Goal: Task Accomplishment & Management: Manage account settings

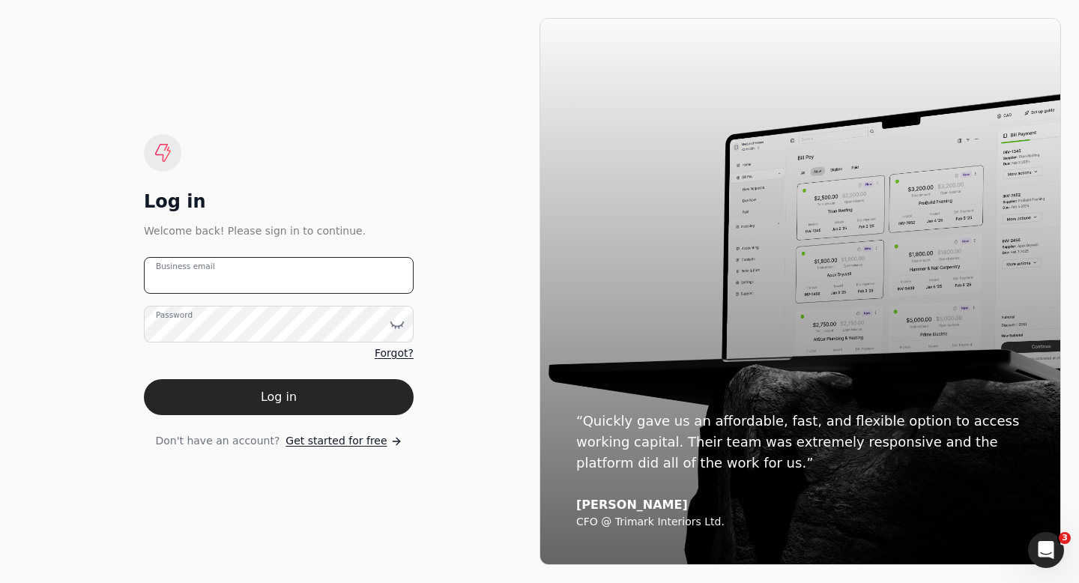
click at [167, 286] on email "Business email" at bounding box center [279, 275] width 270 height 37
type email "[EMAIL_ADDRESS][DOMAIN_NAME]"
click at [397, 323] on icon at bounding box center [397, 324] width 15 height 15
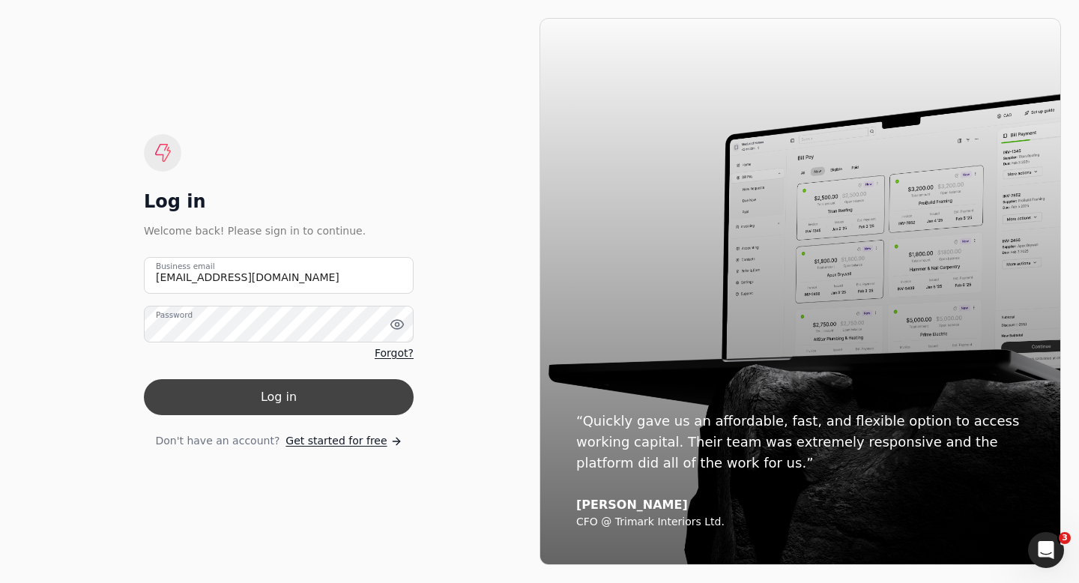
click at [284, 398] on button "Log in" at bounding box center [279, 397] width 270 height 36
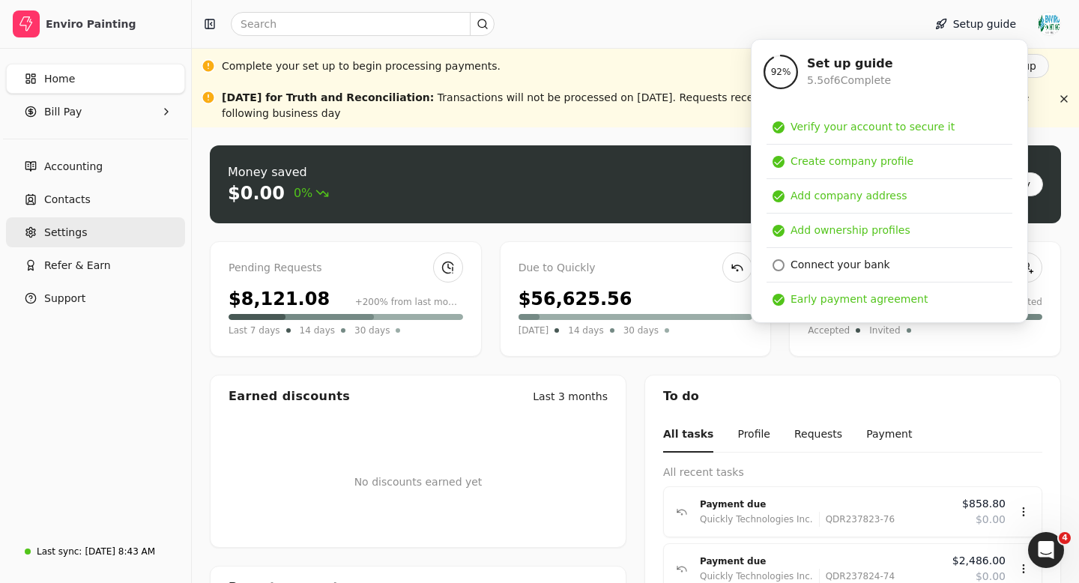
click at [74, 234] on span "Settings" at bounding box center [65, 233] width 43 height 16
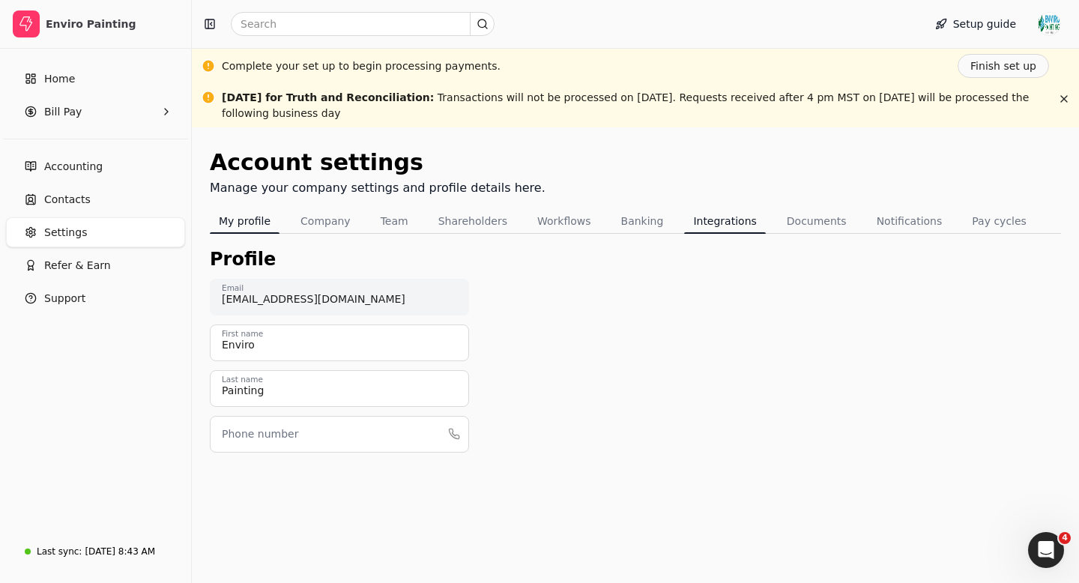
click at [708, 223] on button "Integrations" at bounding box center [724, 221] width 81 height 24
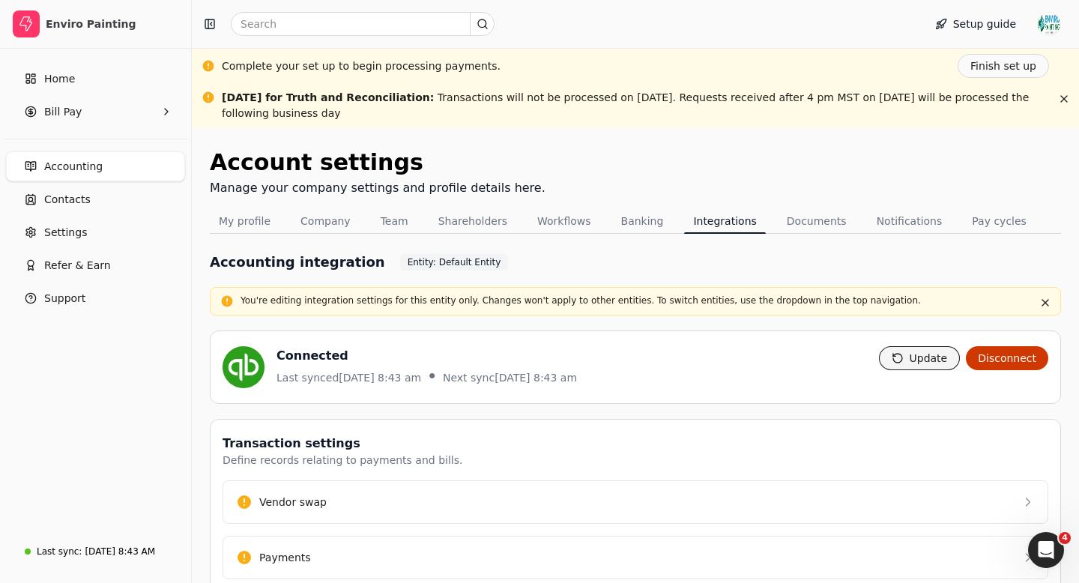
click at [914, 355] on button "Update" at bounding box center [920, 358] width 82 height 24
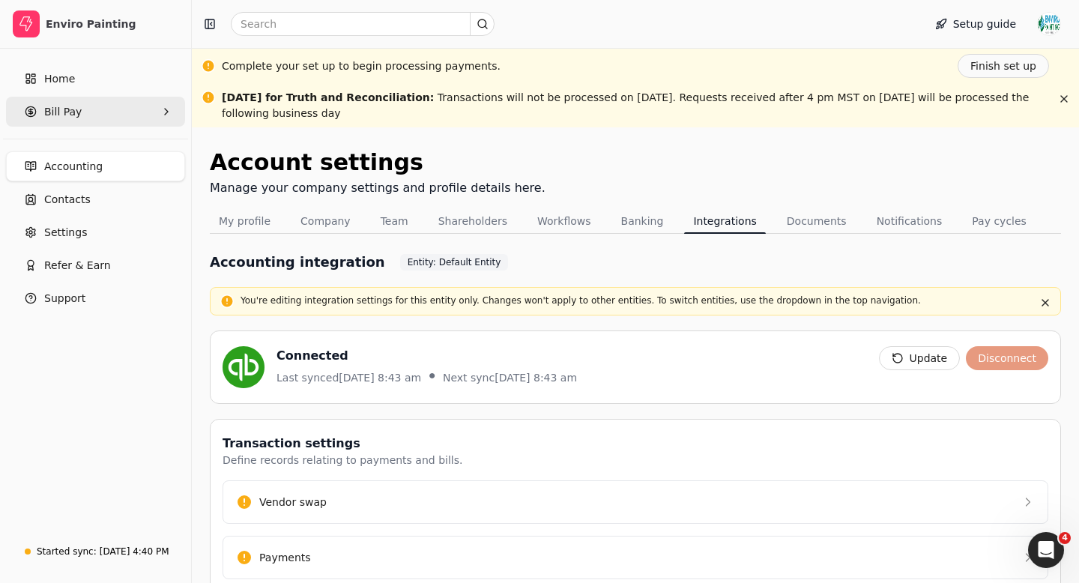
click at [82, 107] on Pay "Bill Pay" at bounding box center [95, 112] width 179 height 30
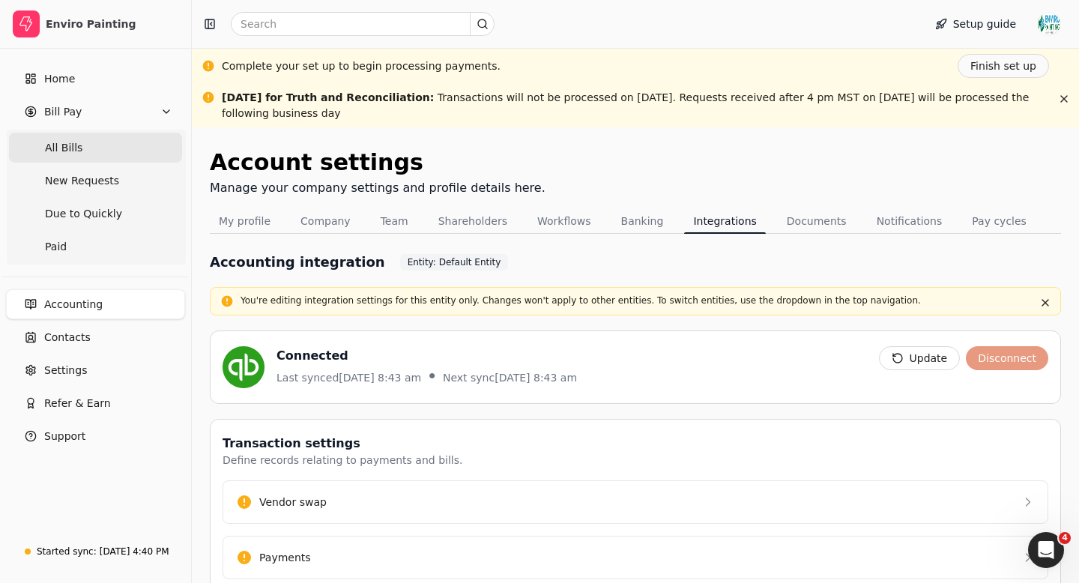
click at [75, 156] on Bills "All Bills" at bounding box center [95, 148] width 173 height 30
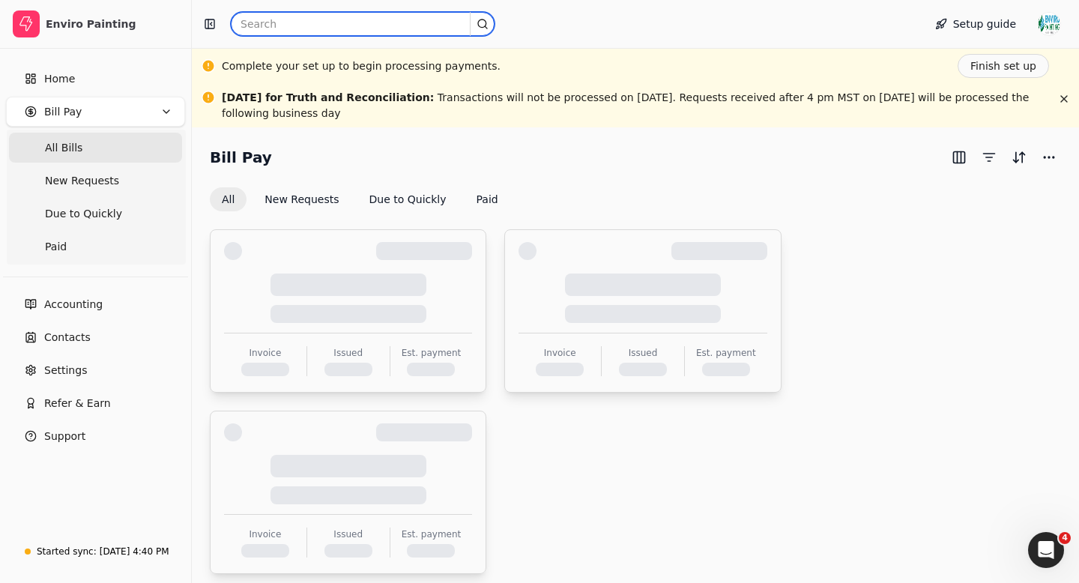
click at [265, 27] on input "text" at bounding box center [363, 24] width 264 height 24
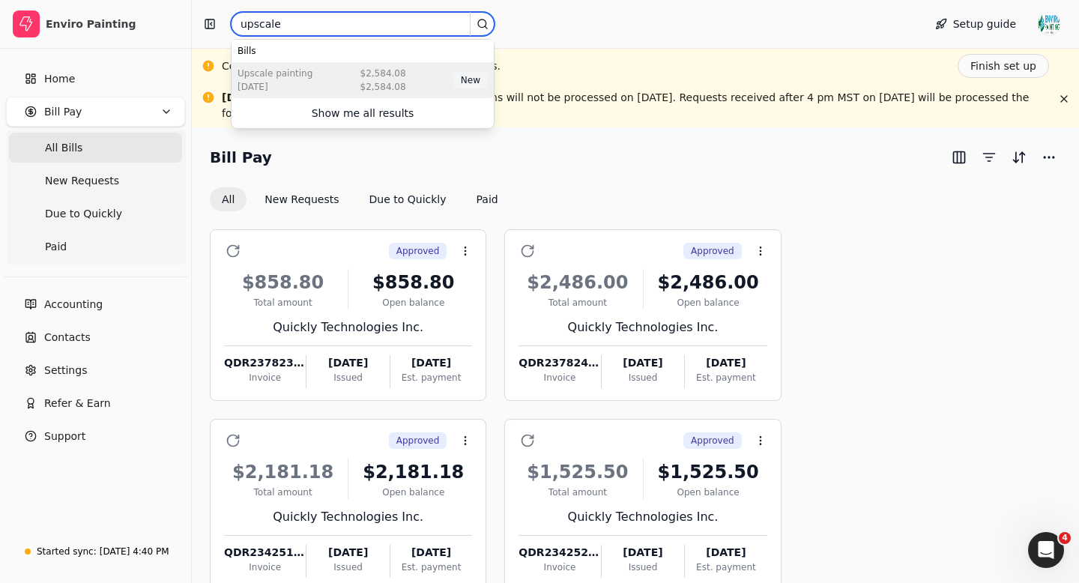
type input "upscale"
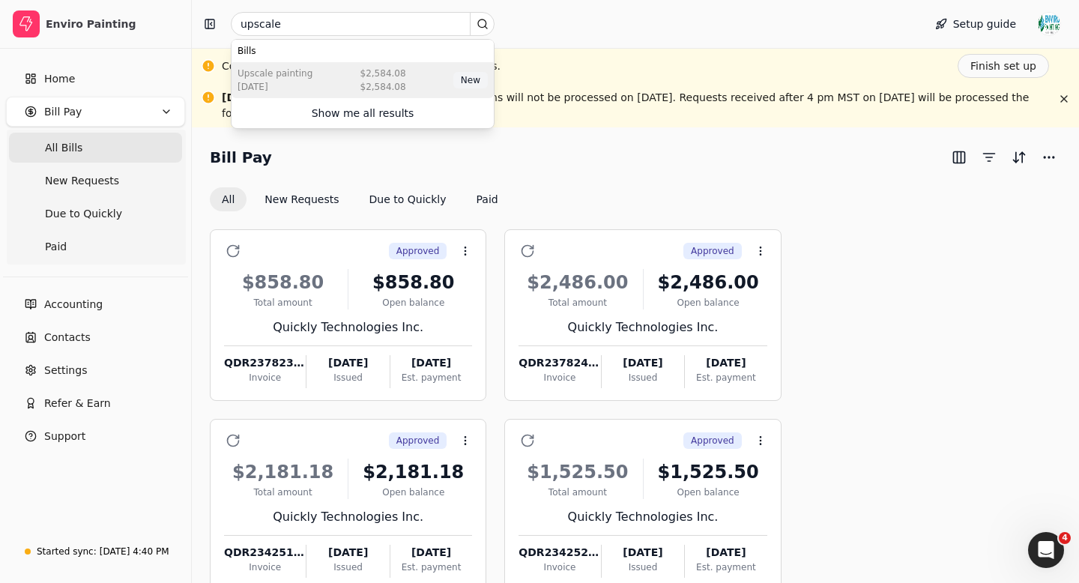
click at [356, 88] on div "Upscale Painting [DATE] $2,584.08 $2,584.08 New" at bounding box center [363, 80] width 262 height 36
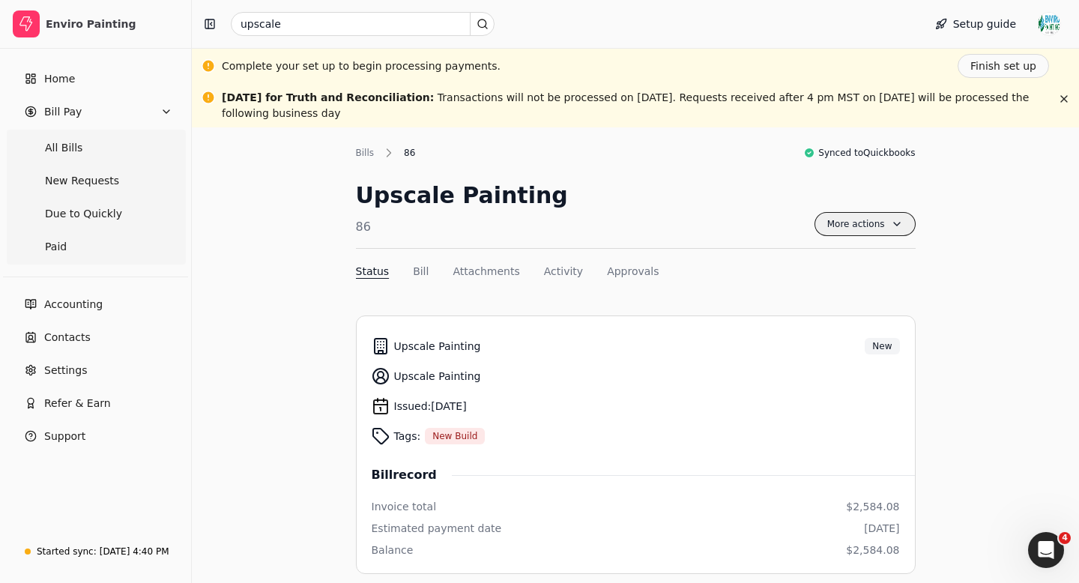
click at [872, 230] on span "More actions" at bounding box center [864, 224] width 101 height 24
click at [815, 159] on div "Synced to Quickbooks" at bounding box center [859, 152] width 112 height 15
click at [636, 276] on button "Approvals" at bounding box center [633, 272] width 52 height 16
click at [1003, 64] on button "Finish set up" at bounding box center [1003, 66] width 91 height 24
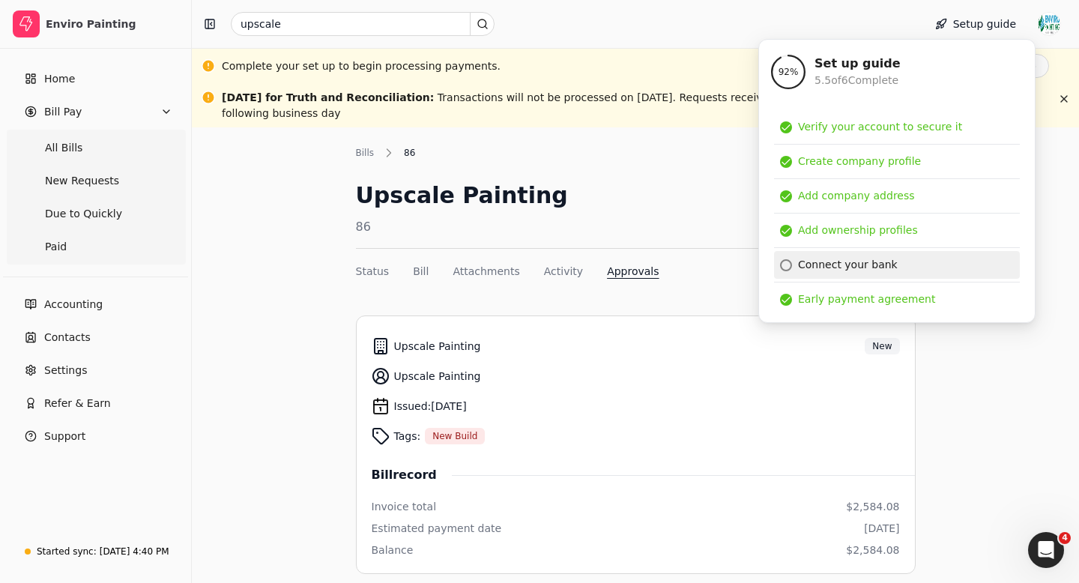
click at [785, 268] on div at bounding box center [786, 265] width 12 height 12
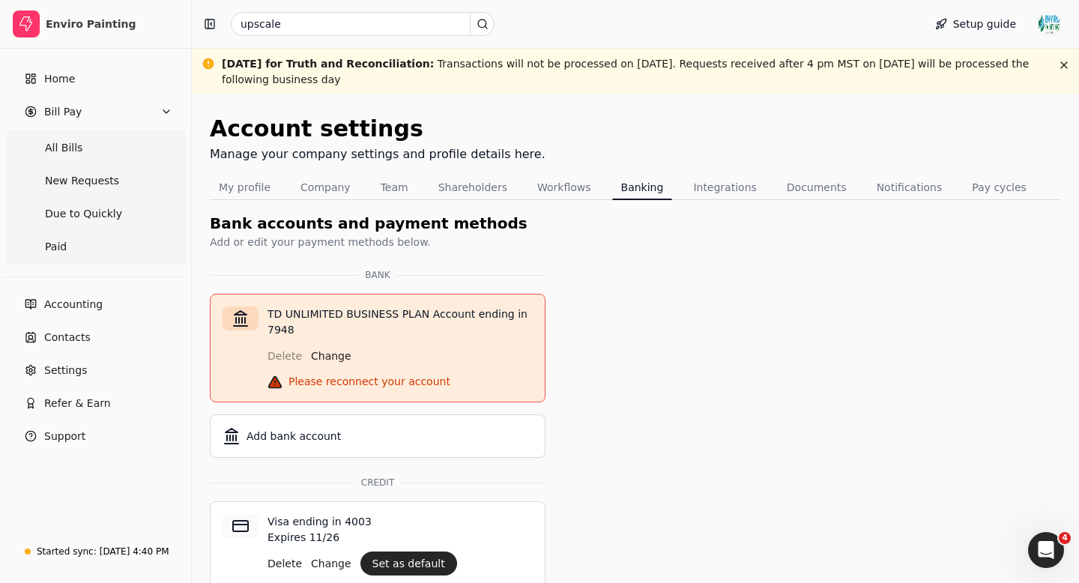
scroll to position [154, 0]
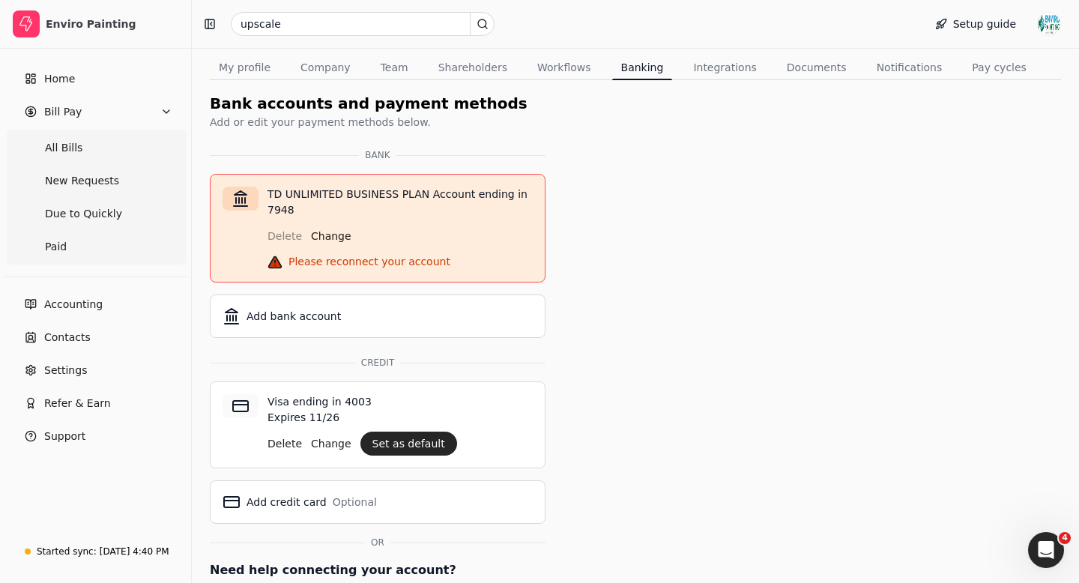
click at [379, 265] on div "Please reconnect your account" at bounding box center [369, 262] width 162 height 16
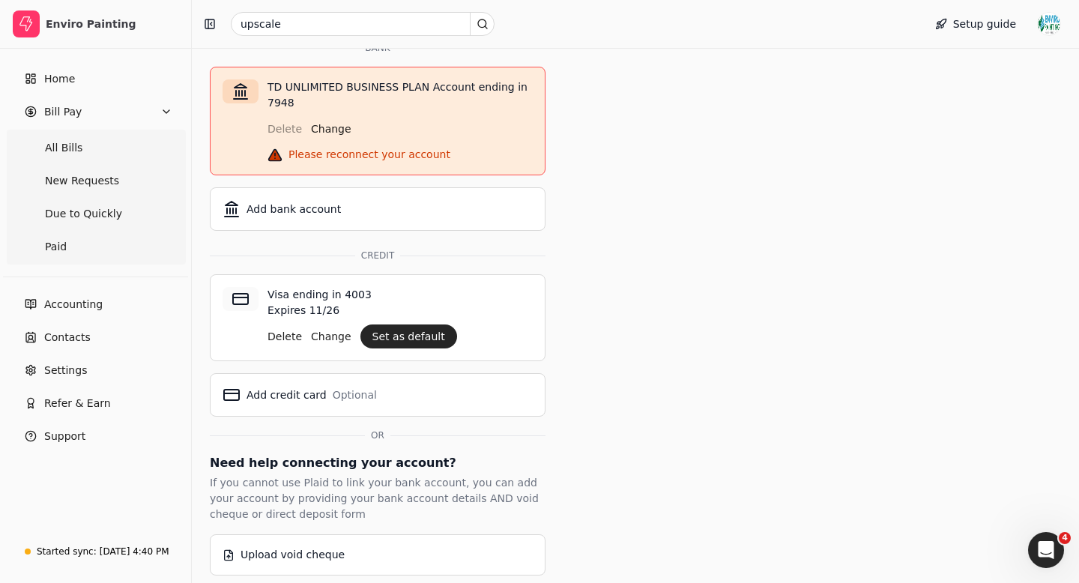
scroll to position [259, 0]
click at [404, 133] on div "Delete Change" at bounding box center [400, 127] width 265 height 30
click at [374, 155] on div "Please reconnect your account" at bounding box center [369, 156] width 162 height 16
click at [390, 157] on div "Please reconnect your account" at bounding box center [369, 156] width 162 height 16
click at [406, 338] on button "Set as default" at bounding box center [408, 338] width 97 height 24
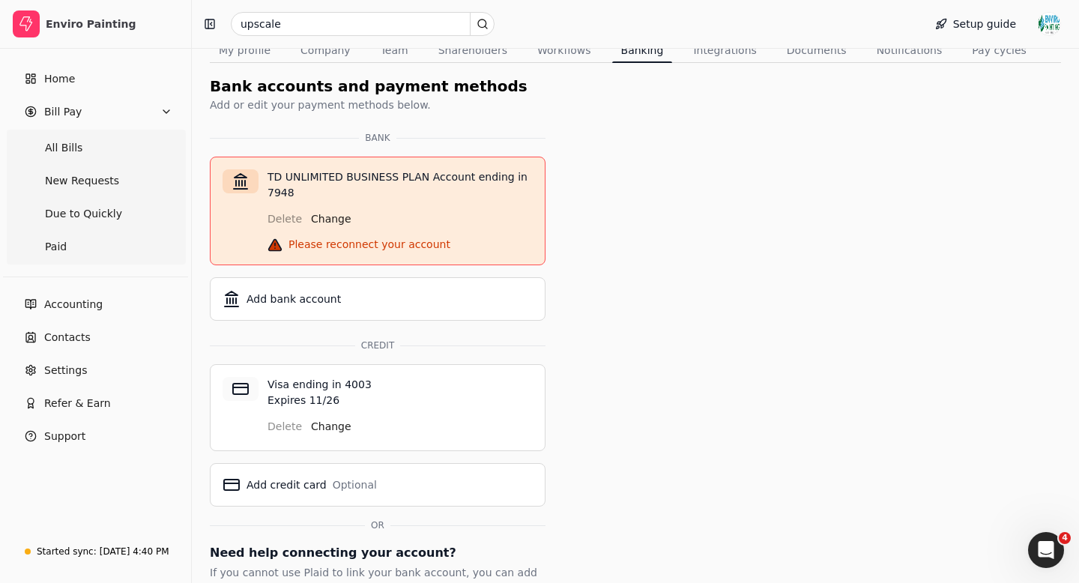
scroll to position [172, 0]
click at [327, 428] on button "Change" at bounding box center [331, 425] width 40 height 24
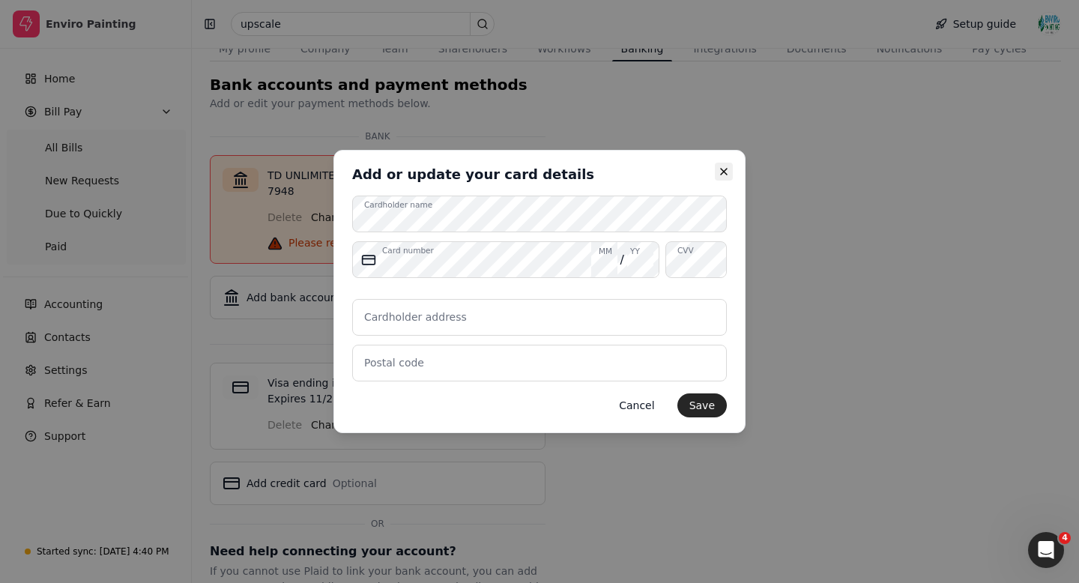
click at [725, 173] on icon "button" at bounding box center [724, 172] width 6 height 6
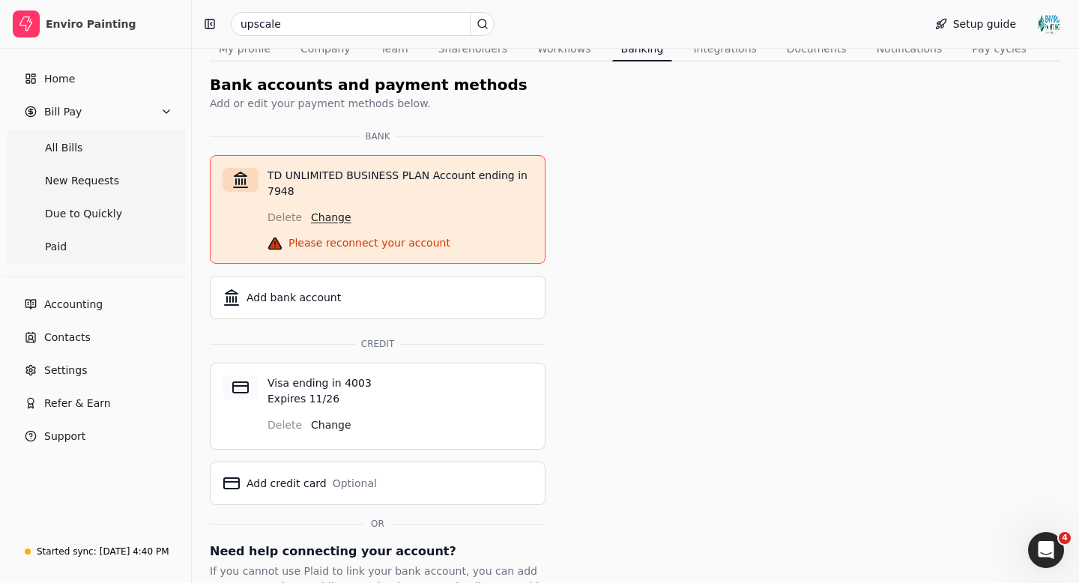
click at [334, 221] on button "Change" at bounding box center [331, 217] width 40 height 24
click at [324, 424] on button "Change" at bounding box center [331, 425] width 40 height 24
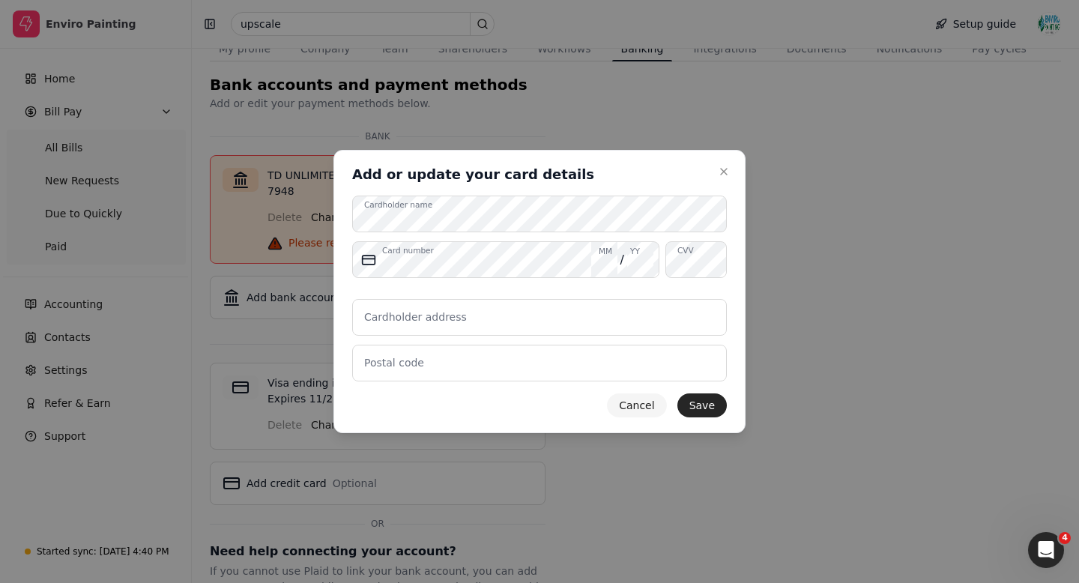
click at [650, 408] on button "Cancel" at bounding box center [636, 405] width 59 height 24
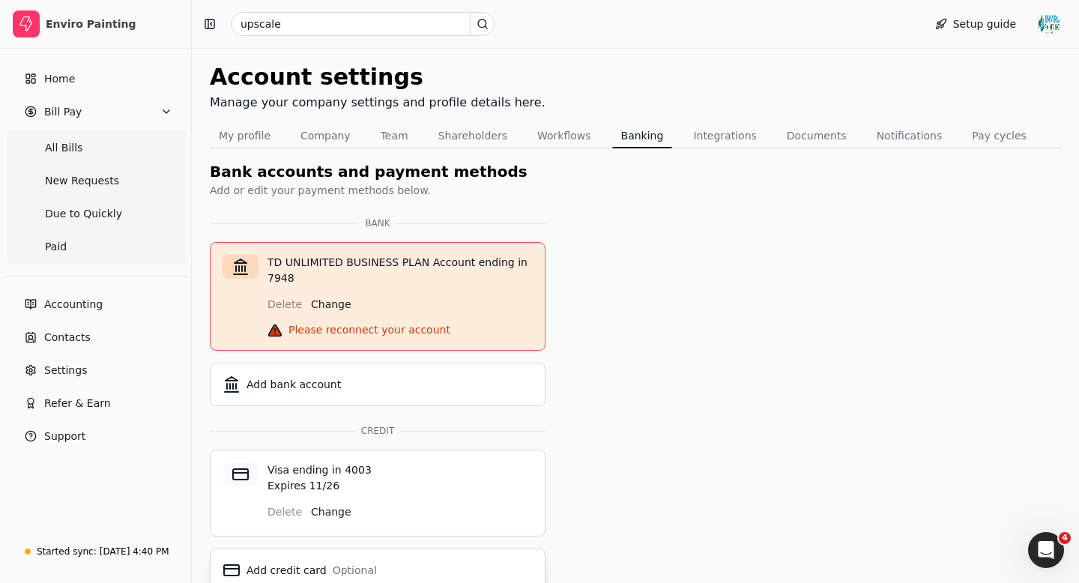
scroll to position [0, 0]
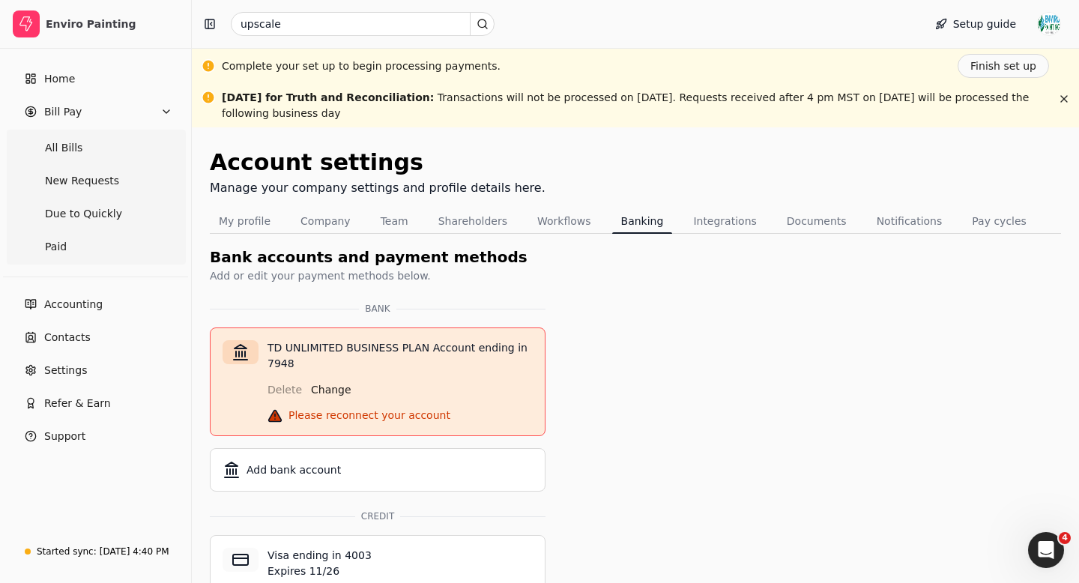
click at [271, 414] on icon at bounding box center [275, 415] width 13 height 11
click at [349, 416] on div "Please reconnect your account" at bounding box center [369, 416] width 162 height 16
click at [76, 218] on span "Due to Quickly" at bounding box center [83, 214] width 77 height 16
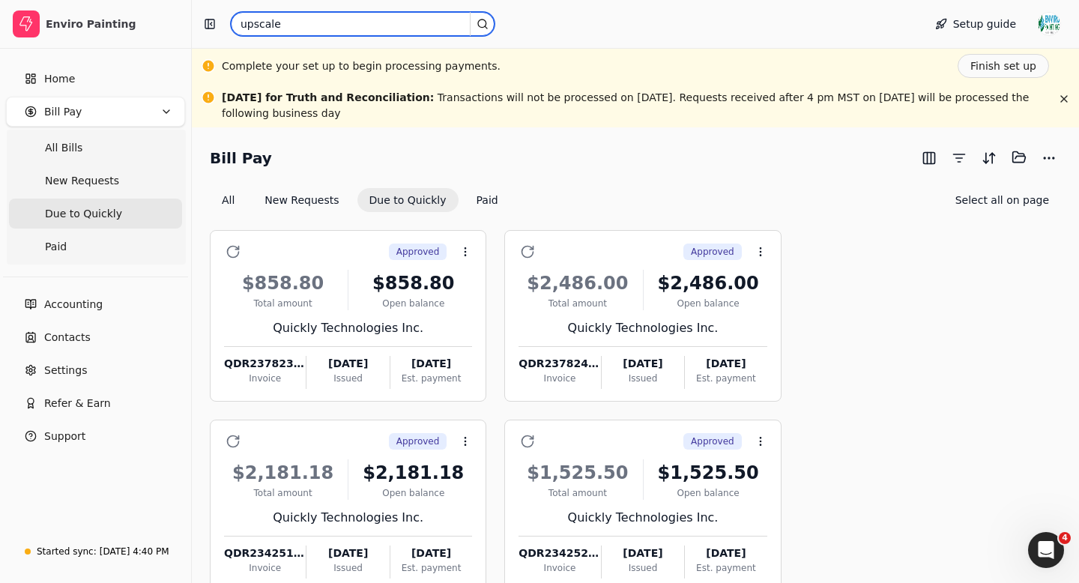
click at [293, 23] on input "upscale" at bounding box center [363, 24] width 264 height 24
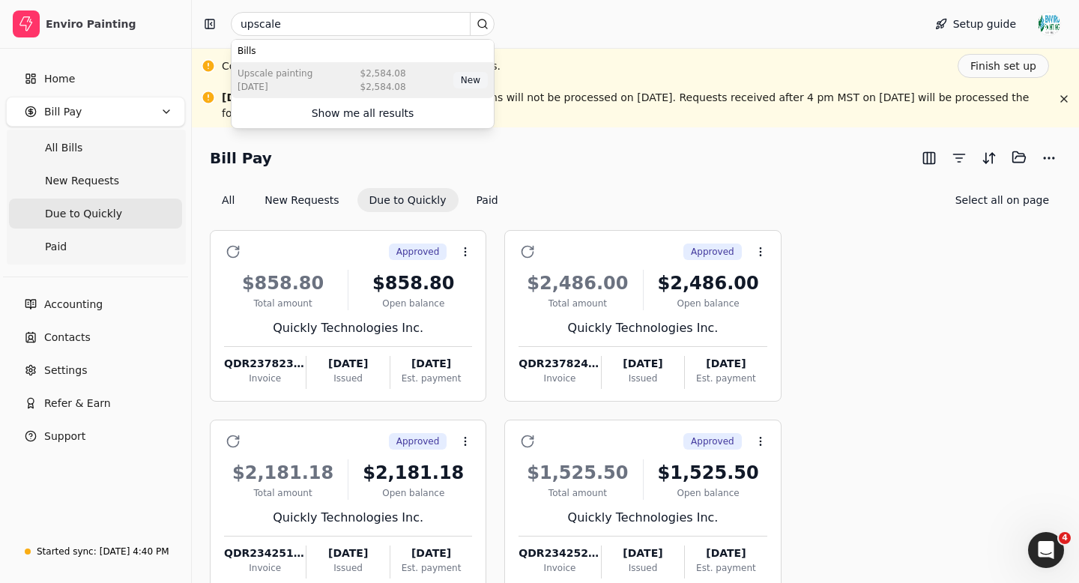
click at [311, 86] on div "Upscale Painting [DATE] $2,584.08 $2,584.08 New" at bounding box center [363, 80] width 262 height 36
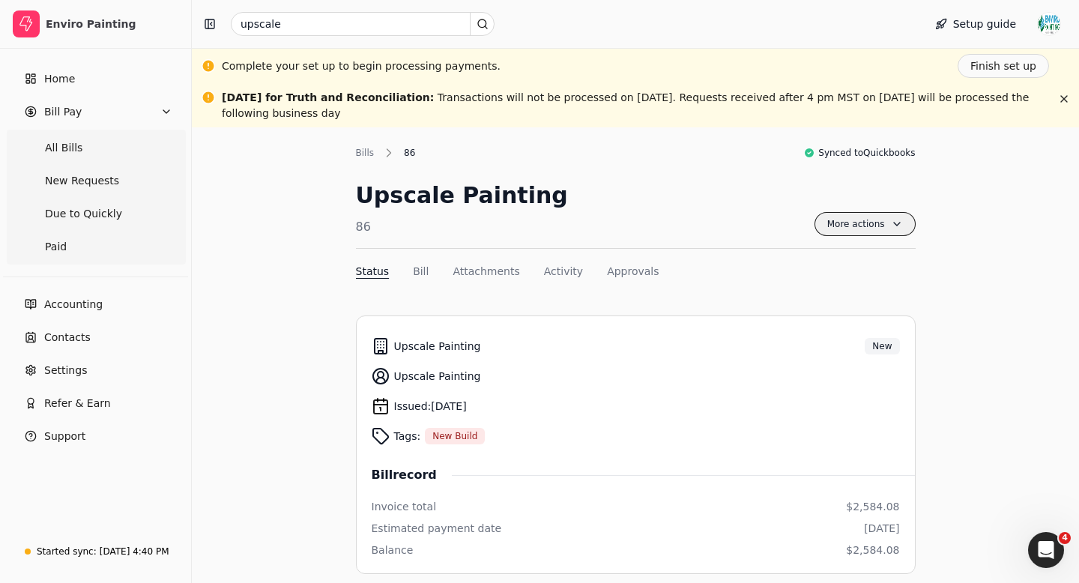
click at [869, 220] on span "More actions" at bounding box center [864, 224] width 101 height 24
click at [1000, 63] on button "Finish set up" at bounding box center [1003, 66] width 91 height 24
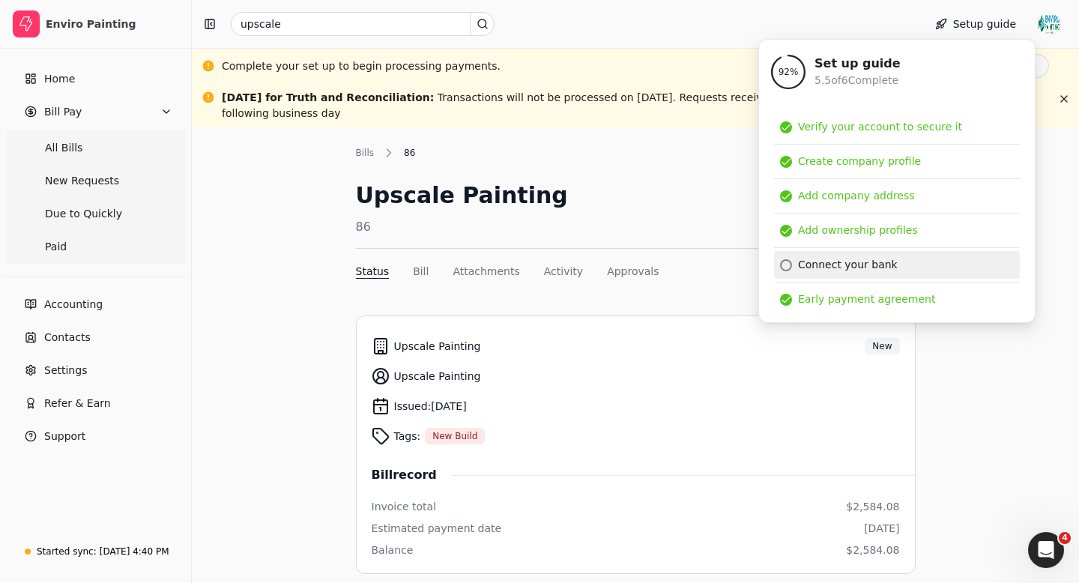
click at [854, 265] on div "Connect your bank" at bounding box center [848, 265] width 100 height 16
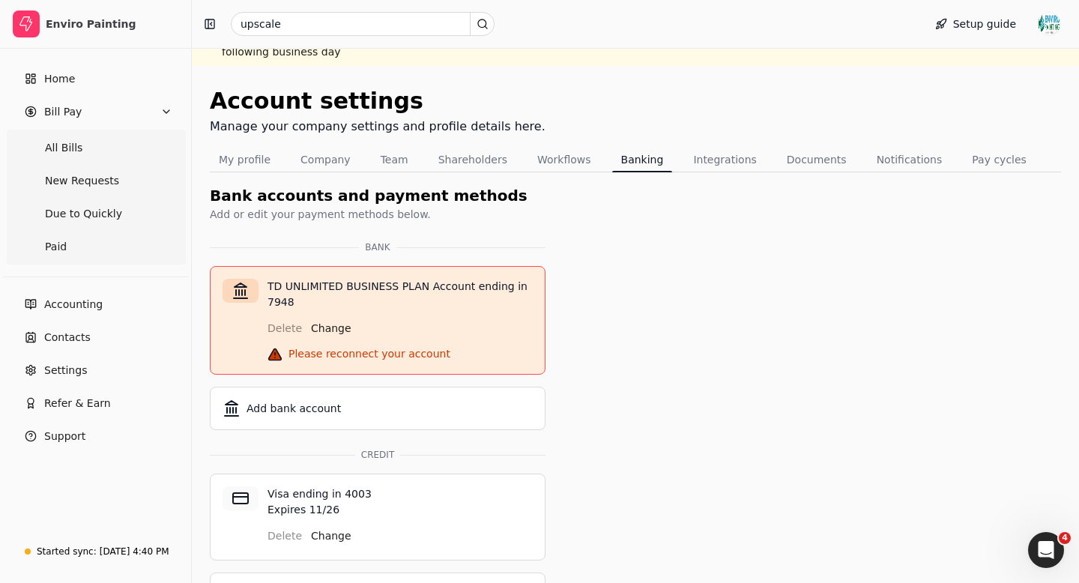
scroll to position [125, 0]
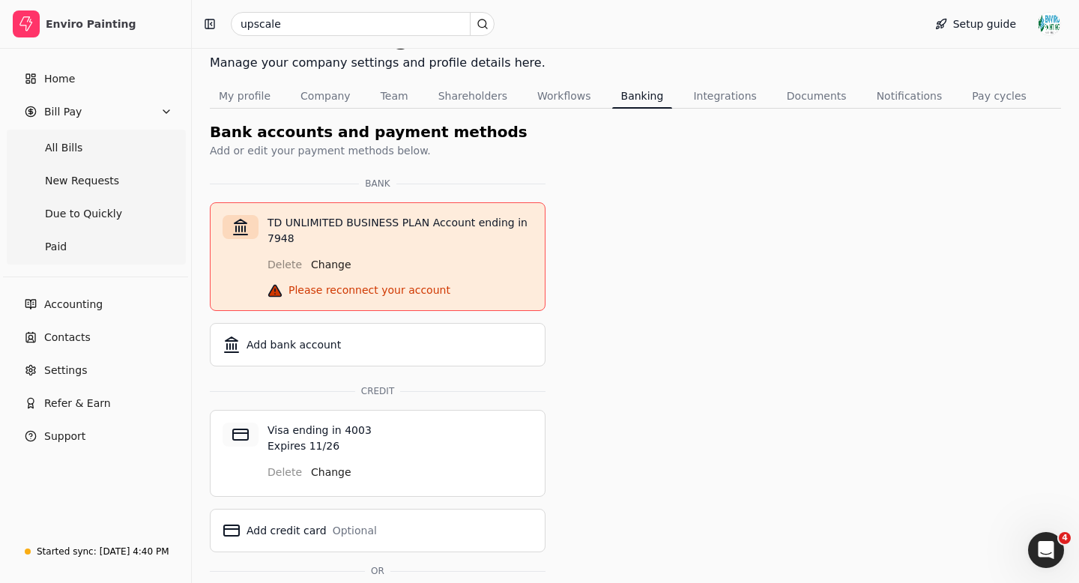
click at [342, 291] on div "Please reconnect your account" at bounding box center [369, 290] width 162 height 16
click at [328, 265] on button "Change" at bounding box center [331, 265] width 40 height 24
click at [53, 79] on span "Home" at bounding box center [59, 79] width 31 height 16
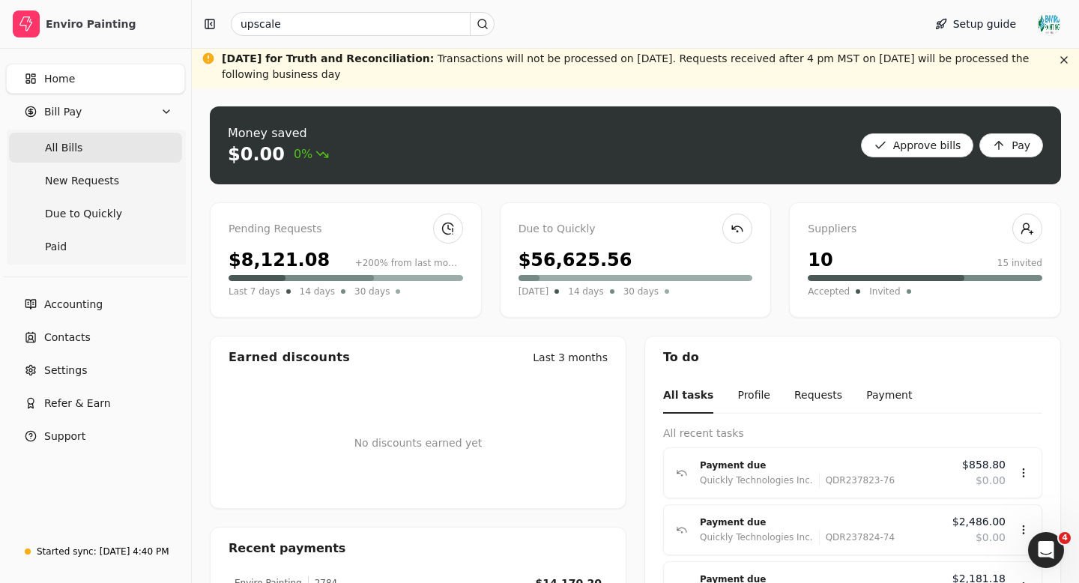
scroll to position [125, 0]
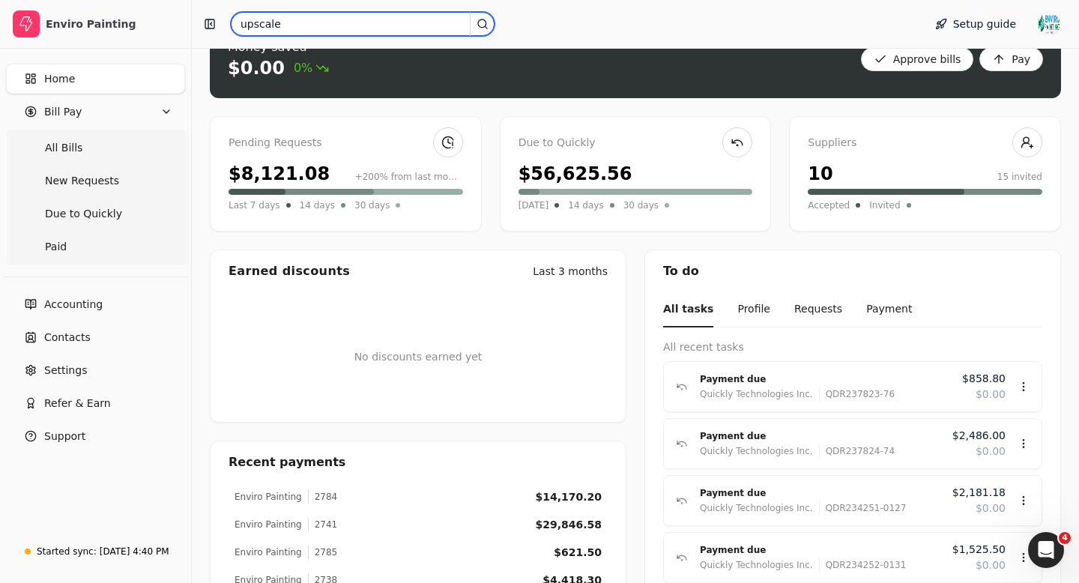
click at [300, 22] on input "upscale" at bounding box center [363, 24] width 264 height 24
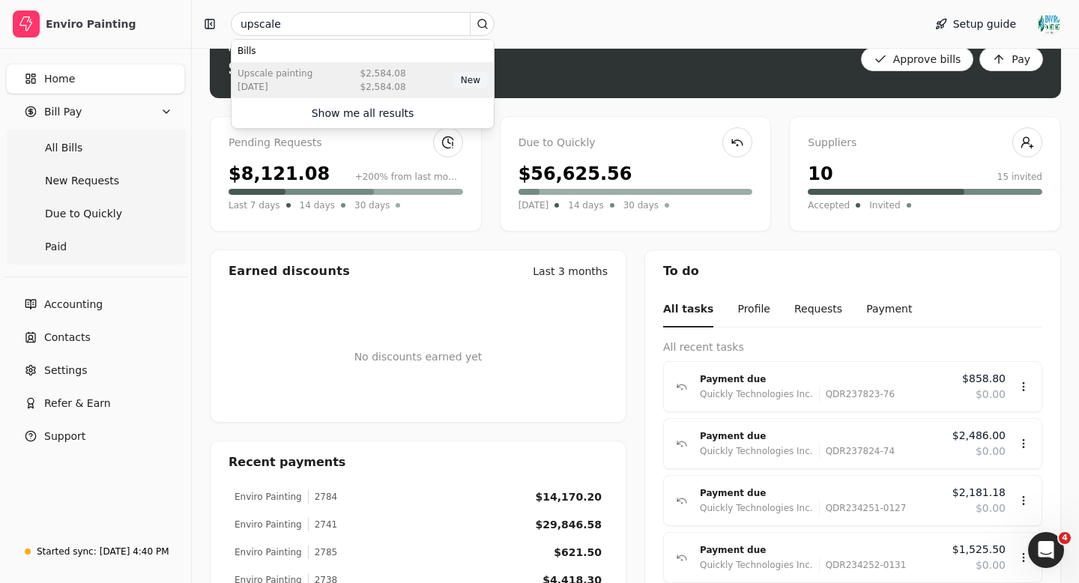
click at [329, 79] on div "Upscale Painting [DATE] $2,584.08 $2,584.08 New" at bounding box center [363, 80] width 262 height 36
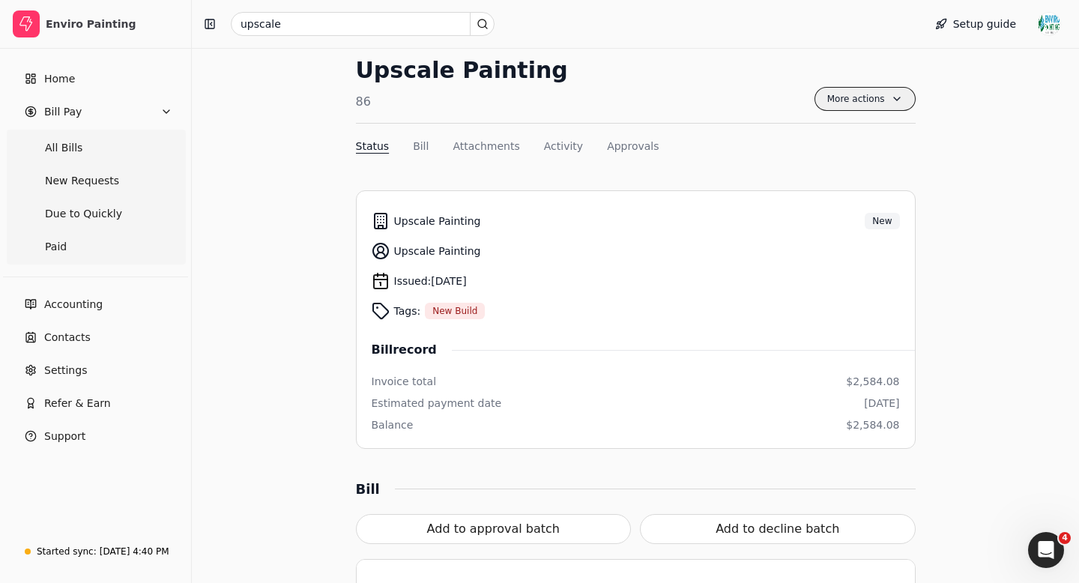
click at [871, 97] on span "More actions" at bounding box center [864, 99] width 101 height 24
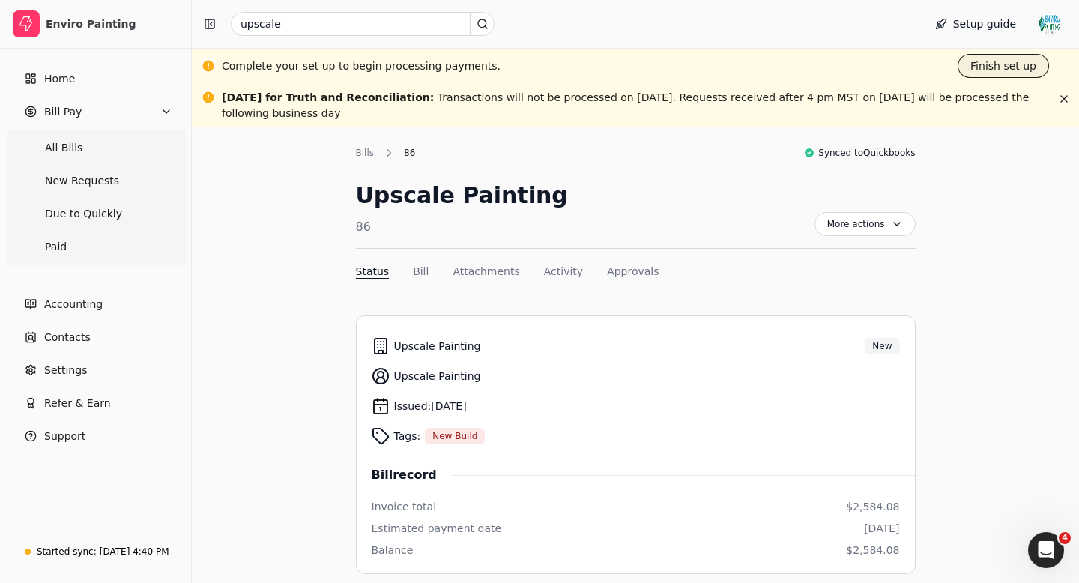
click at [1002, 64] on button "Finish set up" at bounding box center [1003, 66] width 91 height 24
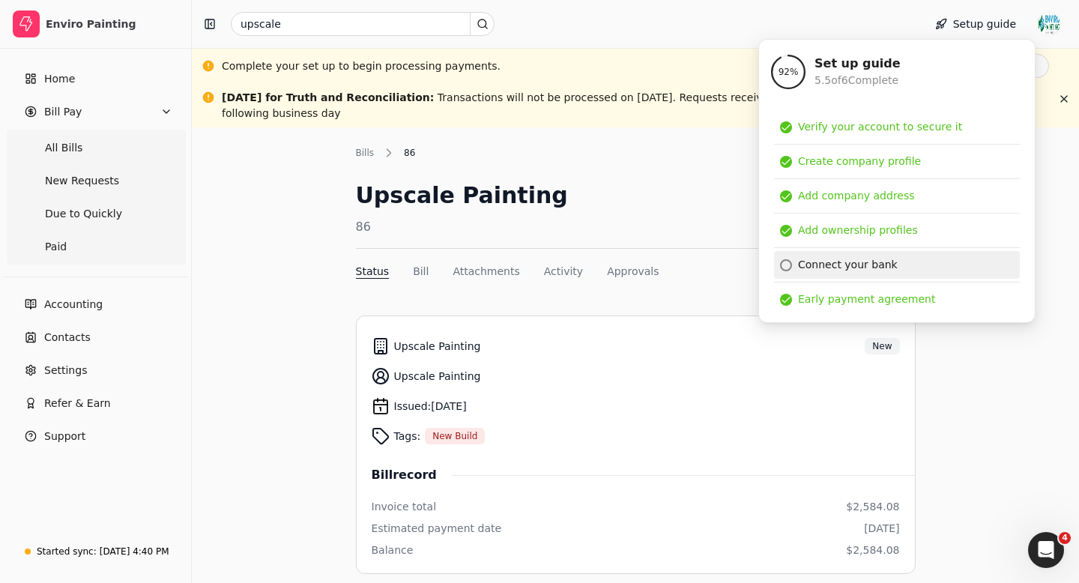
click at [820, 271] on div "Connect your bank" at bounding box center [848, 265] width 100 height 16
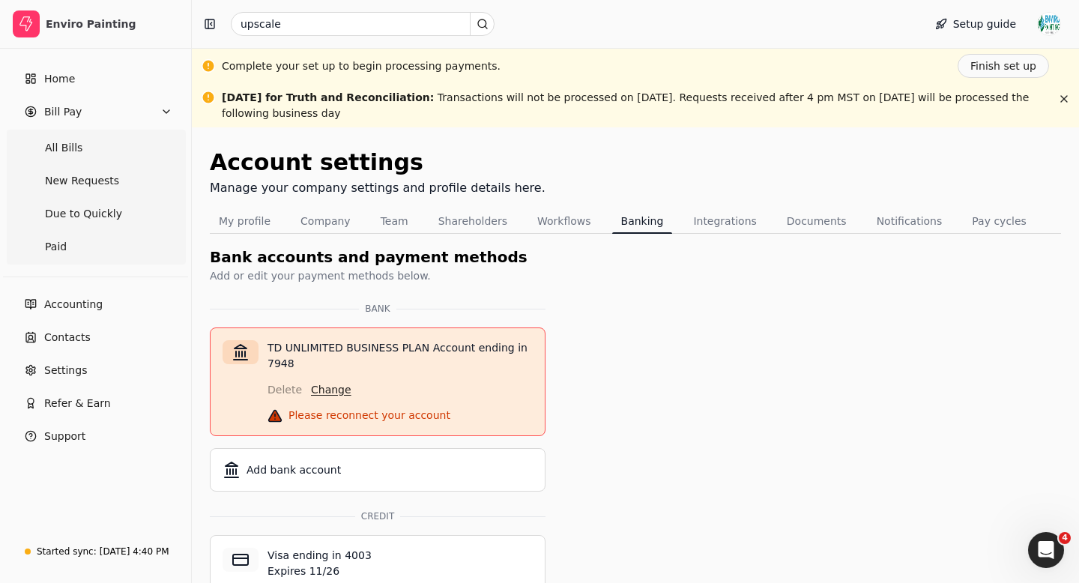
click at [324, 391] on button "Change" at bounding box center [331, 390] width 40 height 24
click at [991, 64] on button "Finish set up" at bounding box center [1003, 66] width 91 height 24
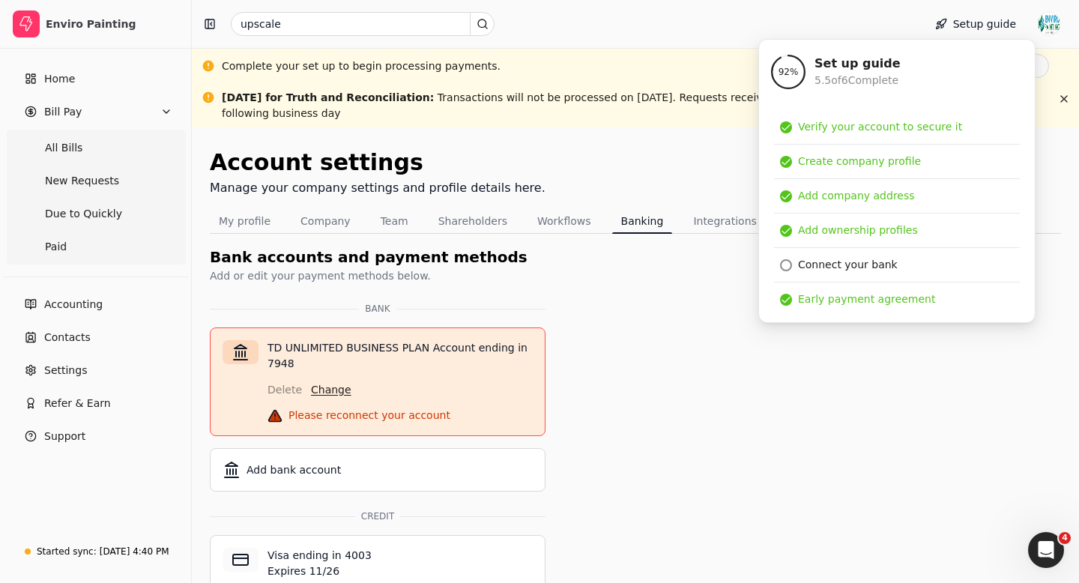
click at [329, 396] on button "Change" at bounding box center [331, 390] width 40 height 24
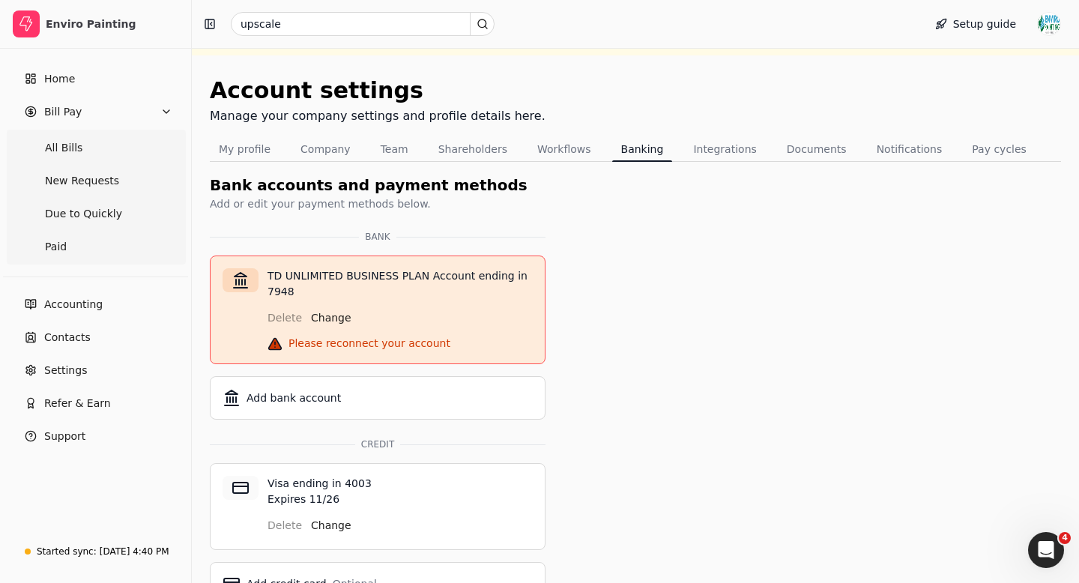
scroll to position [129, 0]
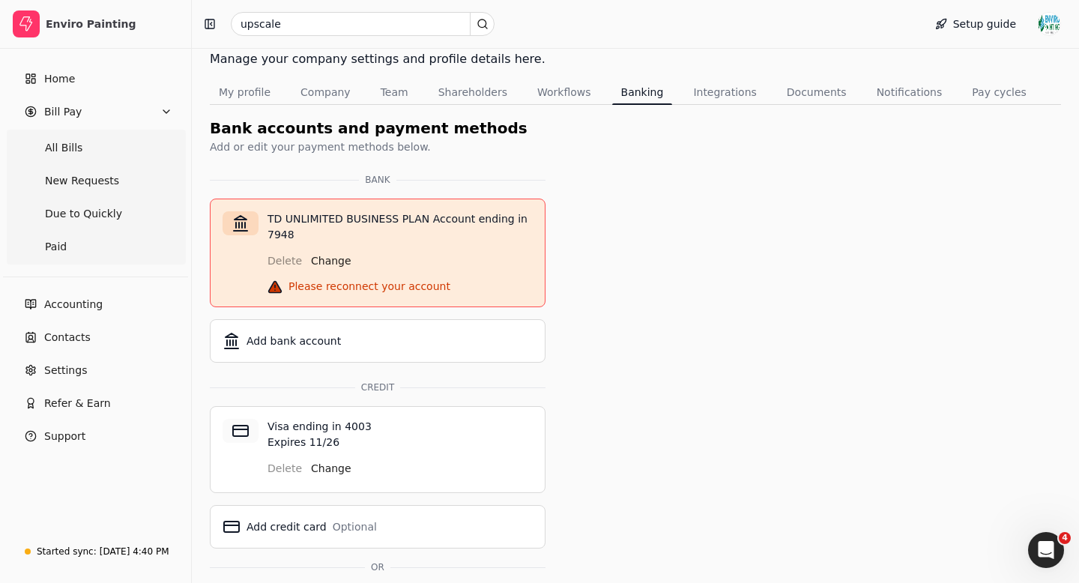
click at [442, 445] on p "Expires 11/26" at bounding box center [400, 443] width 265 height 16
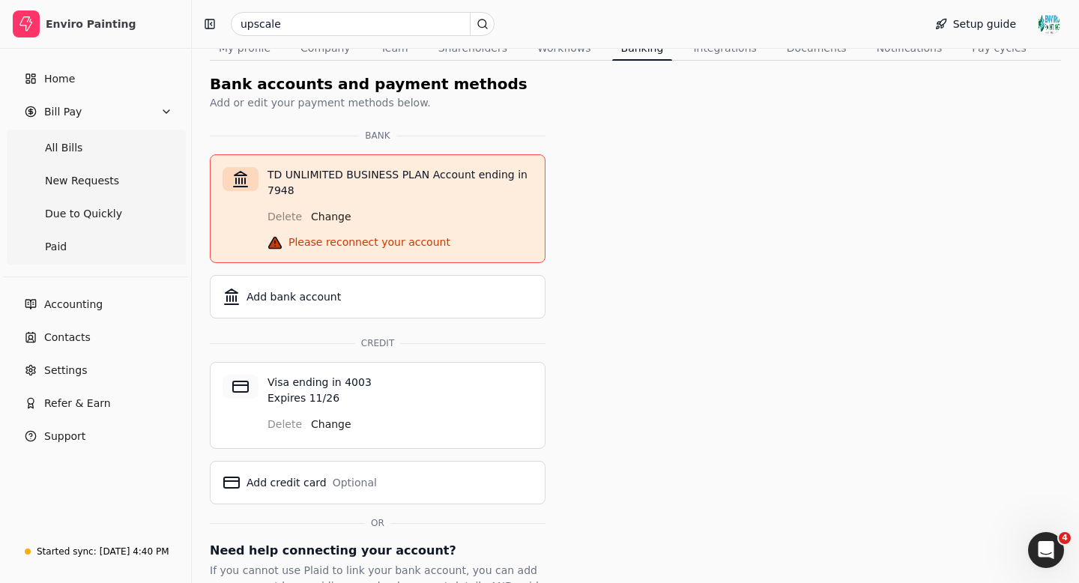
scroll to position [105, 0]
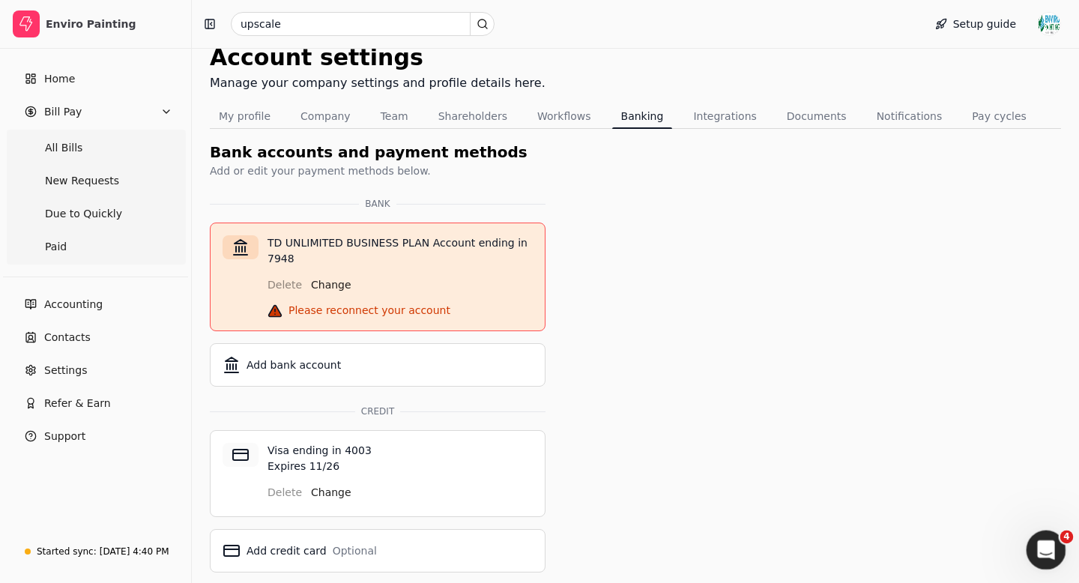
click at [1047, 548] on icon "Open Intercom Messenger" at bounding box center [1044, 548] width 25 height 25
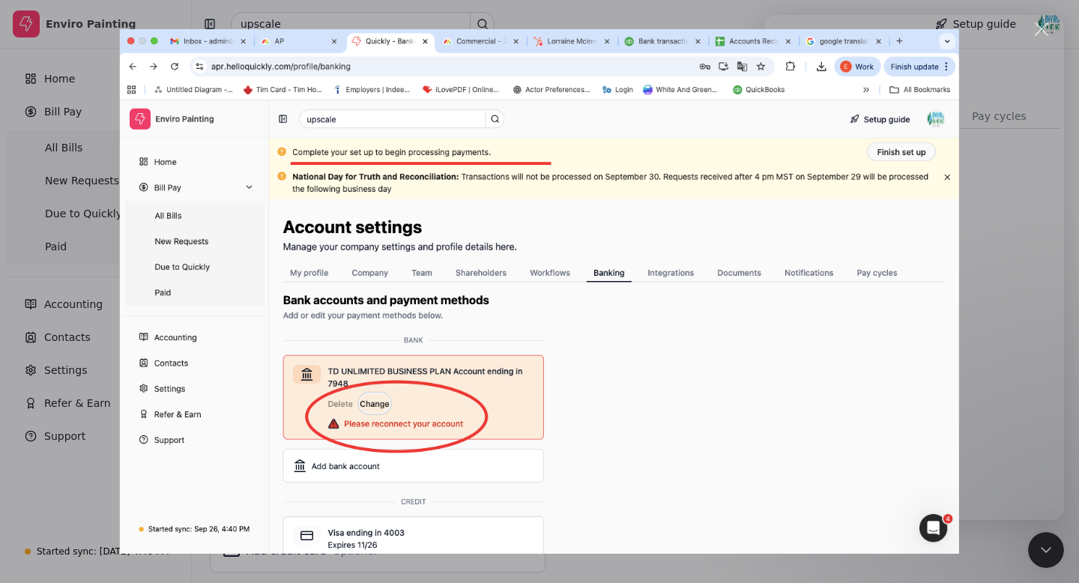
scroll to position [0, 0]
click at [1043, 30] on div "Close" at bounding box center [1042, 29] width 14 height 14
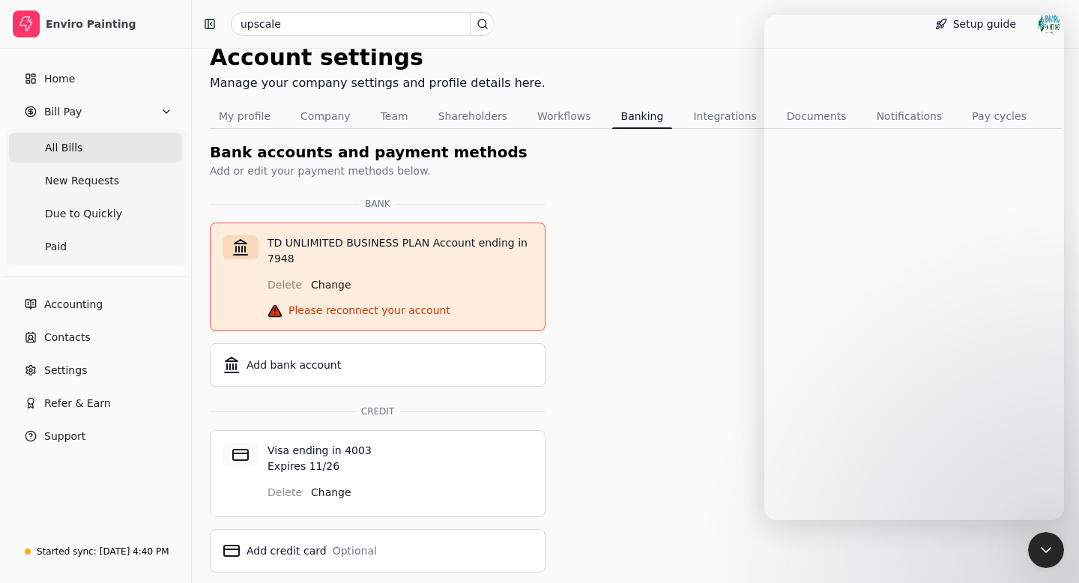
click at [62, 145] on span "All Bills" at bounding box center [63, 148] width 37 height 16
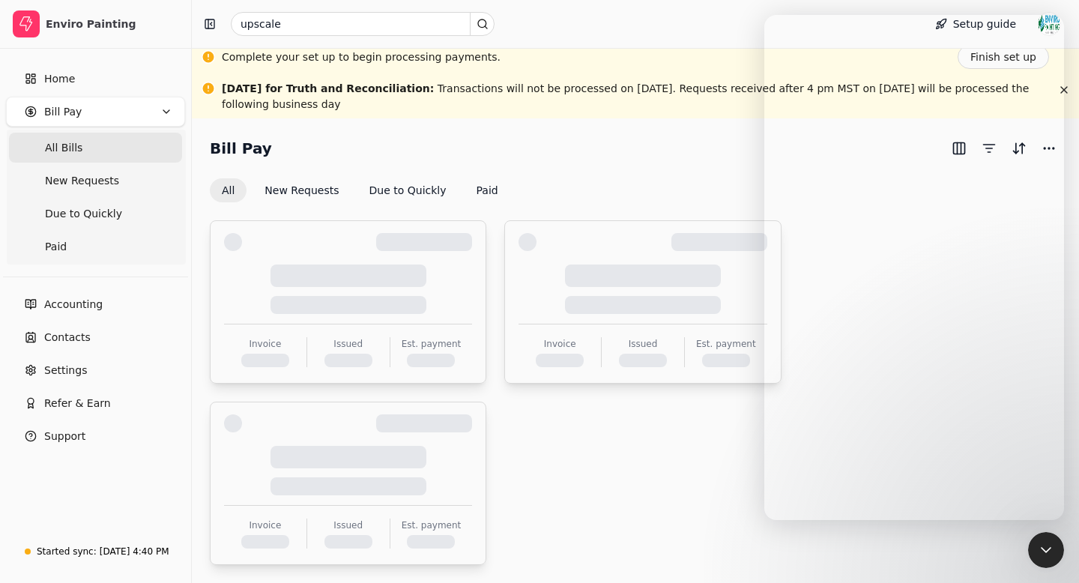
scroll to position [105, 0]
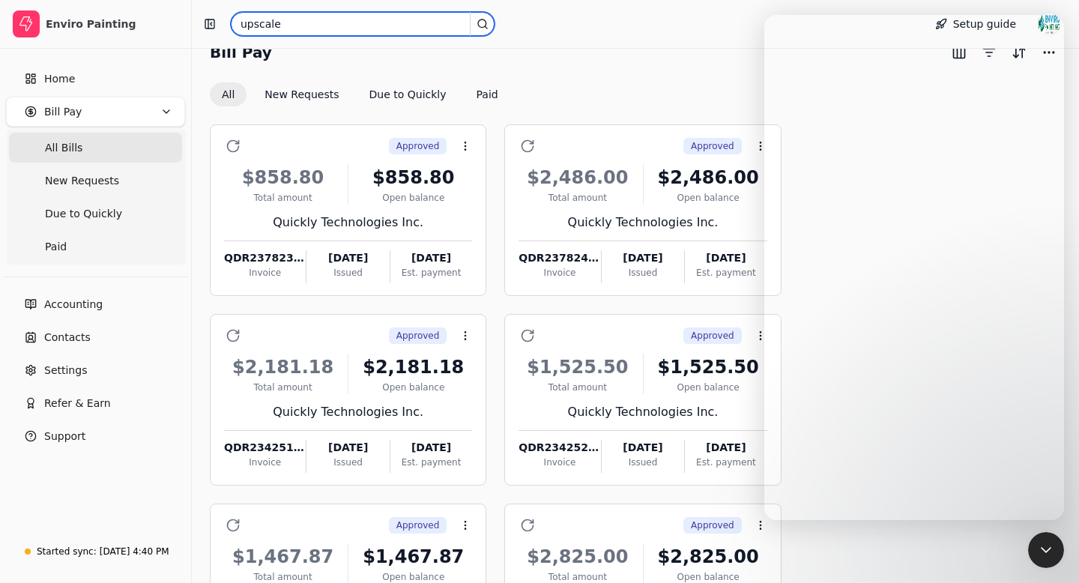
click at [294, 21] on input "upscale" at bounding box center [363, 24] width 264 height 24
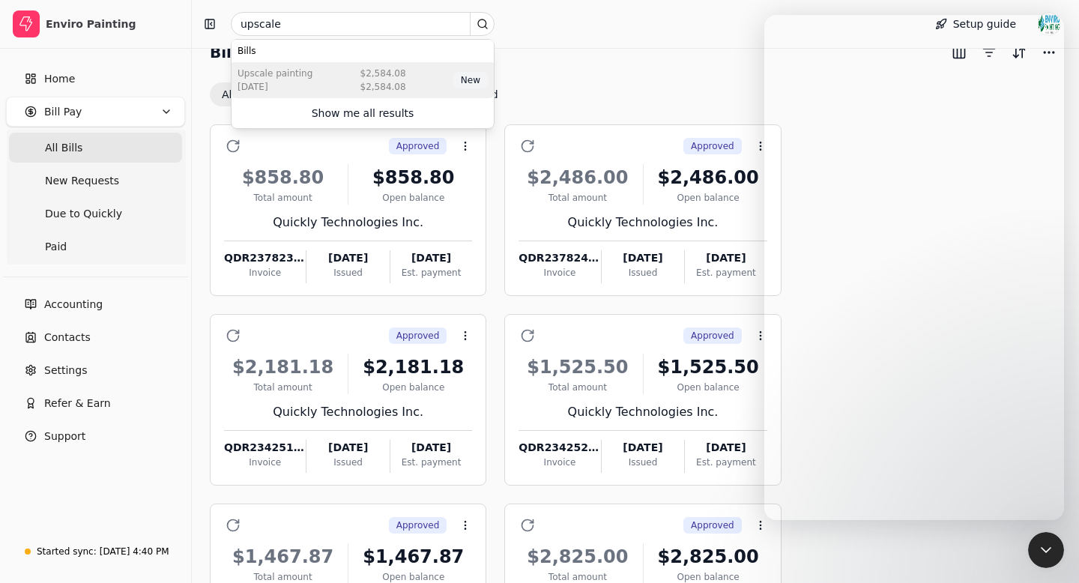
click at [316, 75] on div "Upscale Painting [DATE] $2,584.08 $2,584.08 New" at bounding box center [363, 80] width 262 height 36
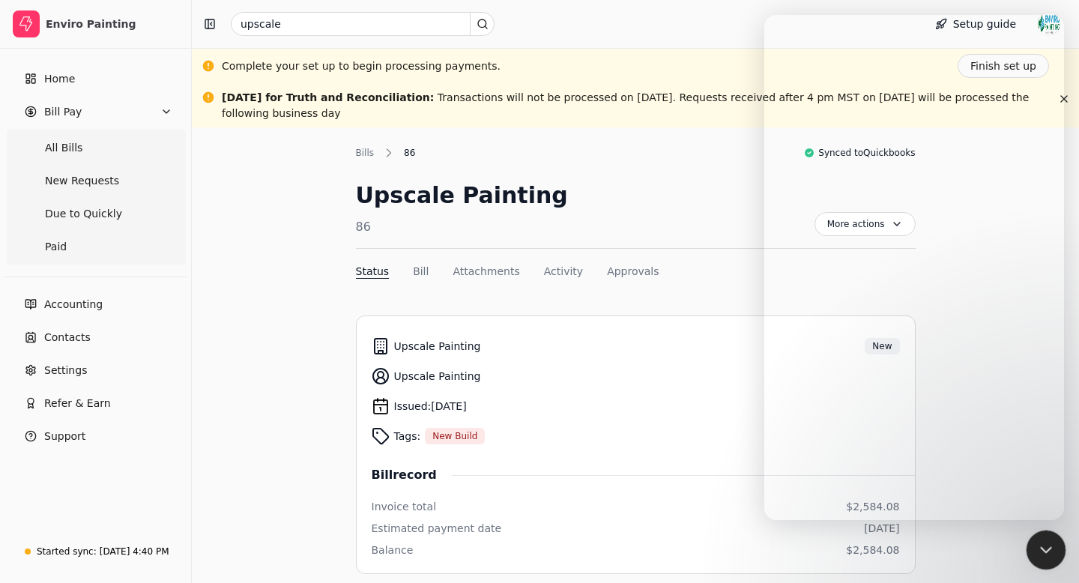
click at [1045, 542] on icon "Close Intercom Messenger" at bounding box center [1044, 548] width 18 height 18
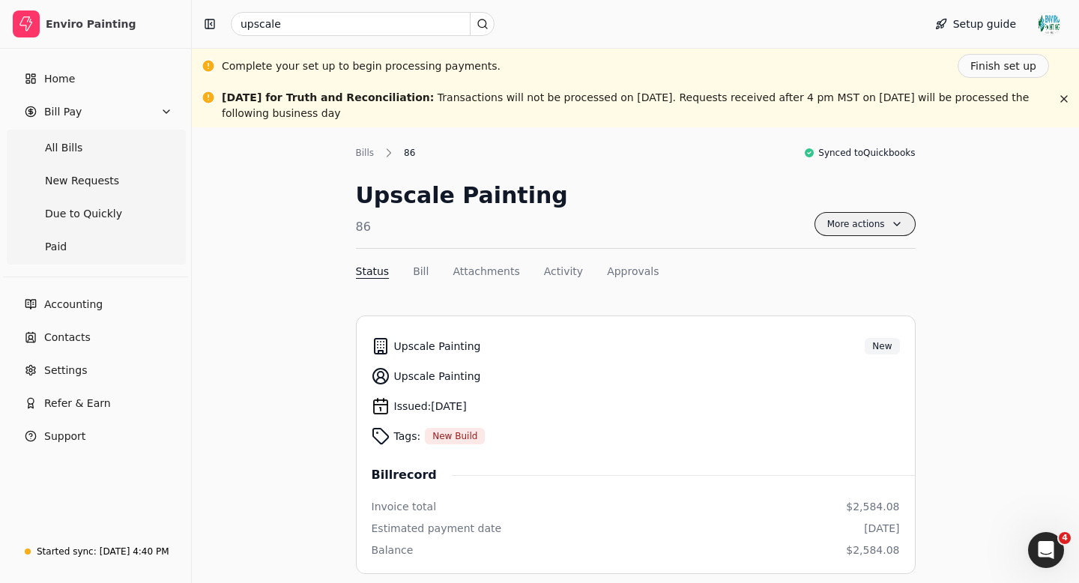
scroll to position [441, 0]
click at [880, 223] on span "More actions" at bounding box center [864, 224] width 101 height 24
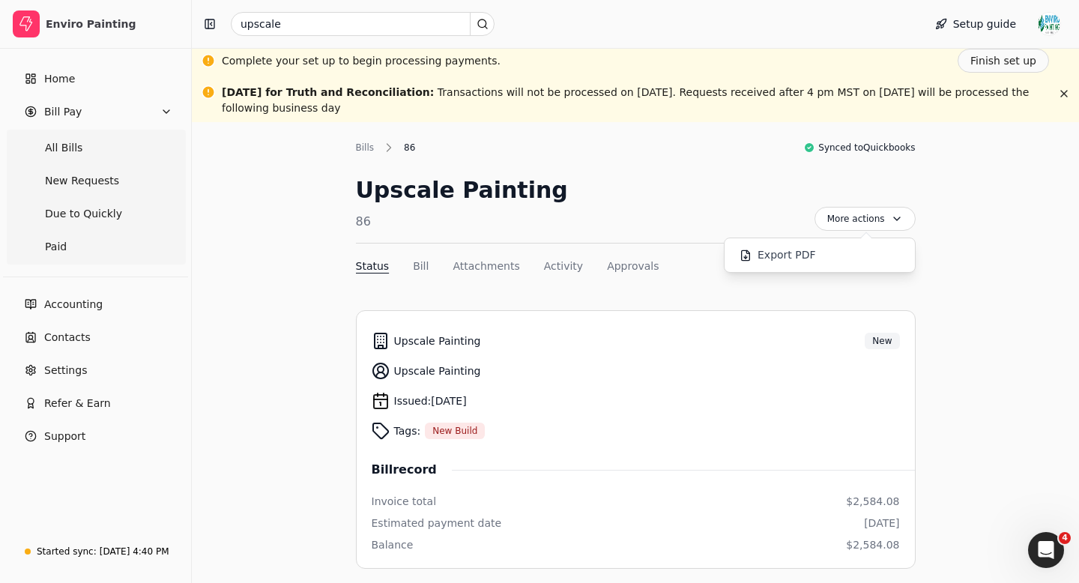
scroll to position [0, 0]
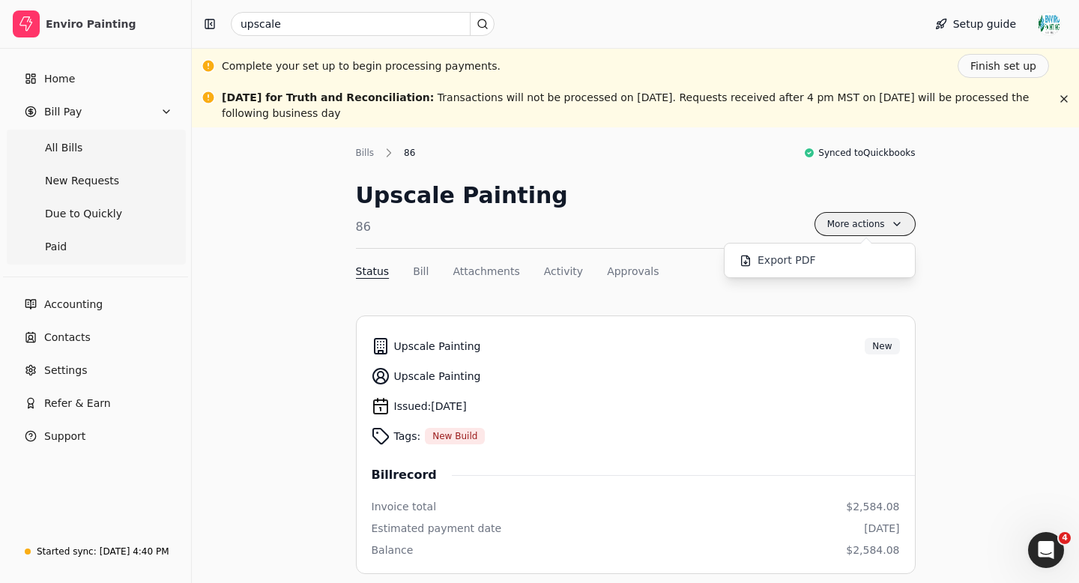
click at [898, 223] on span "More actions" at bounding box center [864, 224] width 101 height 24
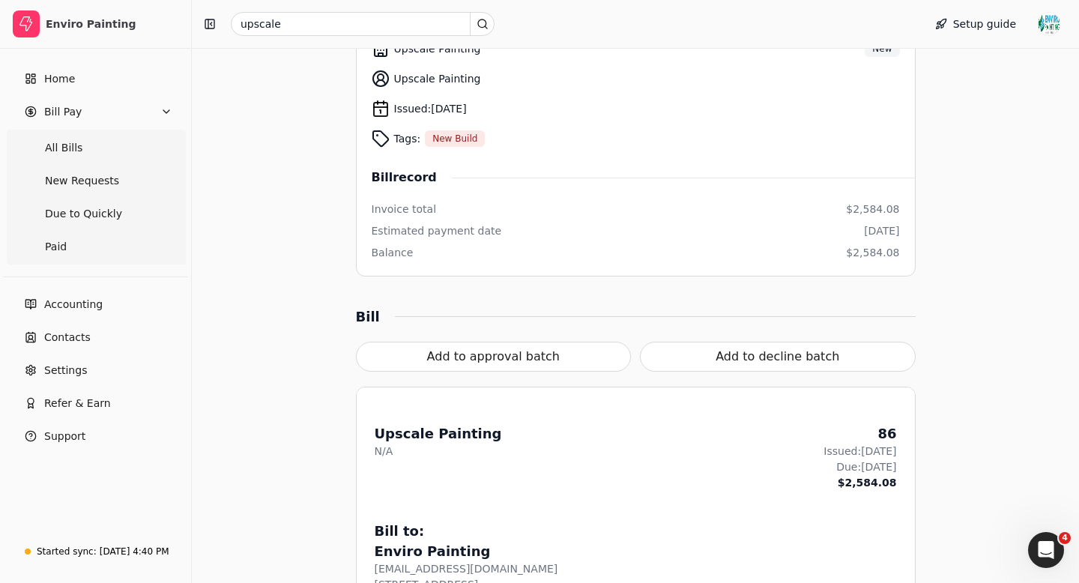
scroll to position [423, 0]
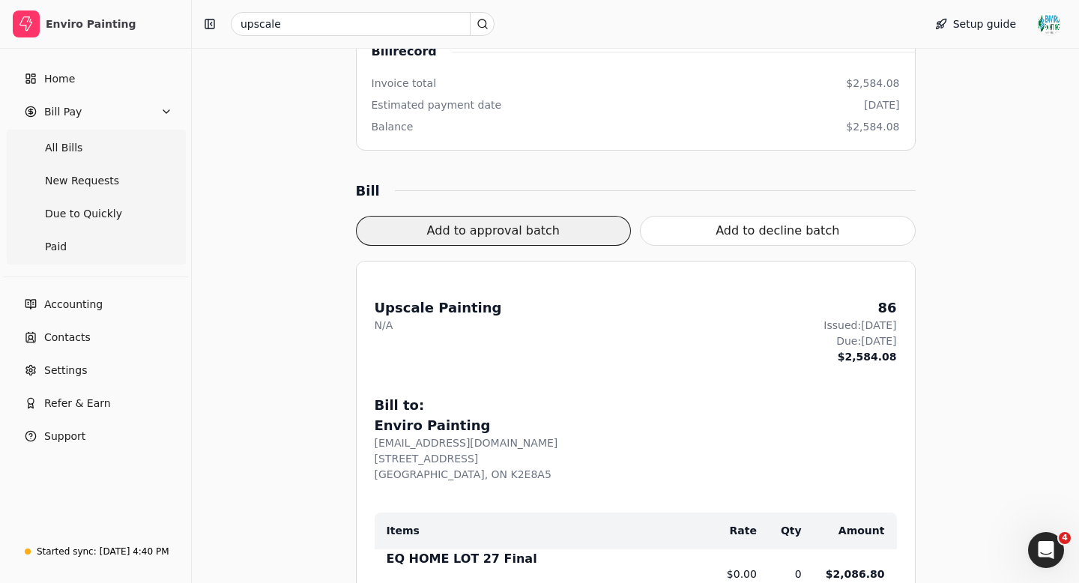
click at [530, 232] on button "Add to approval batch" at bounding box center [494, 231] width 276 height 30
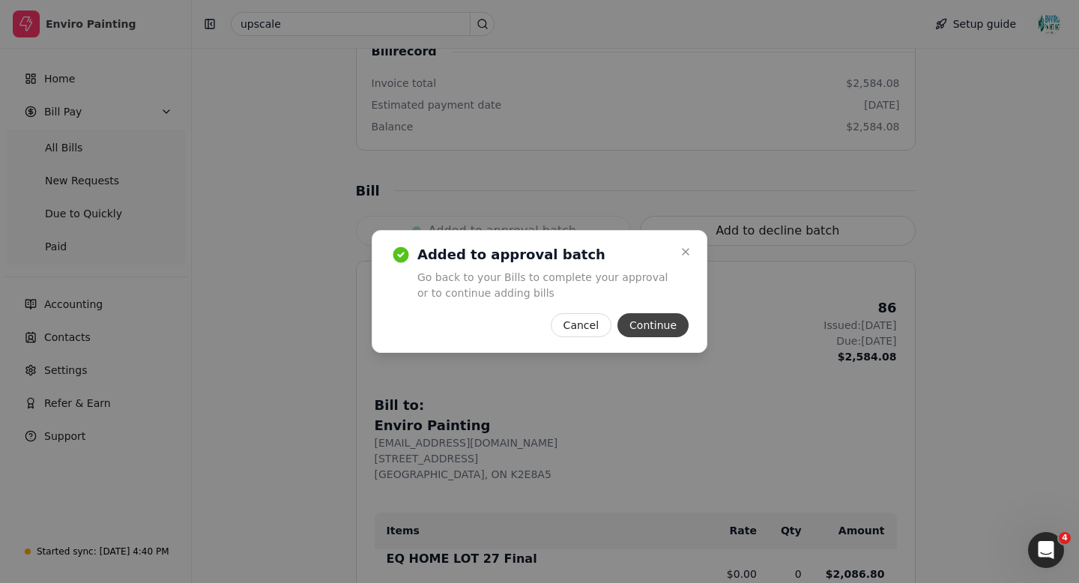
click at [654, 328] on button "Continue" at bounding box center [652, 325] width 71 height 24
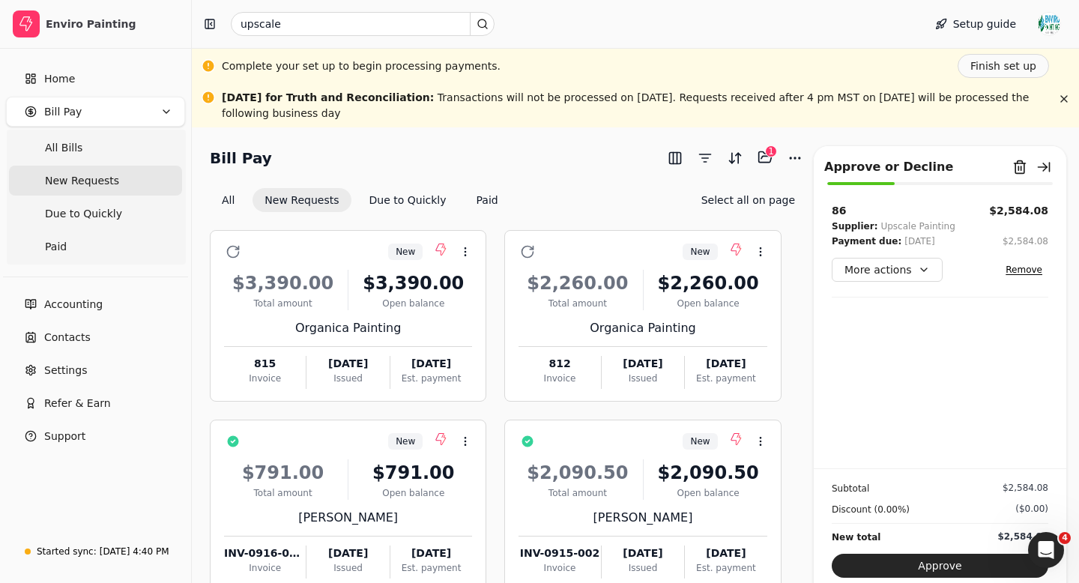
scroll to position [499, 0]
drag, startPoint x: 480, startPoint y: 65, endPoint x: 221, endPoint y: 71, distance: 258.6
click at [220, 71] on div "Complete your set up to begin processing payments. Finish set up" at bounding box center [635, 66] width 887 height 36
copy div "Complete your set up to begin processing payments."
click at [1048, 548] on icon "Open Intercom Messenger" at bounding box center [1044, 548] width 25 height 25
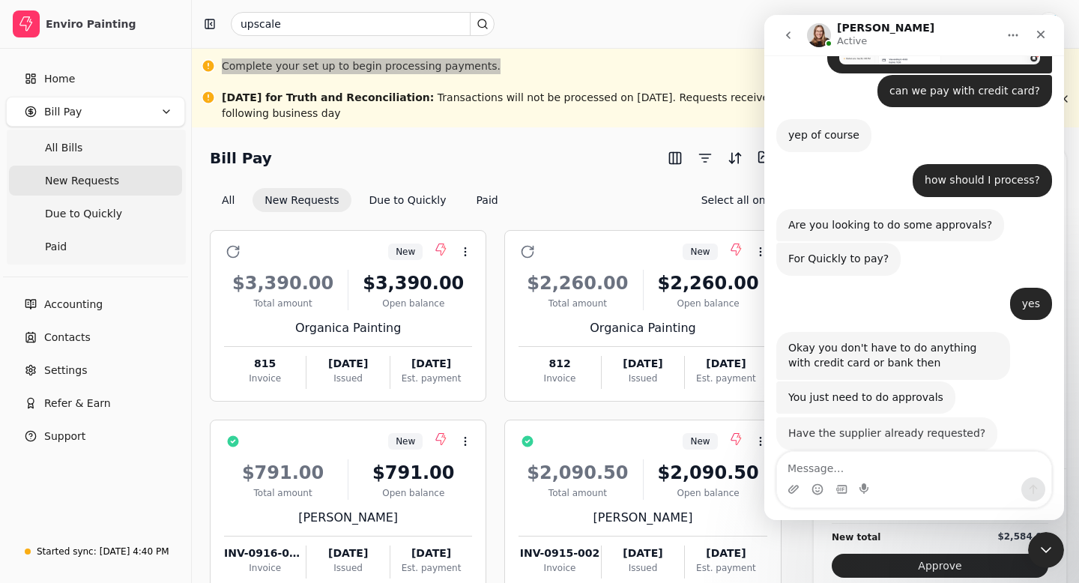
scroll to position [476, 0]
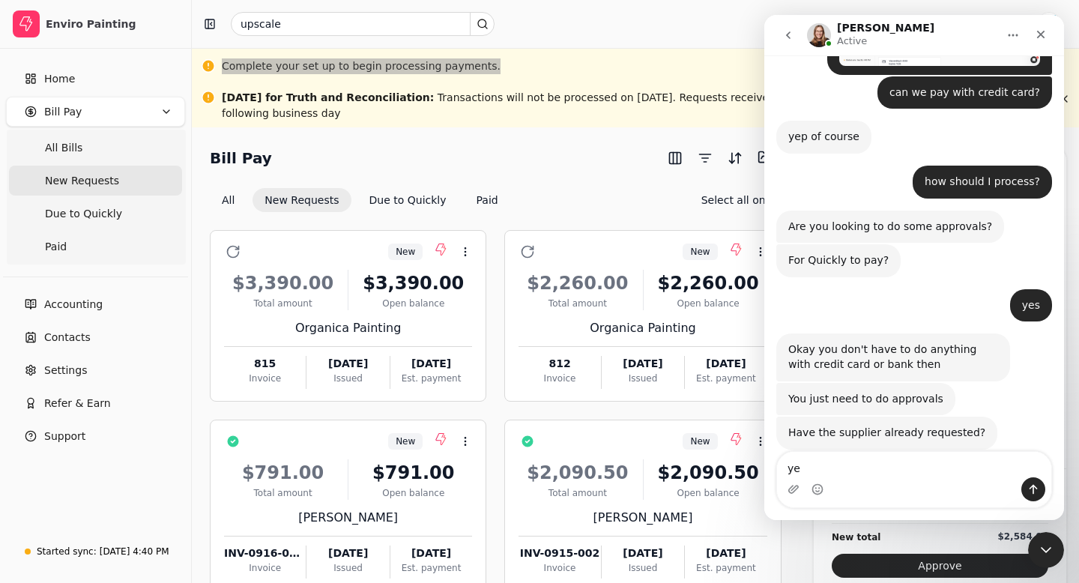
type textarea "yes"
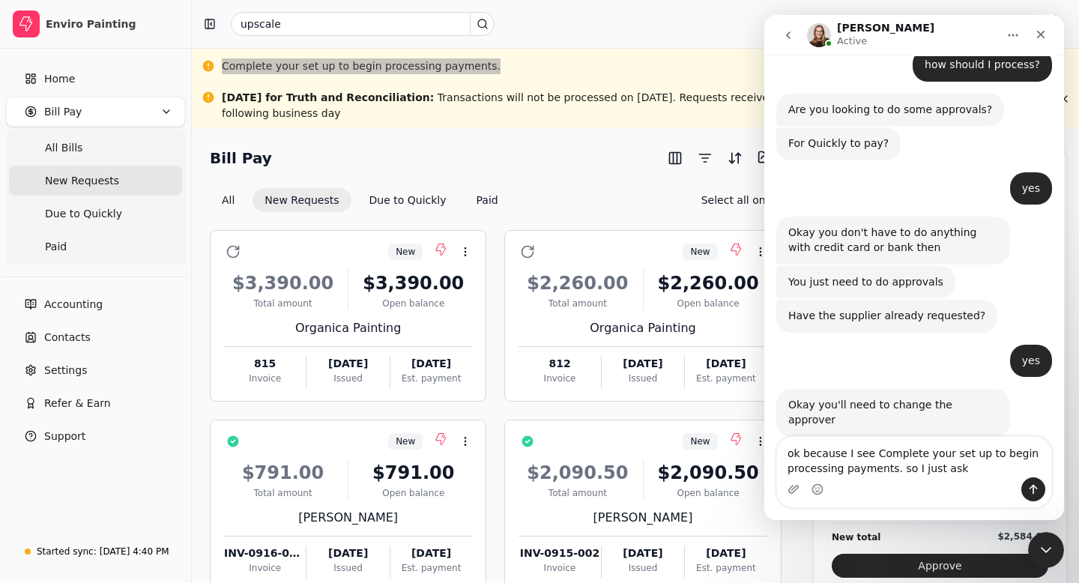
scroll to position [638, 0]
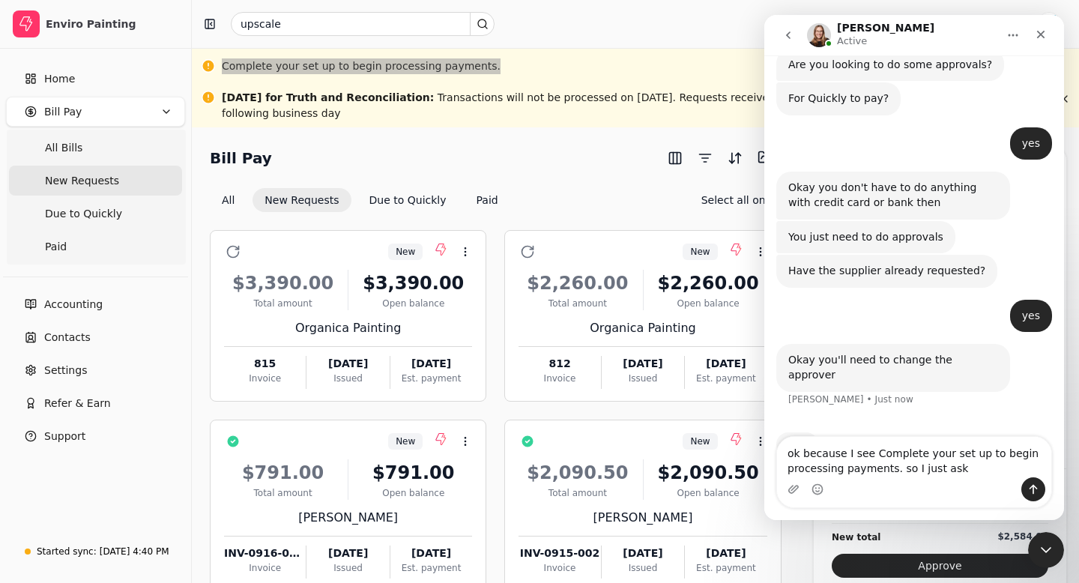
type textarea "ok because I see Complete your set up to begin processing payments. so I just a…"
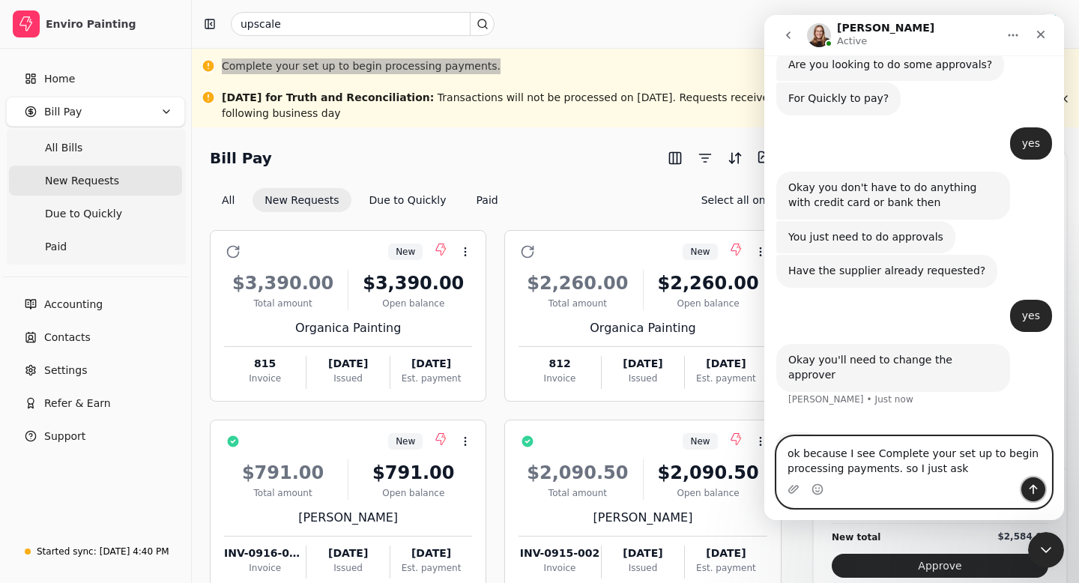
click at [1024, 489] on button "Send a message…" at bounding box center [1033, 489] width 24 height 24
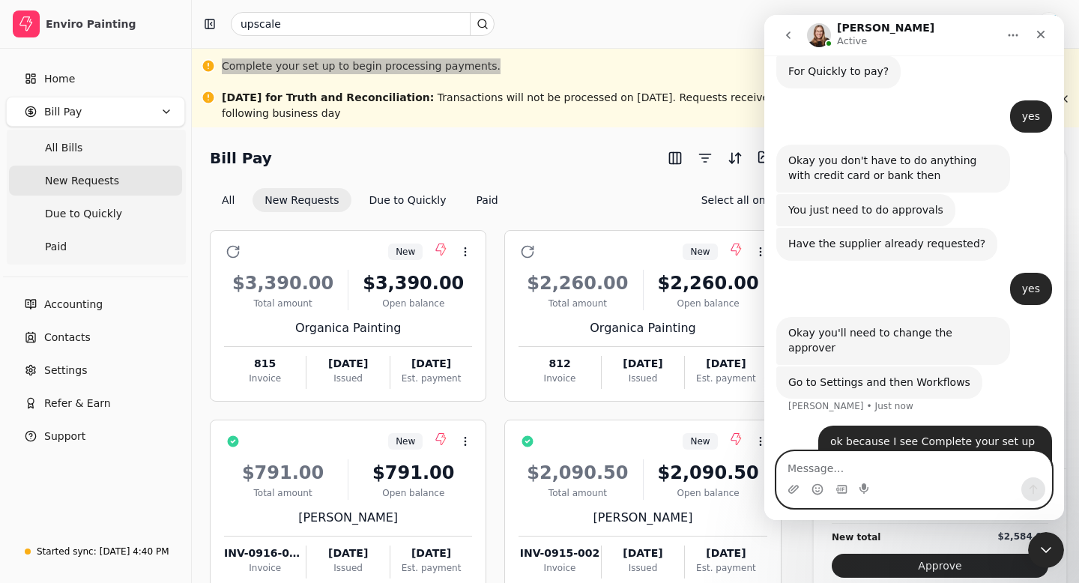
scroll to position [659, 0]
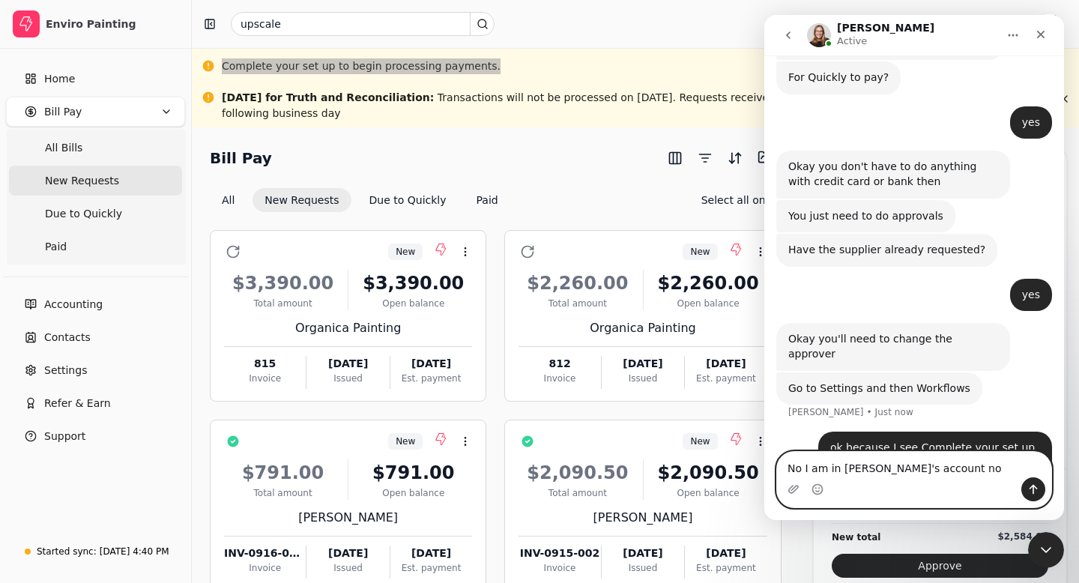
type textarea "No I am in Mesh's account now"
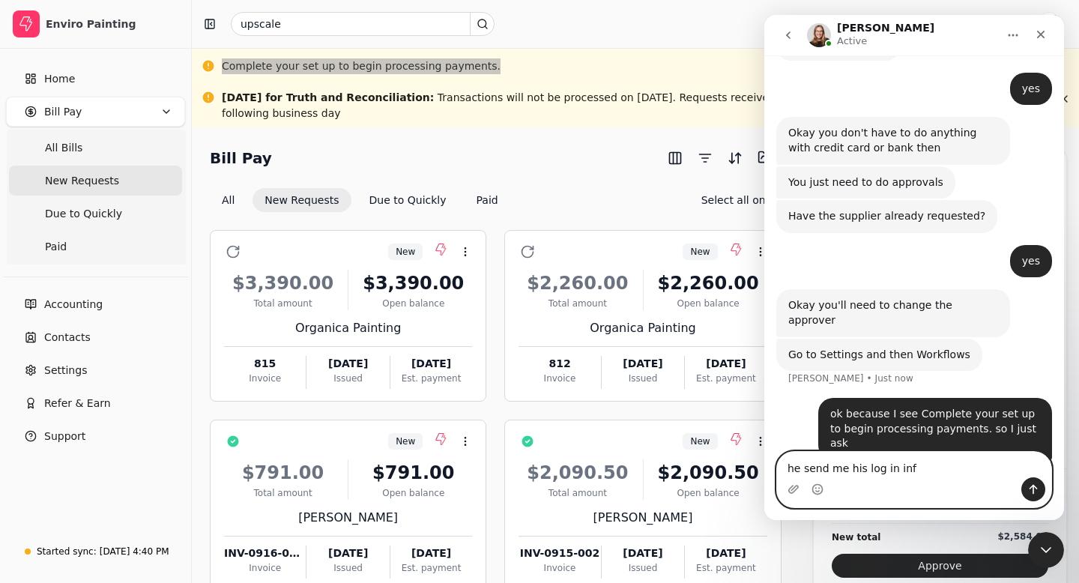
type textarea "he send me his log in info"
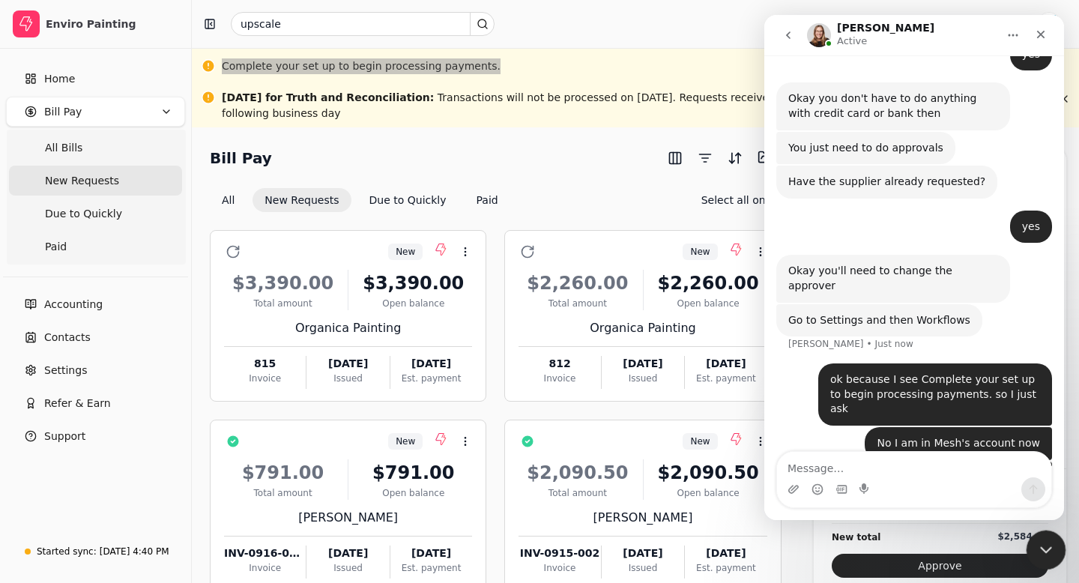
click at [1045, 539] on icon "Close Intercom Messenger" at bounding box center [1044, 548] width 18 height 18
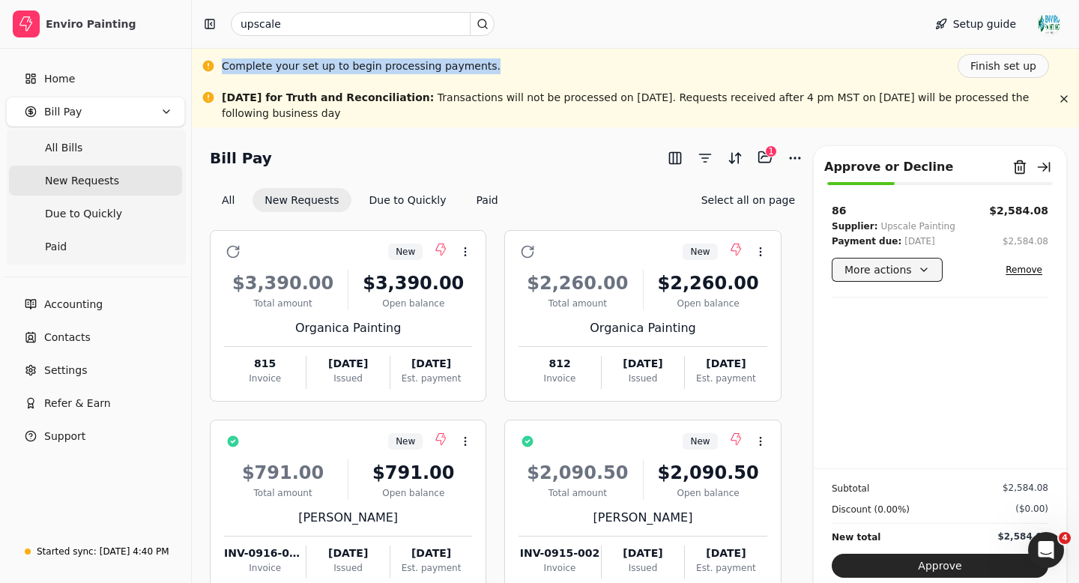
click at [898, 270] on button "More actions" at bounding box center [887, 270] width 111 height 24
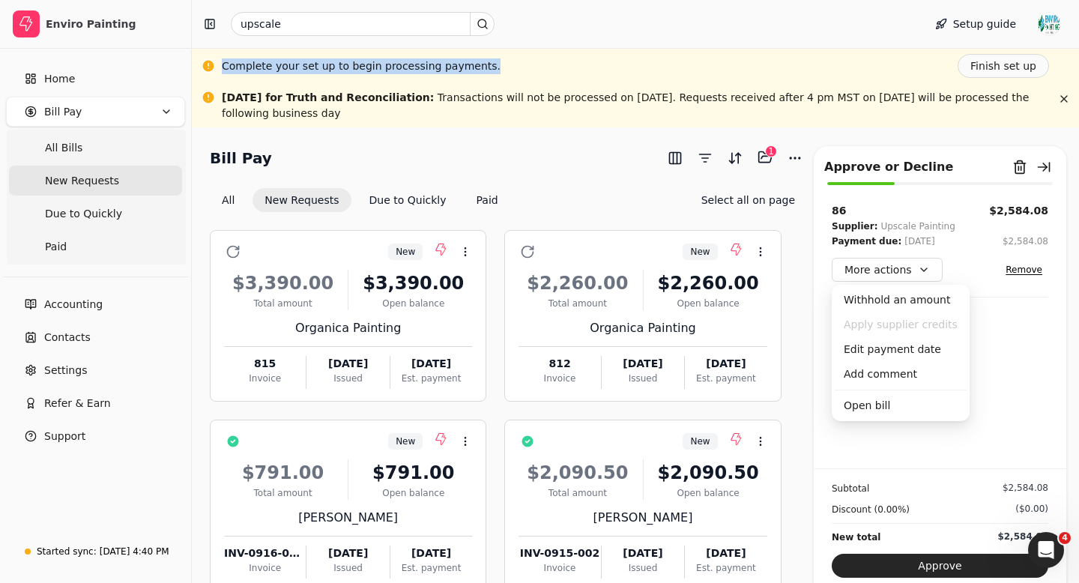
click at [1021, 374] on div "86 $2,584.08 Supplier: Upscale Painting Payment due: [DATE] $2,584.08 More acti…" at bounding box center [940, 335] width 253 height 265
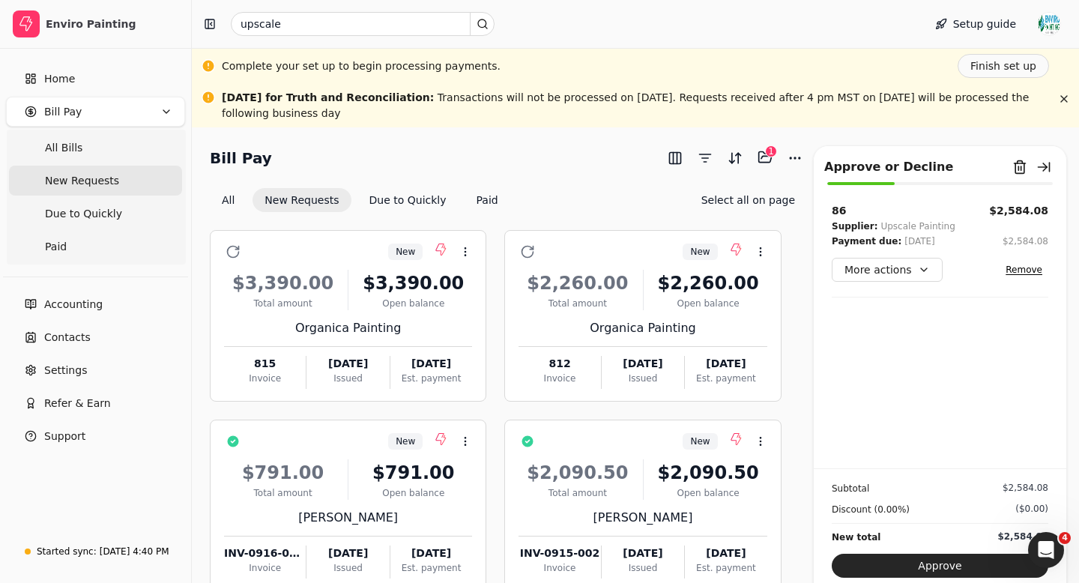
scroll to position [785, 0]
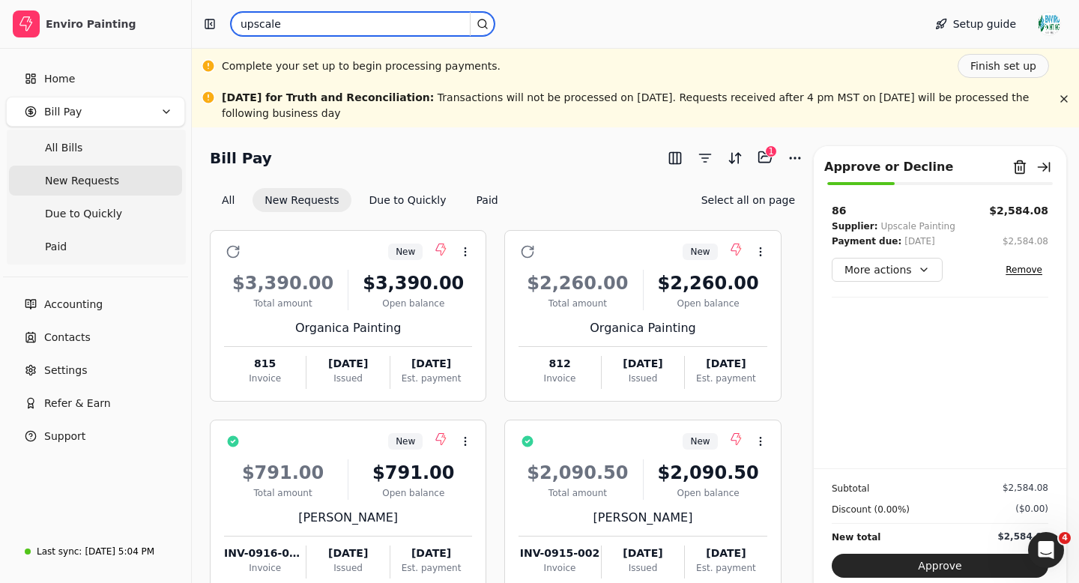
drag, startPoint x: 282, startPoint y: 22, endPoint x: 238, endPoint y: 22, distance: 45.0
click at [238, 22] on input "upscale" at bounding box center [363, 24] width 264 height 24
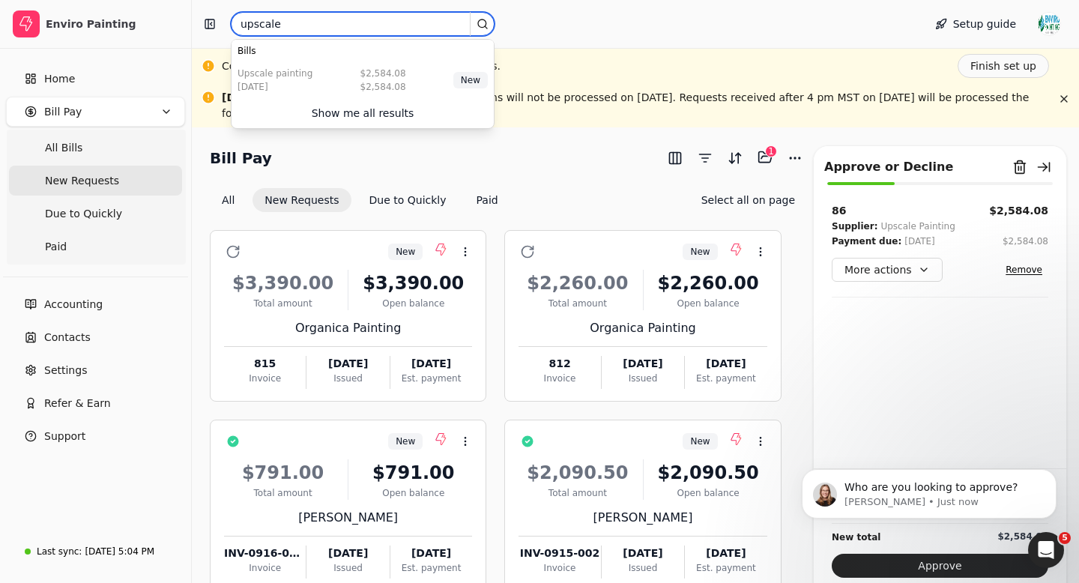
scroll to position [863, 0]
type input "[PERSON_NAME]"
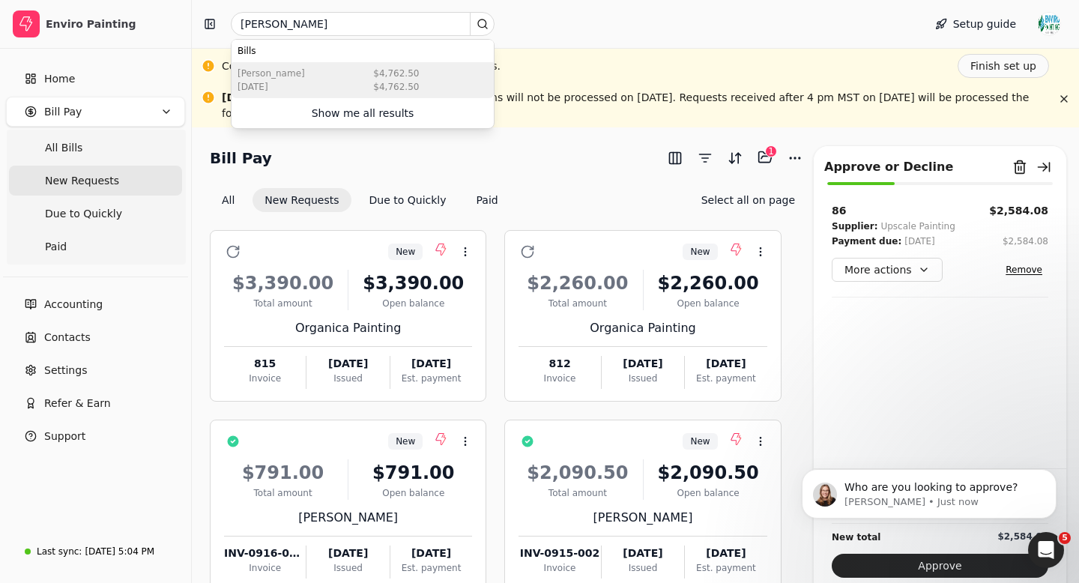
click at [386, 91] on div "$4,762.50" at bounding box center [396, 86] width 46 height 13
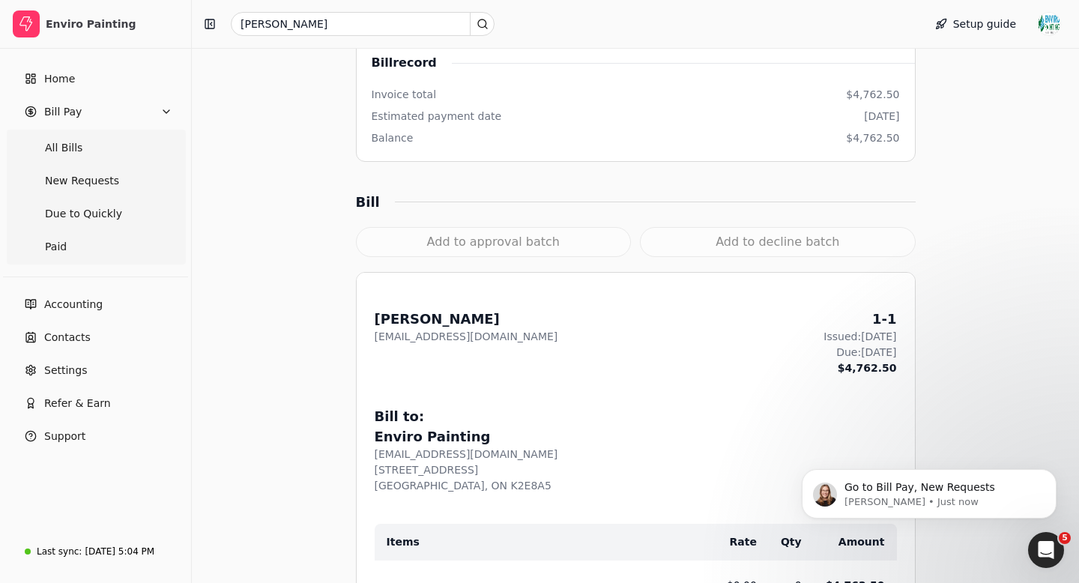
scroll to position [357, 0]
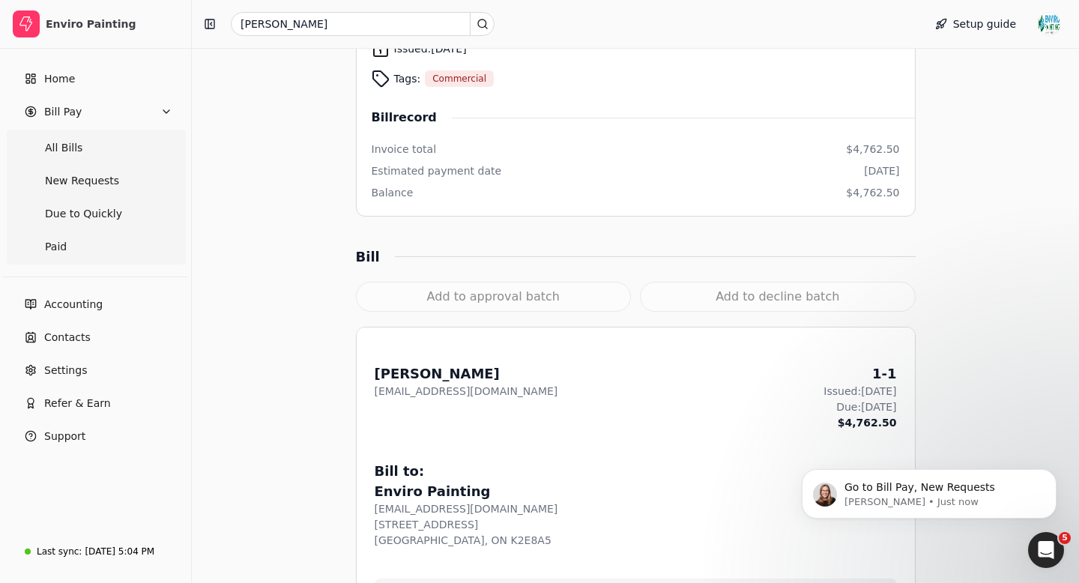
click at [513, 302] on div "Add to approval batch" at bounding box center [494, 297] width 276 height 30
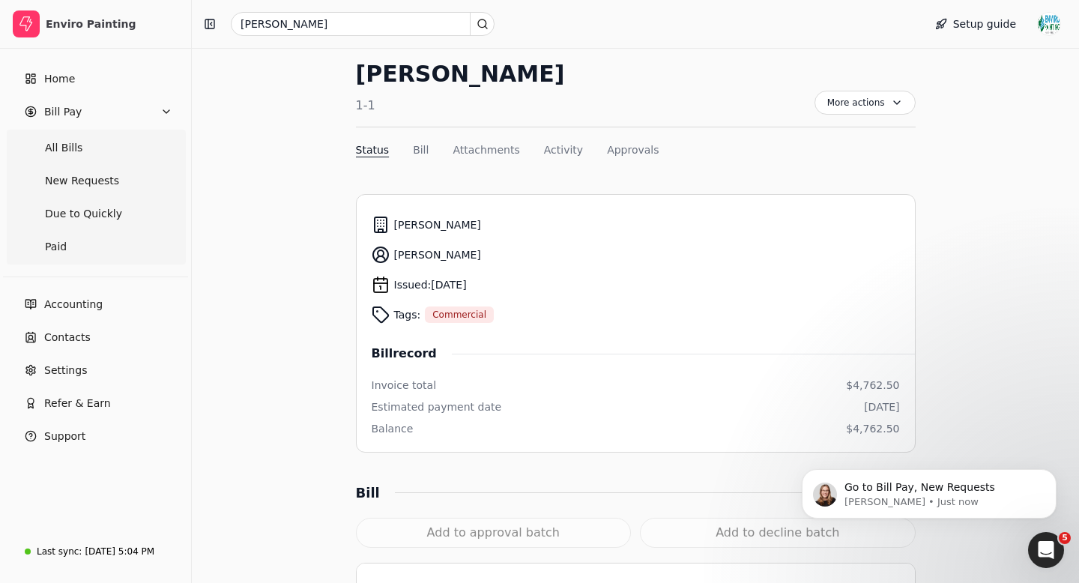
scroll to position [0, 0]
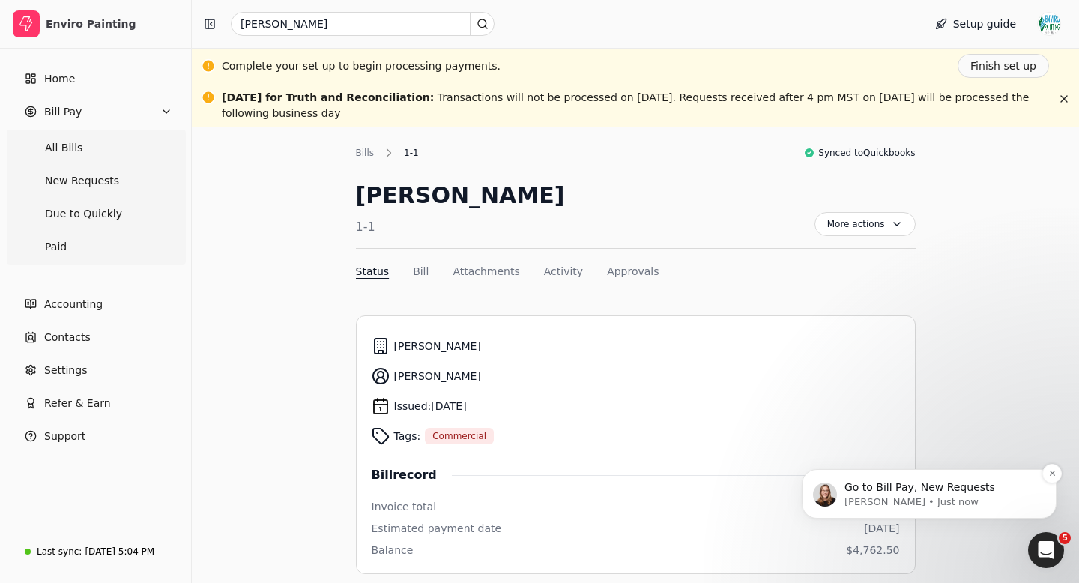
click at [888, 490] on span "Go to Bill Pay, New Requests" at bounding box center [919, 487] width 151 height 12
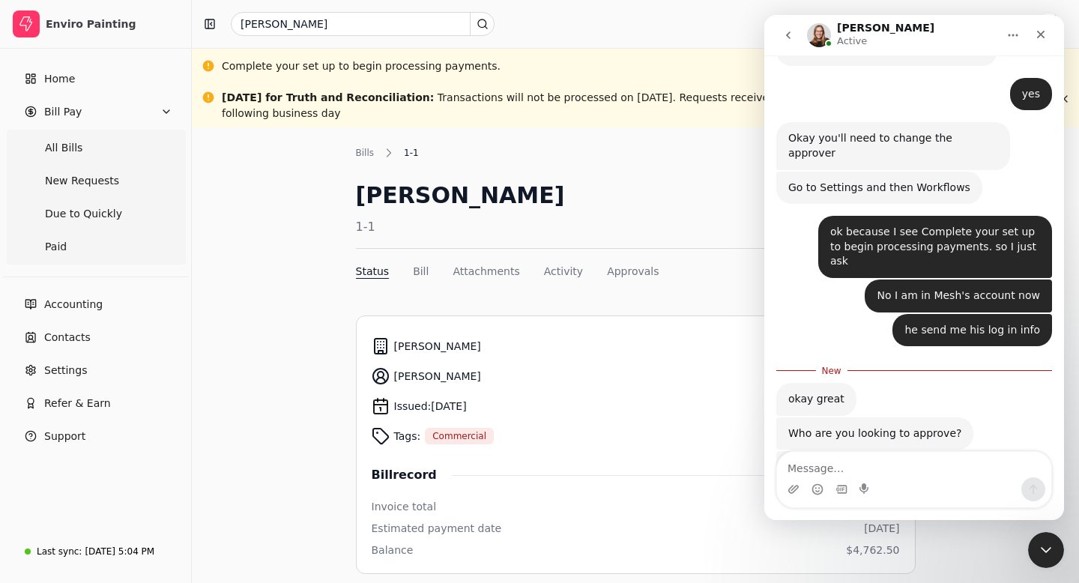
scroll to position [865, 0]
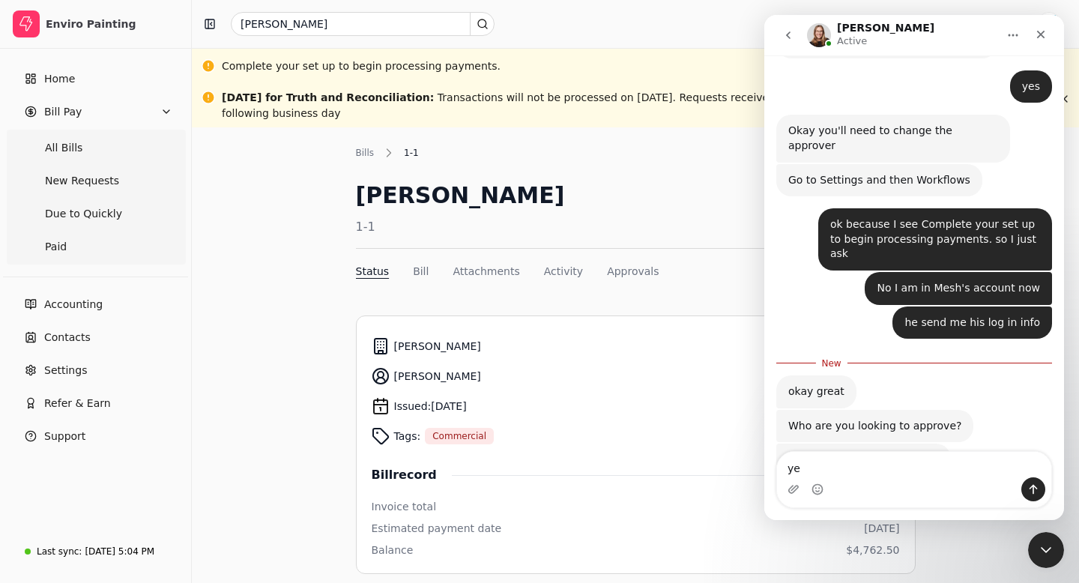
type textarea "yes"
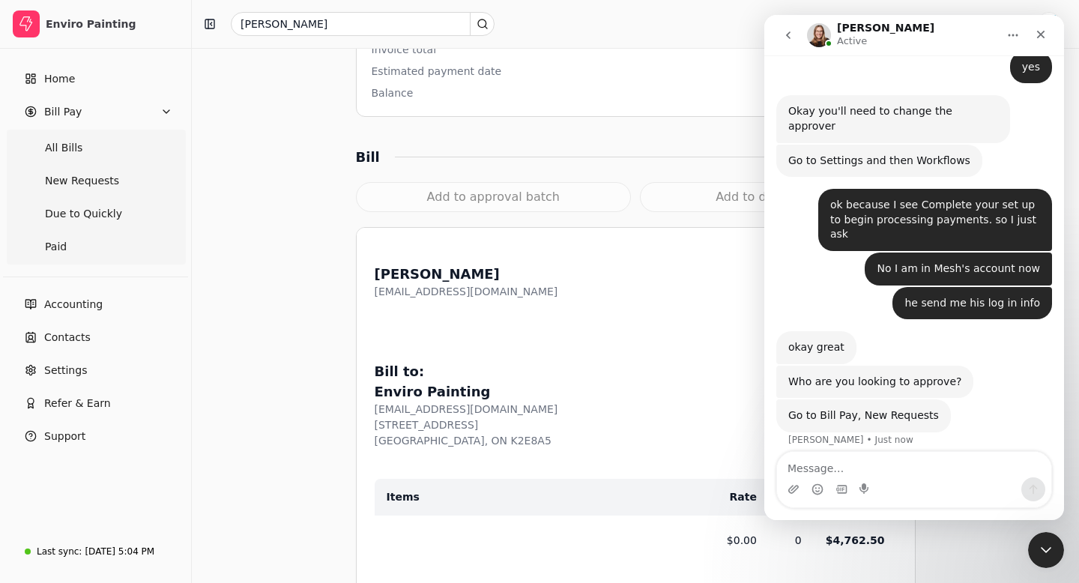
scroll to position [498, 0]
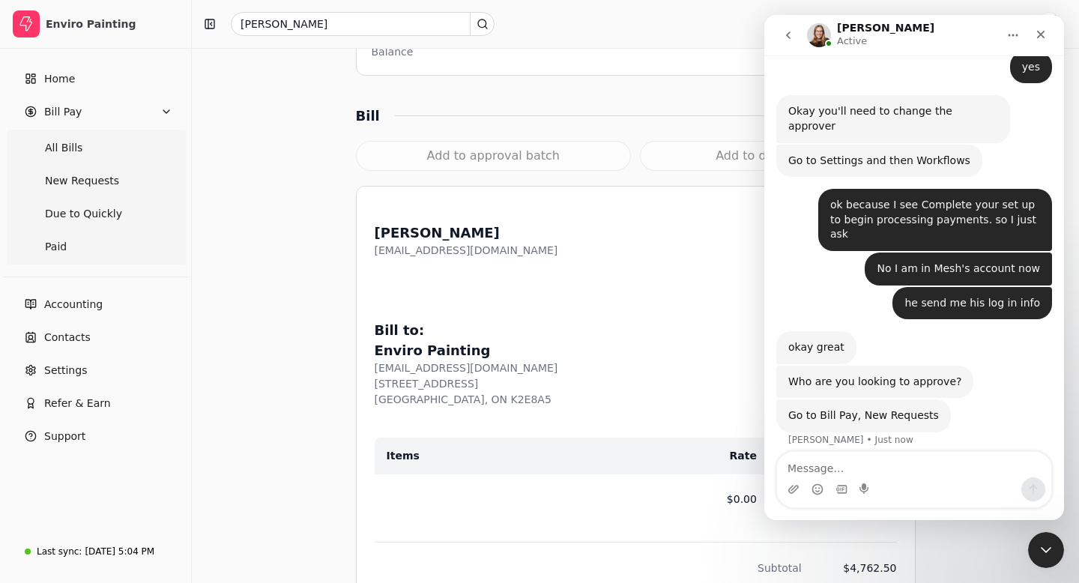
click at [447, 157] on div "Add to approval batch" at bounding box center [494, 156] width 276 height 30
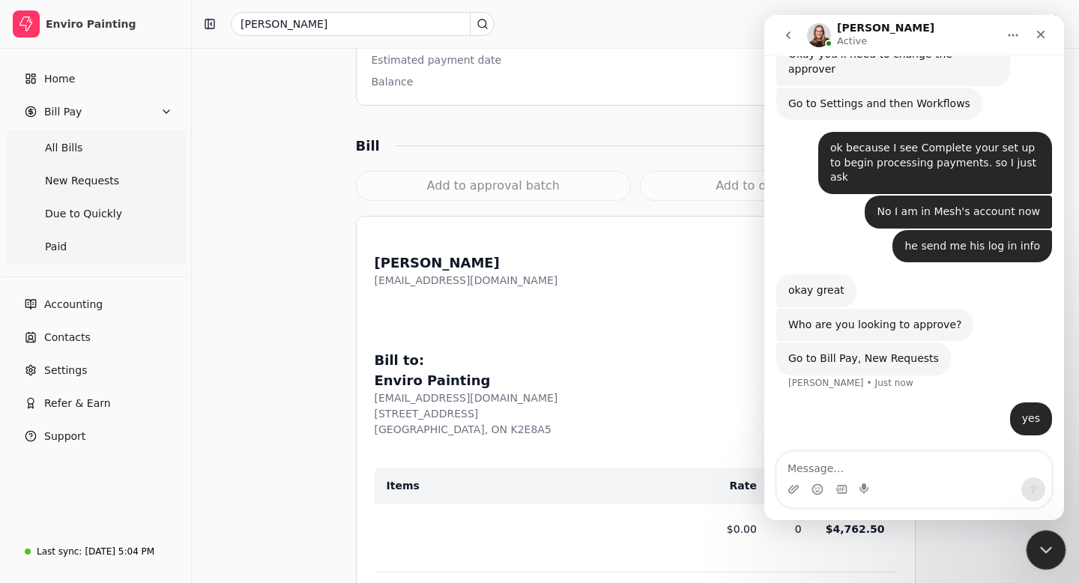
scroll to position [942, 0]
click at [1046, 548] on icon "Close Intercom Messenger" at bounding box center [1044, 548] width 18 height 18
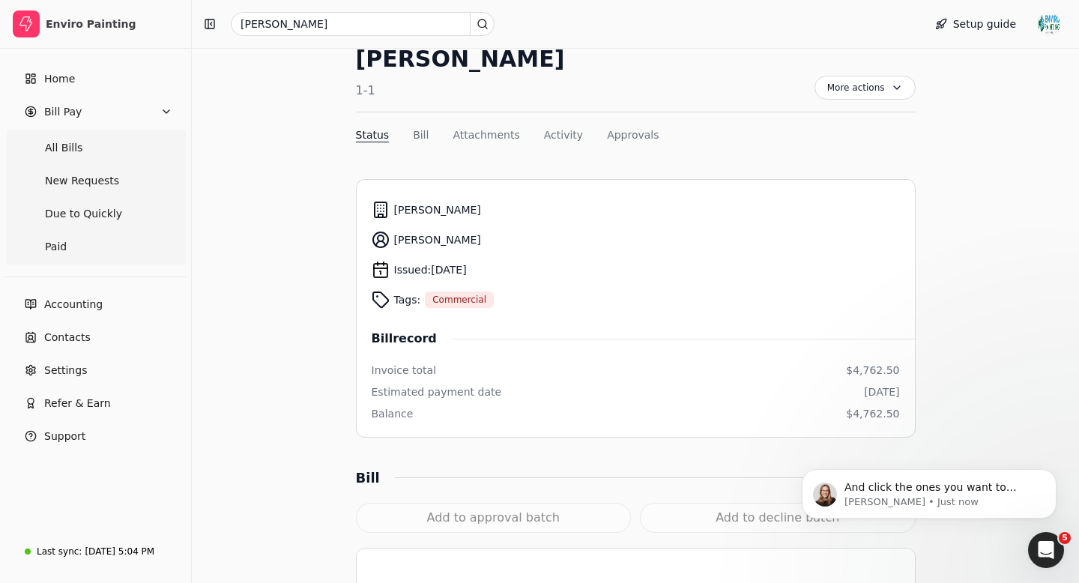
scroll to position [929, 0]
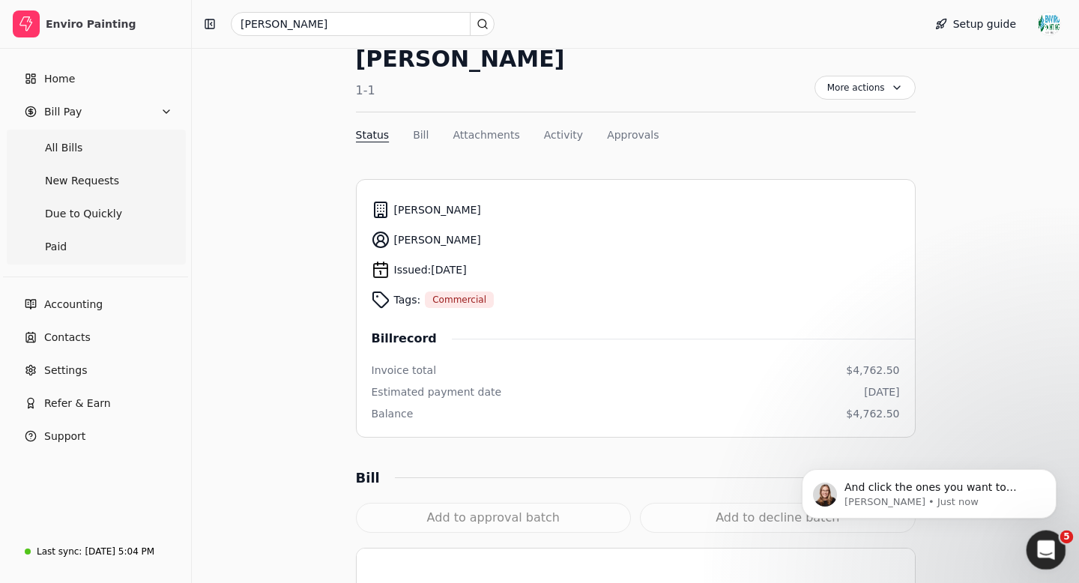
click at [1049, 560] on div "Open Intercom Messenger" at bounding box center [1043, 547] width 49 height 49
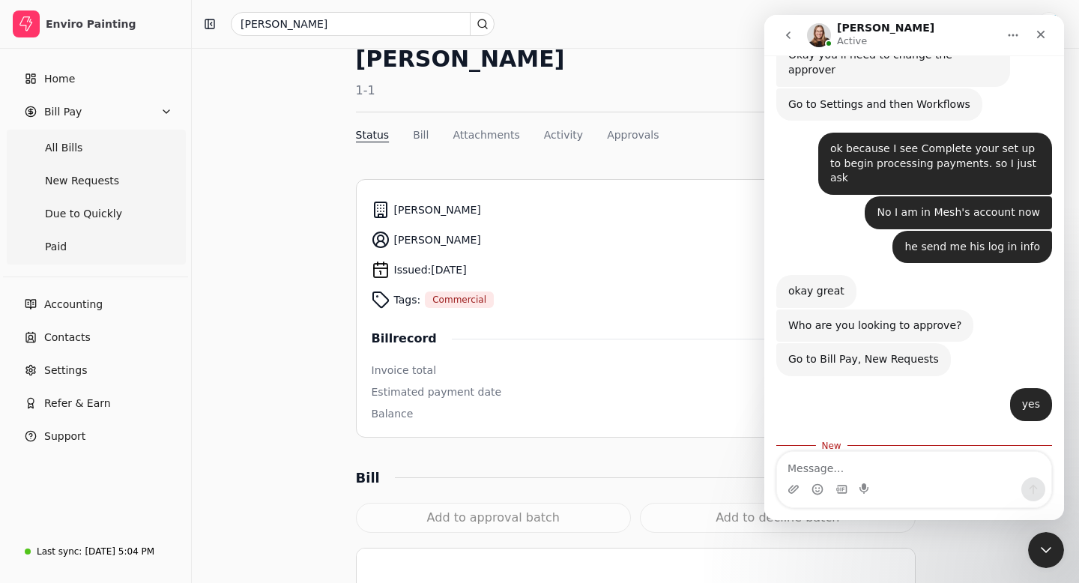
scroll to position [954, 0]
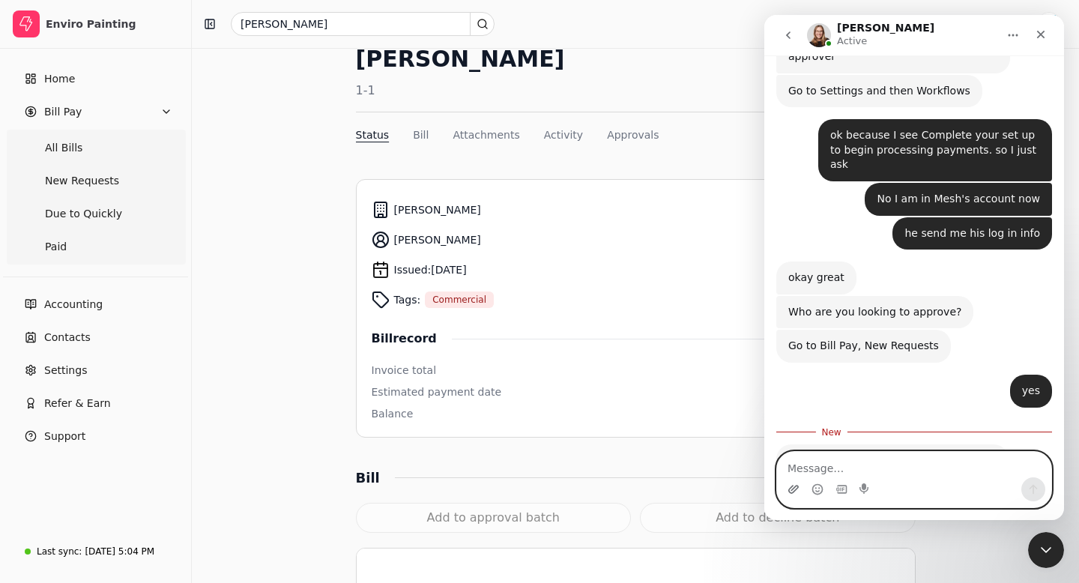
click at [796, 489] on icon "Upload attachment" at bounding box center [793, 489] width 10 height 8
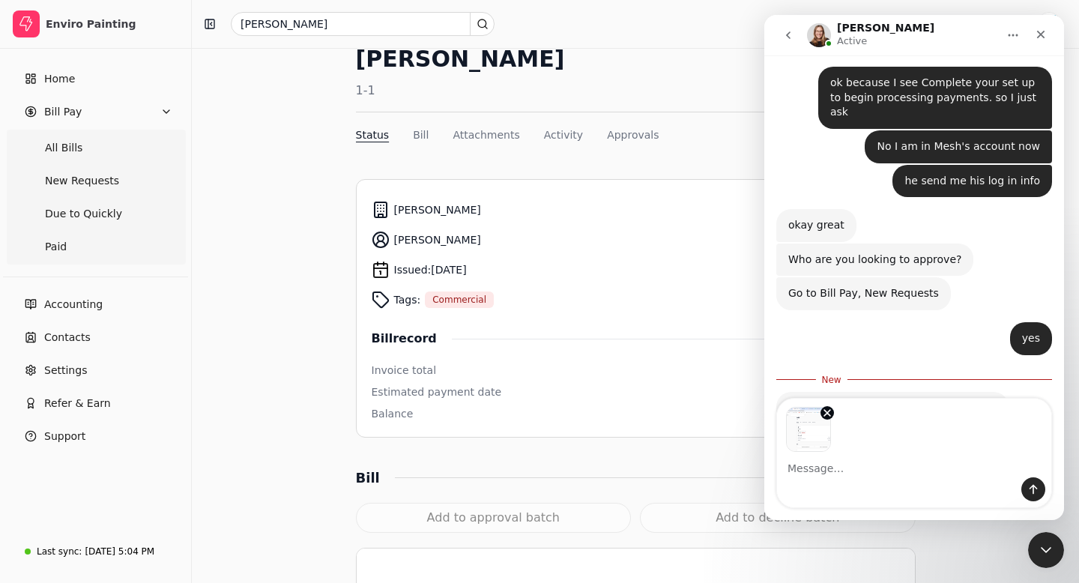
scroll to position [1007, 0]
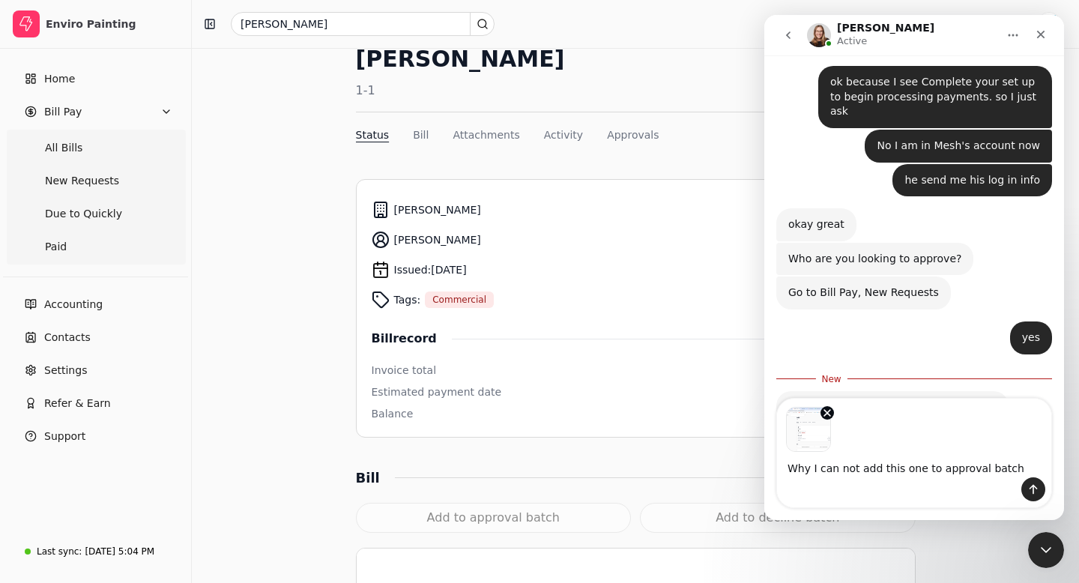
type textarea "Why I can not add this one to approval batch?"
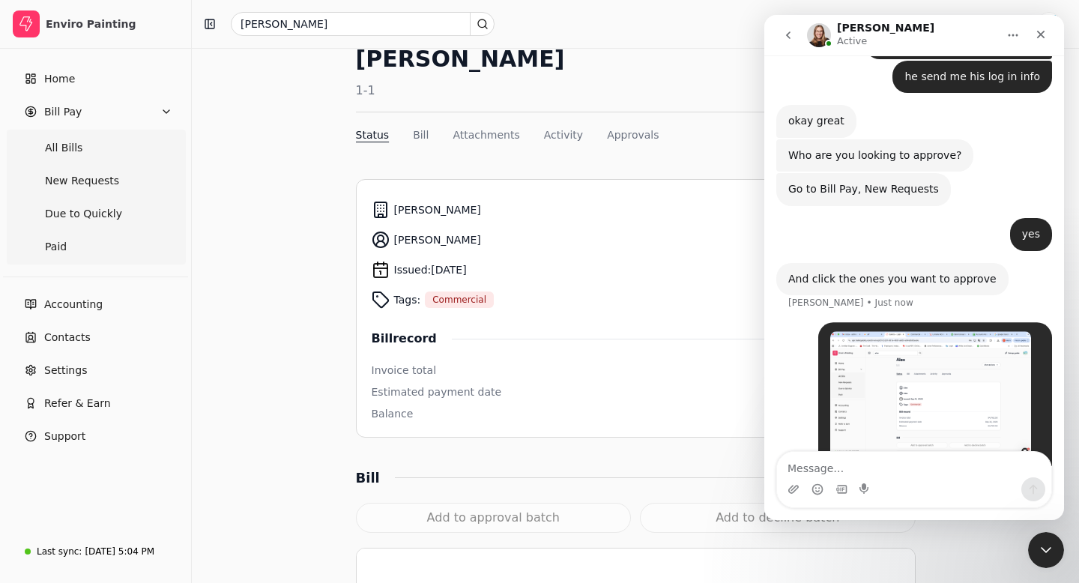
scroll to position [1121, 0]
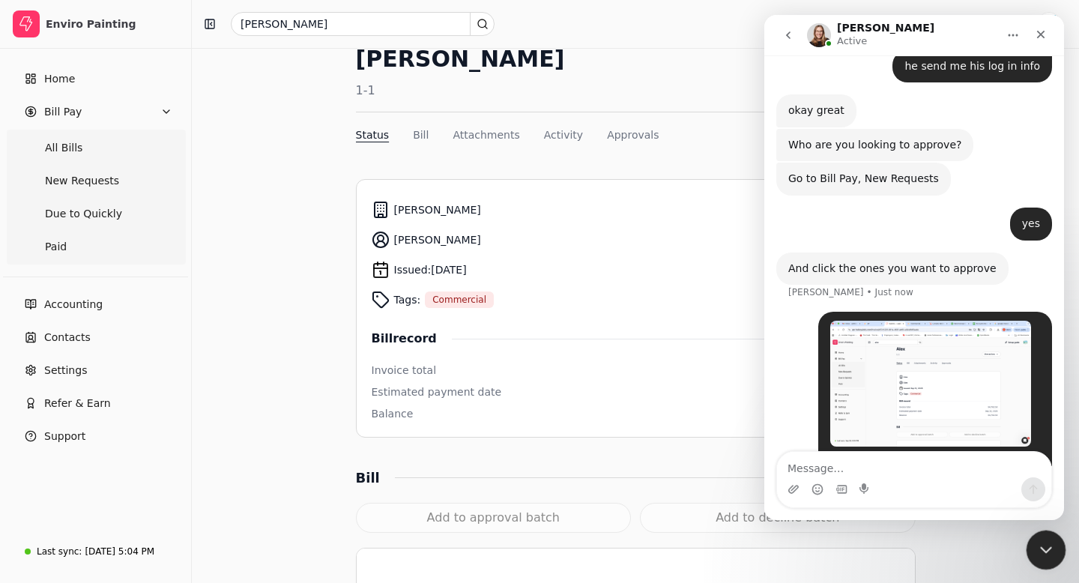
click at [1044, 551] on icon "Close Intercom Messenger" at bounding box center [1044, 548] width 18 height 18
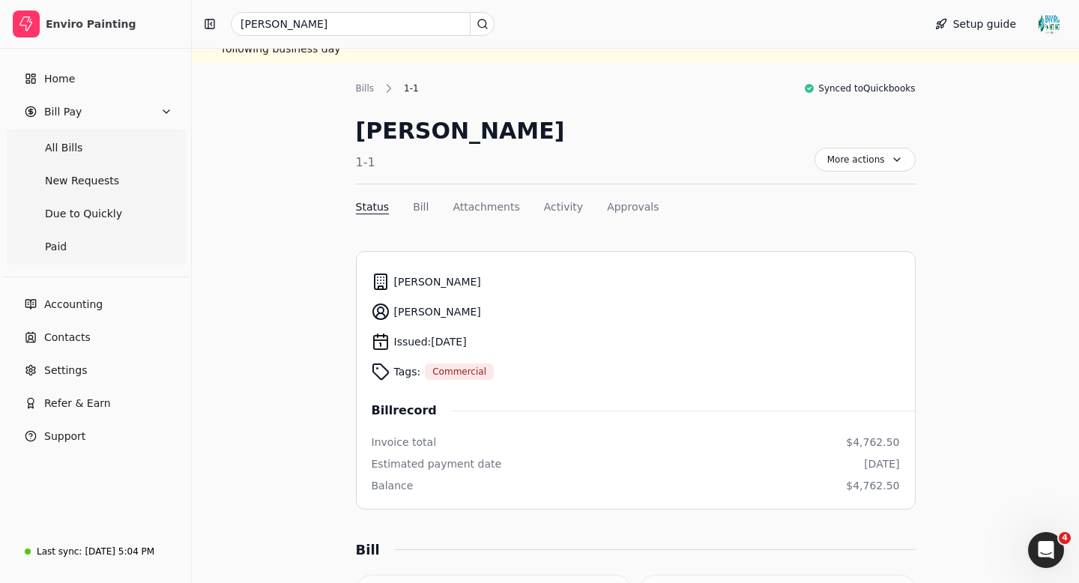
scroll to position [0, 0]
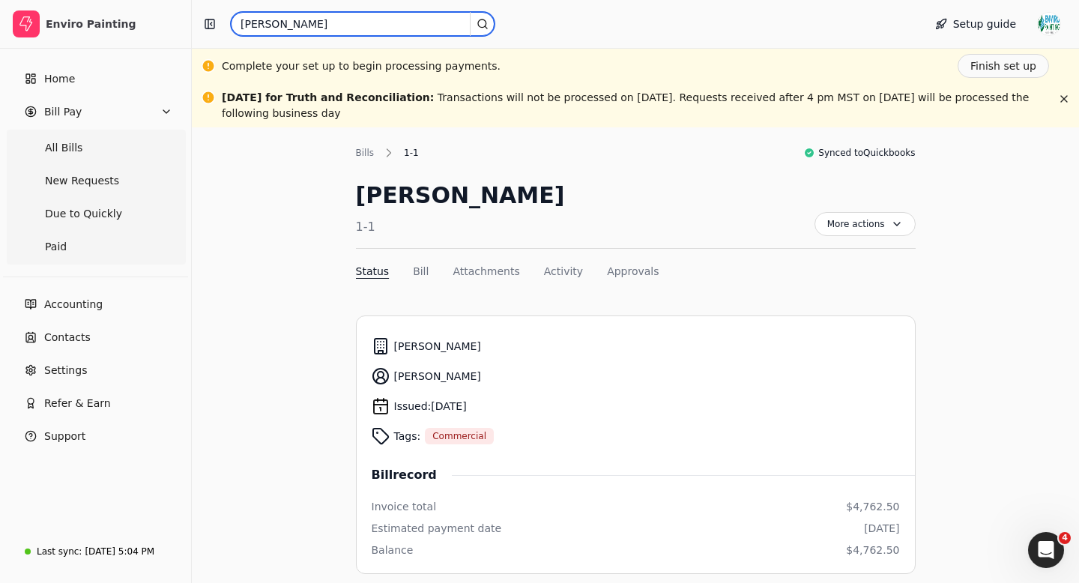
drag, startPoint x: 280, startPoint y: 17, endPoint x: 269, endPoint y: 22, distance: 12.4
click at [269, 22] on input "[PERSON_NAME]" at bounding box center [363, 24] width 264 height 24
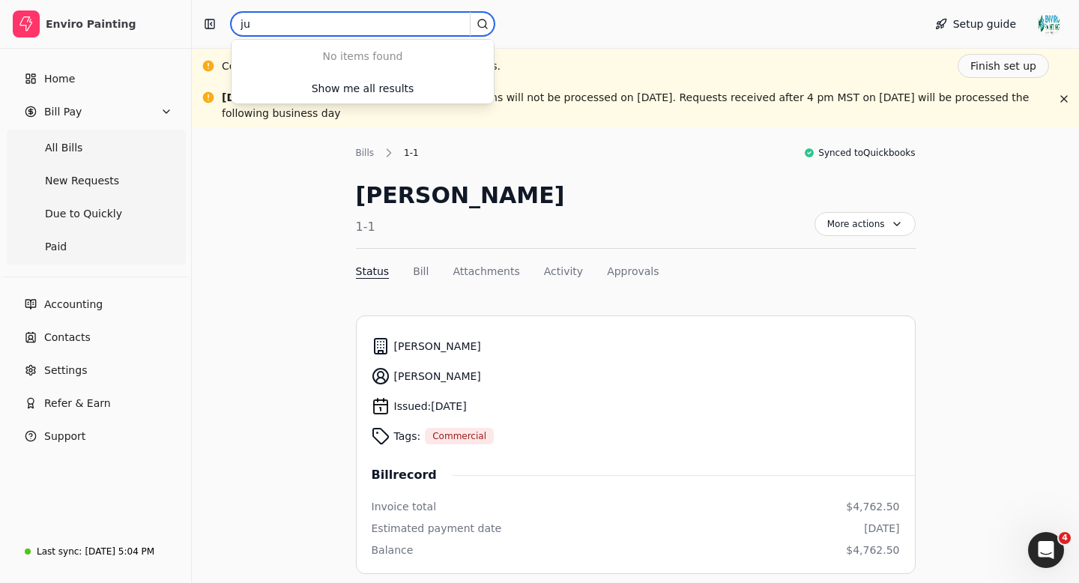
type input "j"
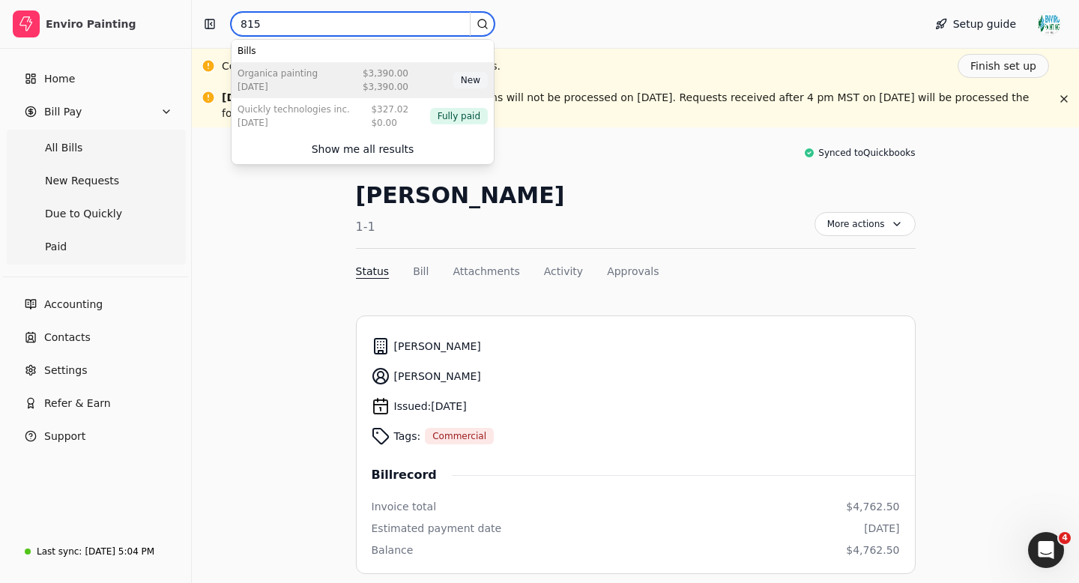
type input "815"
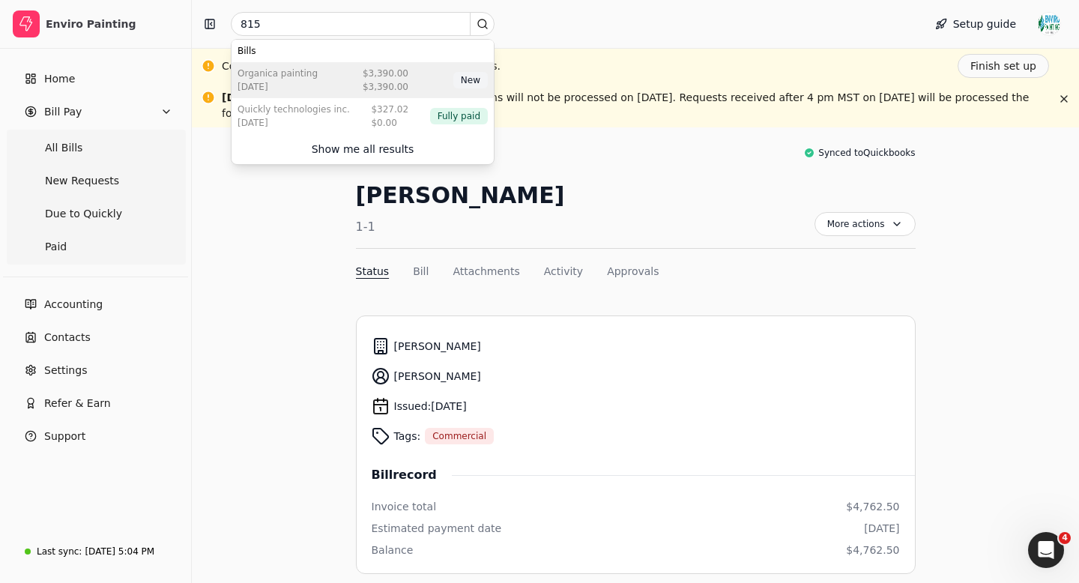
click at [316, 90] on div "Organica Painting [DATE] $3,390.00 $3,390.00 New" at bounding box center [363, 80] width 262 height 36
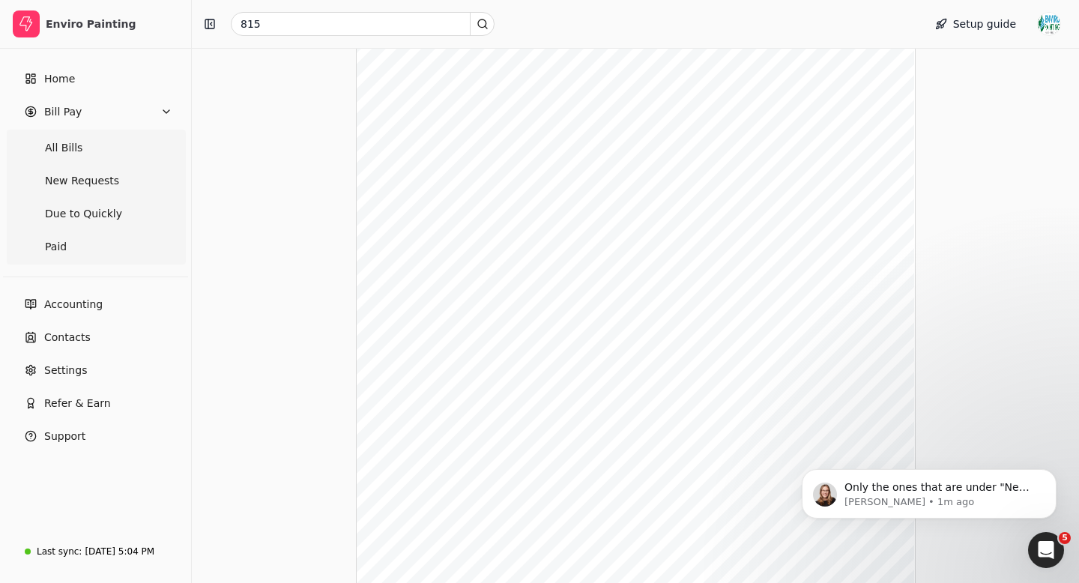
scroll to position [1215, 0]
click at [1047, 546] on icon "Open Intercom Messenger" at bounding box center [1044, 548] width 25 height 25
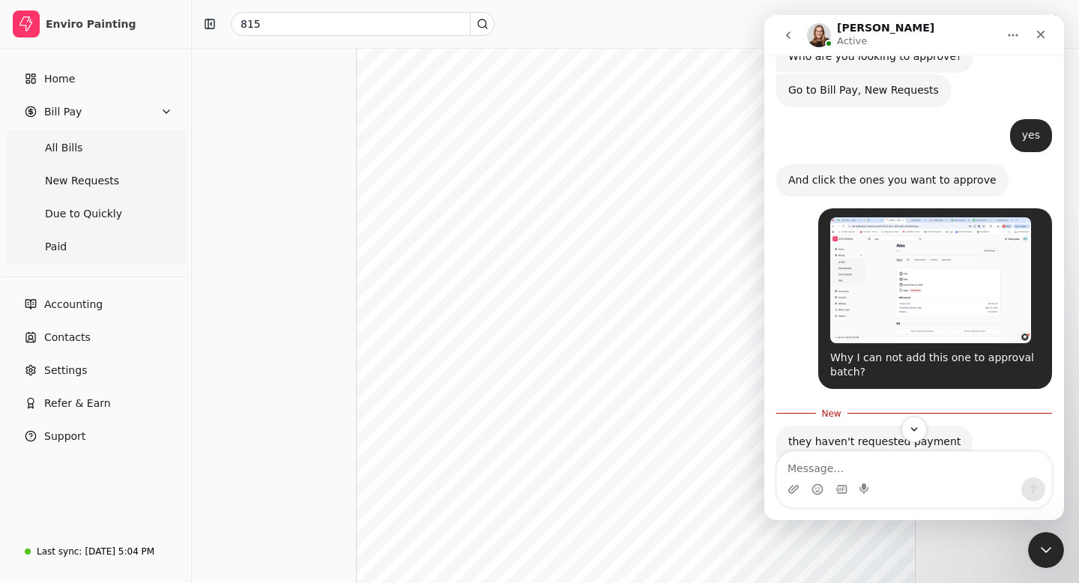
scroll to position [1239, 0]
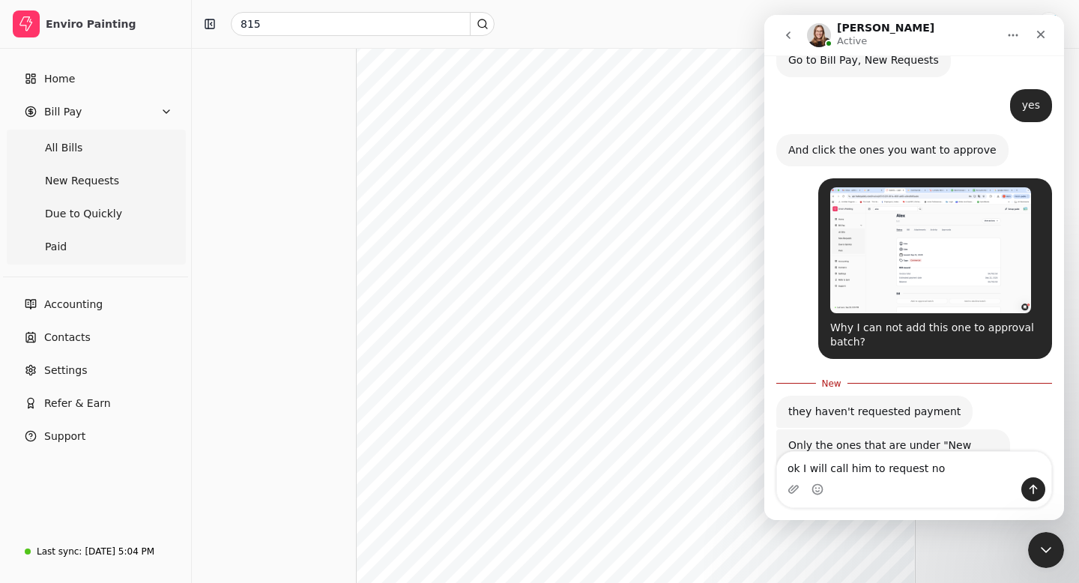
type textarea "ok I will call him to request now"
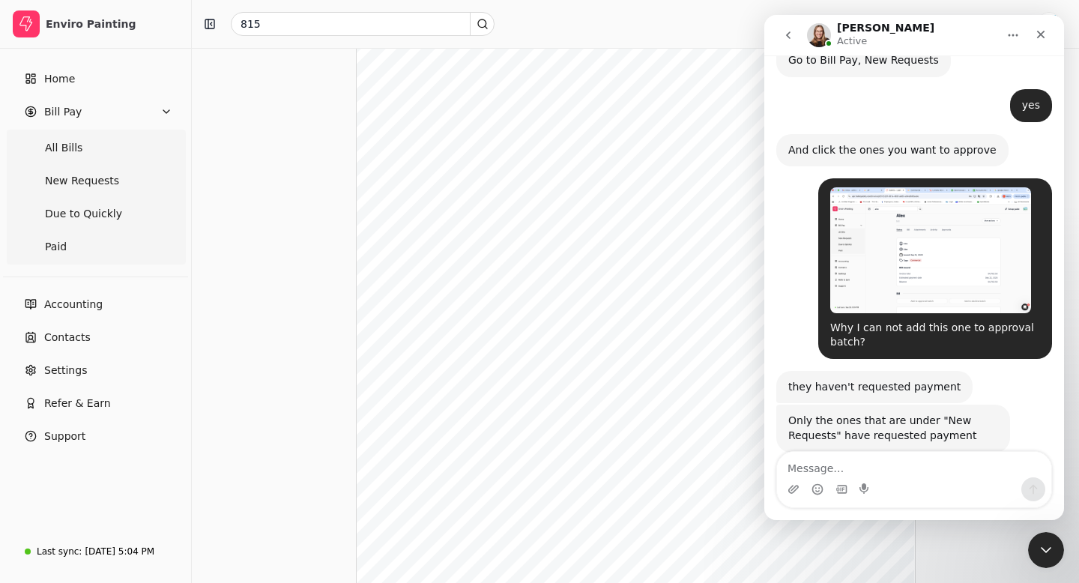
scroll to position [1260, 0]
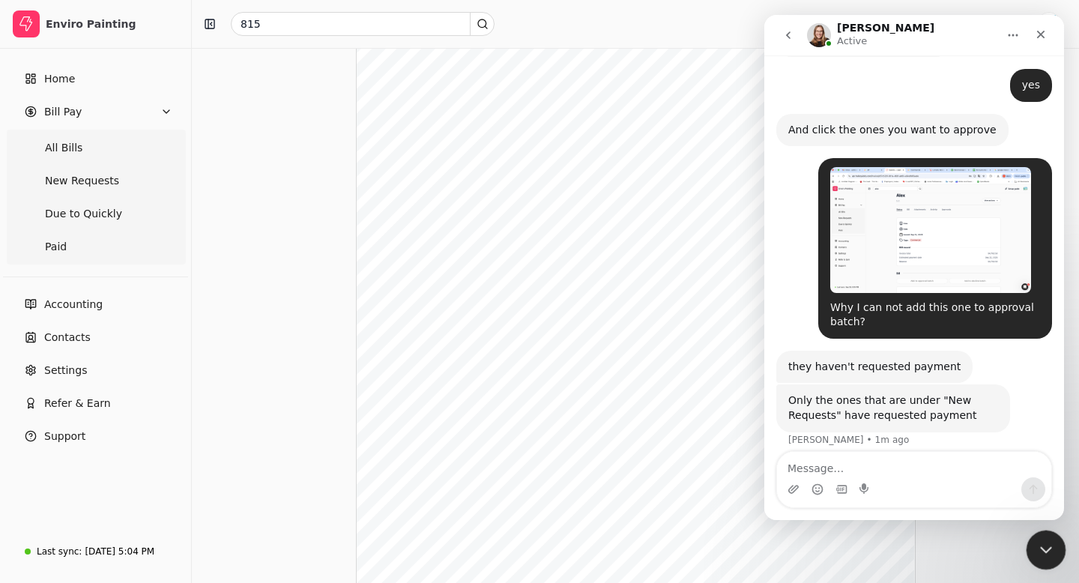
click at [1044, 551] on icon "Close Intercom Messenger" at bounding box center [1044, 548] width 18 height 18
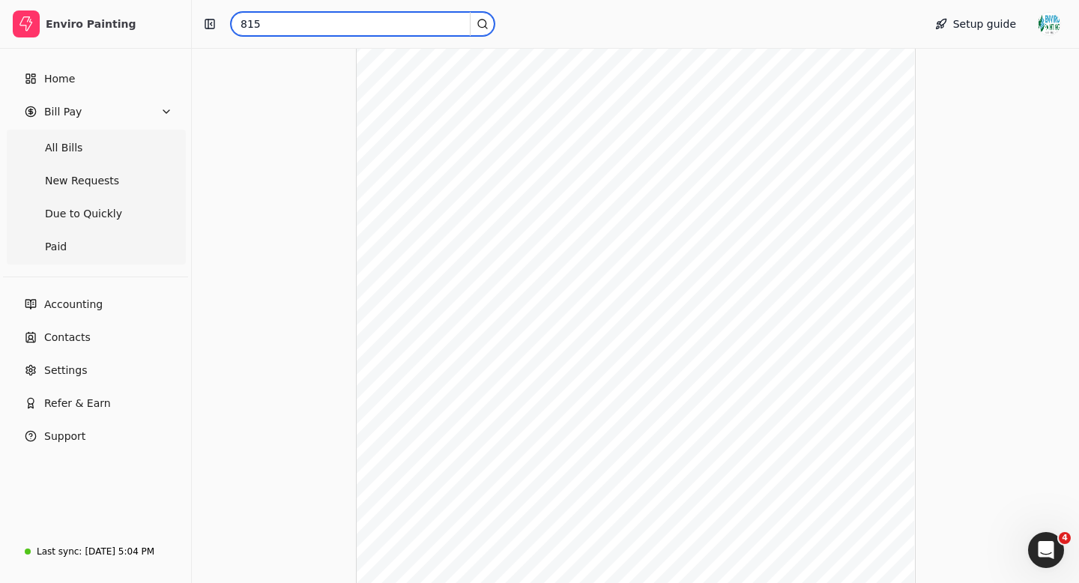
click at [266, 25] on input "815" at bounding box center [363, 24] width 264 height 24
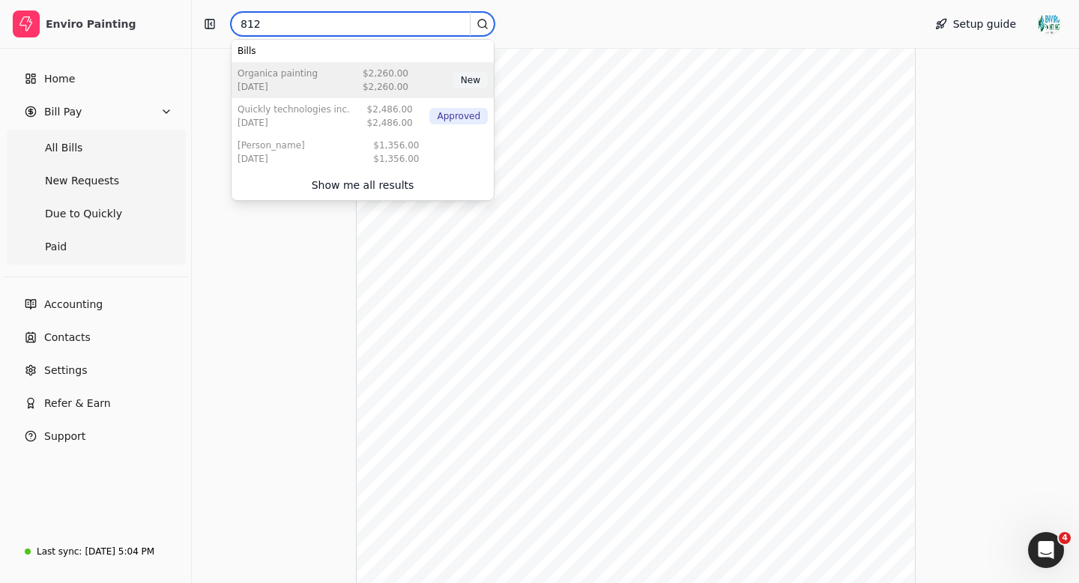
type input "812"
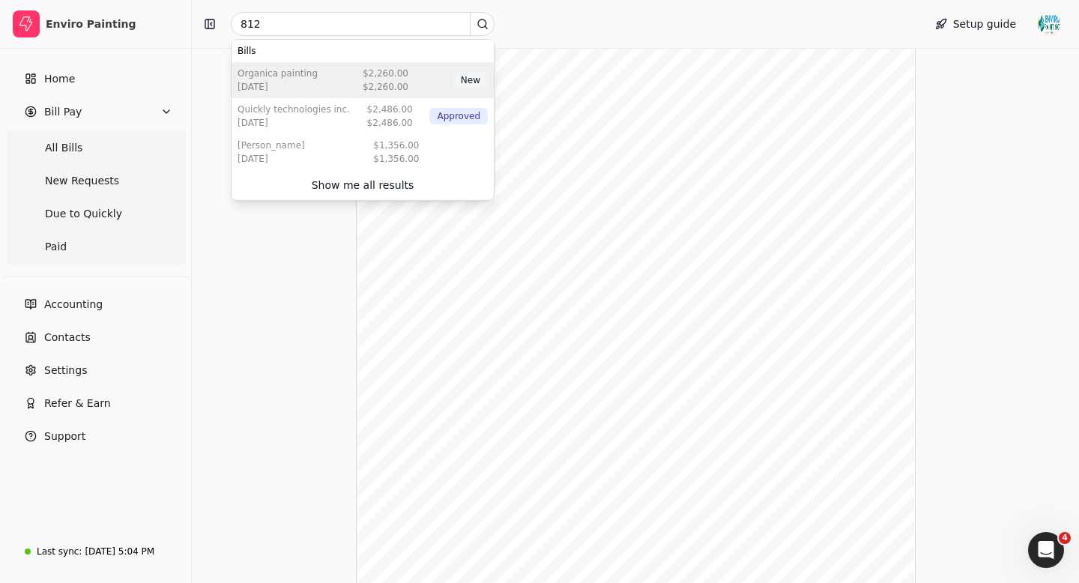
click at [294, 84] on div "[DATE]" at bounding box center [278, 86] width 80 height 13
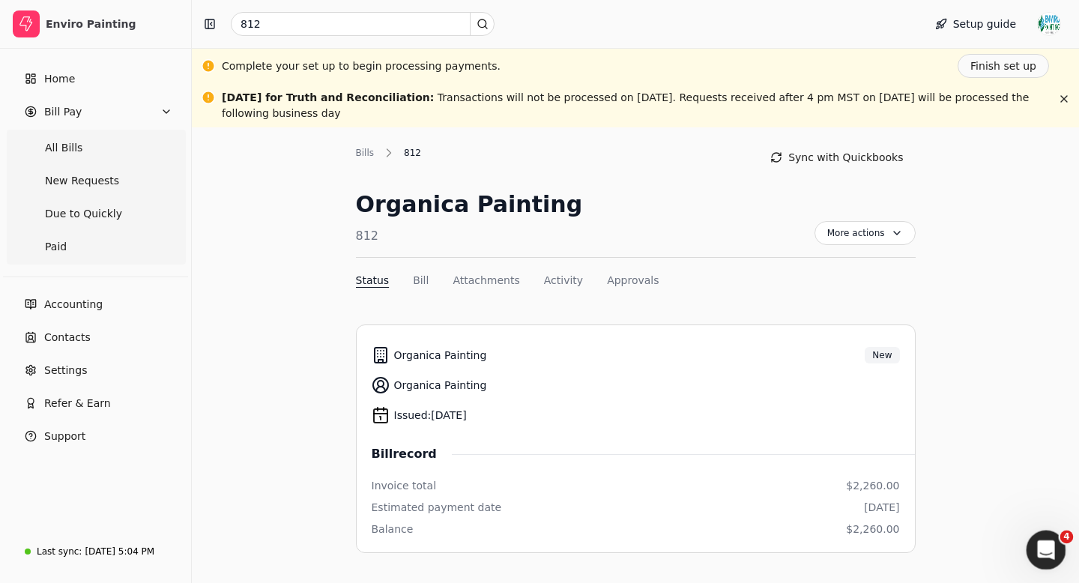
click at [1048, 557] on div "Open Intercom Messenger" at bounding box center [1043, 547] width 49 height 49
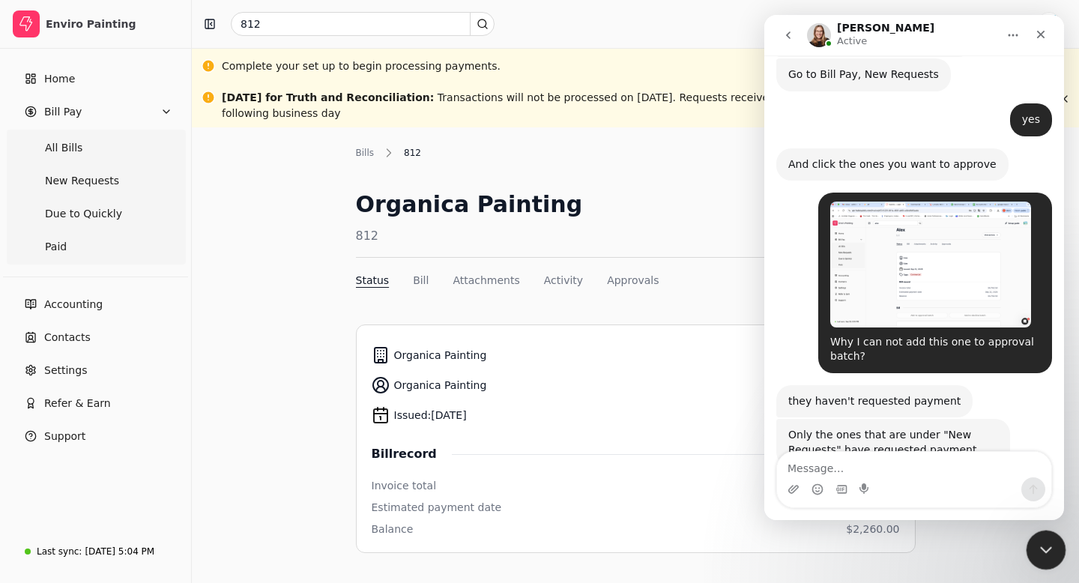
scroll to position [1260, 0]
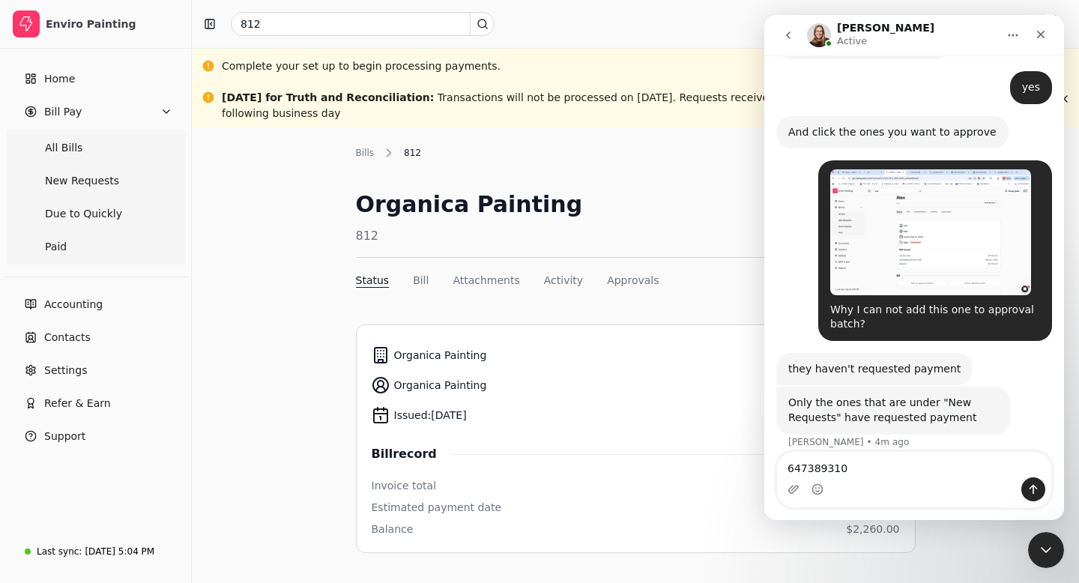
type textarea "6473893101"
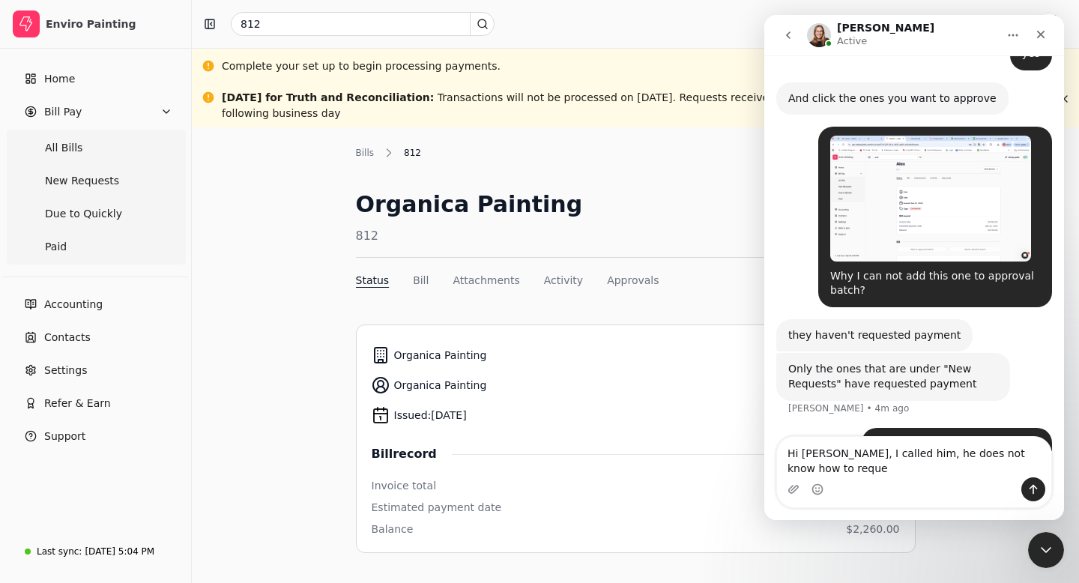
scroll to position [1308, 0]
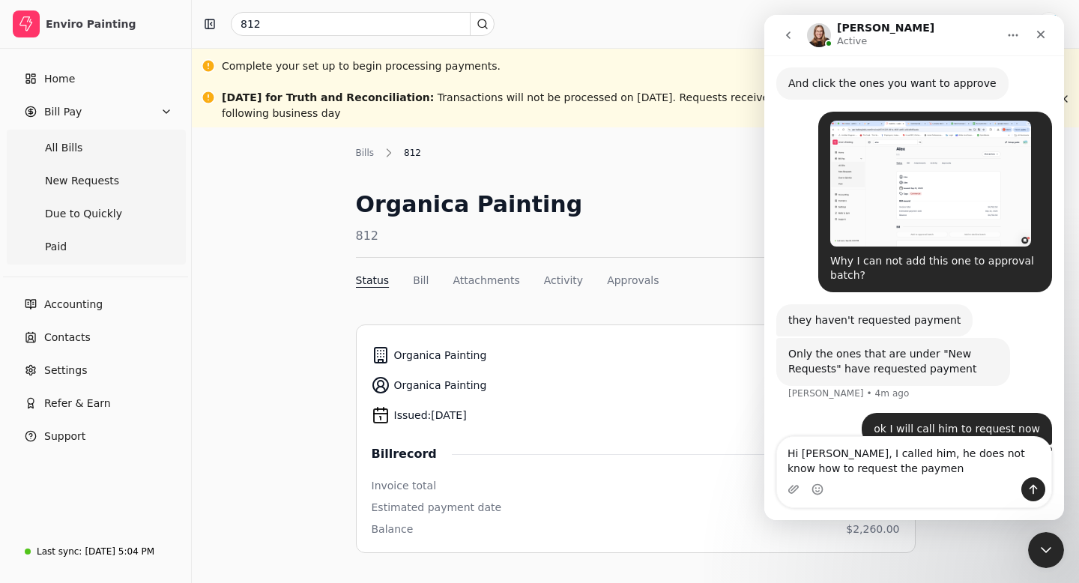
type textarea "Hi [PERSON_NAME], I called him, he does not know how to request the payment"
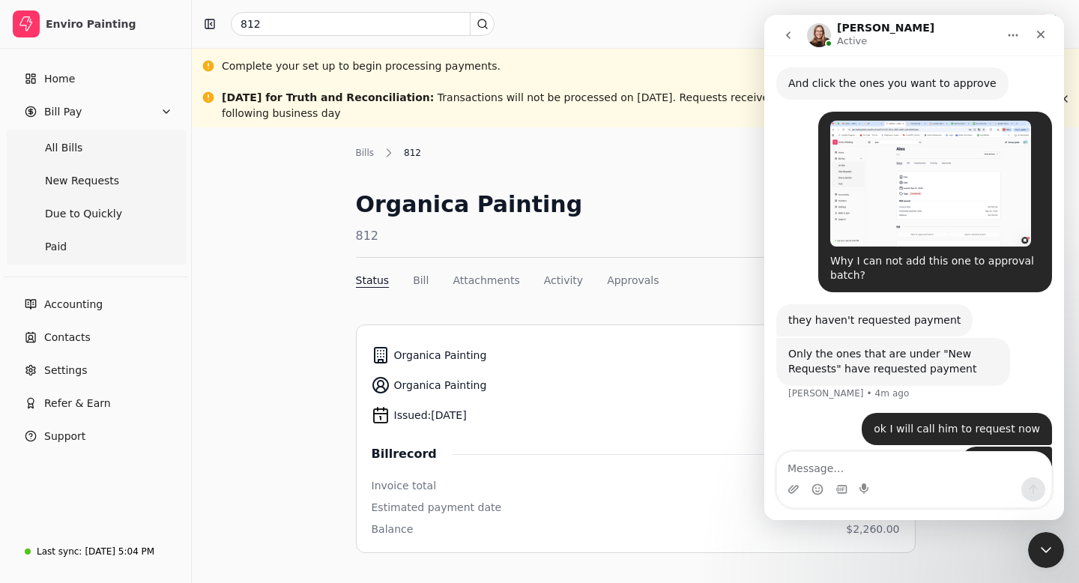
scroll to position [1343, 0]
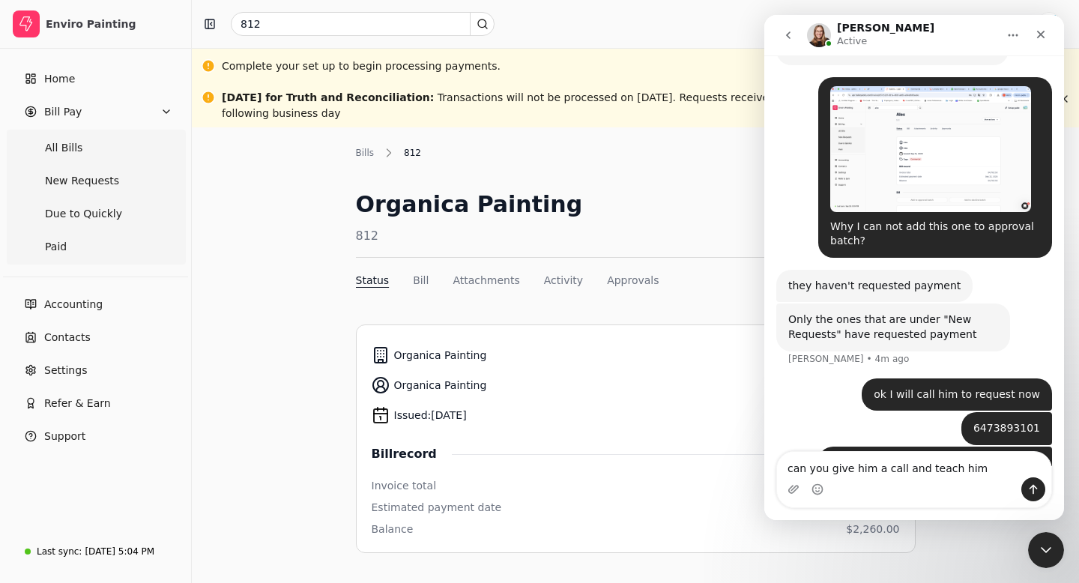
type textarea "can you give him a call and teach him?"
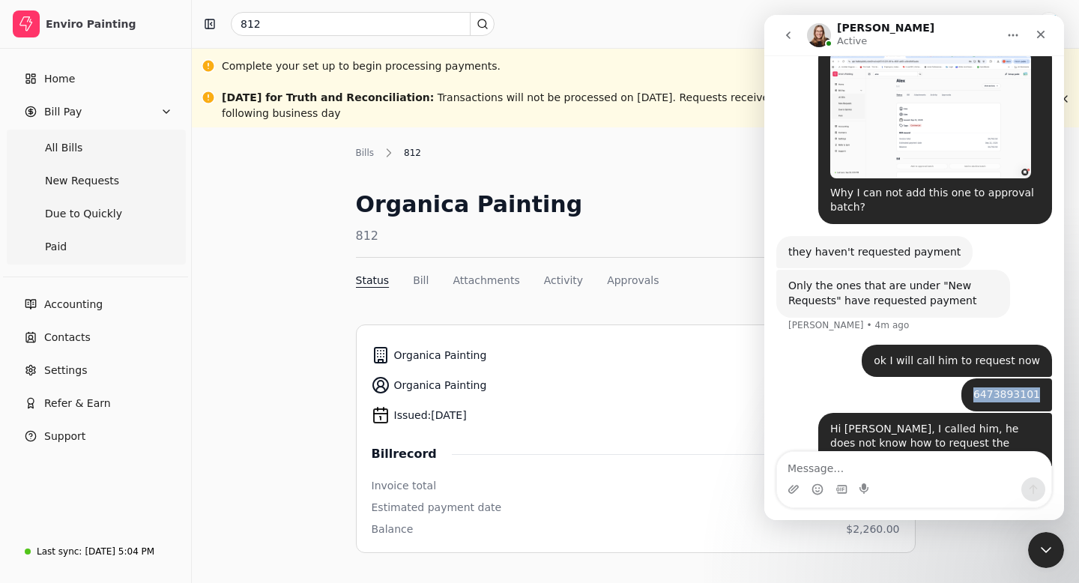
drag, startPoint x: 1042, startPoint y: 334, endPoint x: 978, endPoint y: 334, distance: 64.4
click at [978, 378] on div "6473893101 Enviro • Just now" at bounding box center [1006, 394] width 91 height 33
copy div "6473893101"
click at [798, 467] on textarea "Message…" at bounding box center [914, 464] width 274 height 25
paste textarea "6473893101"
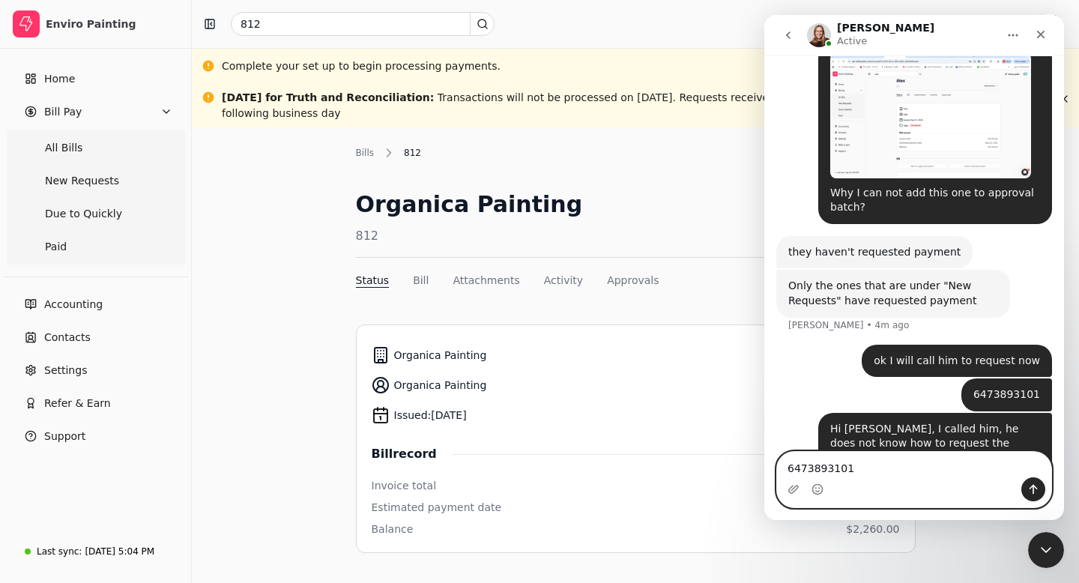
click at [788, 468] on textarea "6473893101" at bounding box center [914, 464] width 274 height 25
type textarea "[PERSON_NAME]: 6473893101"
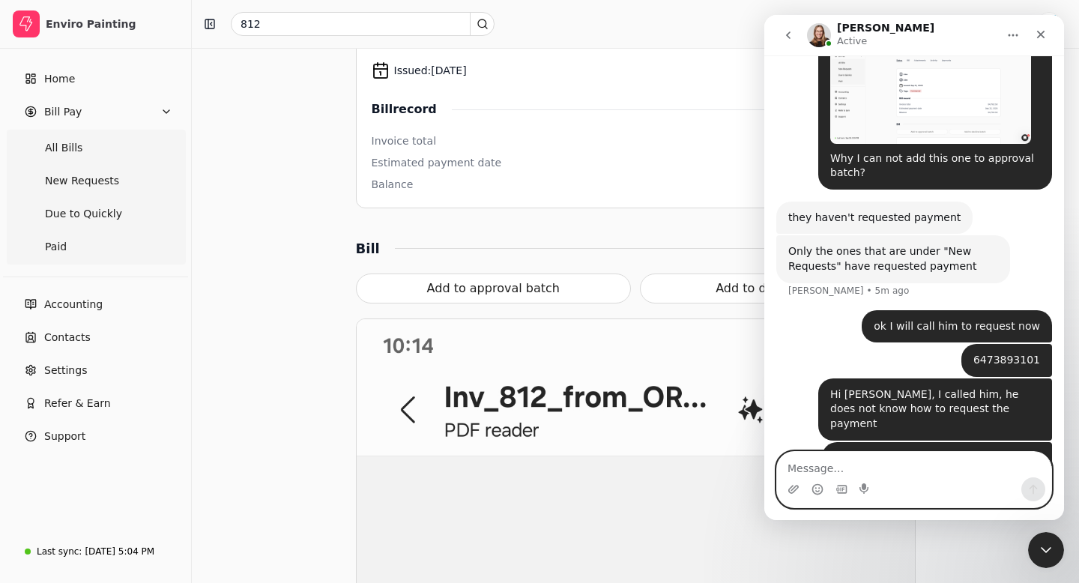
scroll to position [273, 0]
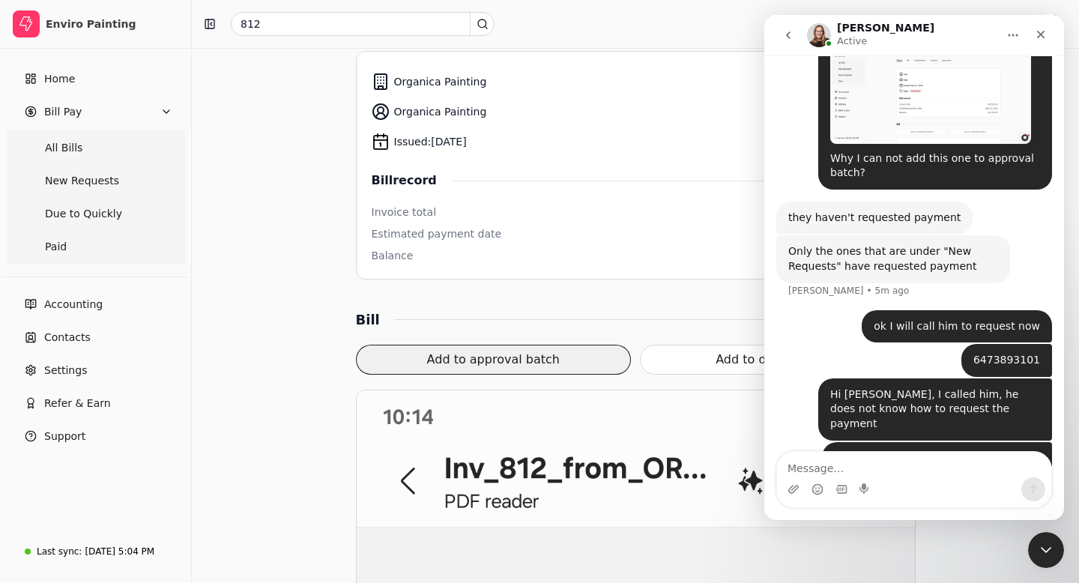
click at [519, 360] on button "Add to approval batch" at bounding box center [494, 360] width 276 height 30
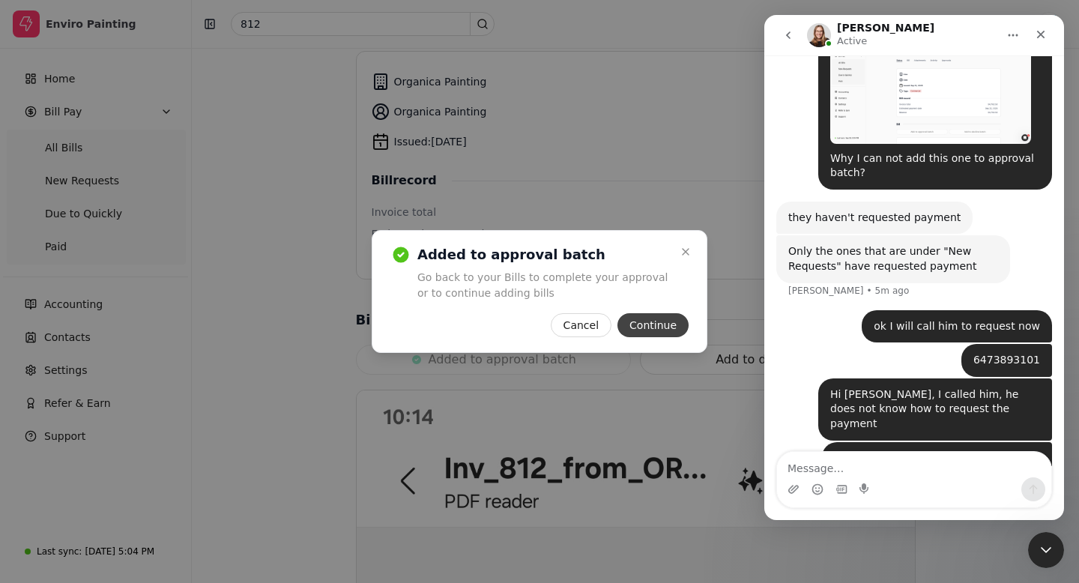
click at [663, 323] on button "Continue" at bounding box center [652, 325] width 71 height 24
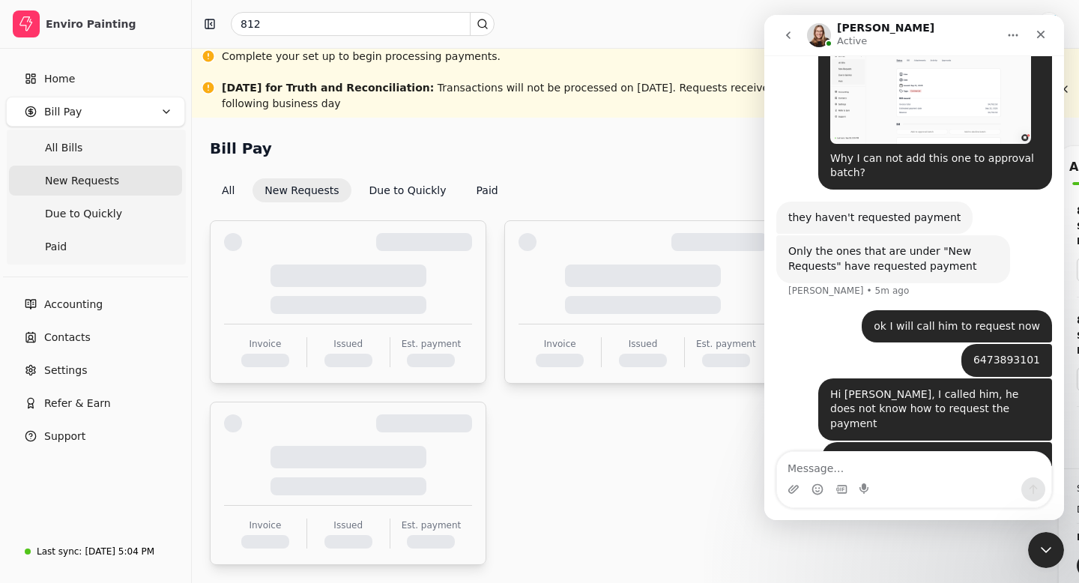
scroll to position [9, 0]
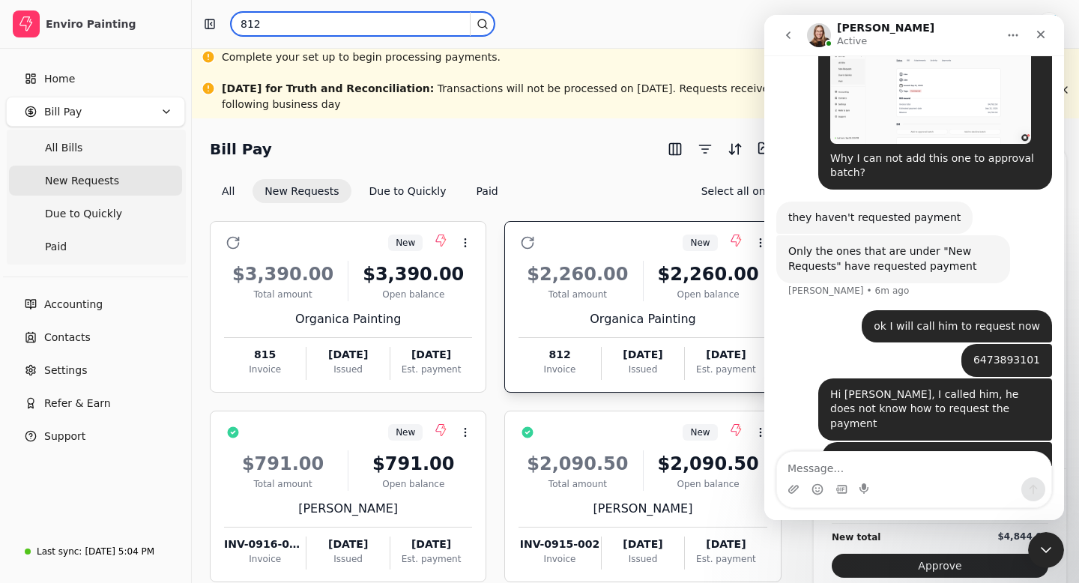
click at [280, 24] on input "812" at bounding box center [363, 24] width 264 height 24
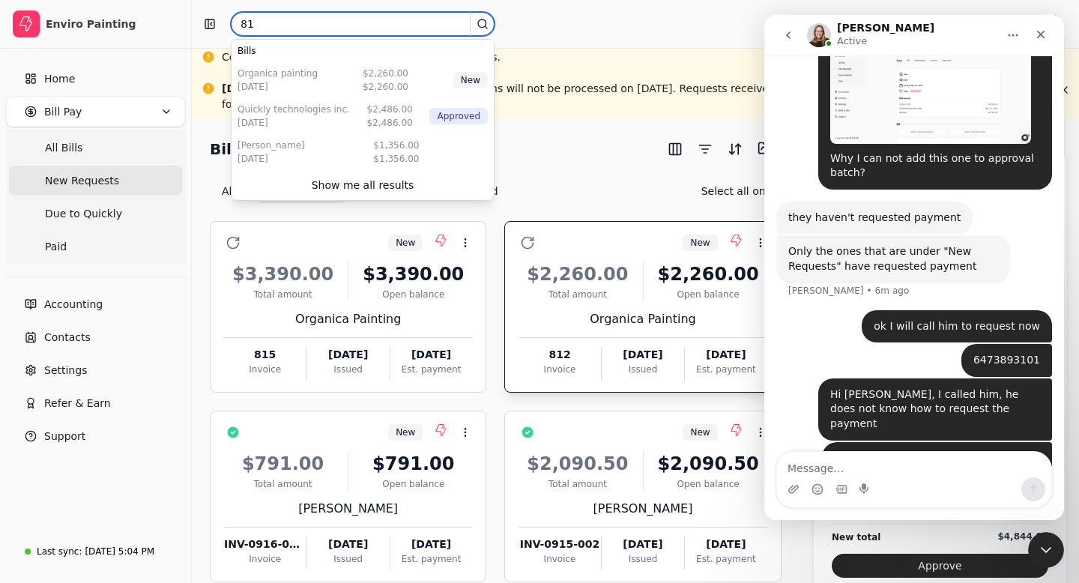
type input "8"
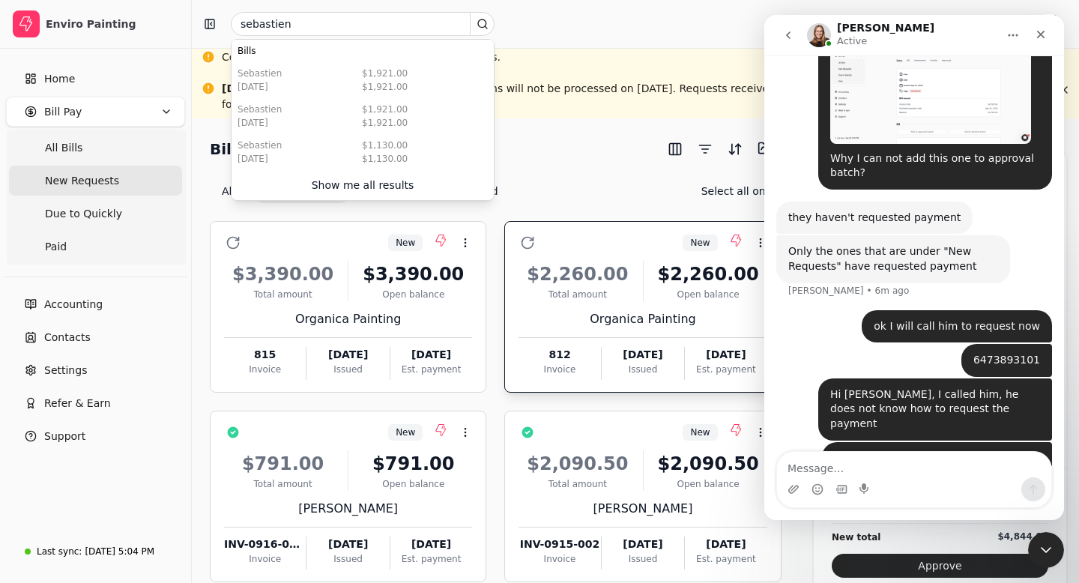
click at [612, 41] on div "sebastien Setup guide" at bounding box center [635, 24] width 887 height 48
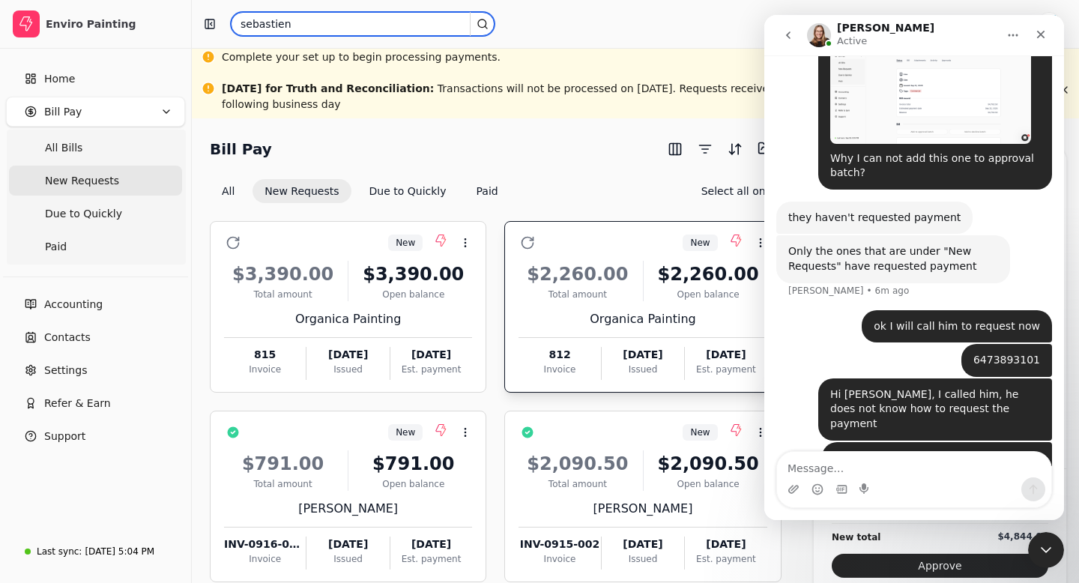
click at [297, 34] on input "sebastien" at bounding box center [363, 24] width 264 height 24
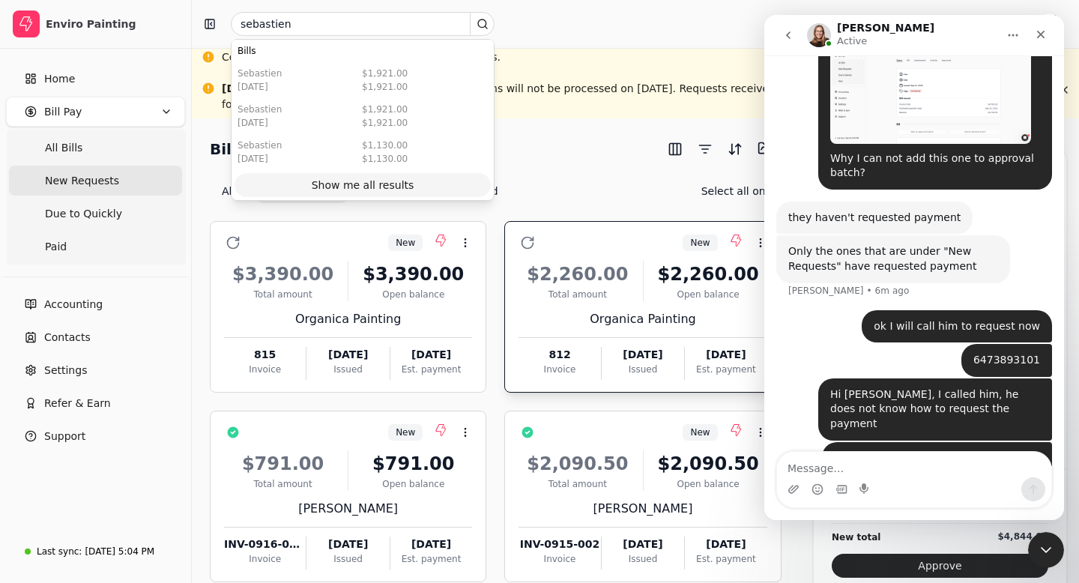
click at [338, 185] on div "Show me all results" at bounding box center [363, 186] width 103 height 16
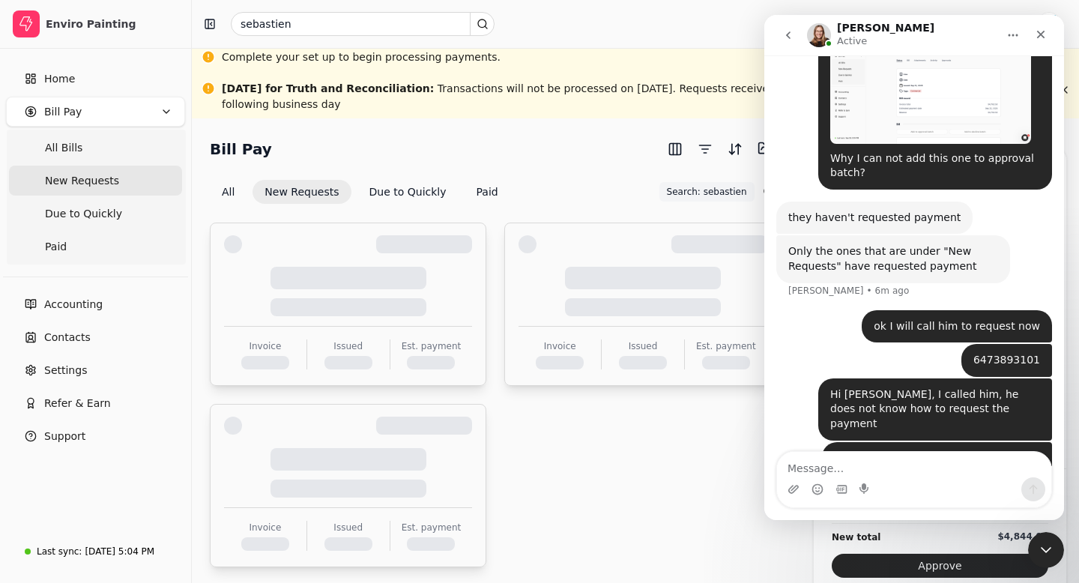
scroll to position [0, 0]
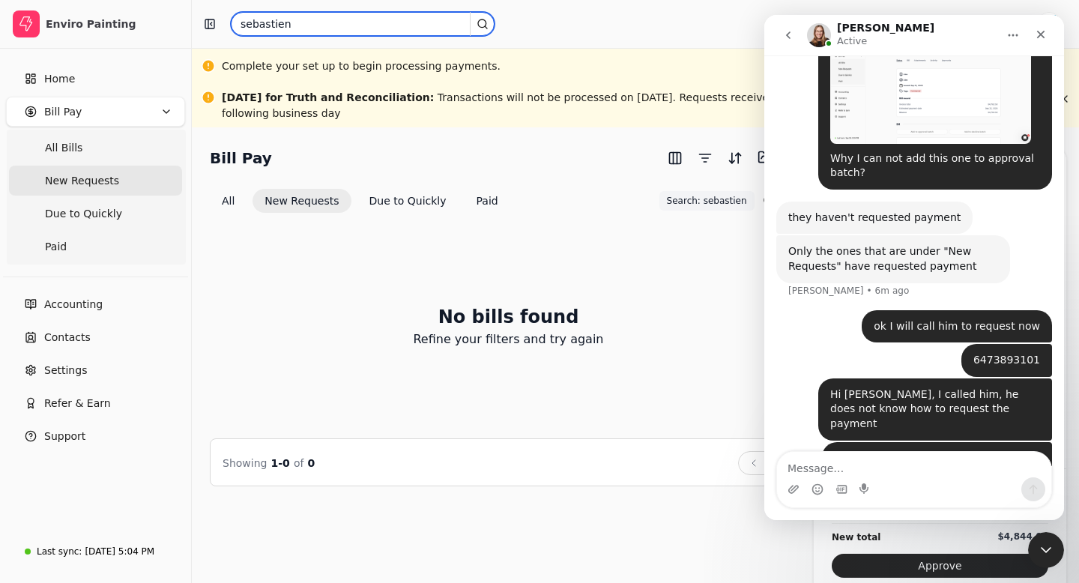
click at [294, 19] on input "sebastien" at bounding box center [363, 24] width 264 height 24
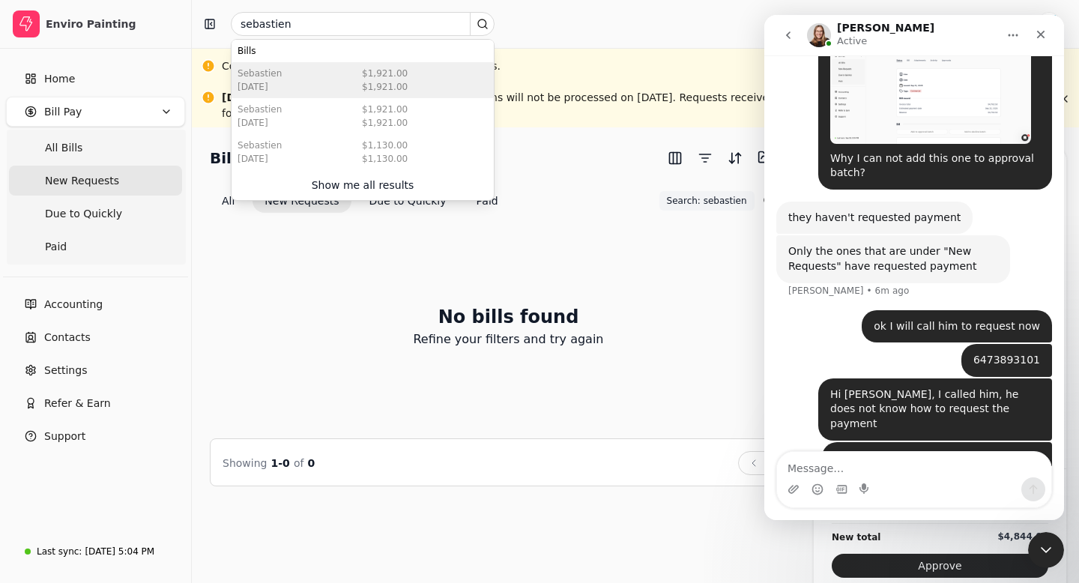
click at [308, 78] on div "Sebastien [DATE] $1,921.00 $1,921.00" at bounding box center [363, 80] width 262 height 36
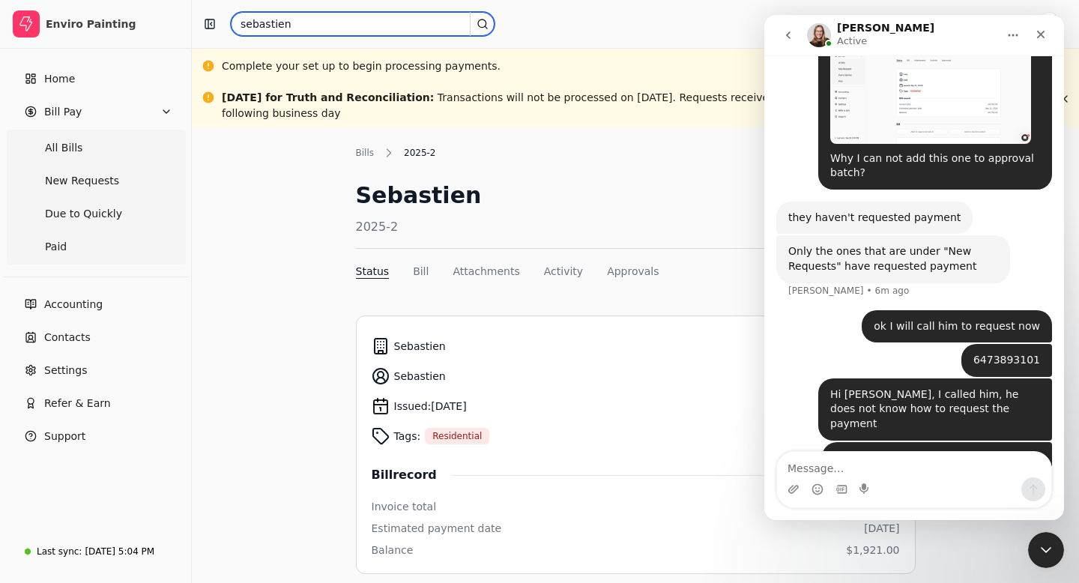
click at [291, 25] on input "sebastien" at bounding box center [363, 24] width 264 height 24
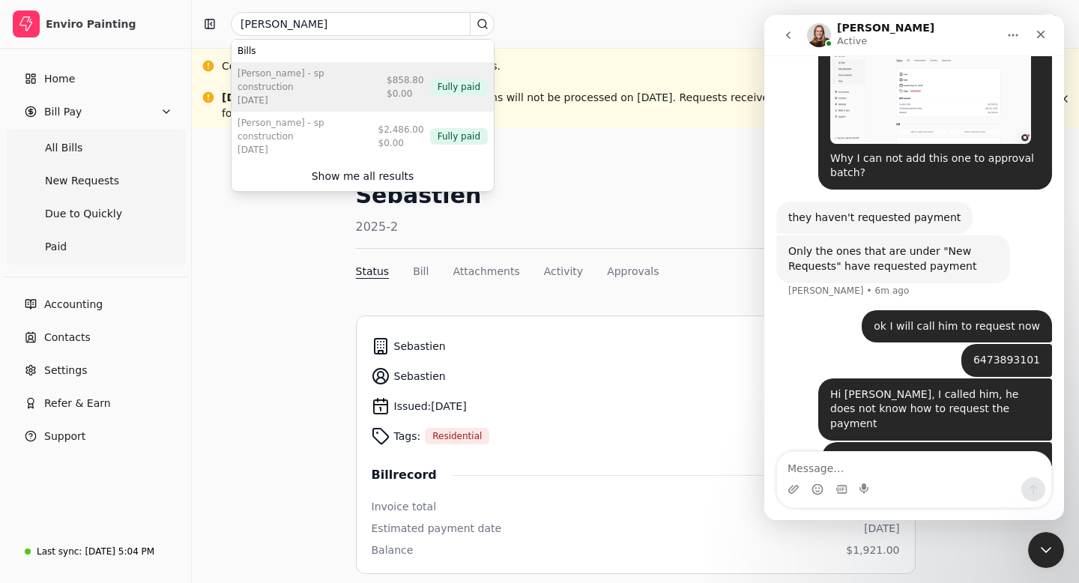
click at [318, 94] on div "[DATE]" at bounding box center [309, 100] width 143 height 13
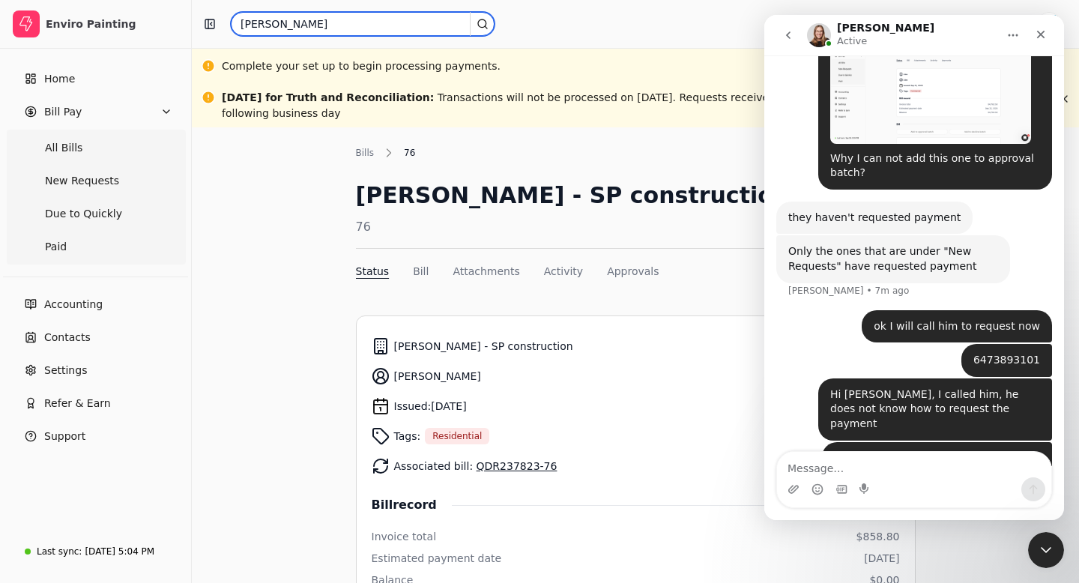
click at [294, 20] on input "[PERSON_NAME]" at bounding box center [363, 24] width 264 height 24
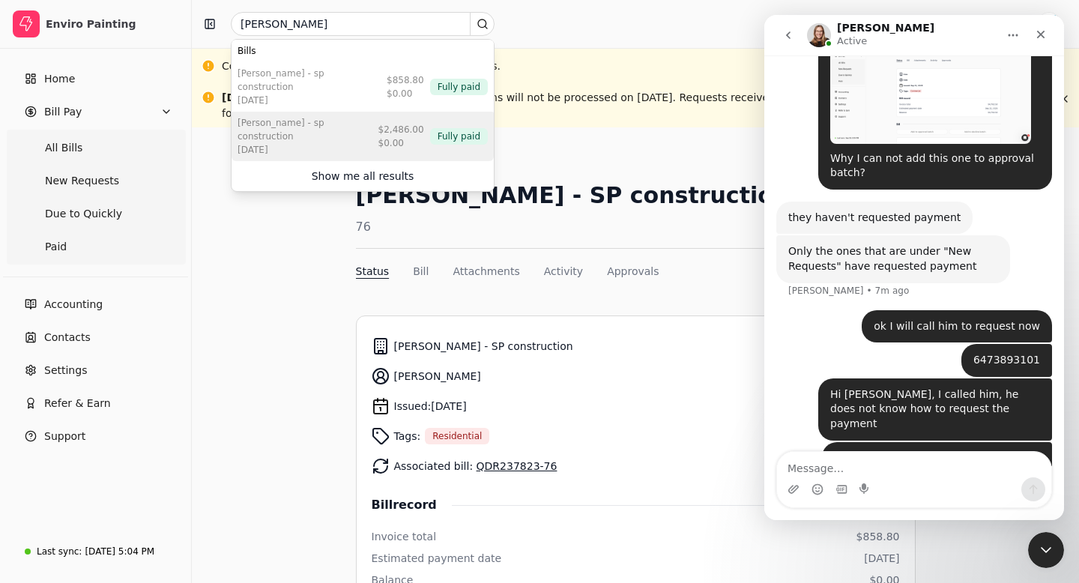
click at [337, 143] on div "[DATE]" at bounding box center [305, 149] width 135 height 13
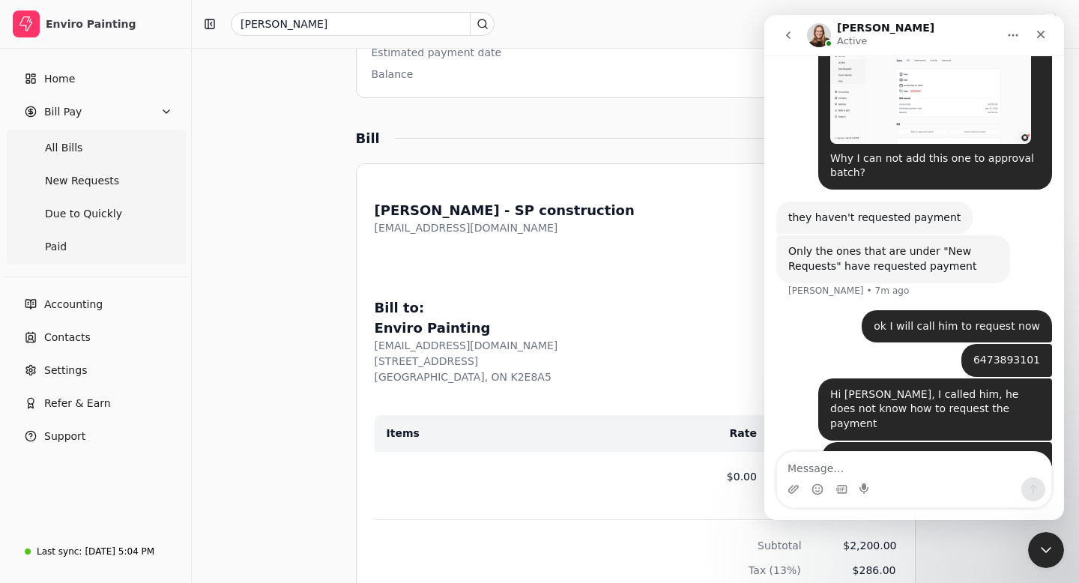
scroll to position [505, 0]
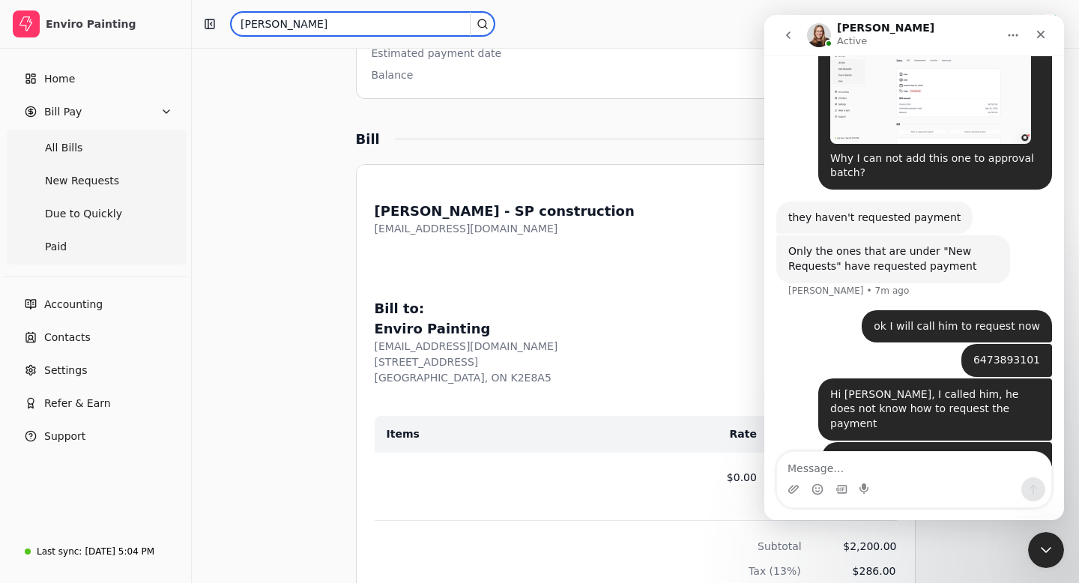
drag, startPoint x: 294, startPoint y: 21, endPoint x: 226, endPoint y: 22, distance: 67.5
click at [226, 22] on div "[PERSON_NAME]" at bounding box center [554, 24] width 713 height 24
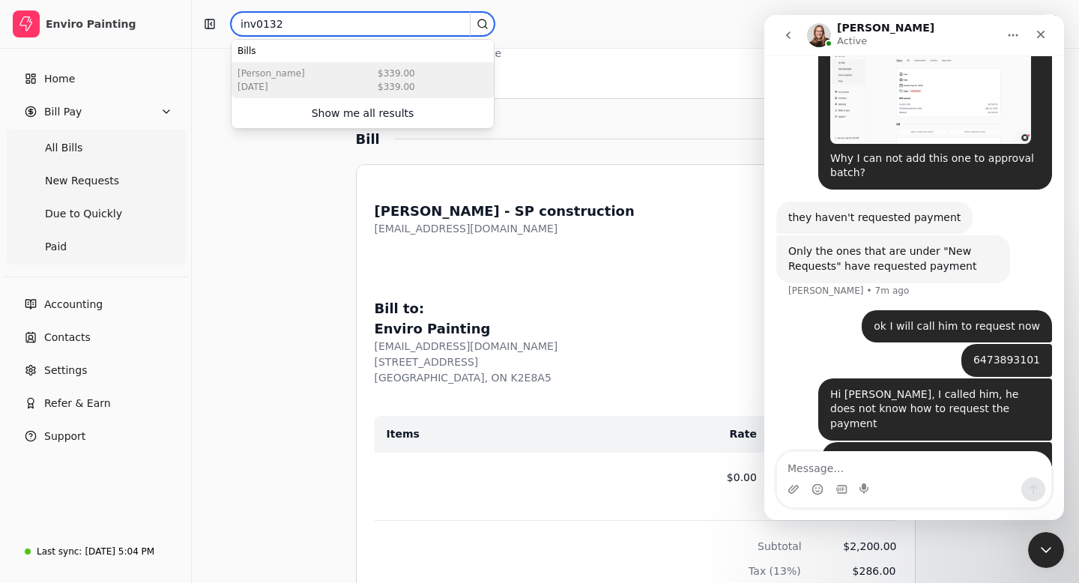
type input "inv0132"
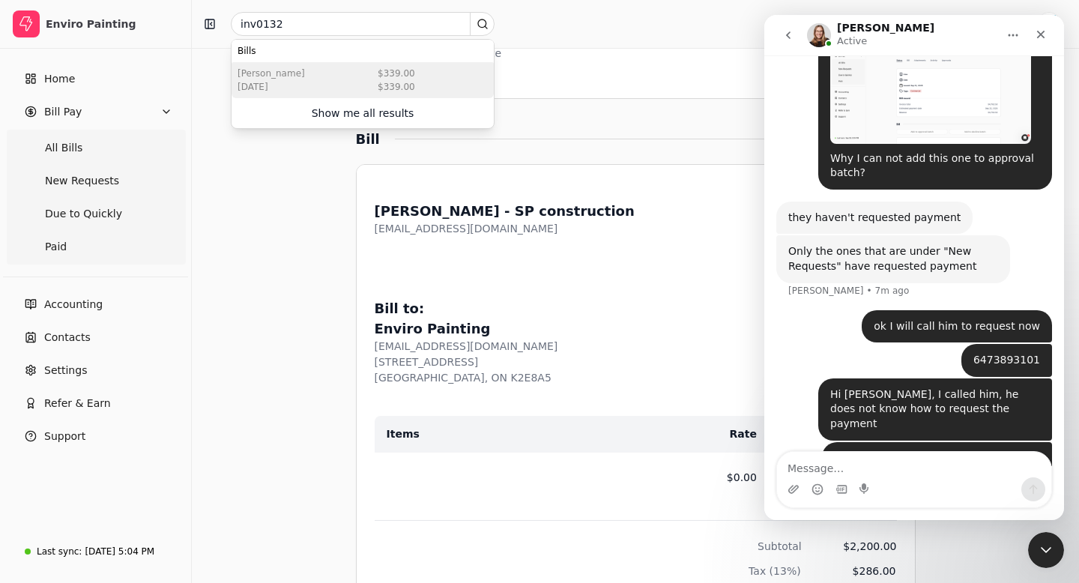
click at [369, 81] on div "[PERSON_NAME] [DATE] $339.00 $339.00" at bounding box center [363, 80] width 262 height 36
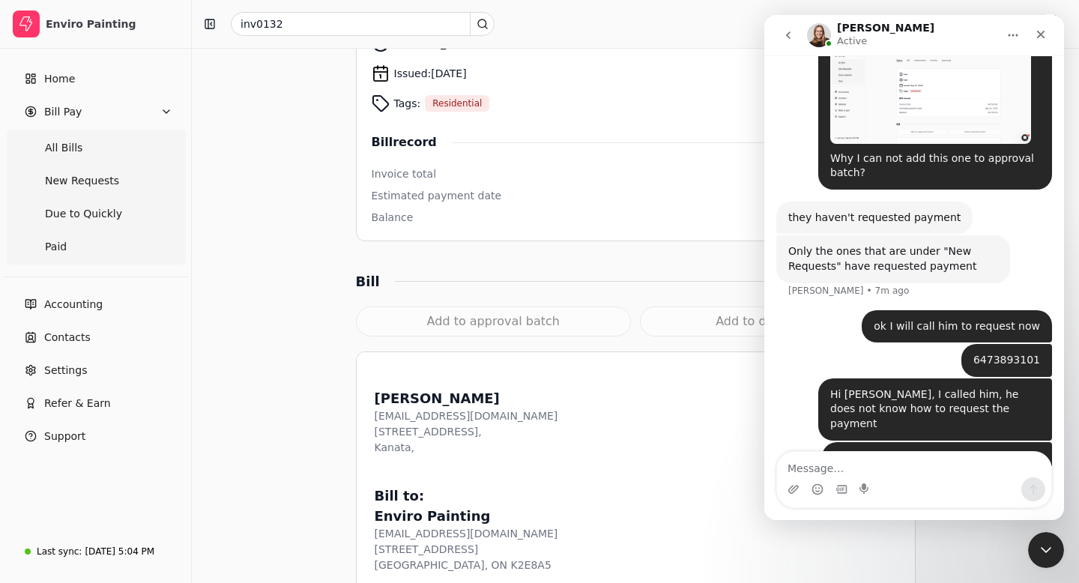
scroll to position [399, 0]
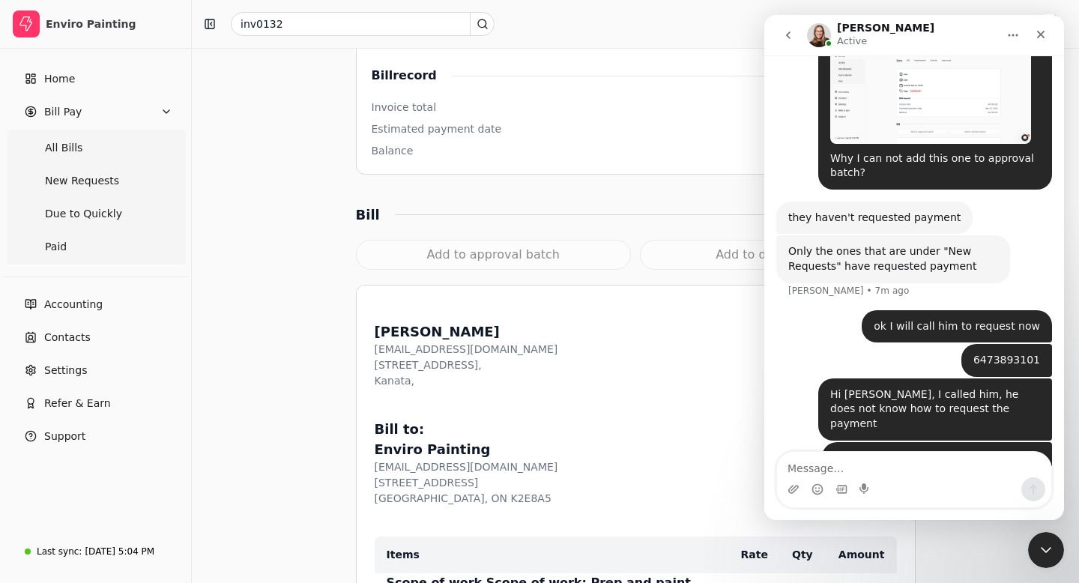
click at [469, 258] on div "Add to approval batch" at bounding box center [494, 255] width 276 height 30
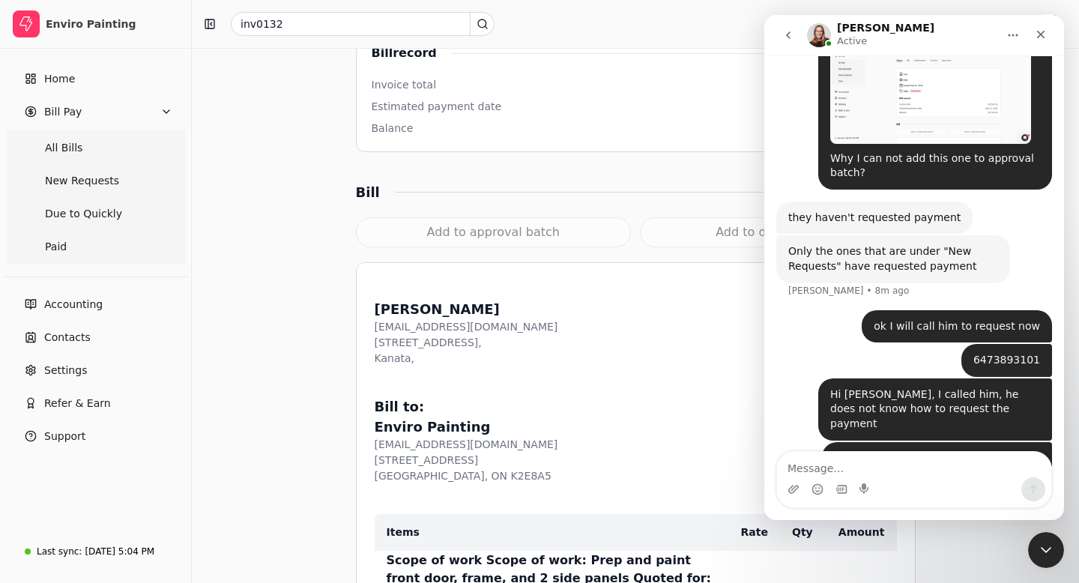
scroll to position [420, 0]
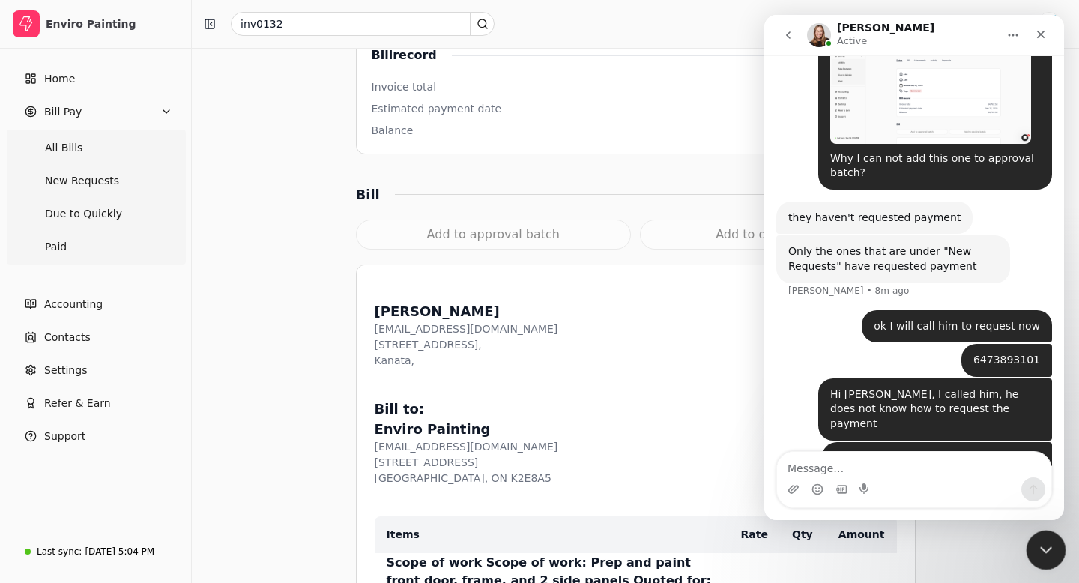
click at [1051, 550] on icon "Close Intercom Messenger" at bounding box center [1044, 548] width 18 height 18
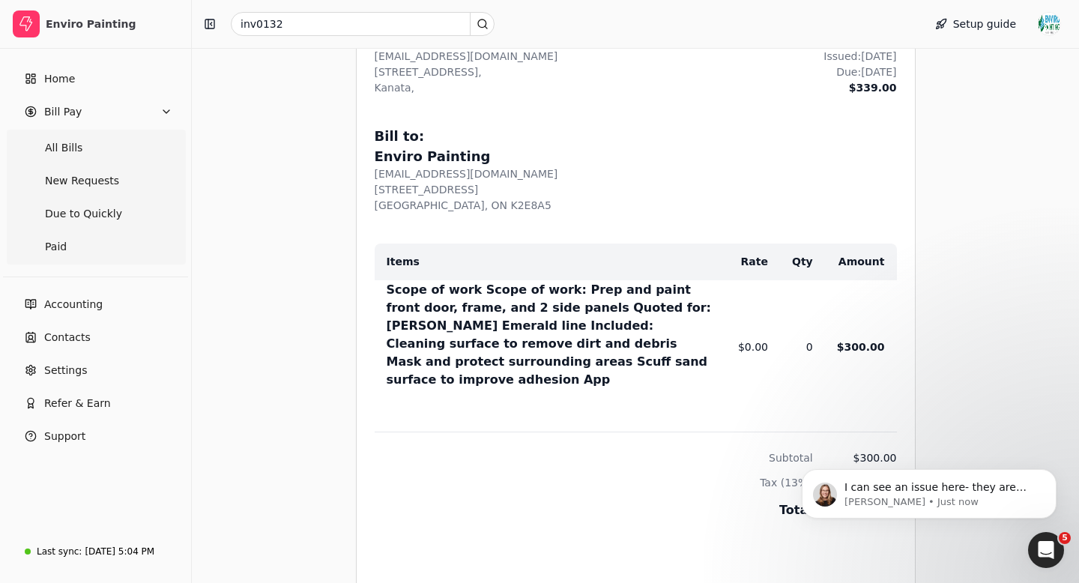
scroll to position [1598, 0]
click at [965, 500] on p "[PERSON_NAME] • Just now" at bounding box center [940, 501] width 193 height 13
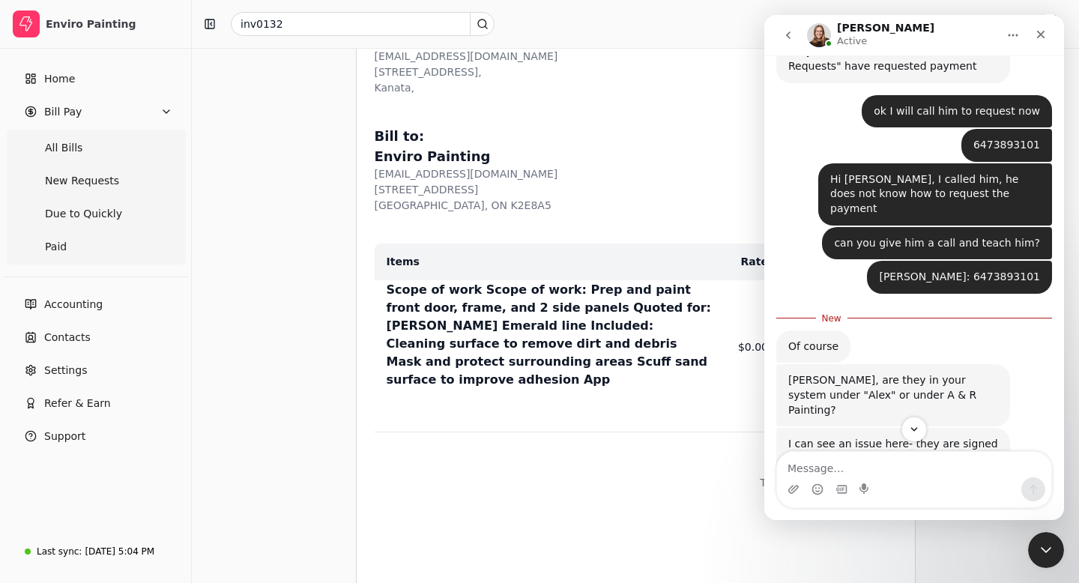
scroll to position [1622, 0]
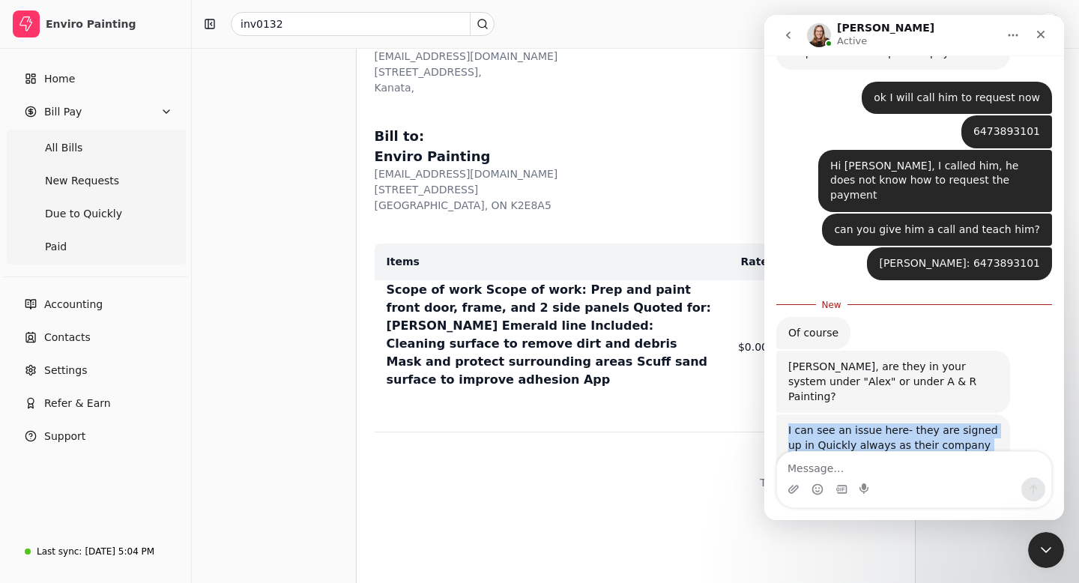
drag, startPoint x: 788, startPoint y: 342, endPoint x: 882, endPoint y: 412, distance: 117.2
click at [882, 414] on div "I can see an issue here- they are signed up in Quickly always as their company …" at bounding box center [893, 459] width 234 height 91
copy div "I can see an issue here- they are signed up in Quickly always as their company …"
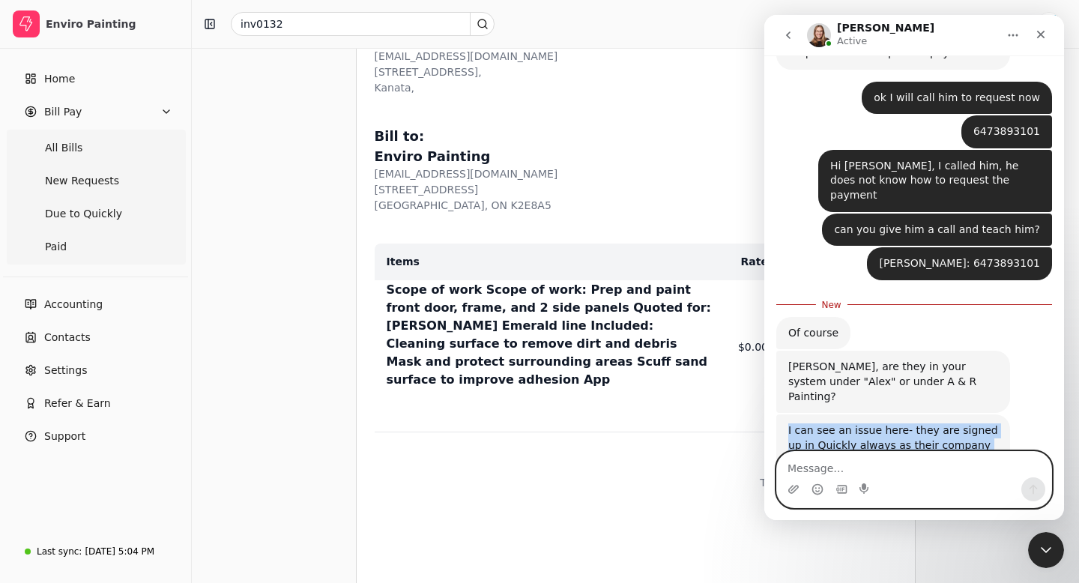
click at [800, 469] on textarea "Message…" at bounding box center [914, 464] width 274 height 25
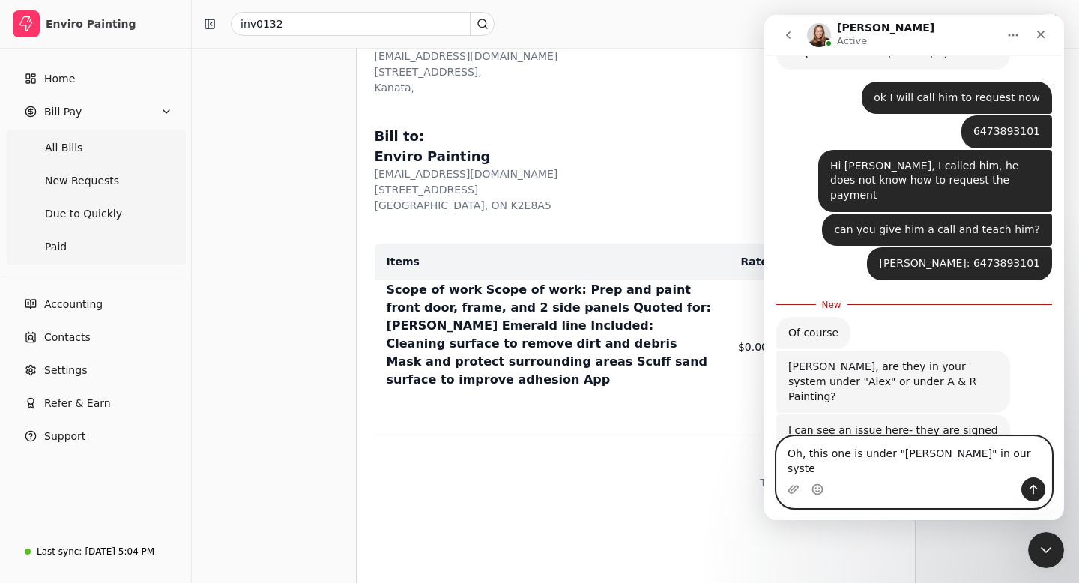
type textarea "Oh, this one is under "[PERSON_NAME]" in our system"
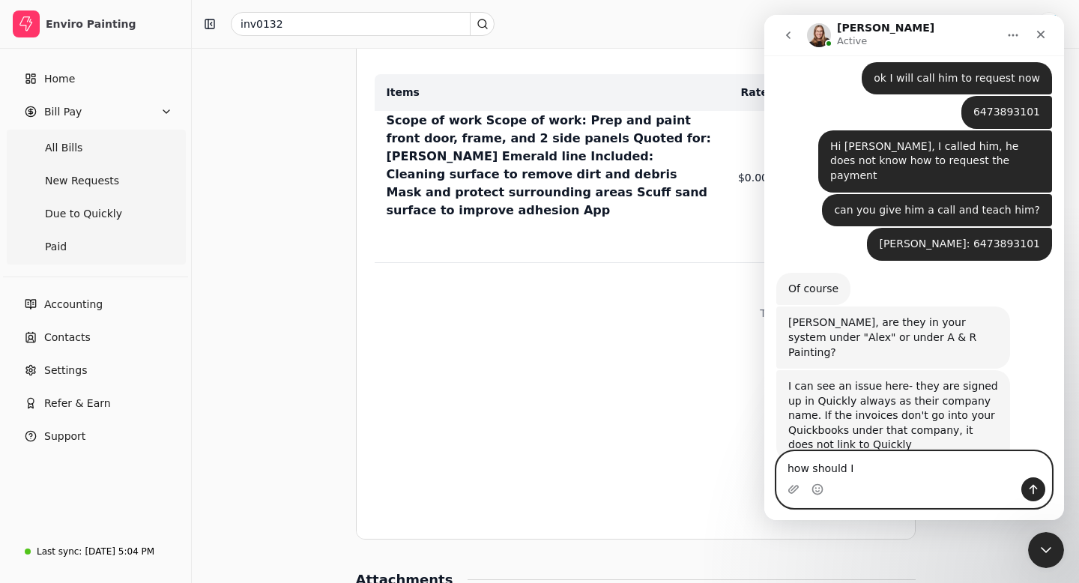
scroll to position [1699, 0]
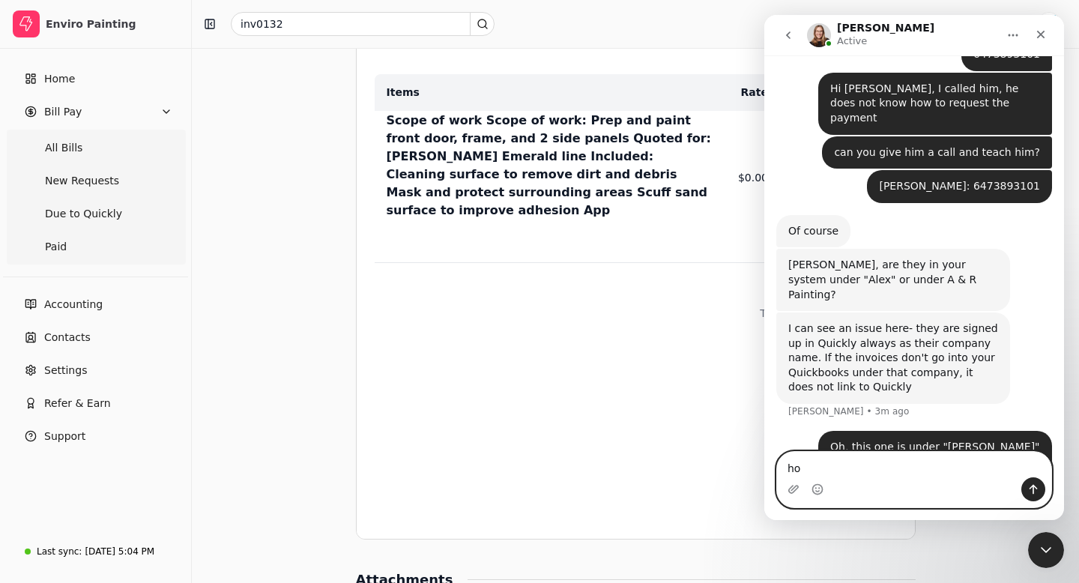
type textarea "h"
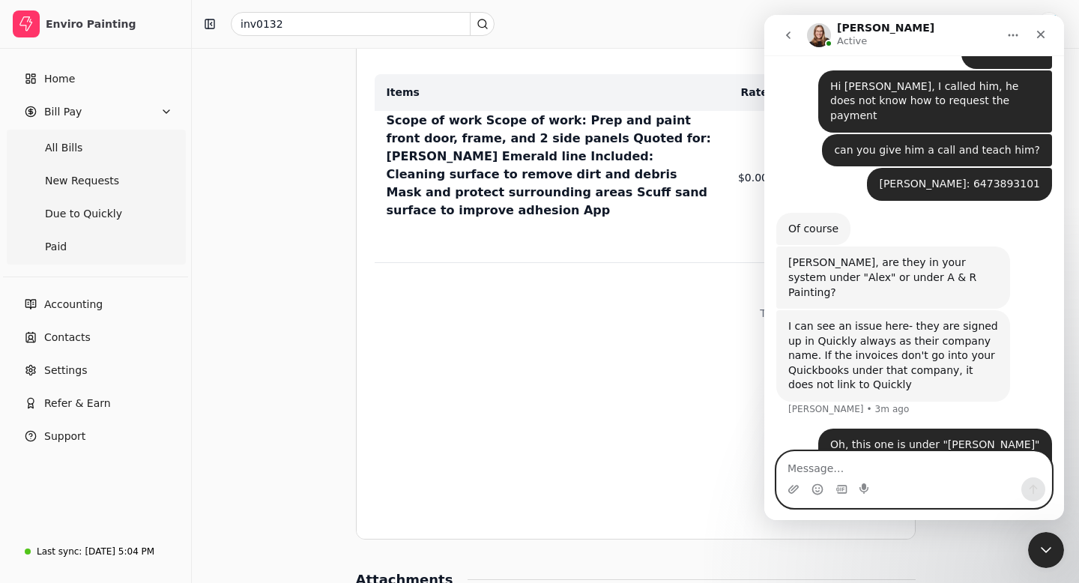
scroll to position [1759, 0]
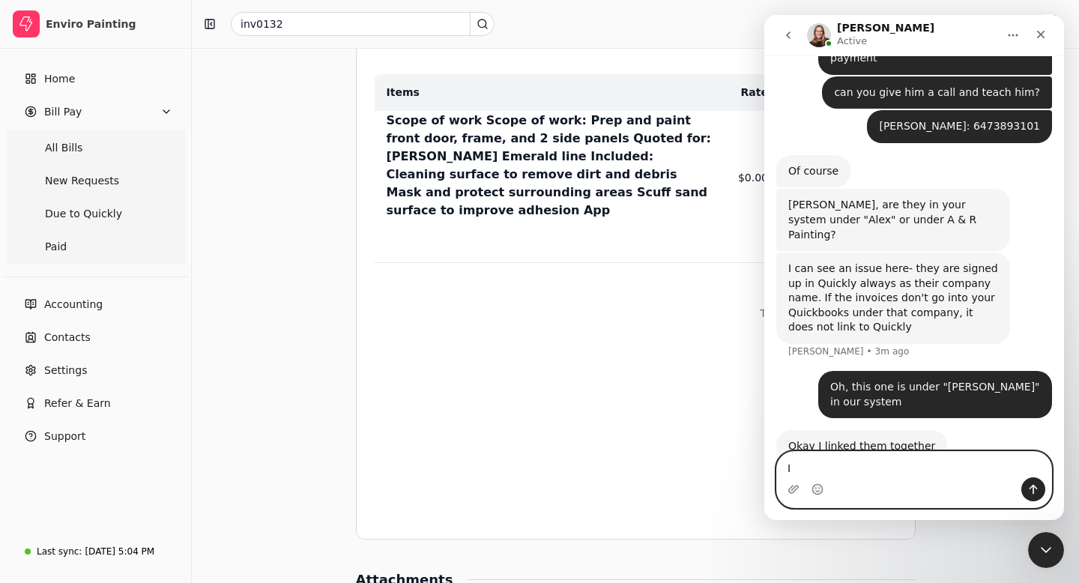
type textarea "I"
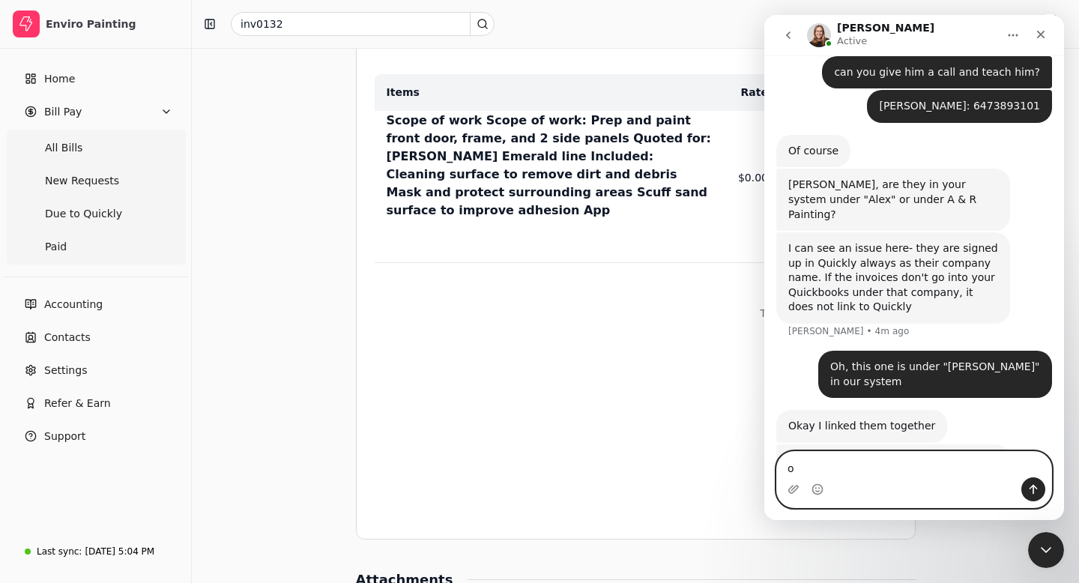
type textarea "ok"
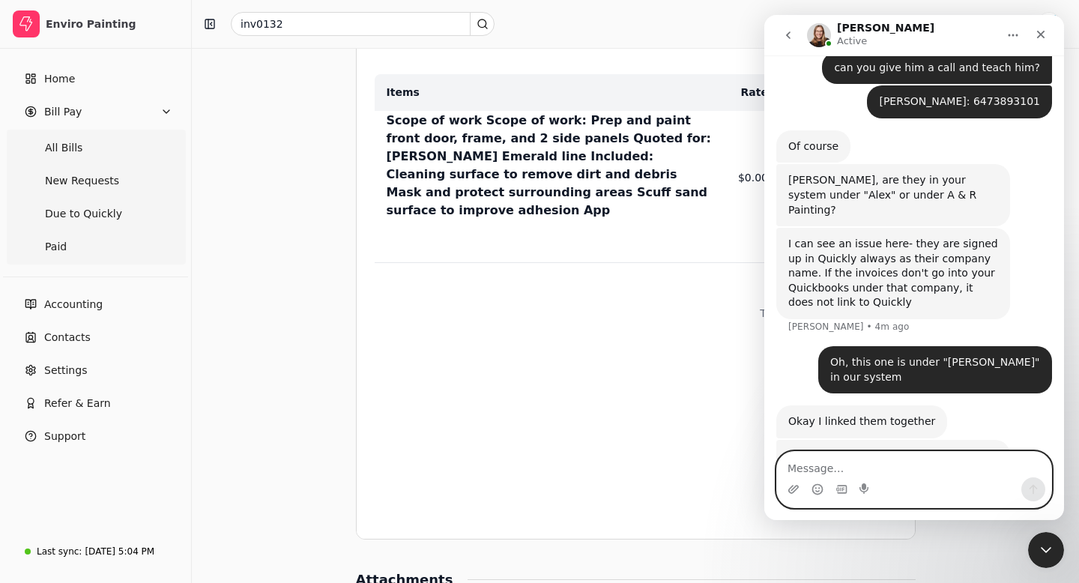
scroll to position [1825, 0]
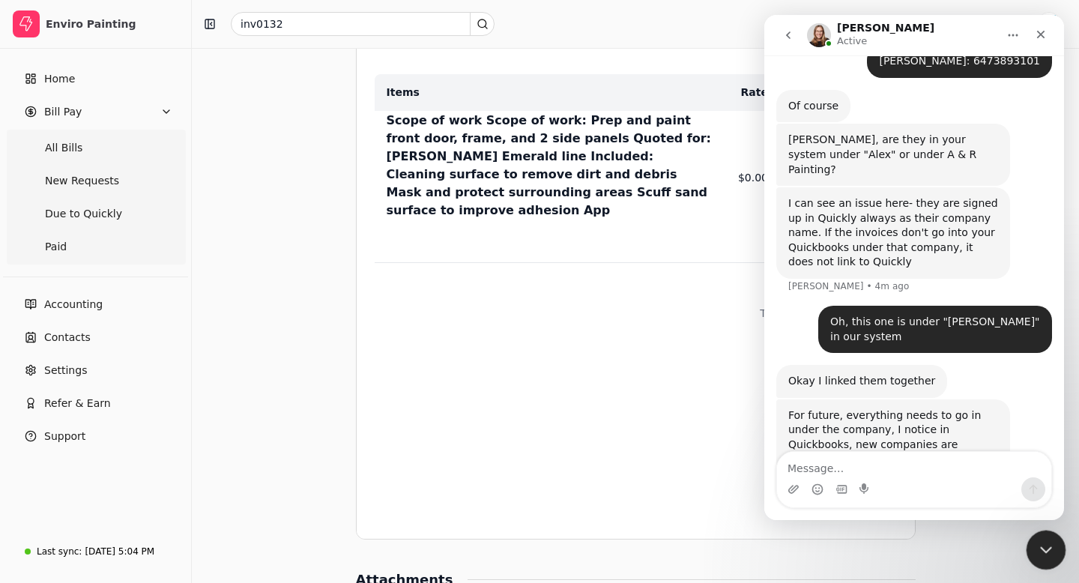
click at [1042, 548] on icon "Close Intercom Messenger" at bounding box center [1044, 548] width 10 height 6
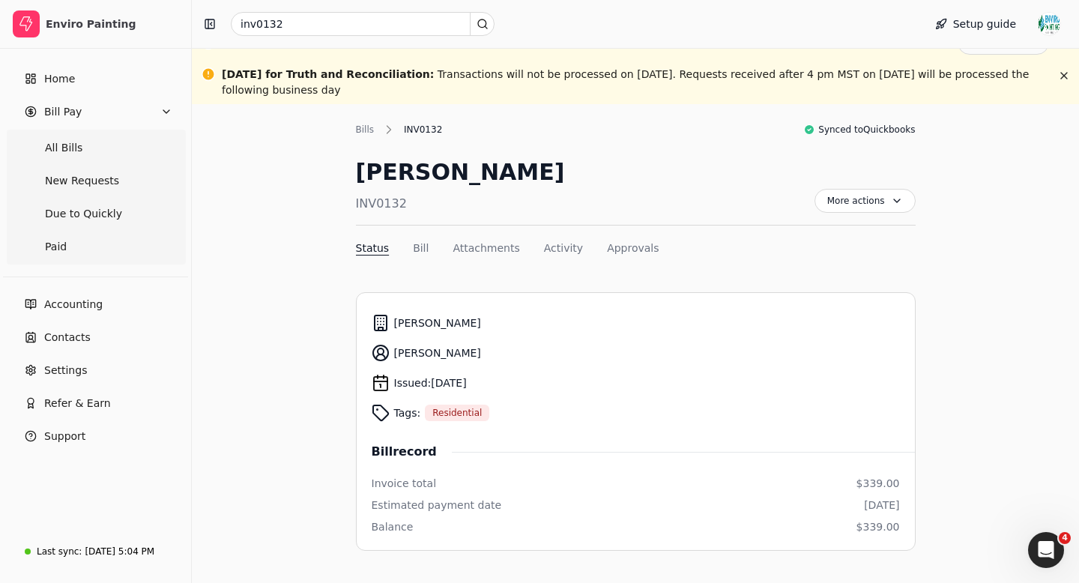
scroll to position [0, 0]
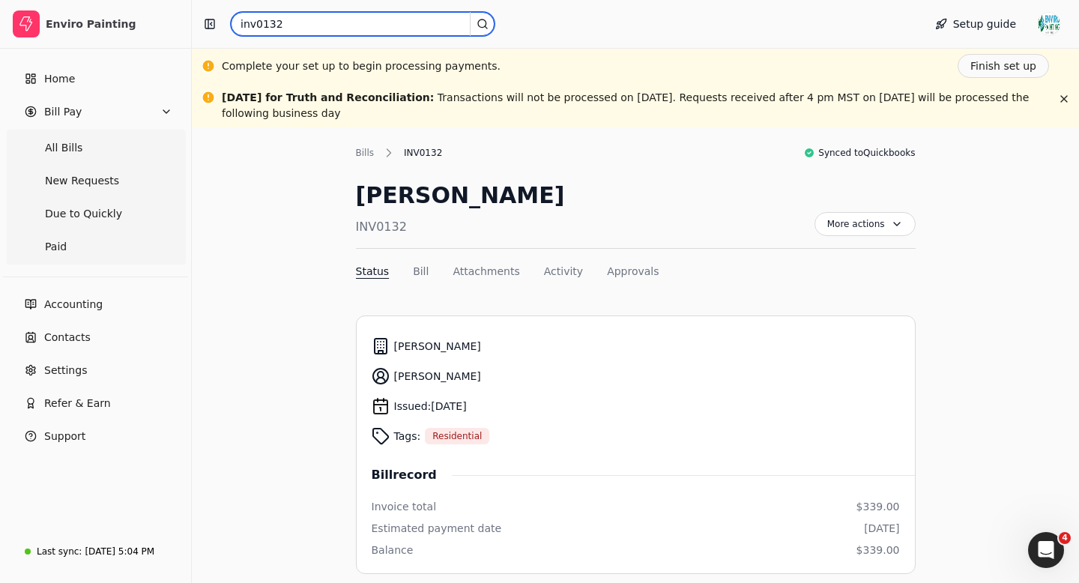
drag, startPoint x: 319, startPoint y: 25, endPoint x: 229, endPoint y: 24, distance: 89.9
click at [229, 24] on div "inv0132" at bounding box center [554, 24] width 713 height 24
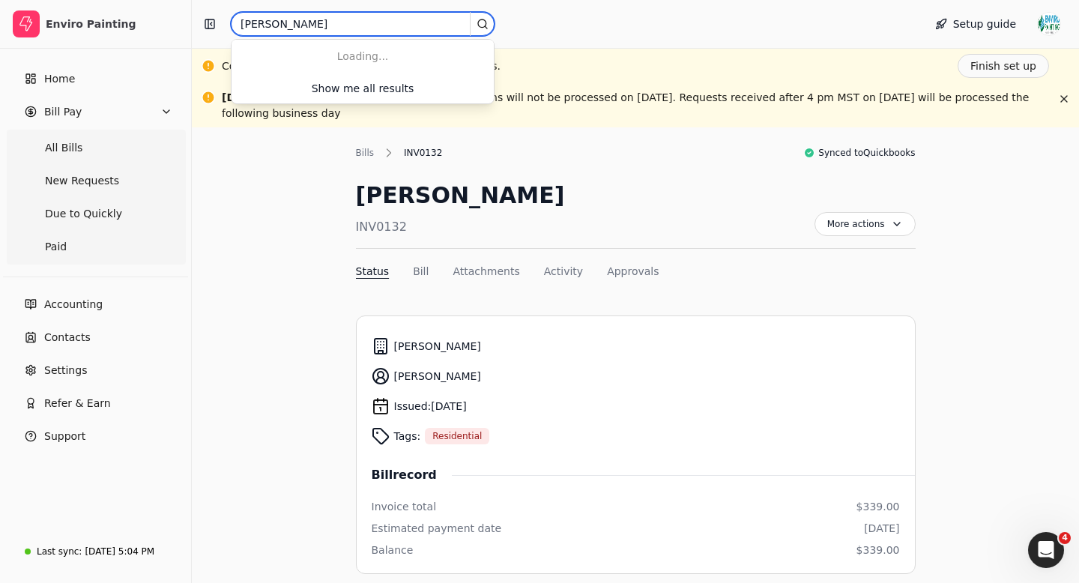
type input "[PERSON_NAME]"
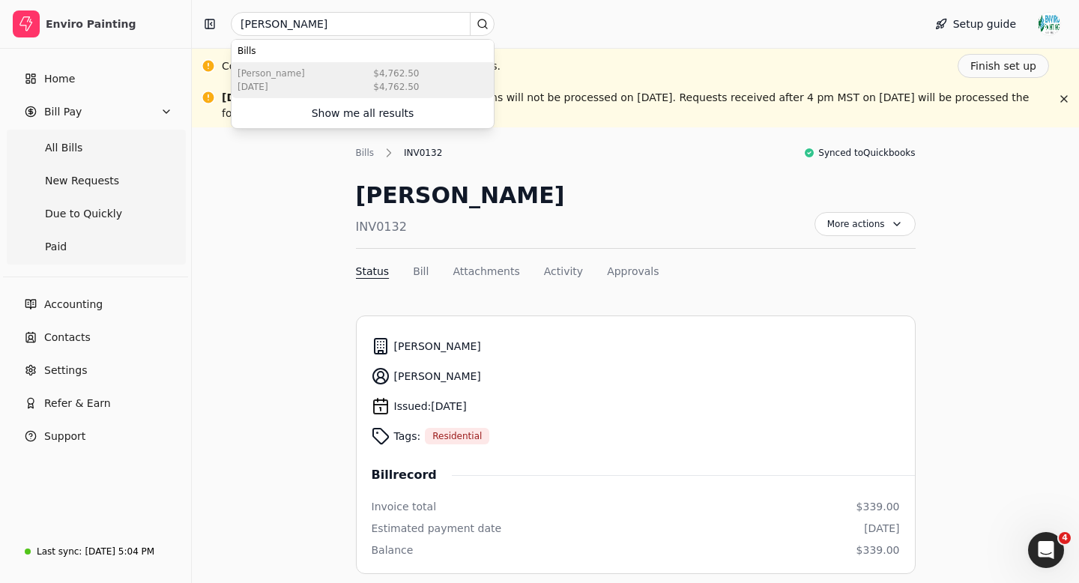
click at [336, 74] on div "[PERSON_NAME] [DATE] $4,762.50 $4,762.50" at bounding box center [363, 80] width 262 height 36
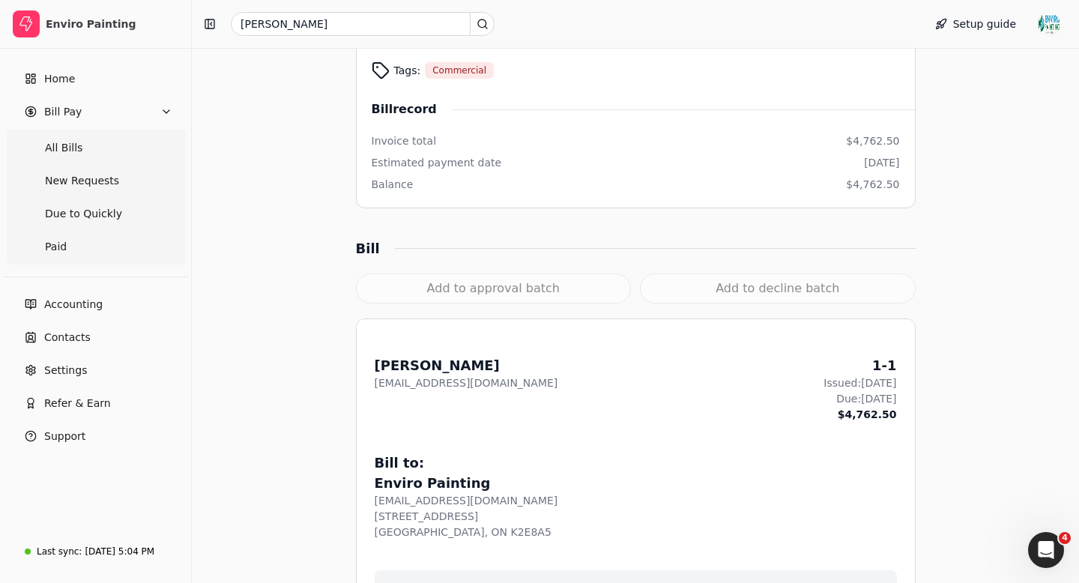
scroll to position [491, 0]
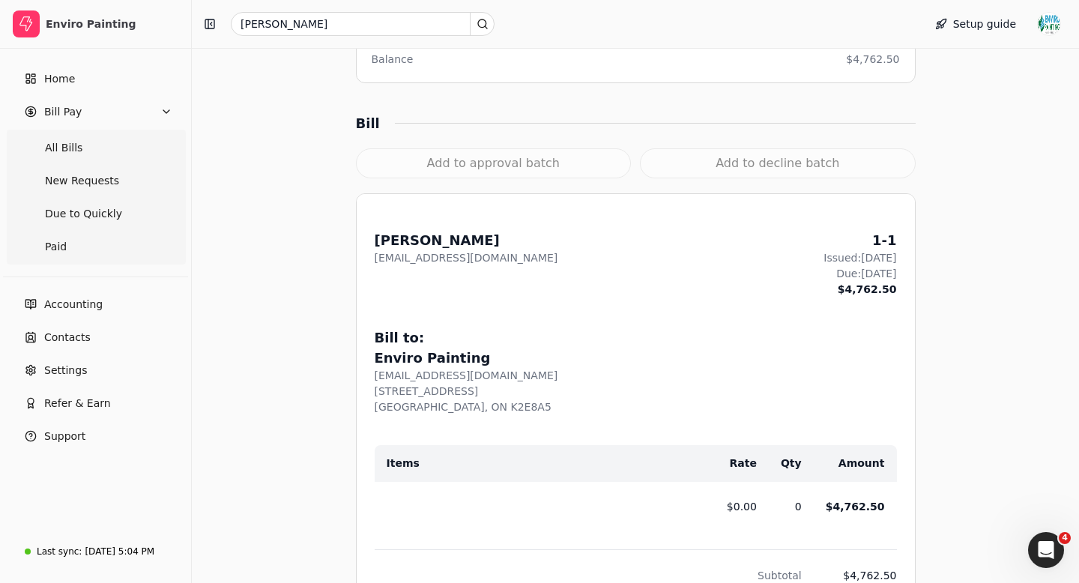
click at [489, 163] on div "Add to approval batch" at bounding box center [494, 163] width 276 height 30
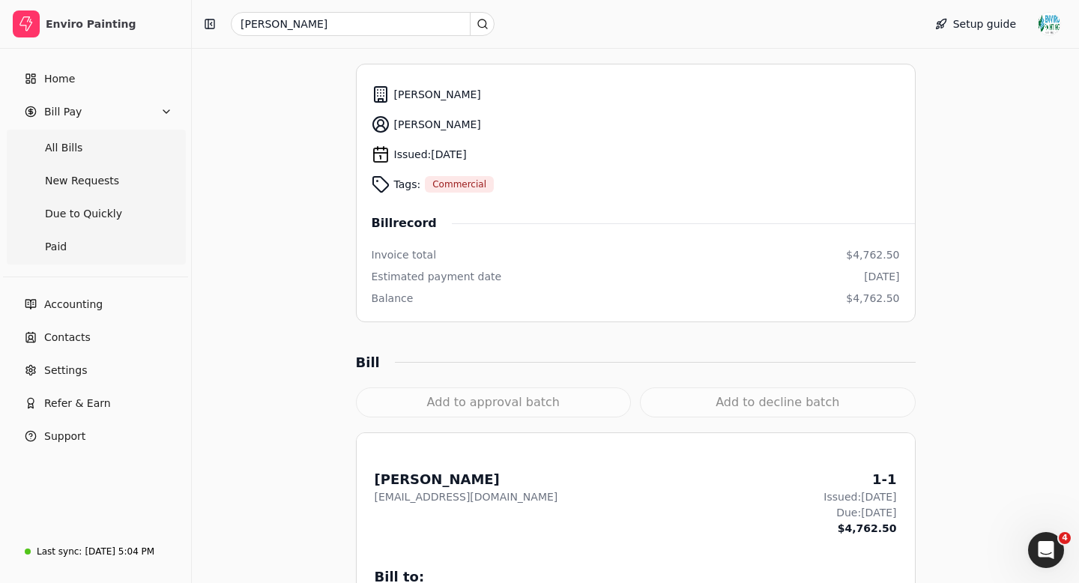
scroll to position [0, 0]
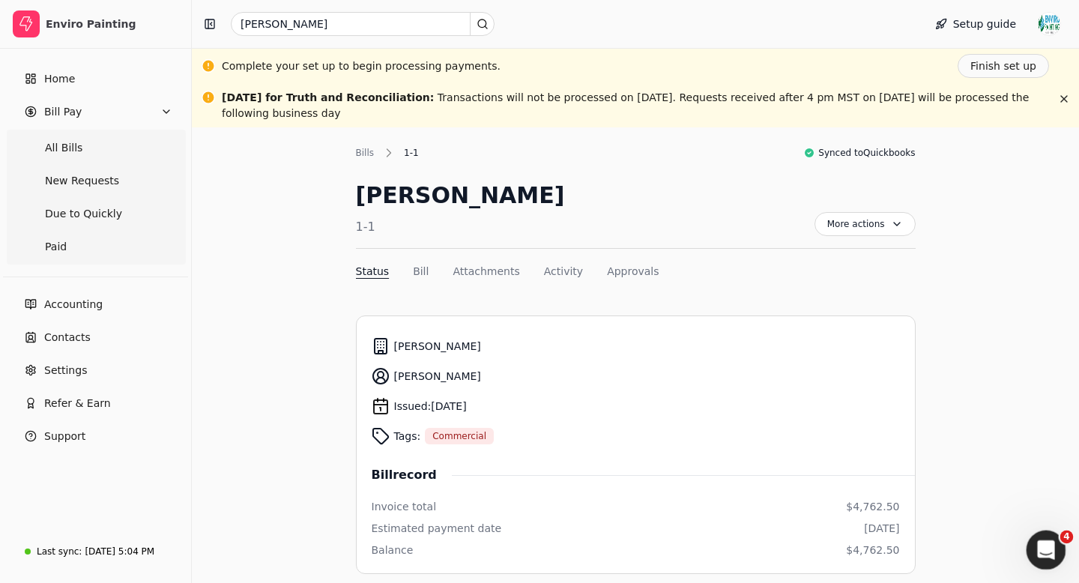
click at [1056, 551] on div "Open Intercom Messenger" at bounding box center [1043, 547] width 49 height 49
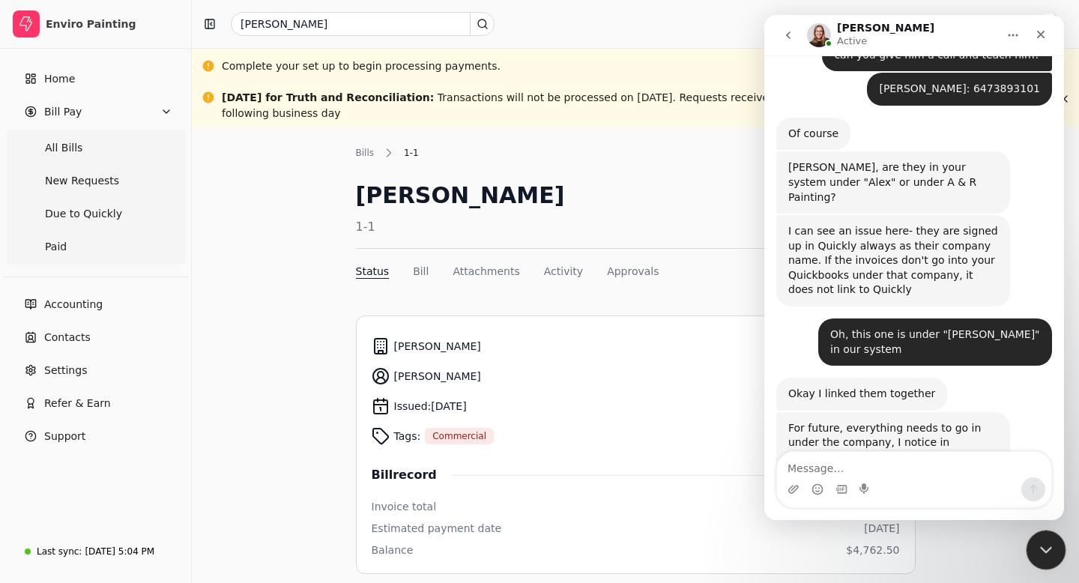
scroll to position [1810, 0]
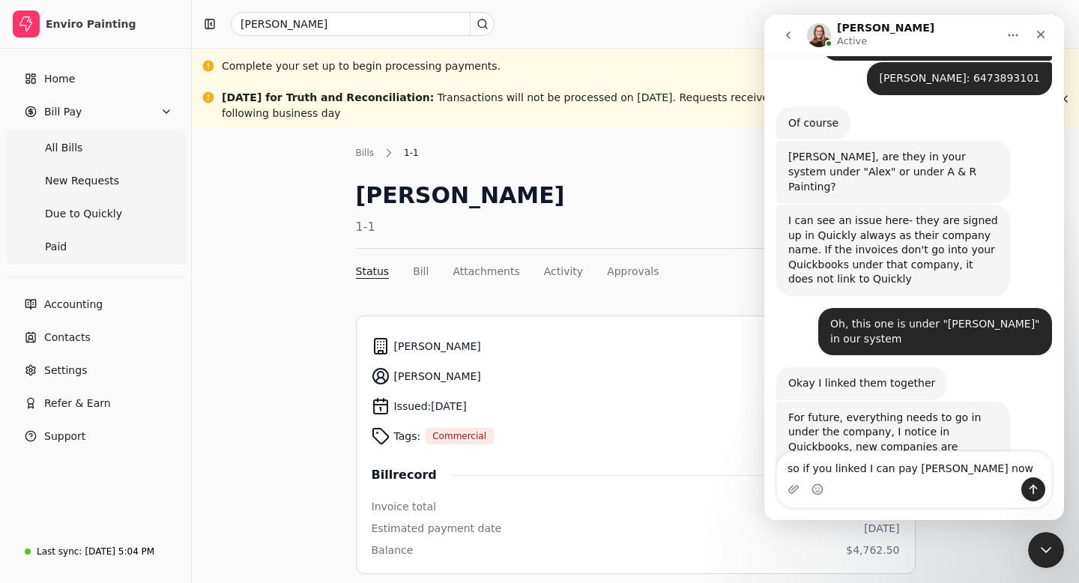
type textarea "so if you linked I can pay [PERSON_NAME] now?"
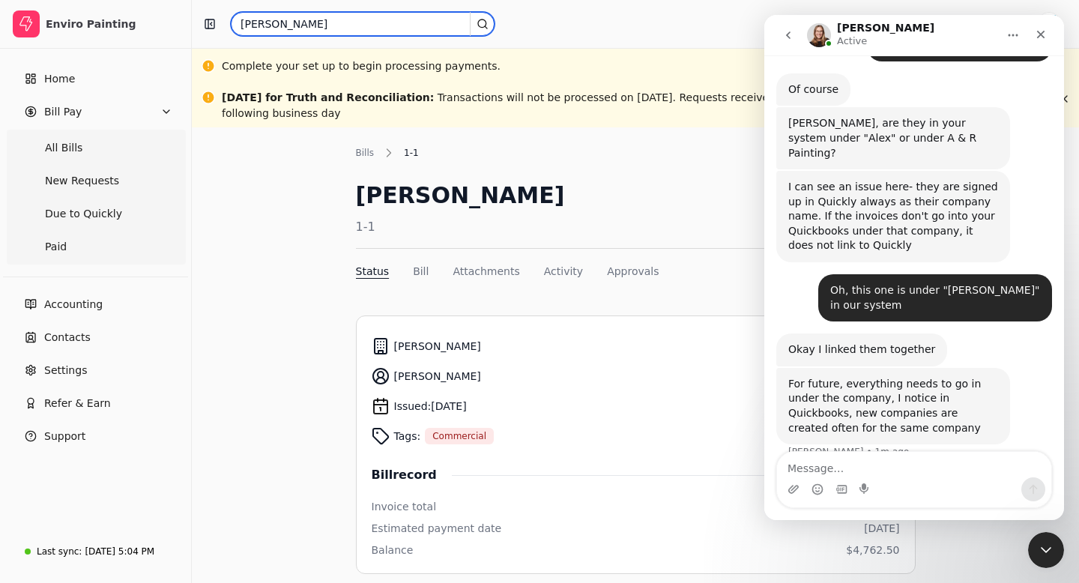
click at [284, 22] on input "[PERSON_NAME]" at bounding box center [363, 24] width 264 height 24
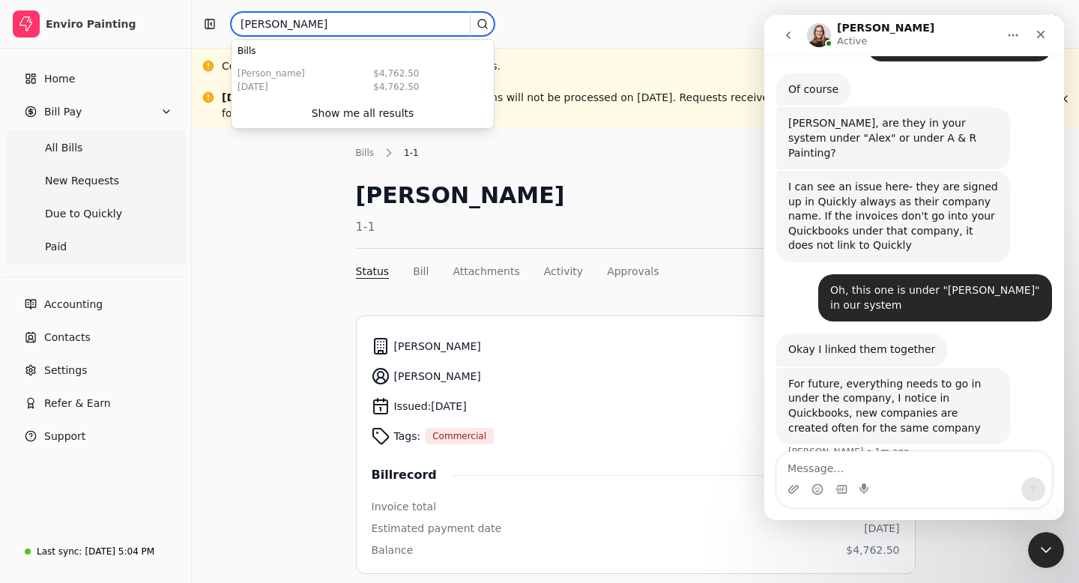
drag, startPoint x: 284, startPoint y: 22, endPoint x: 236, endPoint y: 25, distance: 48.0
click at [236, 25] on input "[PERSON_NAME]" at bounding box center [363, 24] width 264 height 24
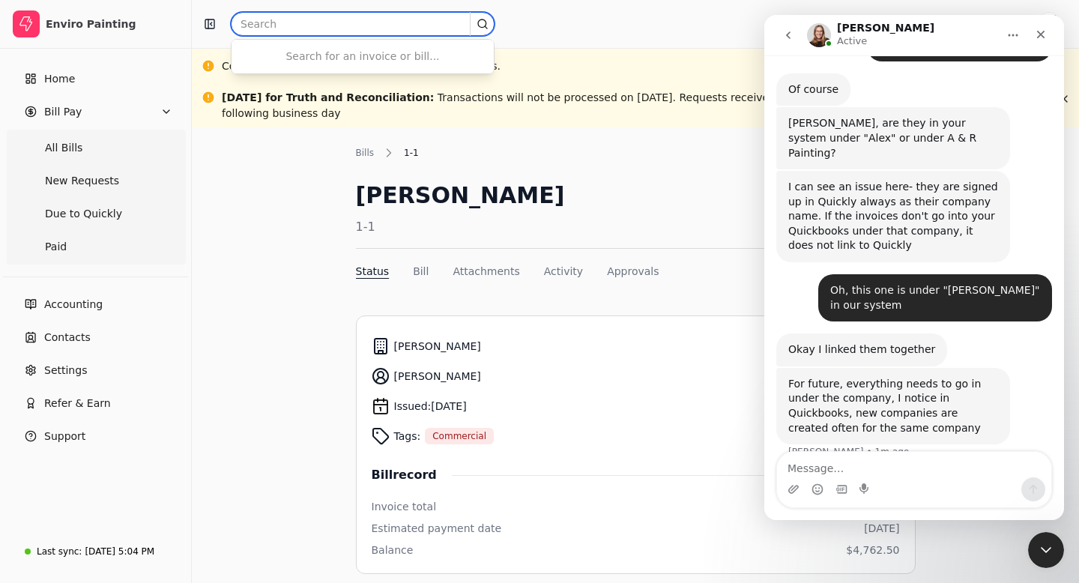
paste input "INV0132"
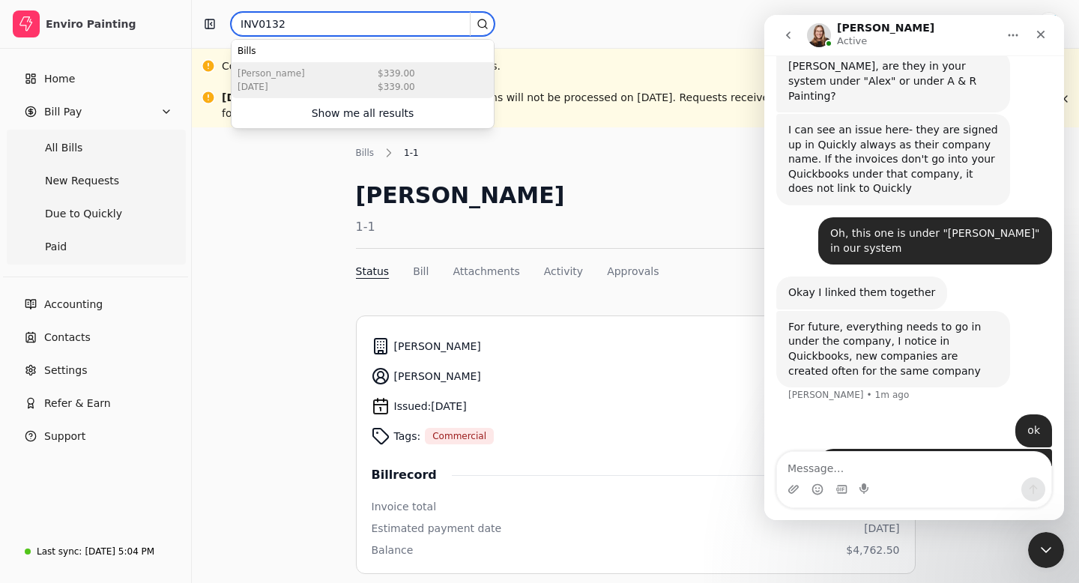
scroll to position [1901, 0]
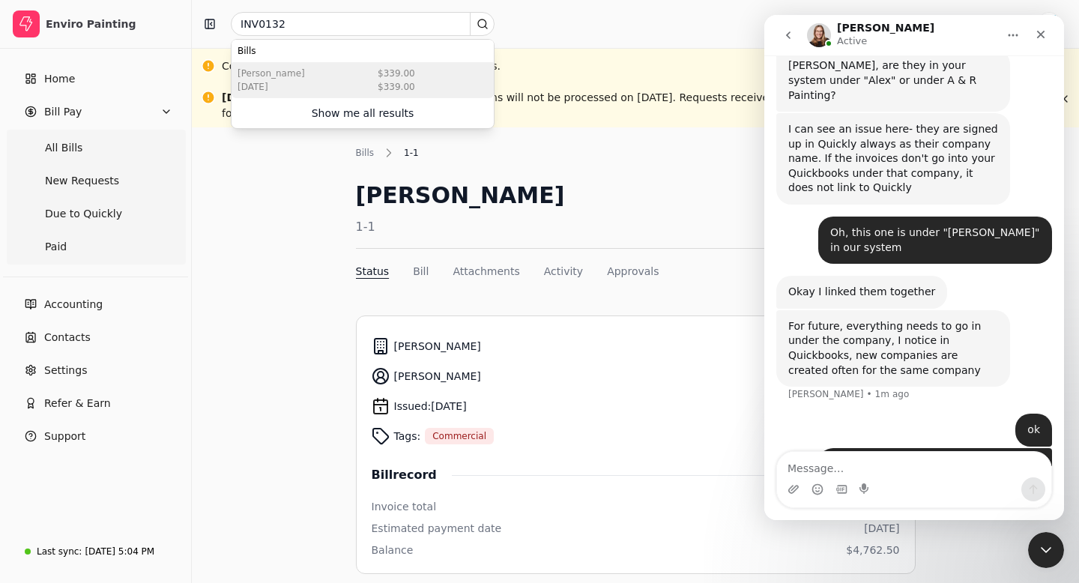
click at [340, 88] on div "[PERSON_NAME] [DATE] $339.00 $339.00" at bounding box center [363, 80] width 262 height 36
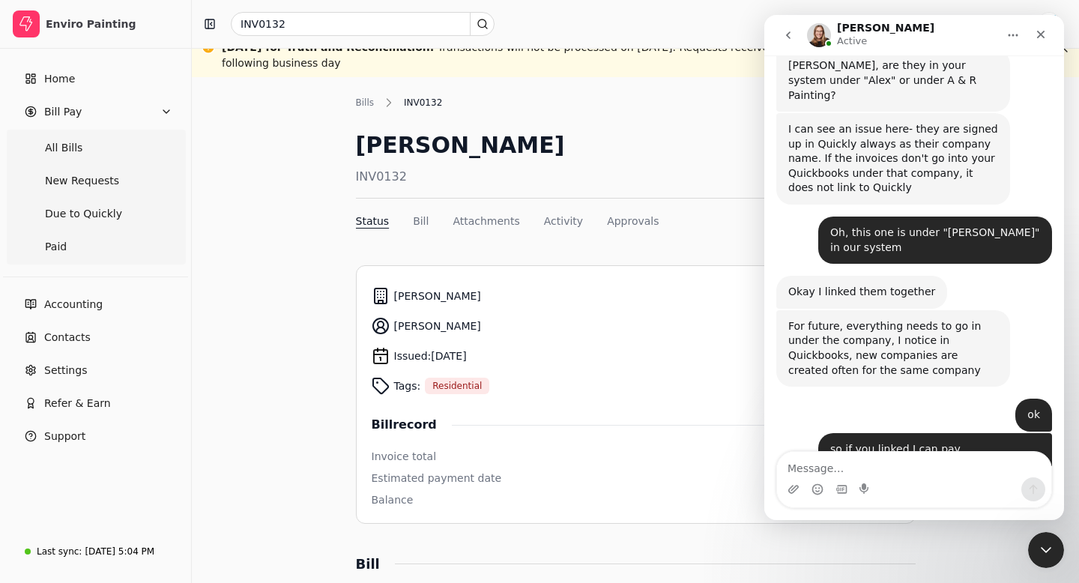
scroll to position [1922, 0]
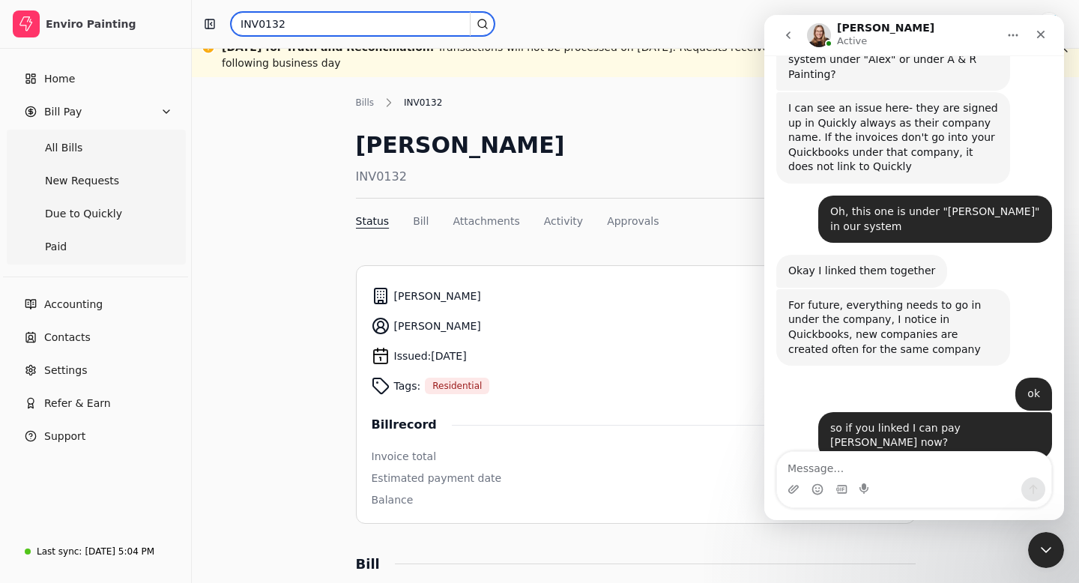
click at [290, 25] on input "INV0132" at bounding box center [363, 24] width 264 height 24
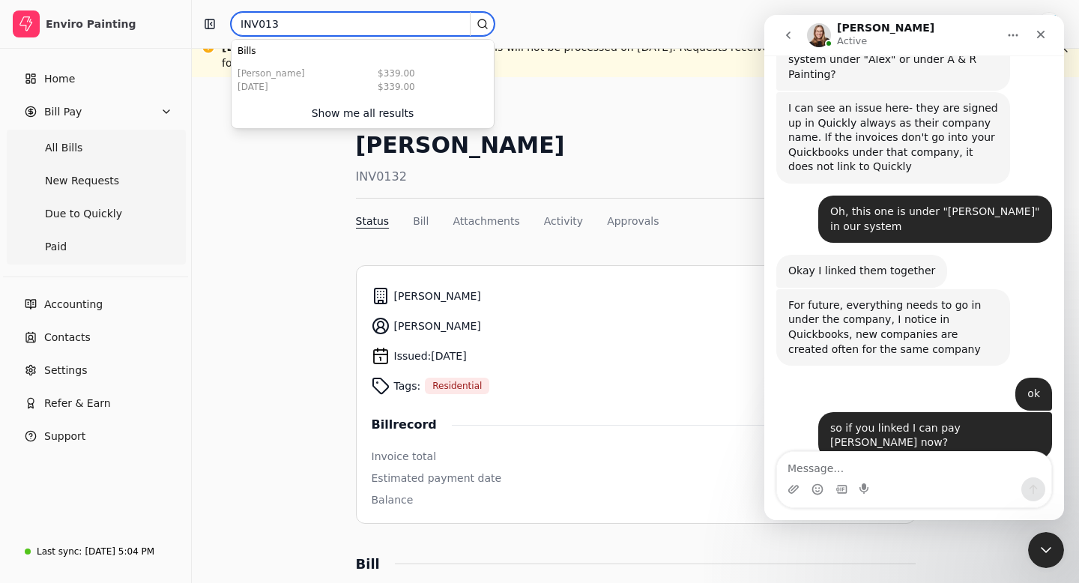
paste input "INV0133"
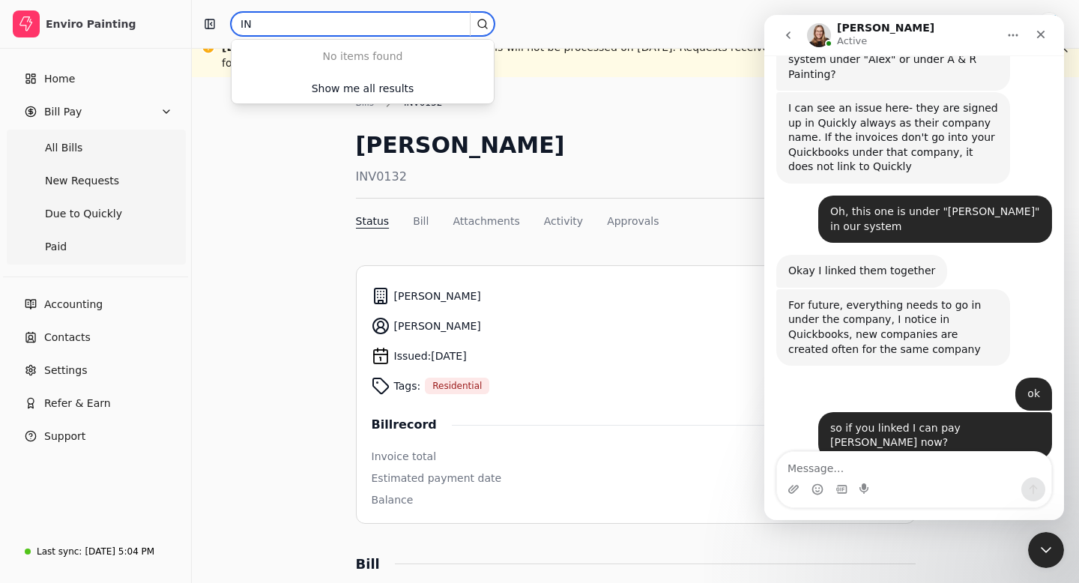
type input "I"
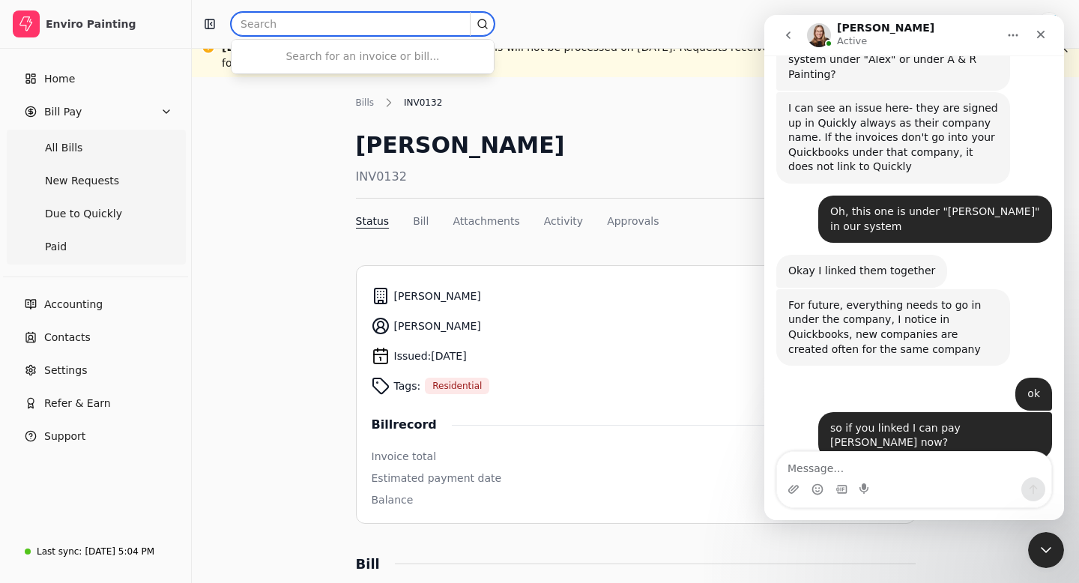
paste input "INV0133"
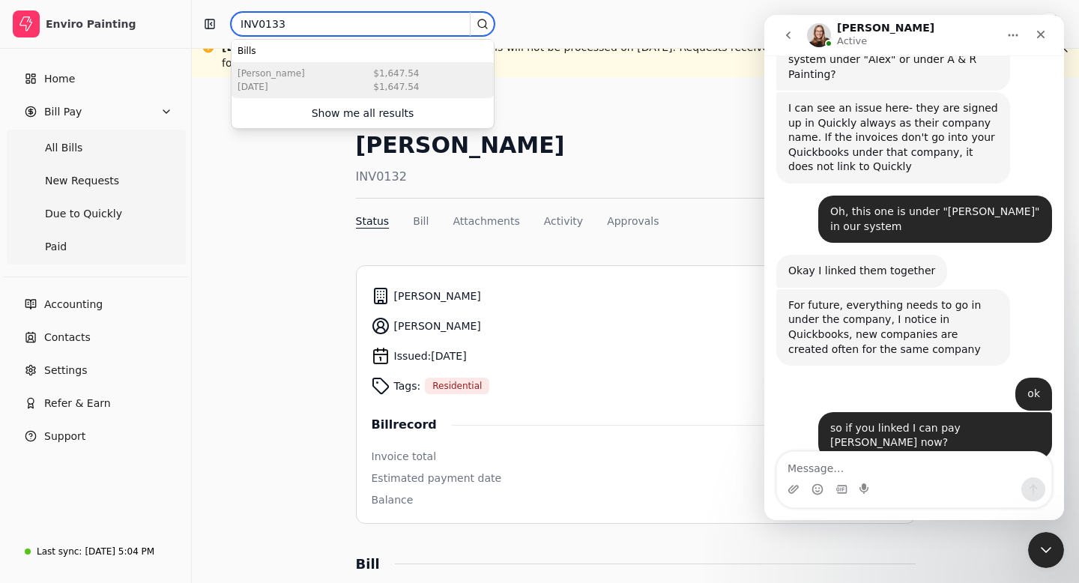
type input "INV0133"
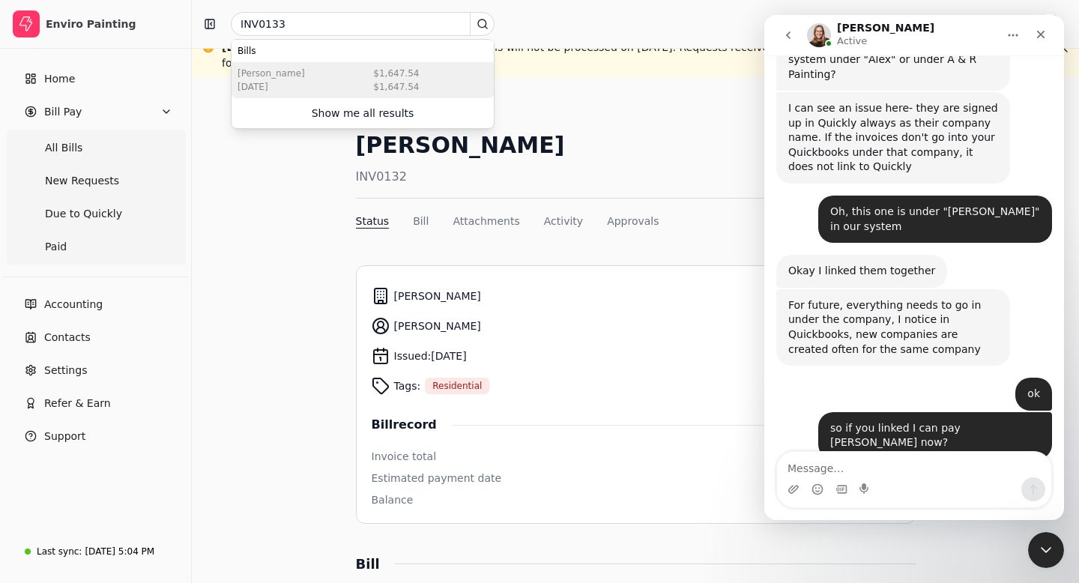
click at [359, 81] on div "[PERSON_NAME] [DATE] $1,647.54 $1,647.54" at bounding box center [363, 80] width 262 height 36
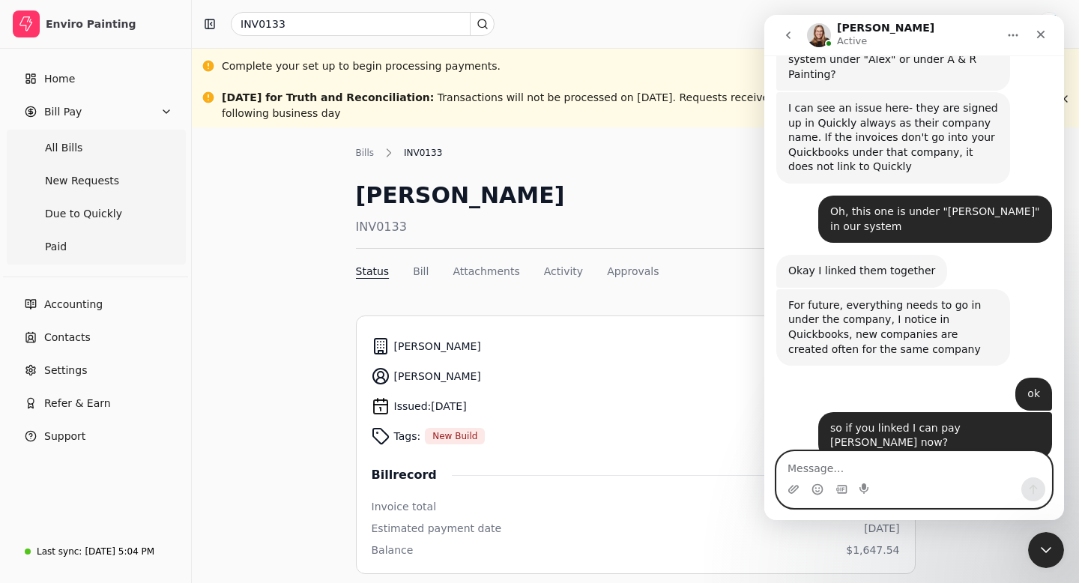
click at [801, 467] on textarea "Message…" at bounding box center [914, 464] width 274 height 25
paste textarea "INV0133"
click at [899, 469] on textarea "ok for [PERSON_NAME]'s invoiceINV0133" at bounding box center [914, 464] width 274 height 25
click at [953, 468] on textarea "ok for [PERSON_NAME]'s invoice INV0133" at bounding box center [914, 464] width 274 height 25
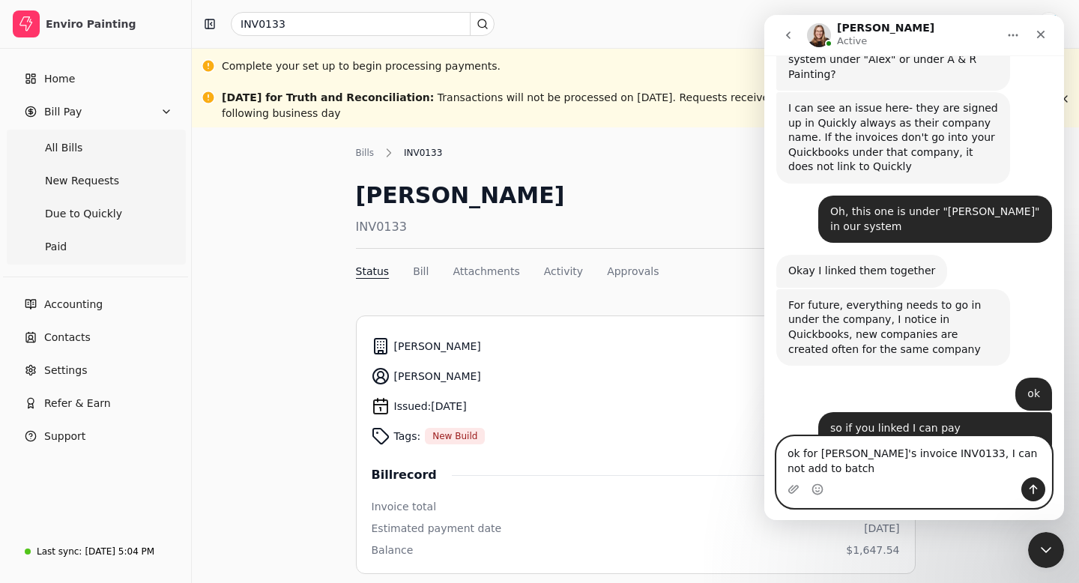
scroll to position [1937, 0]
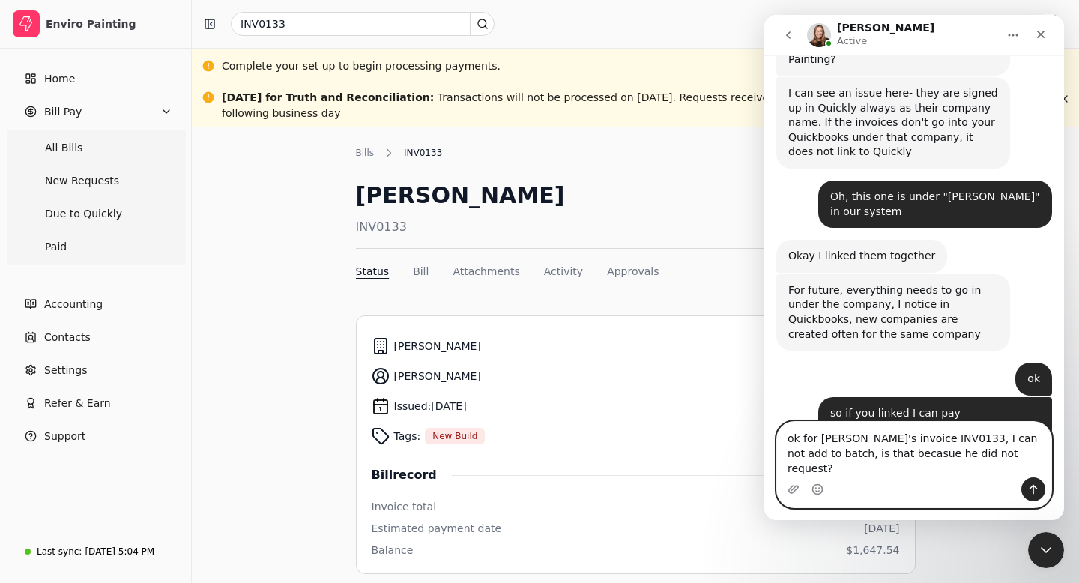
click at [877, 465] on textarea "ok for [PERSON_NAME]'s invoice INV0133, I can not add to batch, is that becasue…" at bounding box center [914, 449] width 274 height 55
click at [883, 470] on textarea "ok for [PERSON_NAME]'s invoice INV0133, I can not add to batch, is that becasue…" at bounding box center [914, 449] width 274 height 55
type textarea "ok for [PERSON_NAME]'s invoice INV0133, I can not add to batch, is that because…"
click at [1029, 483] on icon "Send a message…" at bounding box center [1033, 489] width 12 height 12
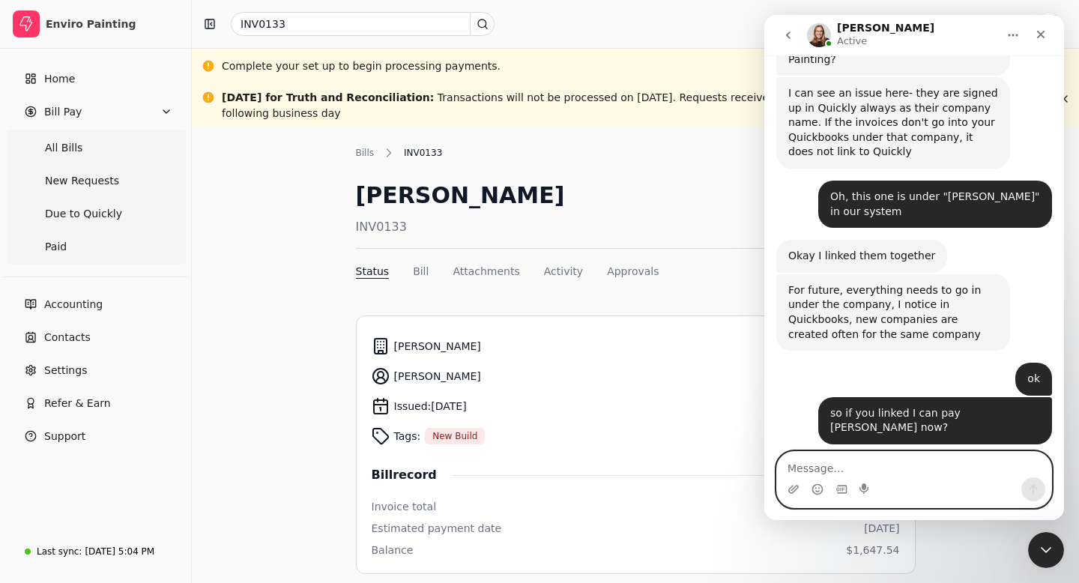
scroll to position [1996, 0]
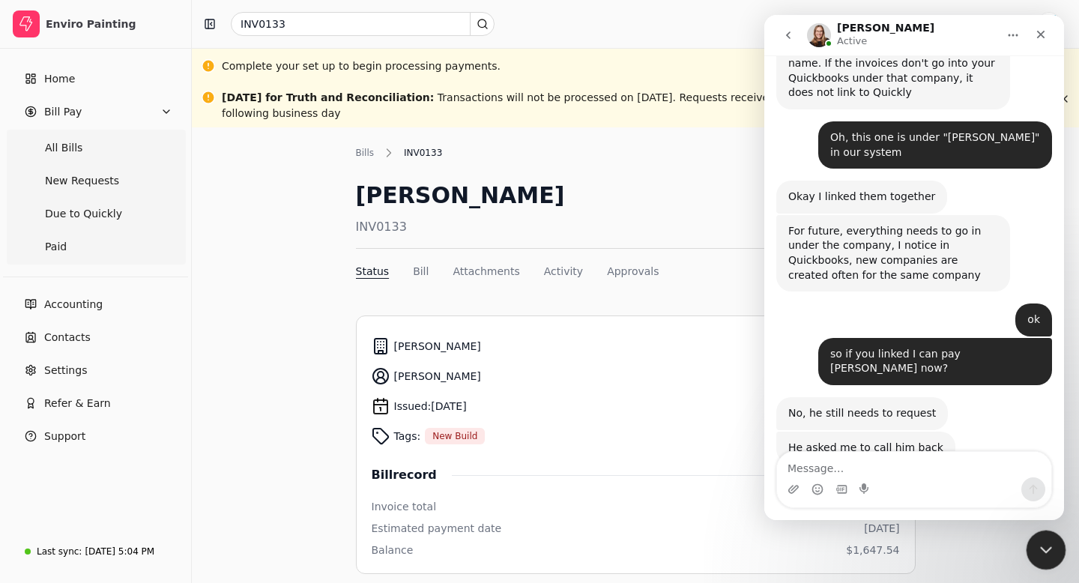
click at [1043, 545] on icon "Close Intercom Messenger" at bounding box center [1044, 548] width 18 height 18
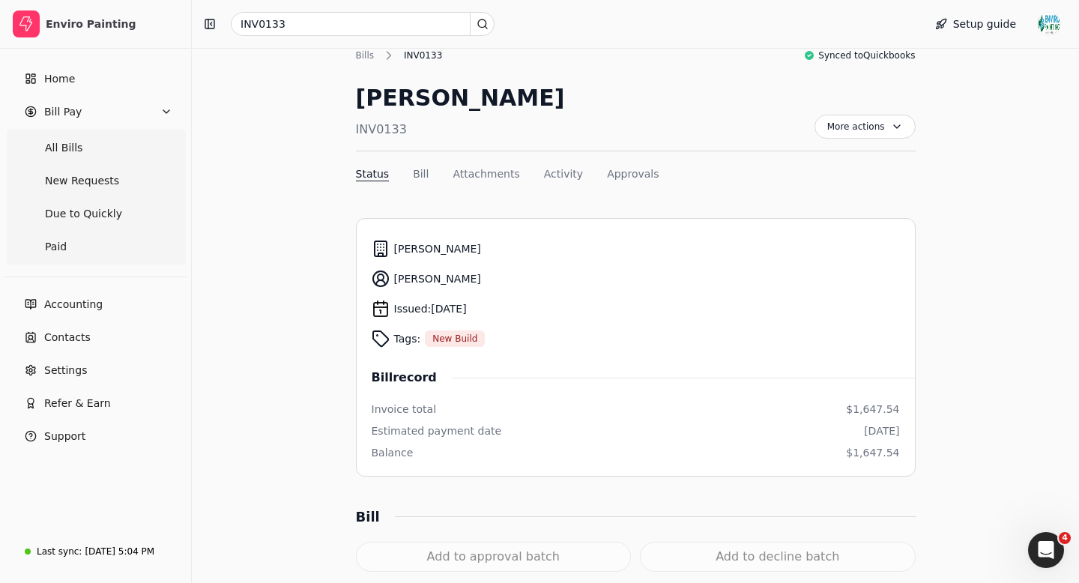
scroll to position [0, 0]
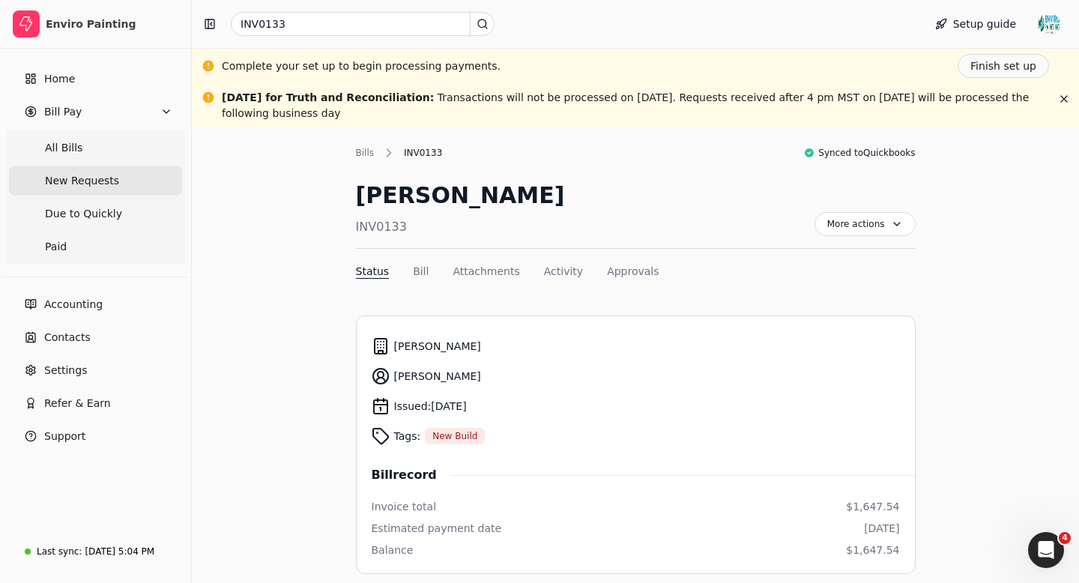
click at [97, 186] on span "New Requests" at bounding box center [82, 181] width 74 height 16
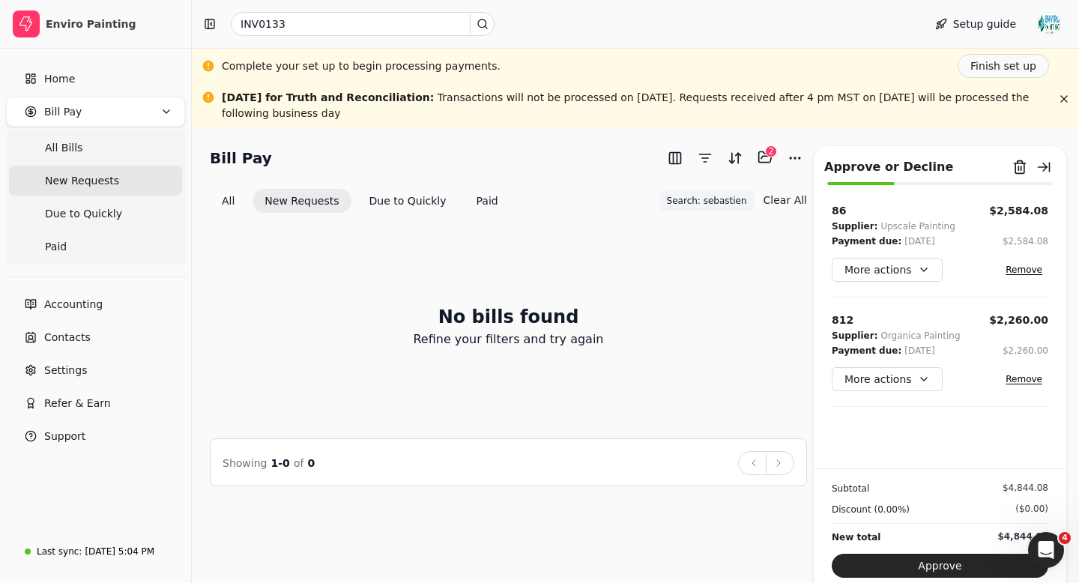
click at [90, 186] on span "New Requests" at bounding box center [82, 181] width 74 height 16
click at [907, 565] on button "Approve" at bounding box center [940, 566] width 217 height 24
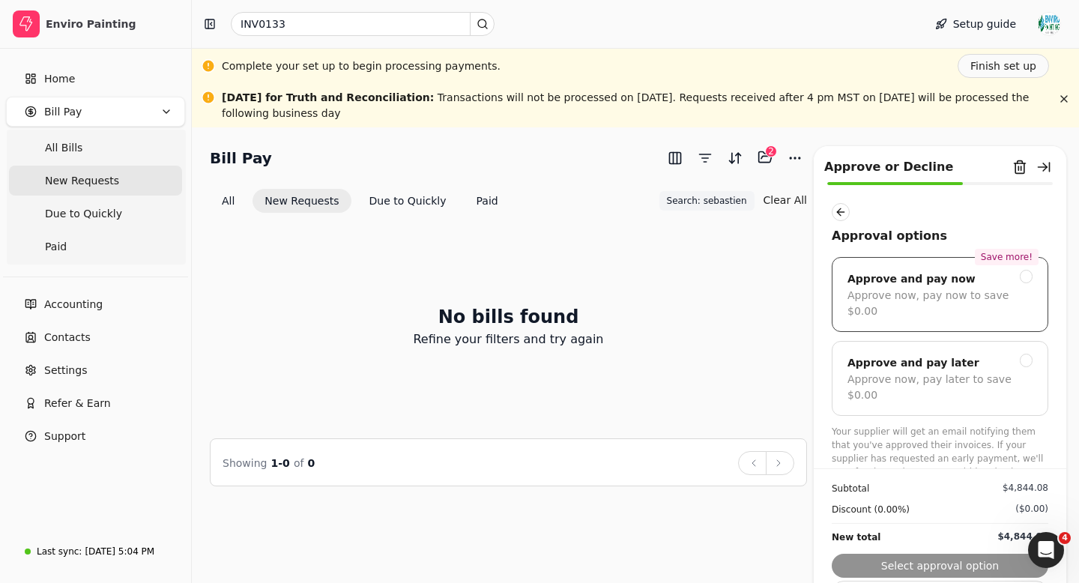
click at [977, 290] on div "Approve now, pay now to save $0.00" at bounding box center [939, 303] width 185 height 31
click at [936, 567] on button "Next" at bounding box center [940, 566] width 217 height 24
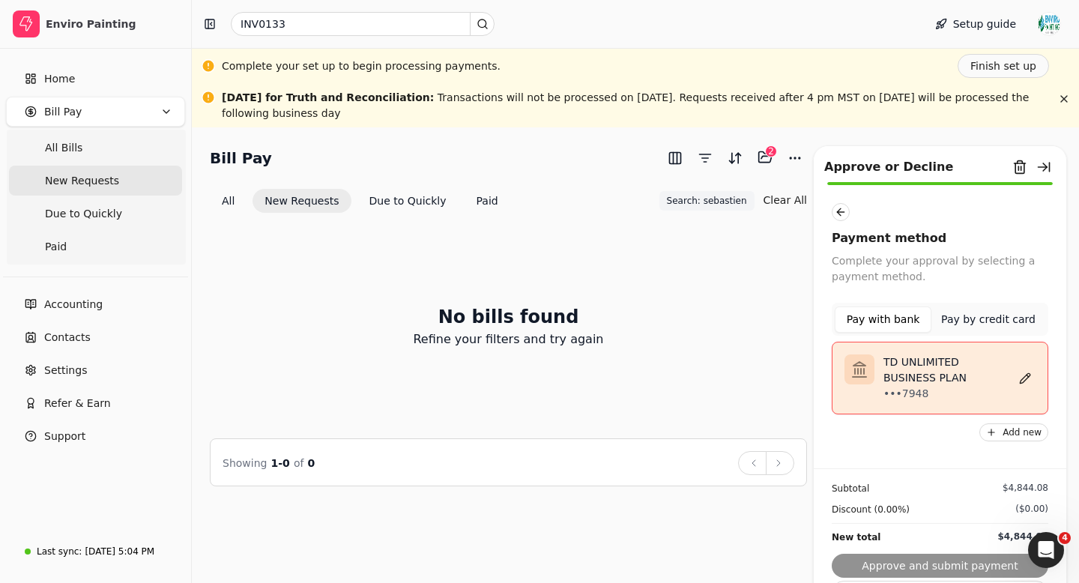
click at [994, 317] on button "Pay by credit card" at bounding box center [988, 319] width 114 height 26
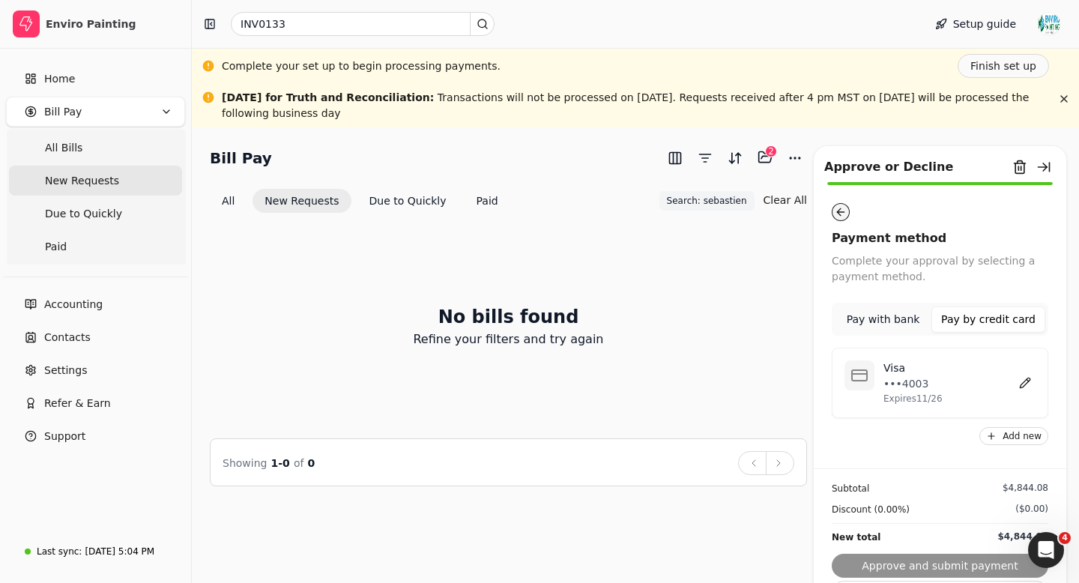
click at [839, 211] on button "button" at bounding box center [841, 212] width 18 height 18
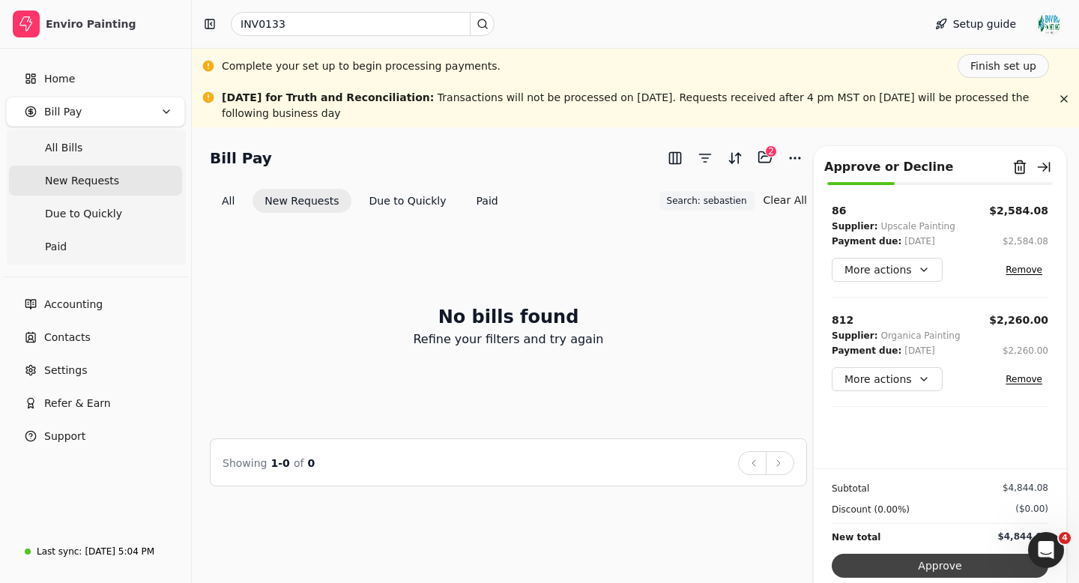
click at [911, 566] on button "Approve" at bounding box center [940, 566] width 217 height 24
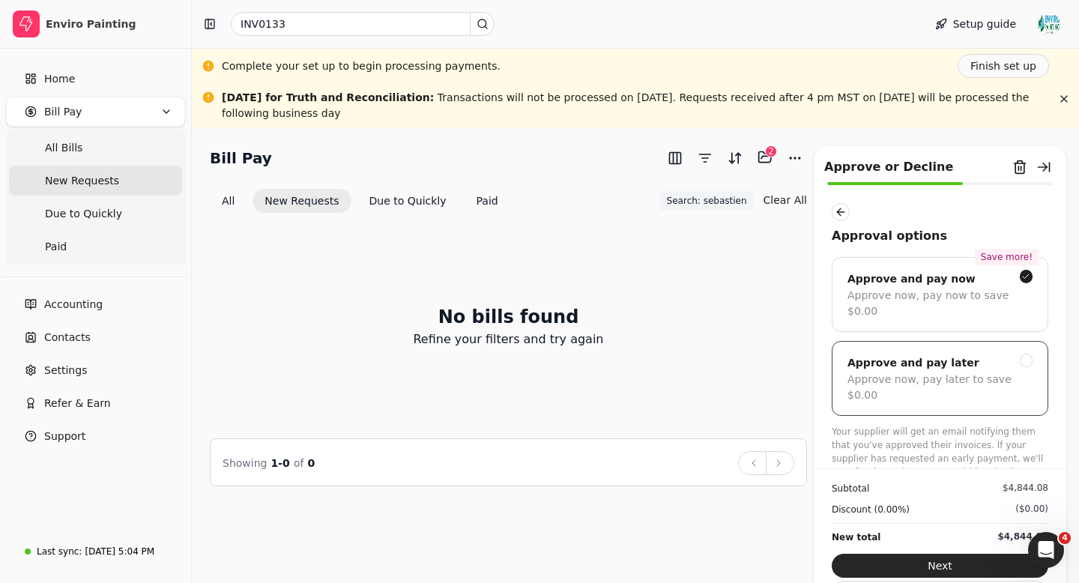
click at [1024, 354] on div at bounding box center [1026, 360] width 13 height 13
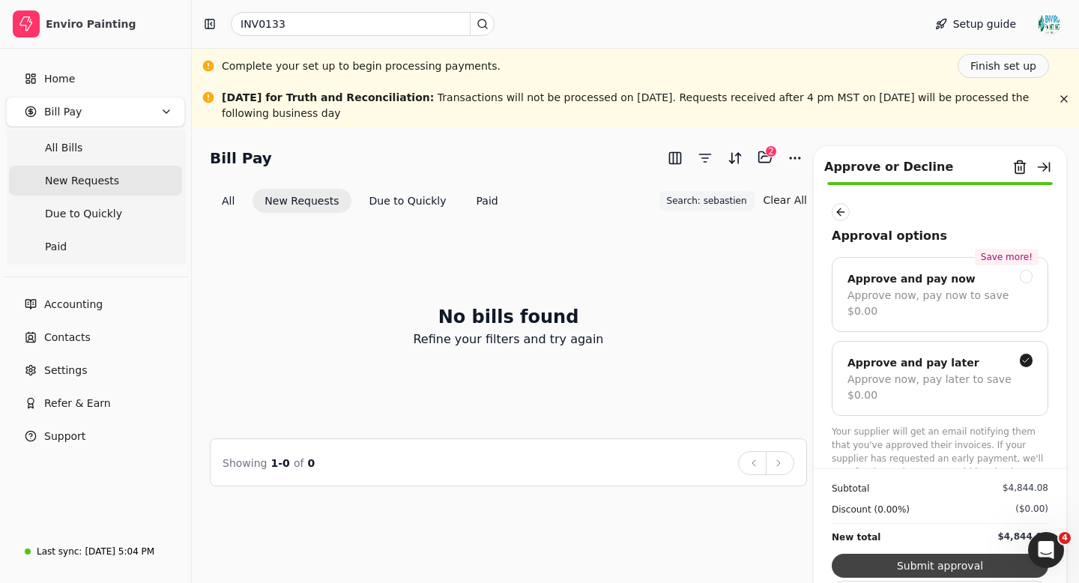
click at [922, 569] on button "Submit approval" at bounding box center [940, 566] width 217 height 24
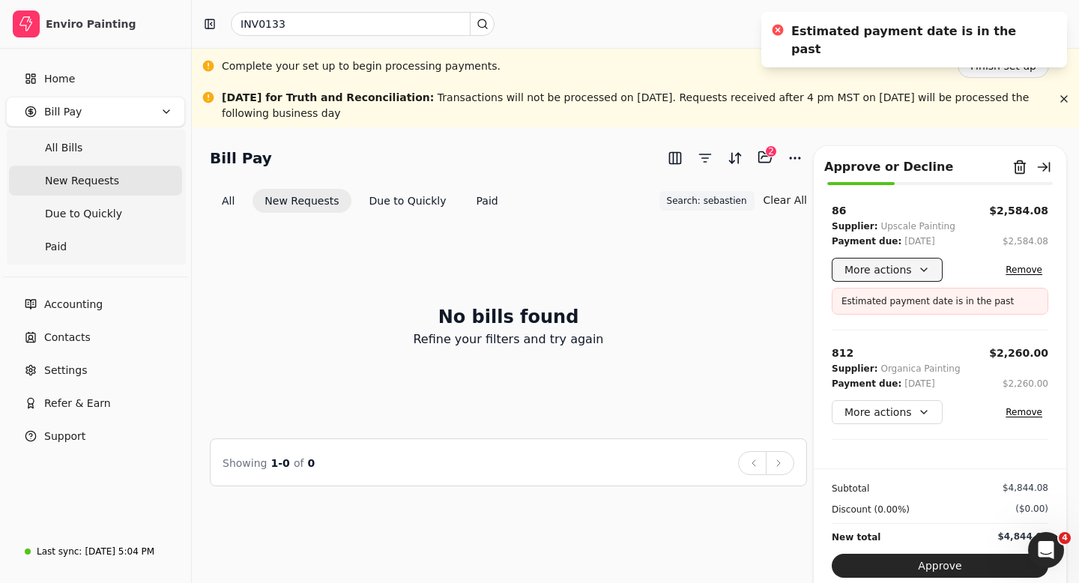
click at [898, 270] on button "More actions" at bounding box center [887, 270] width 111 height 24
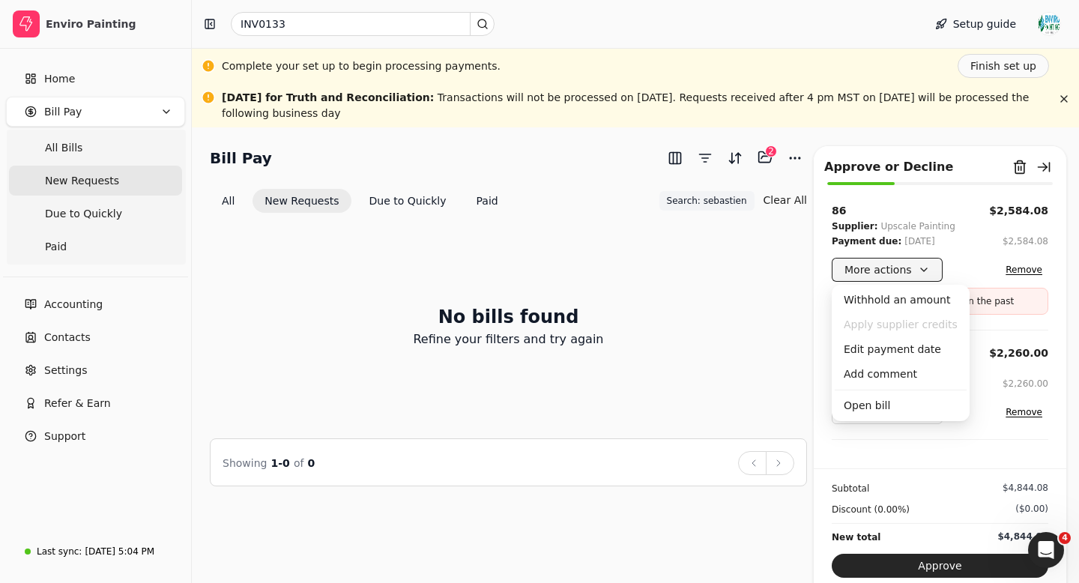
click at [898, 270] on button "More actions" at bounding box center [887, 270] width 111 height 24
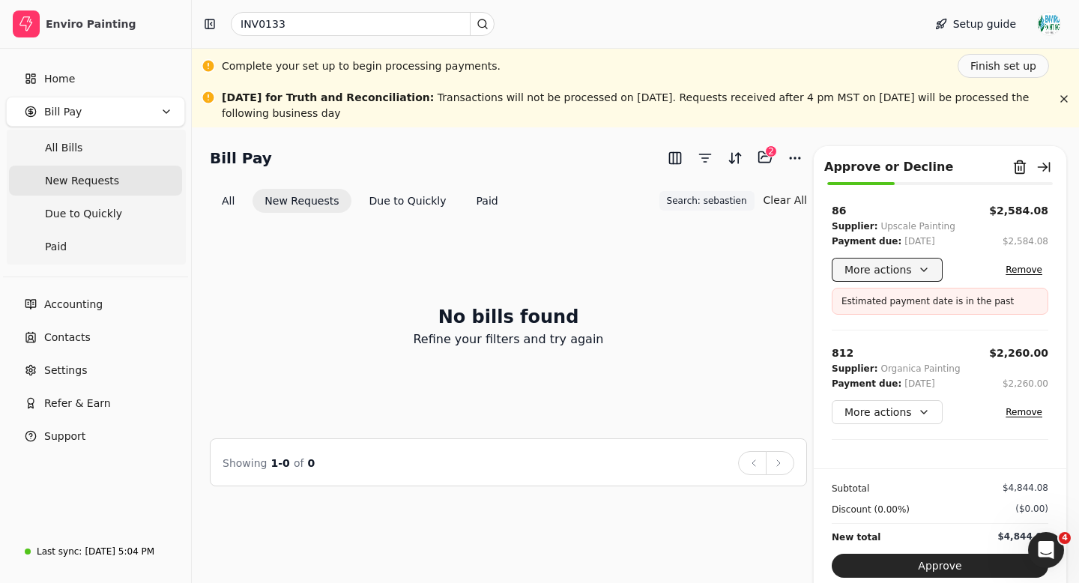
click at [925, 266] on button "More actions" at bounding box center [887, 270] width 111 height 24
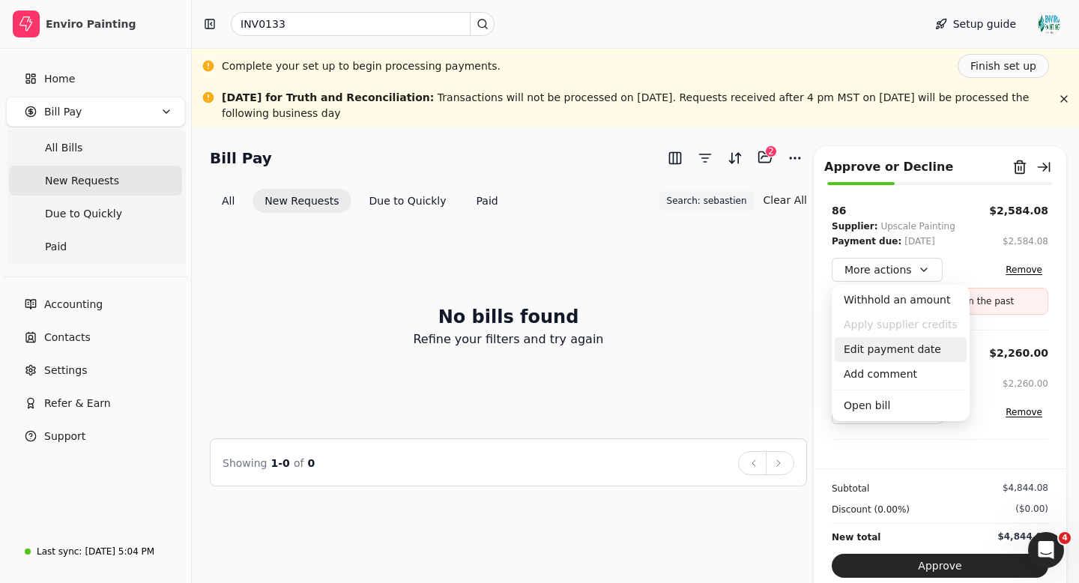
click at [895, 348] on div "Edit payment date" at bounding box center [901, 349] width 132 height 25
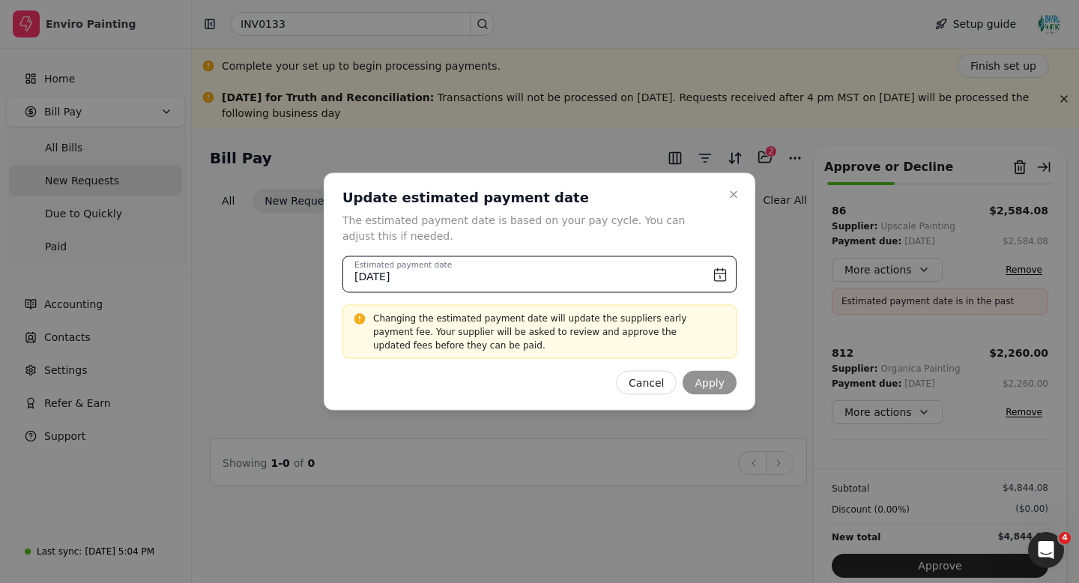
click at [716, 273] on input "[DATE]" at bounding box center [539, 274] width 394 height 37
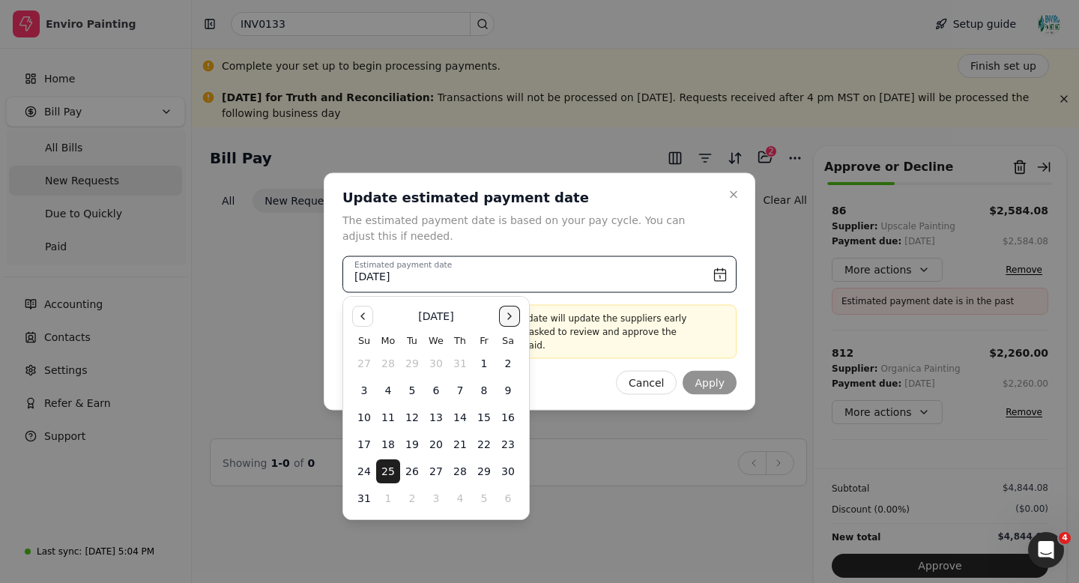
click at [510, 316] on button "Go to the Next Month" at bounding box center [509, 316] width 21 height 21
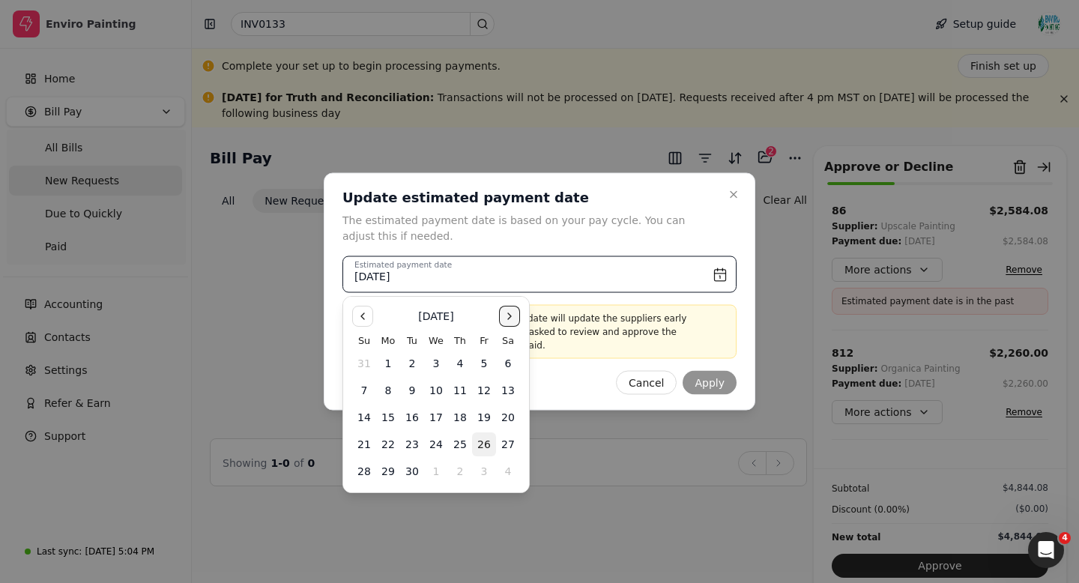
click at [510, 316] on button "Go to the Next Month" at bounding box center [509, 316] width 21 height 21
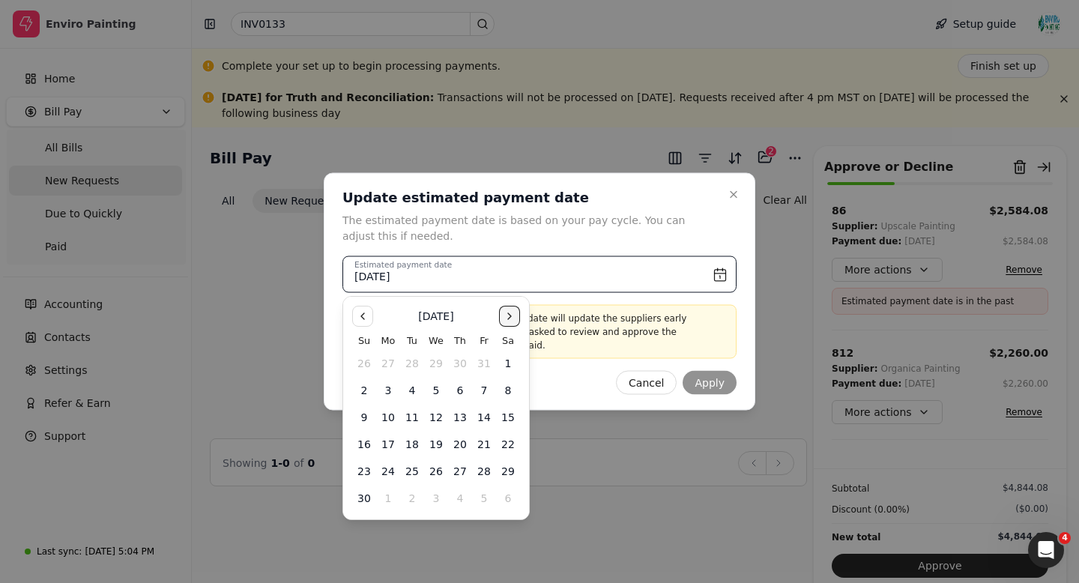
click at [510, 316] on button "Go to the Next Month" at bounding box center [509, 316] width 21 height 21
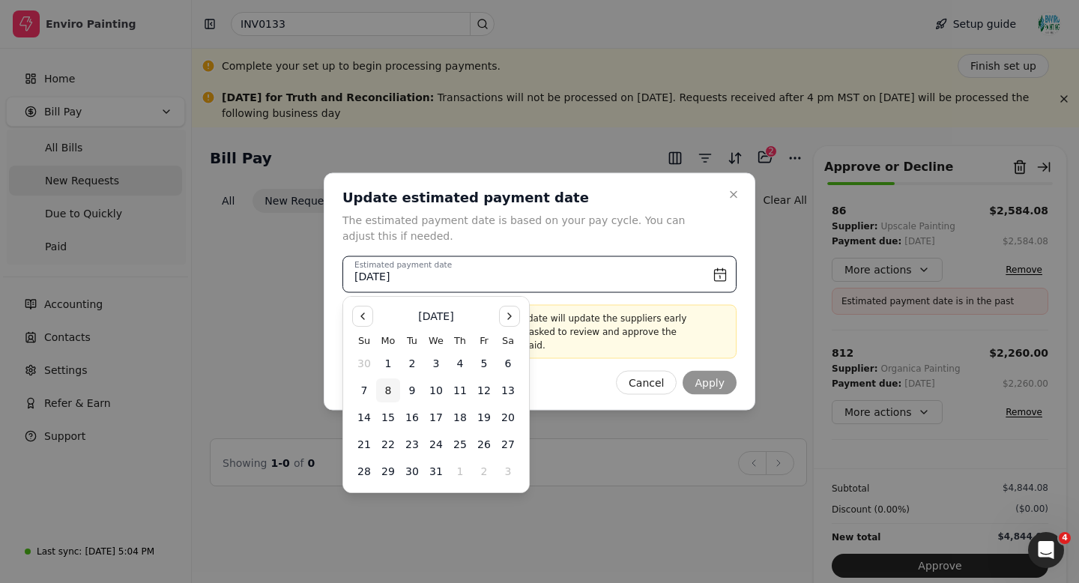
click at [388, 391] on button "8" at bounding box center [388, 390] width 24 height 24
type input "[DATE]"
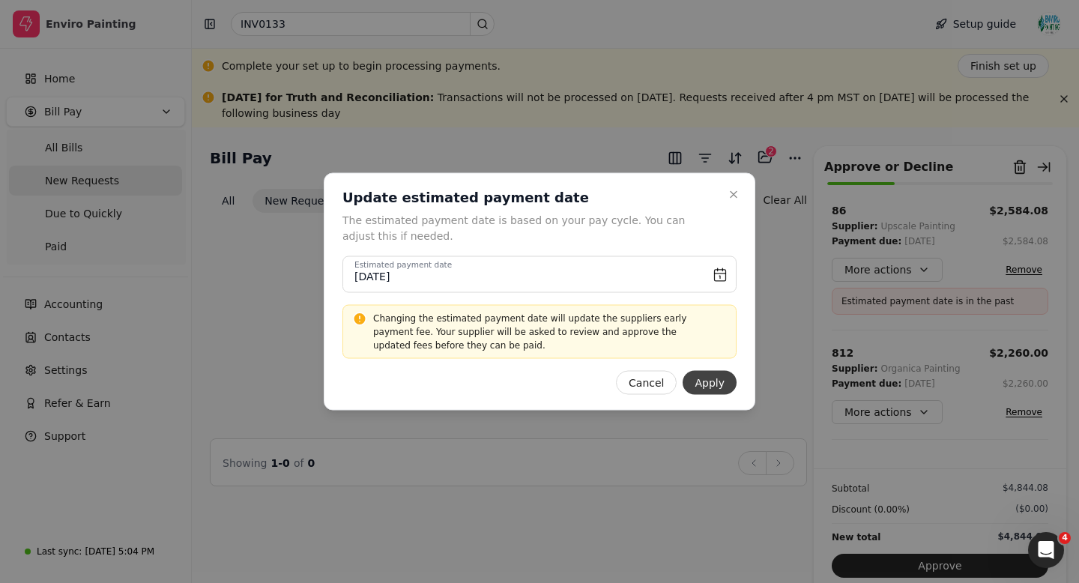
click at [709, 388] on button "Apply" at bounding box center [710, 383] width 54 height 24
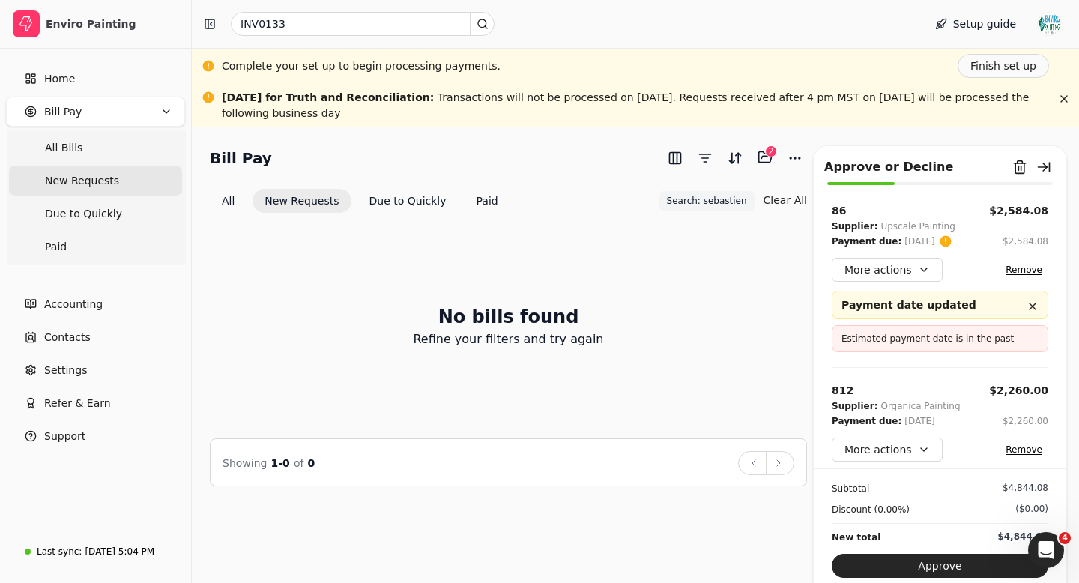
scroll to position [10, 0]
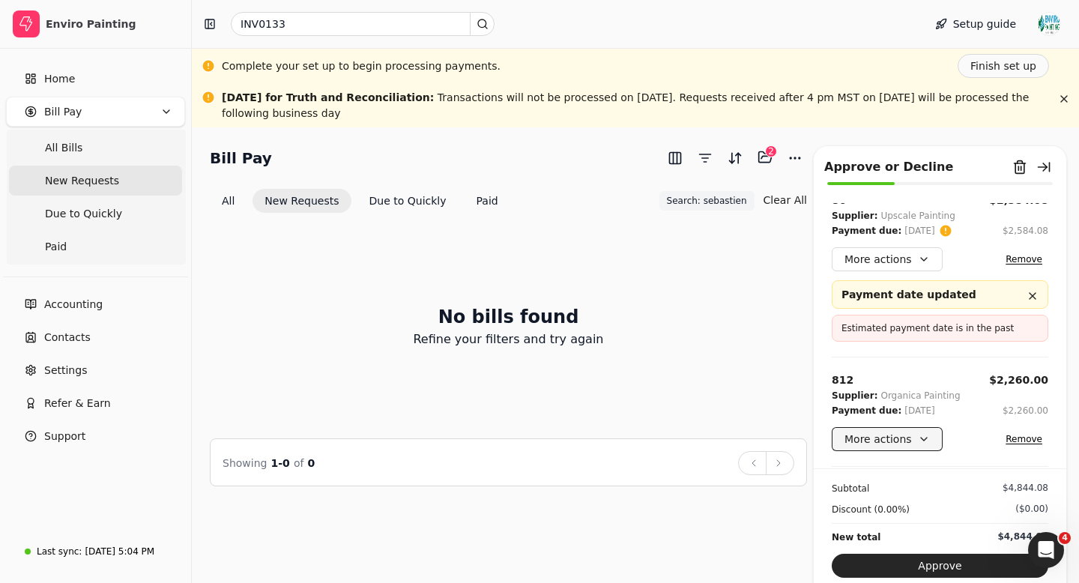
click at [906, 438] on button "More actions" at bounding box center [887, 439] width 111 height 24
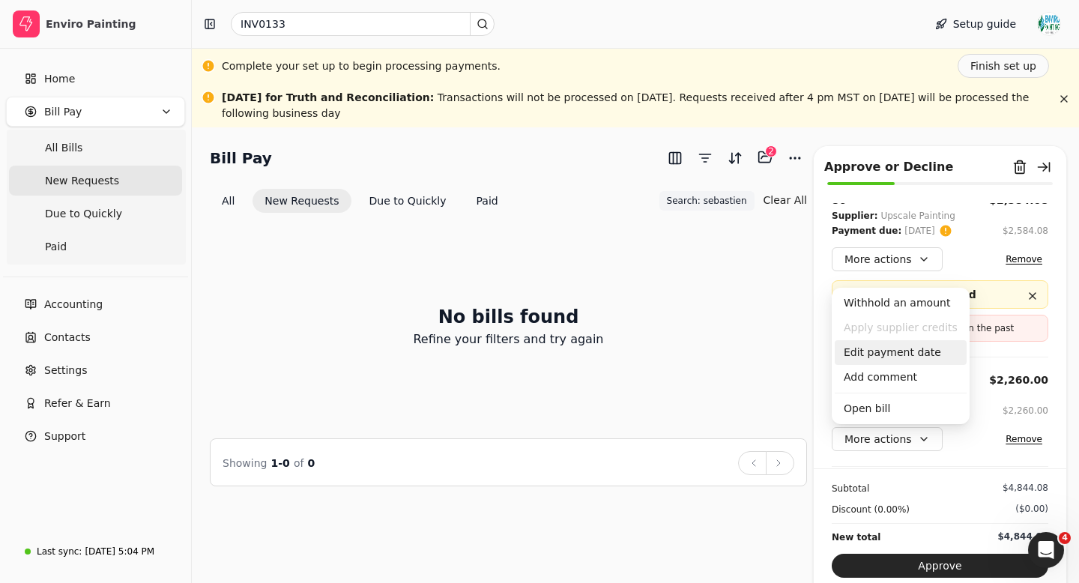
click at [895, 354] on div "Edit payment date" at bounding box center [901, 352] width 132 height 25
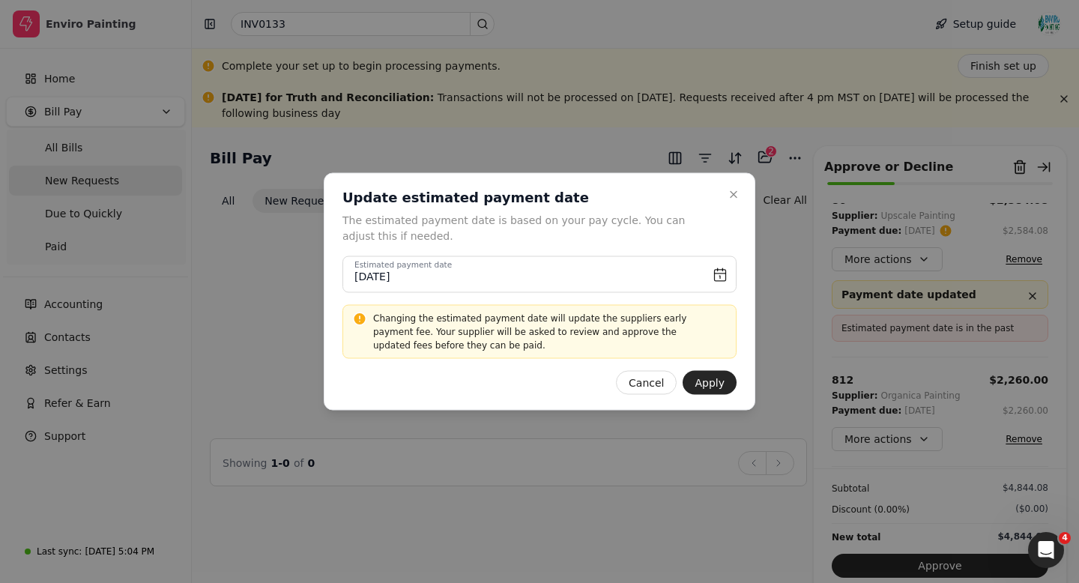
scroll to position [2035, 0]
click at [716, 278] on input "[DATE]" at bounding box center [539, 274] width 394 height 37
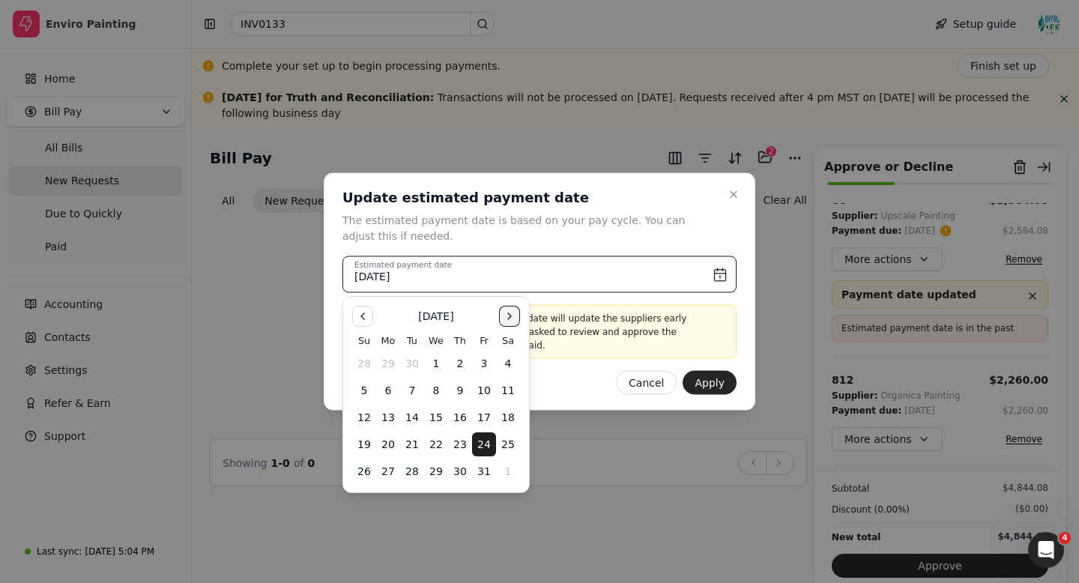
click at [510, 314] on button "Go to the Next Month" at bounding box center [509, 316] width 21 height 21
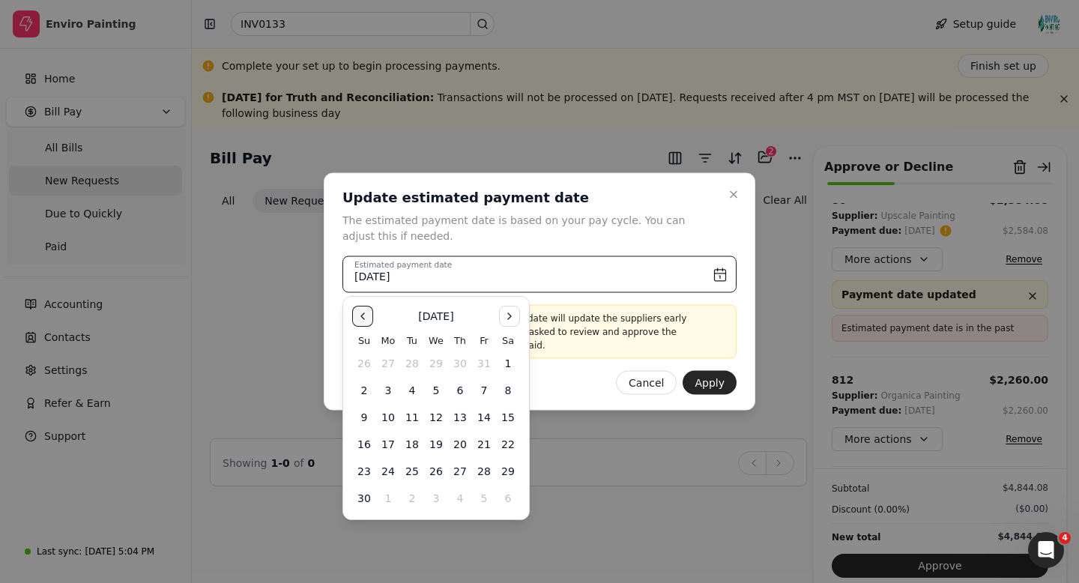
scroll to position [1996, 0]
click at [361, 314] on button "Go to the Previous Month" at bounding box center [362, 316] width 21 height 21
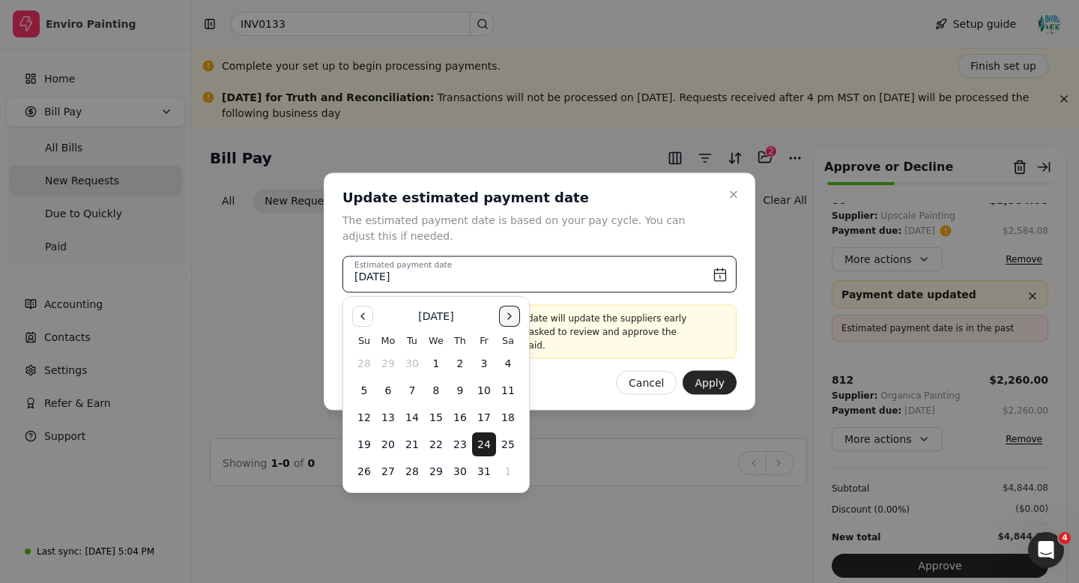
click at [509, 317] on button "Go to the Next Month" at bounding box center [509, 316] width 21 height 21
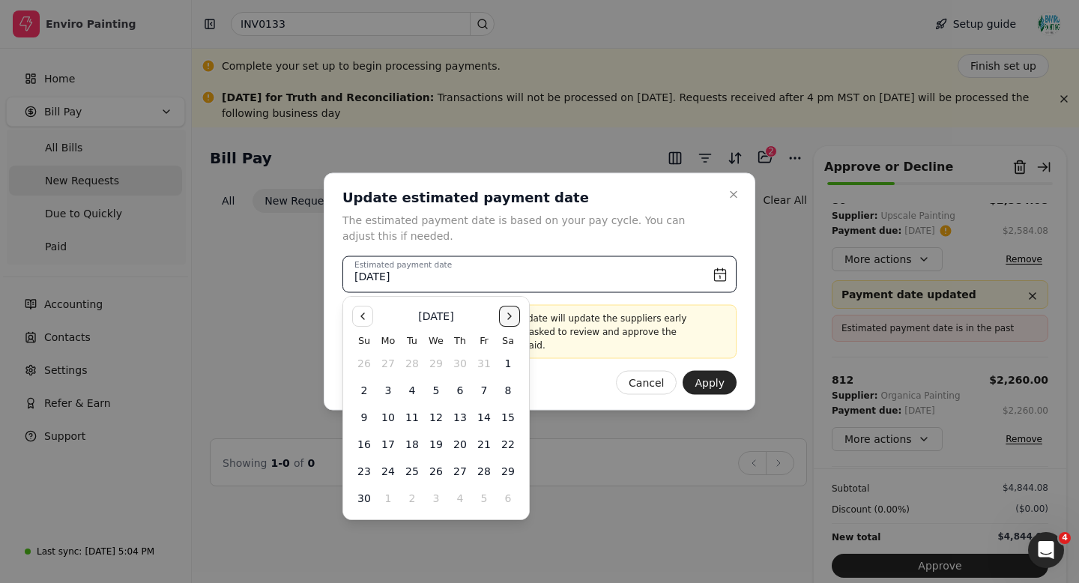
click at [509, 317] on button "Go to the Next Month" at bounding box center [509, 316] width 21 height 21
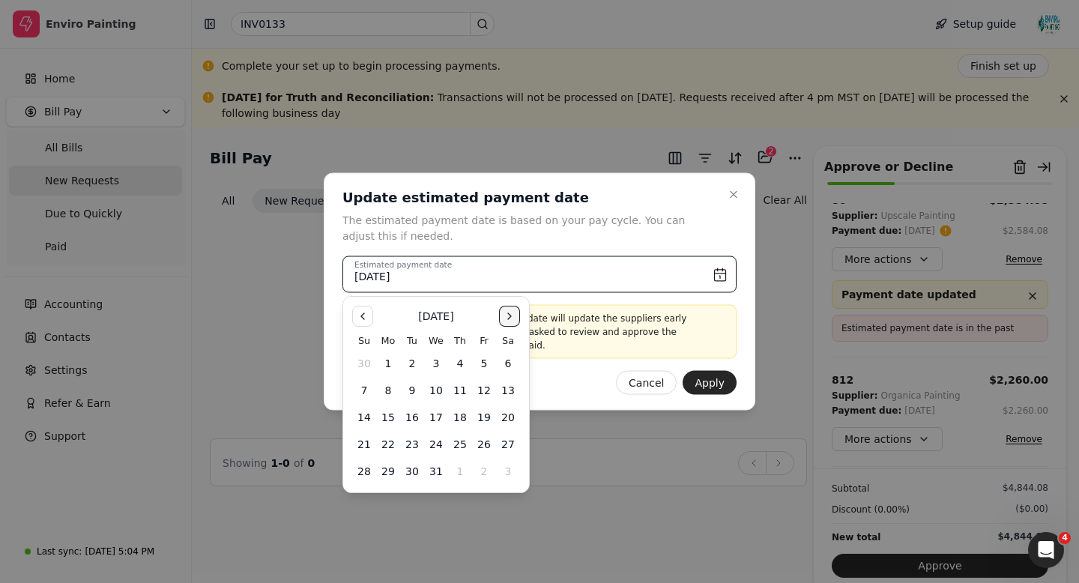
click at [509, 317] on button "Go to the Next Month" at bounding box center [509, 316] width 21 height 21
click at [387, 390] on button "5" at bounding box center [388, 390] width 24 height 24
type input "[DATE]"
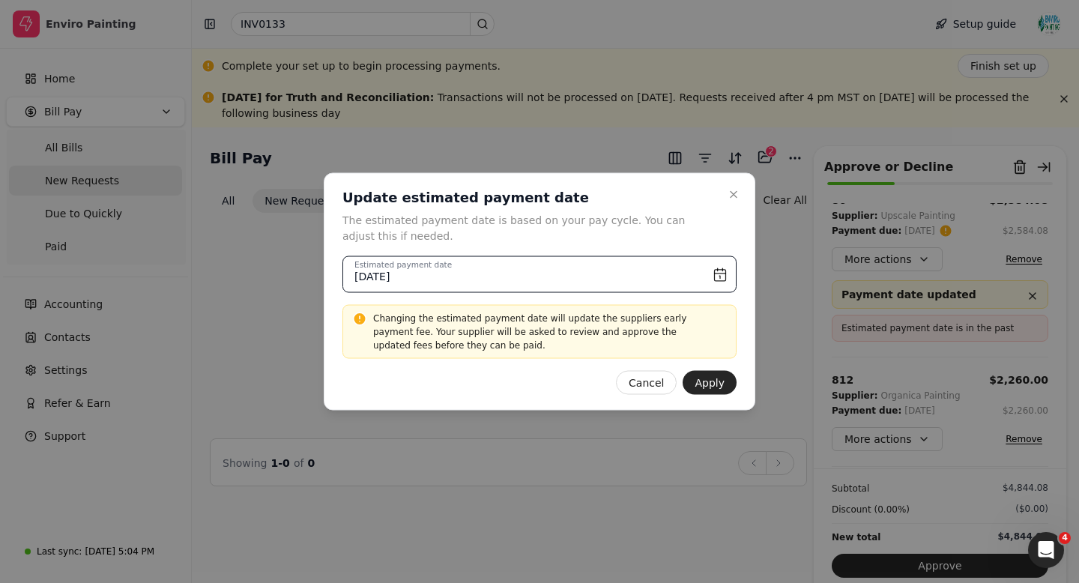
scroll to position [2054, 0]
click at [713, 381] on button "Apply" at bounding box center [710, 383] width 54 height 24
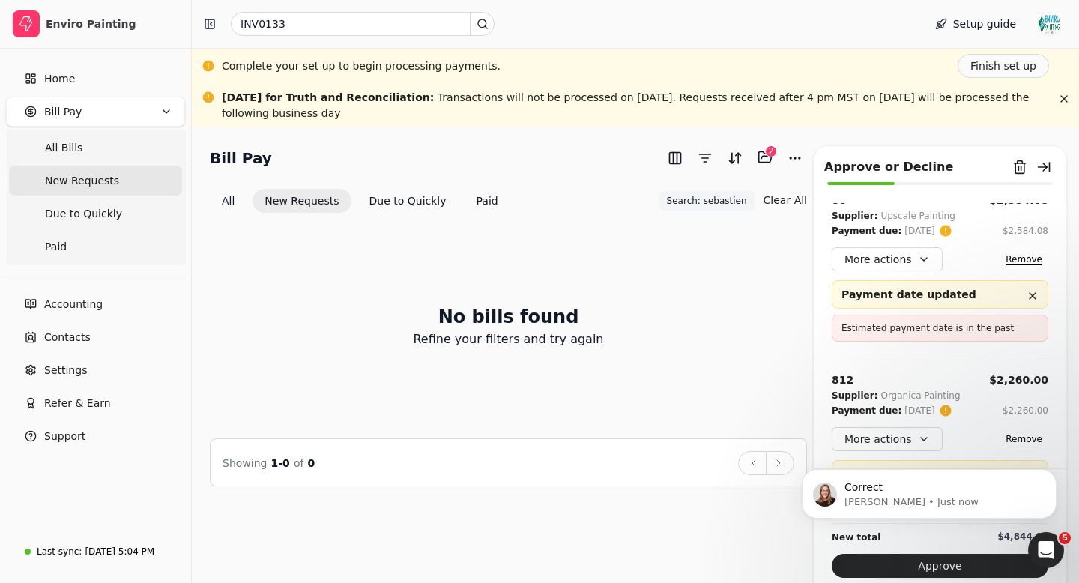
scroll to position [0, 0]
click at [913, 262] on button "More actions" at bounding box center [887, 259] width 111 height 24
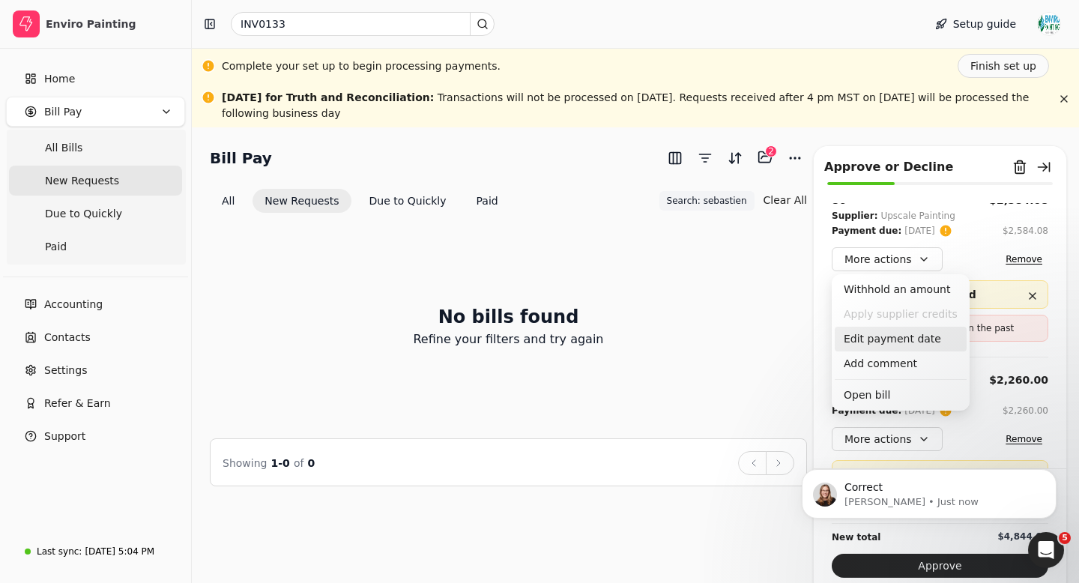
click at [907, 338] on div "Edit payment date" at bounding box center [901, 339] width 132 height 25
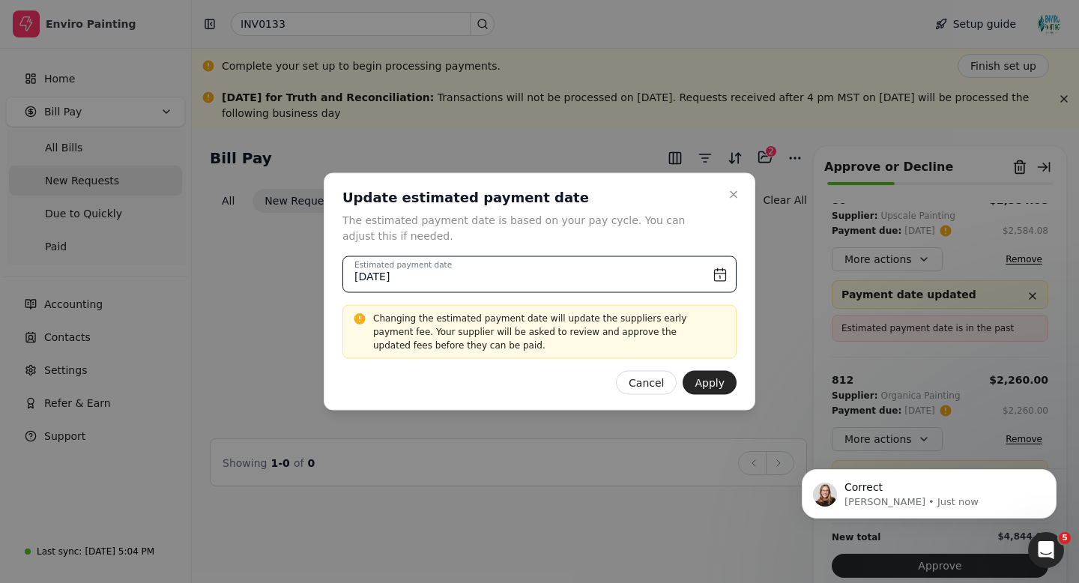
click at [716, 271] on input "[DATE]" at bounding box center [539, 274] width 394 height 37
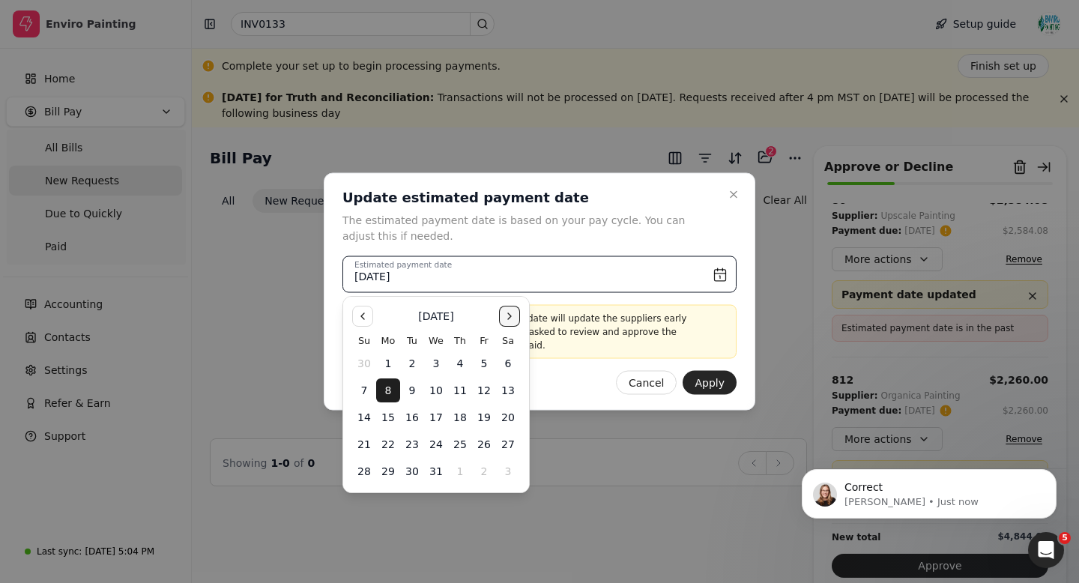
click at [505, 315] on button "Go to the Next Month" at bounding box center [509, 316] width 21 height 21
click at [386, 391] on button "5" at bounding box center [388, 390] width 24 height 24
type input "[DATE]"
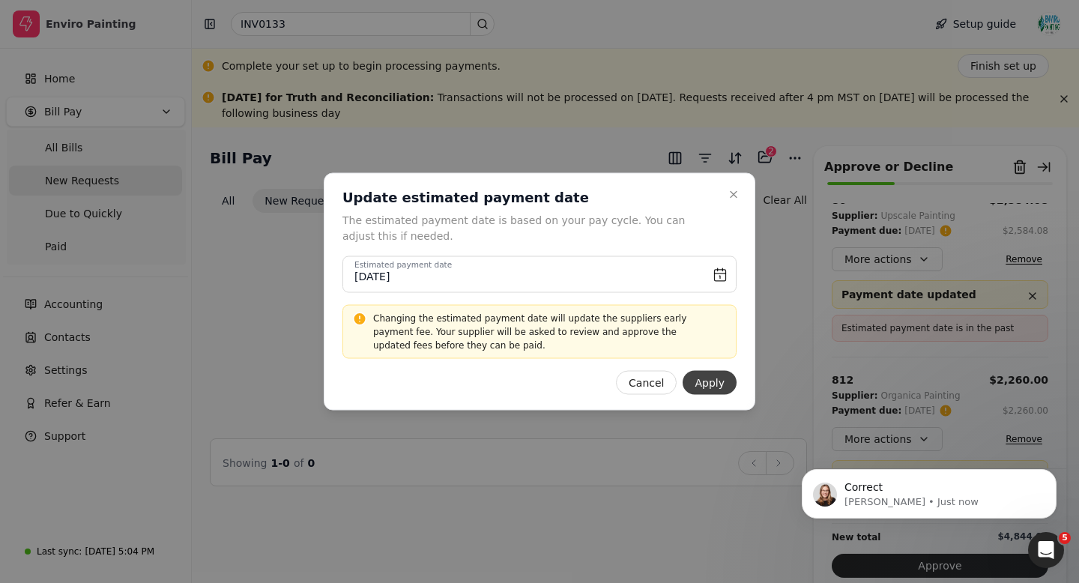
click at [704, 383] on button "Apply" at bounding box center [710, 383] width 54 height 24
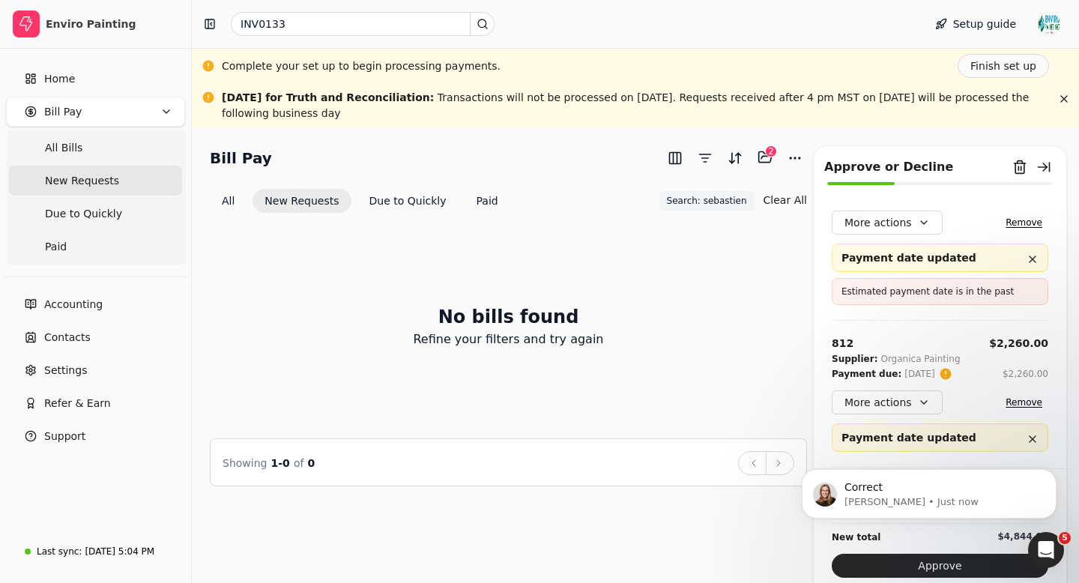
scroll to position [48, 0]
click at [928, 569] on button "Approve" at bounding box center [940, 566] width 217 height 24
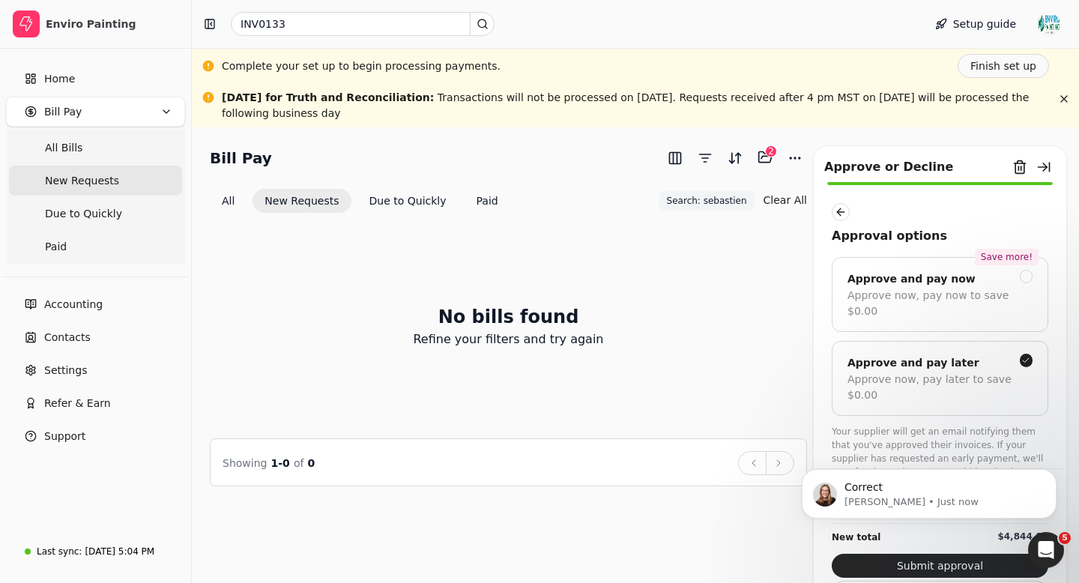
click at [928, 569] on button "Submit approval" at bounding box center [940, 566] width 217 height 24
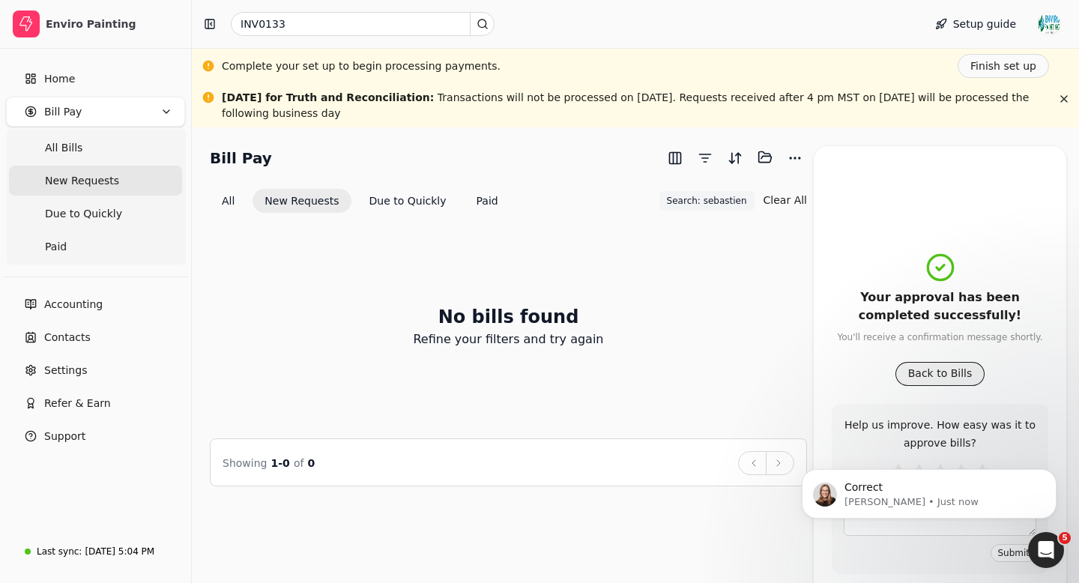
click at [937, 366] on button "Back to Bills" at bounding box center [940, 374] width 90 height 24
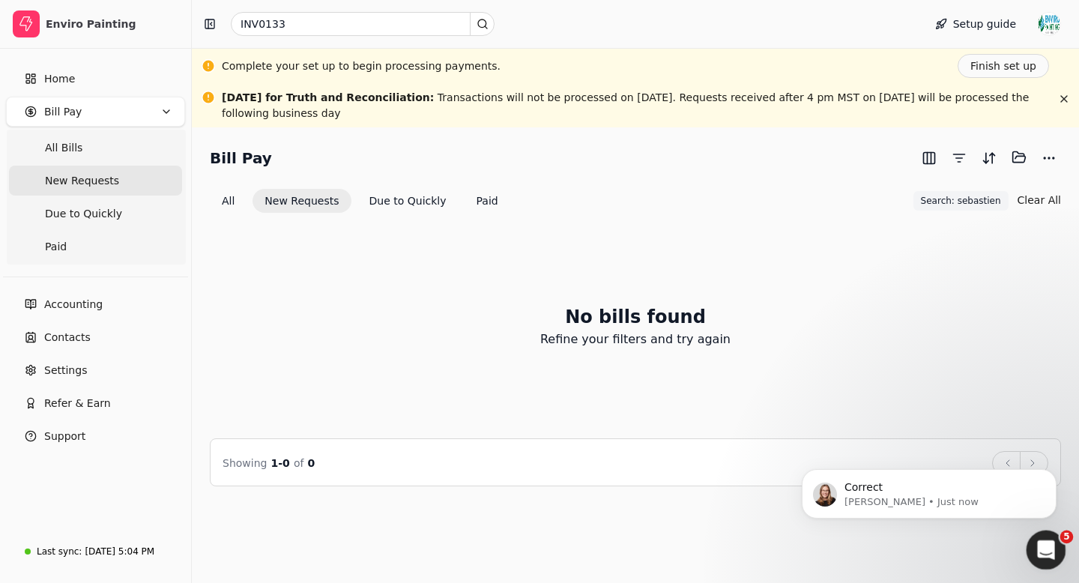
click at [1050, 554] on icon "Open Intercom Messenger" at bounding box center [1044, 548] width 25 height 25
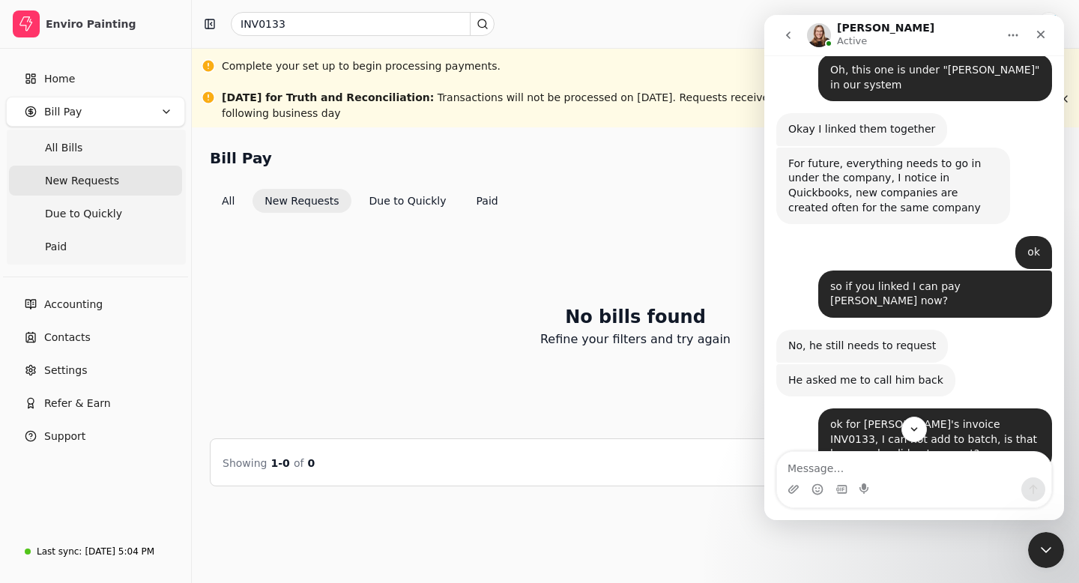
scroll to position [2066, 0]
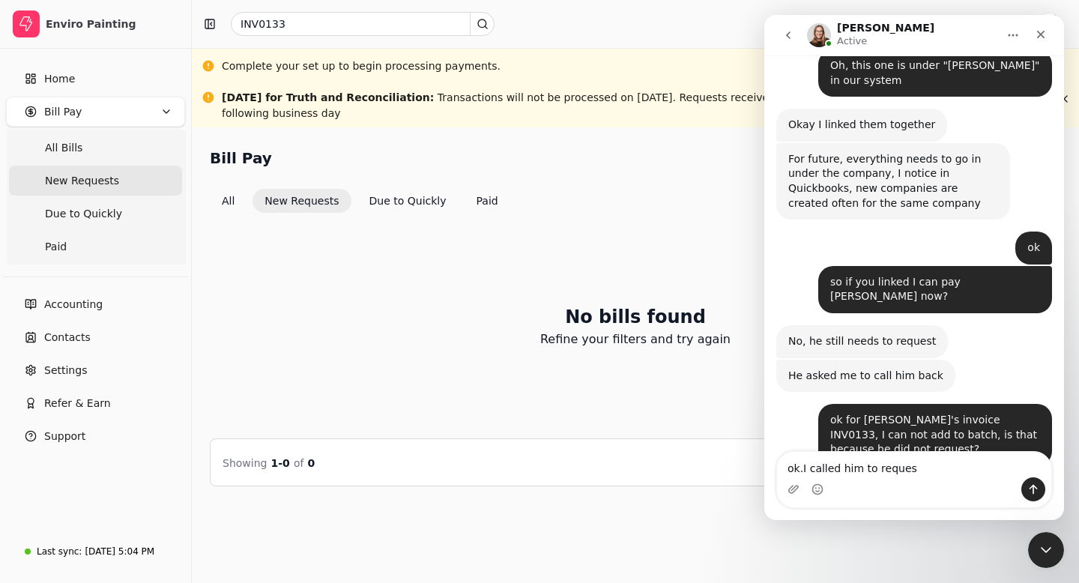
type textarea "ok.I called him to request"
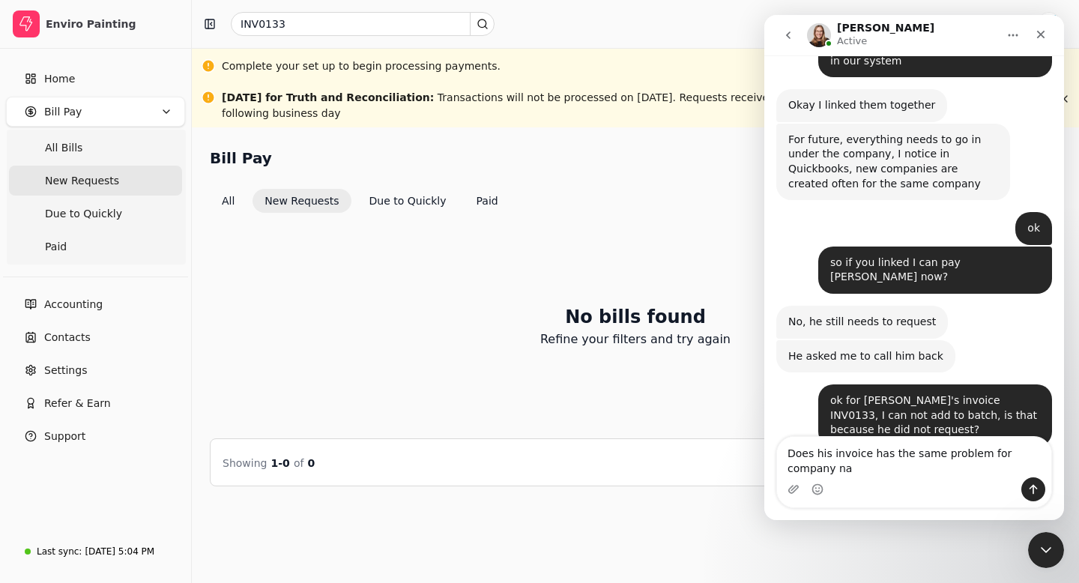
scroll to position [2100, 0]
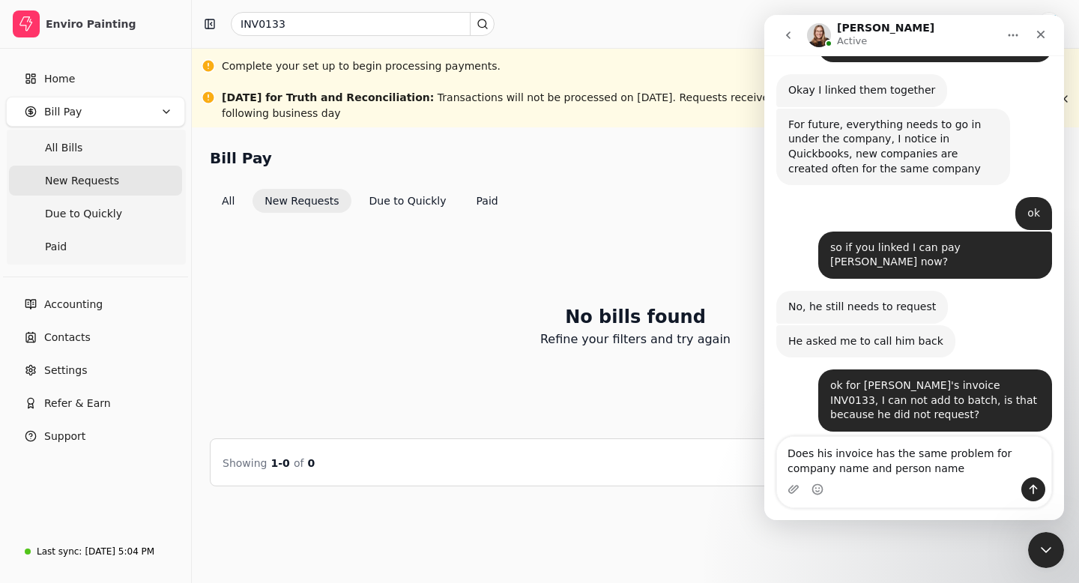
type textarea "Does his invoice has the same problem for company name and person name?"
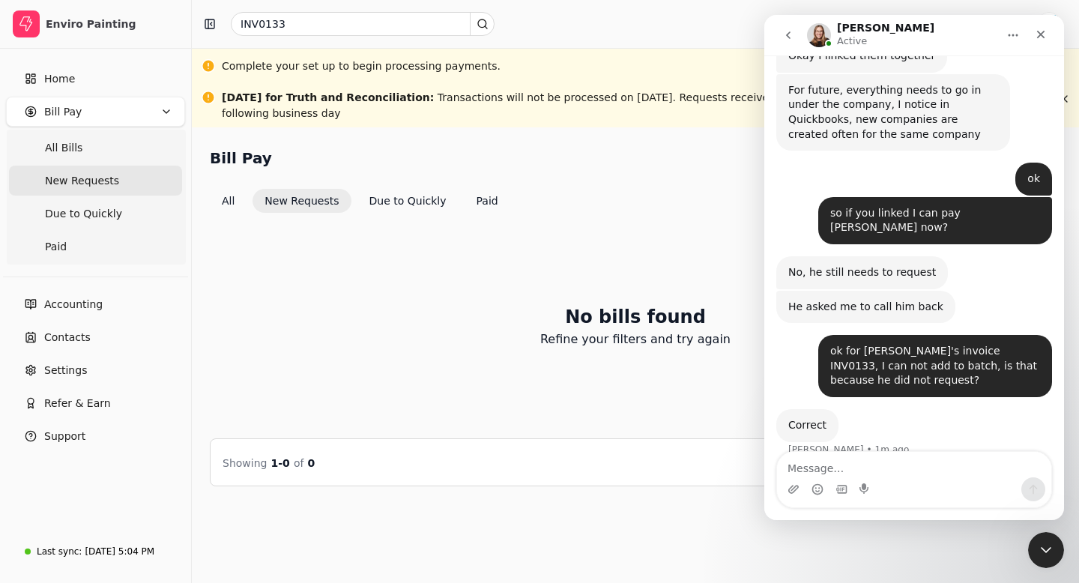
drag, startPoint x: 830, startPoint y: 398, endPoint x: 998, endPoint y: 418, distance: 169.1
click at [998, 512] on div "Does his invoice has the same problem for company name and person name?" at bounding box center [935, 526] width 210 height 29
copy div "Does his invoice has the same problem for company name and person name?"
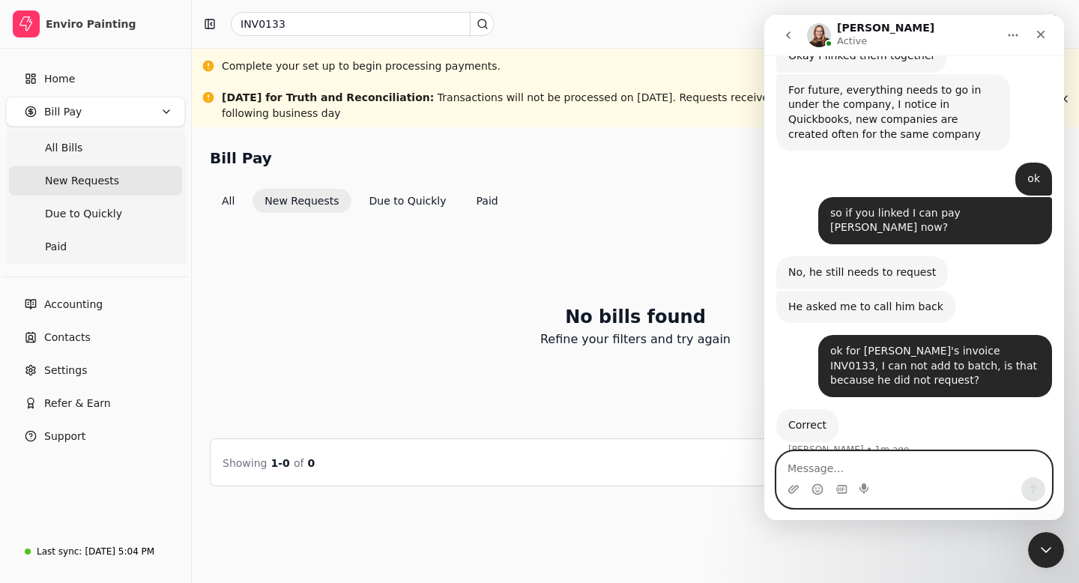
click at [876, 472] on textarea "Message…" at bounding box center [914, 464] width 274 height 25
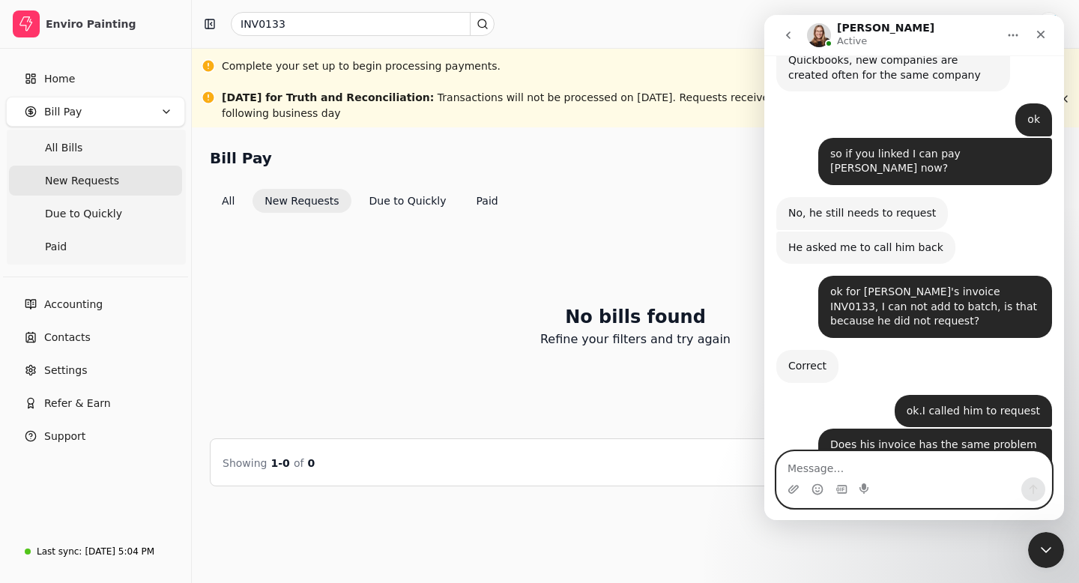
scroll to position [2194, 0]
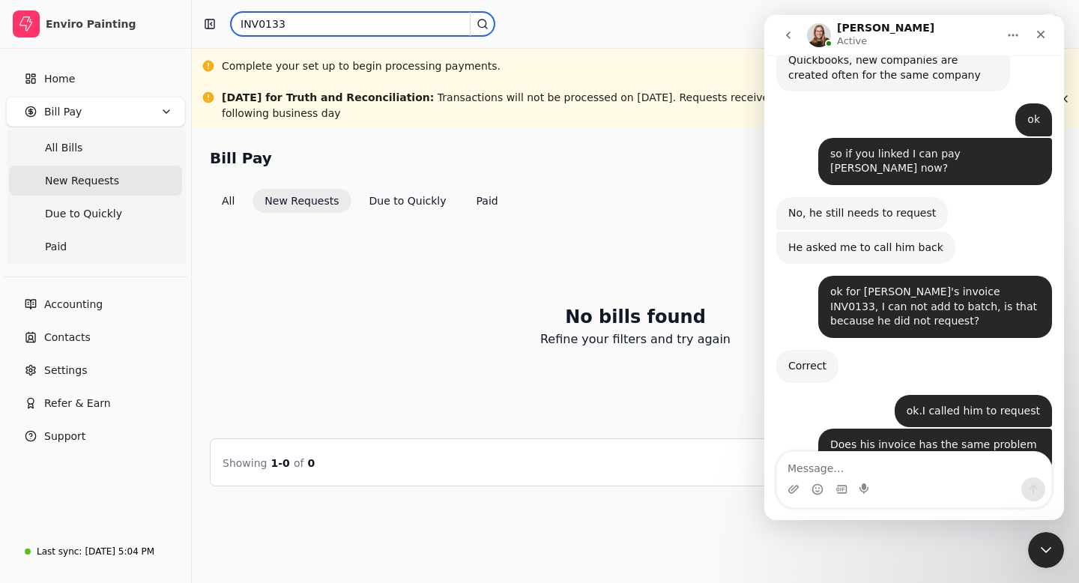
click at [316, 25] on input "INV0133" at bounding box center [363, 24] width 264 height 24
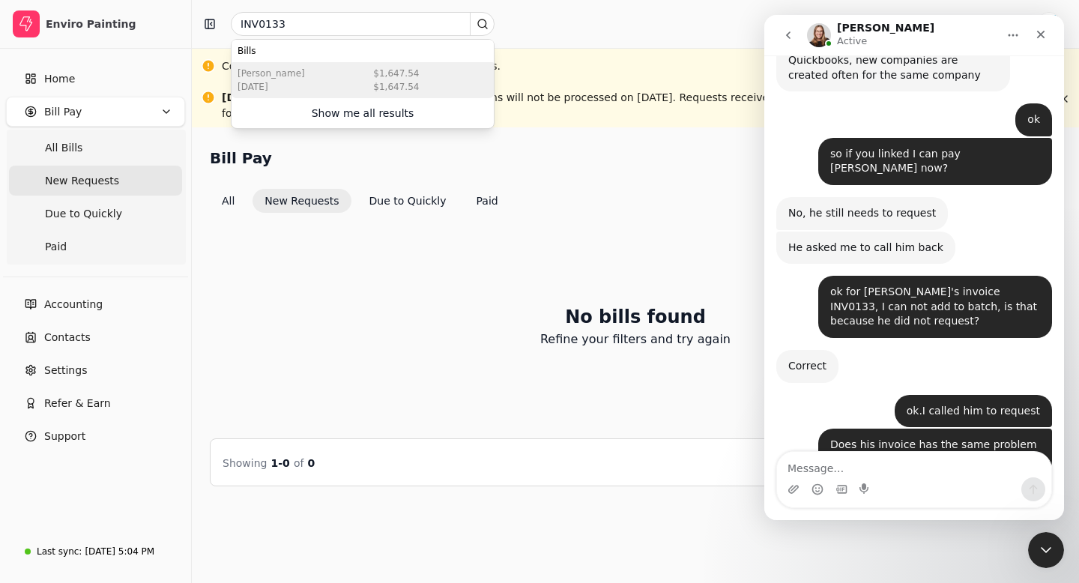
click at [306, 79] on div "[PERSON_NAME] [DATE] $1,647.54 $1,647.54" at bounding box center [363, 80] width 262 height 36
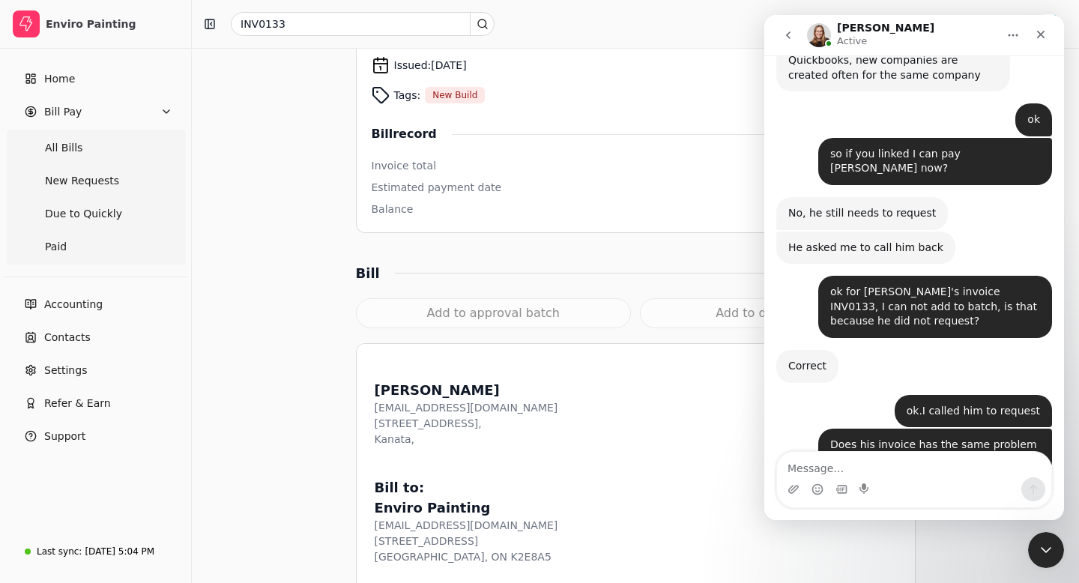
scroll to position [521, 0]
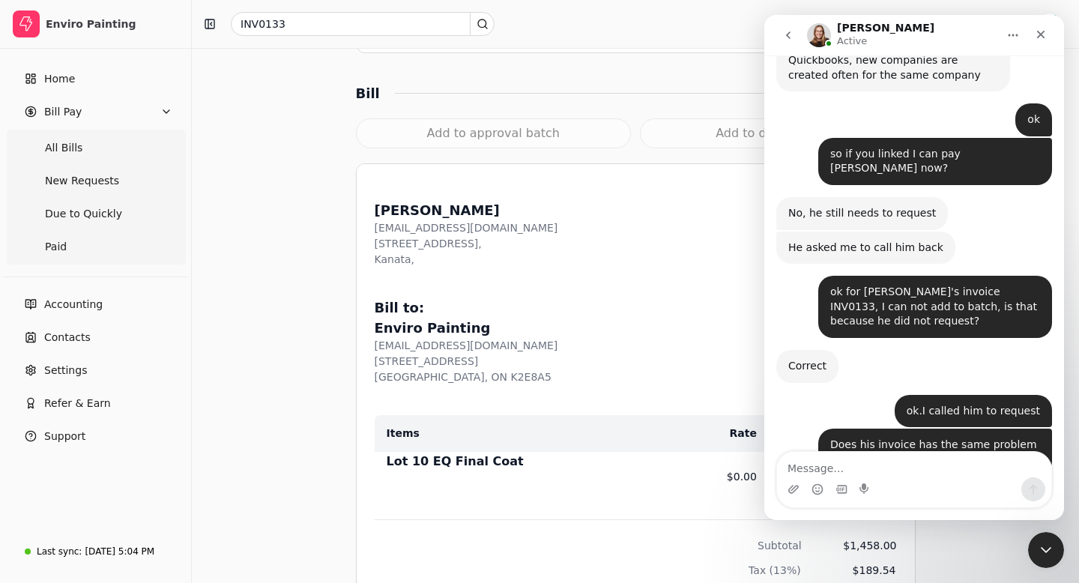
click at [525, 136] on div "Add to approval batch" at bounding box center [494, 133] width 276 height 30
click at [803, 462] on textarea "Message…" at bounding box center [914, 464] width 274 height 25
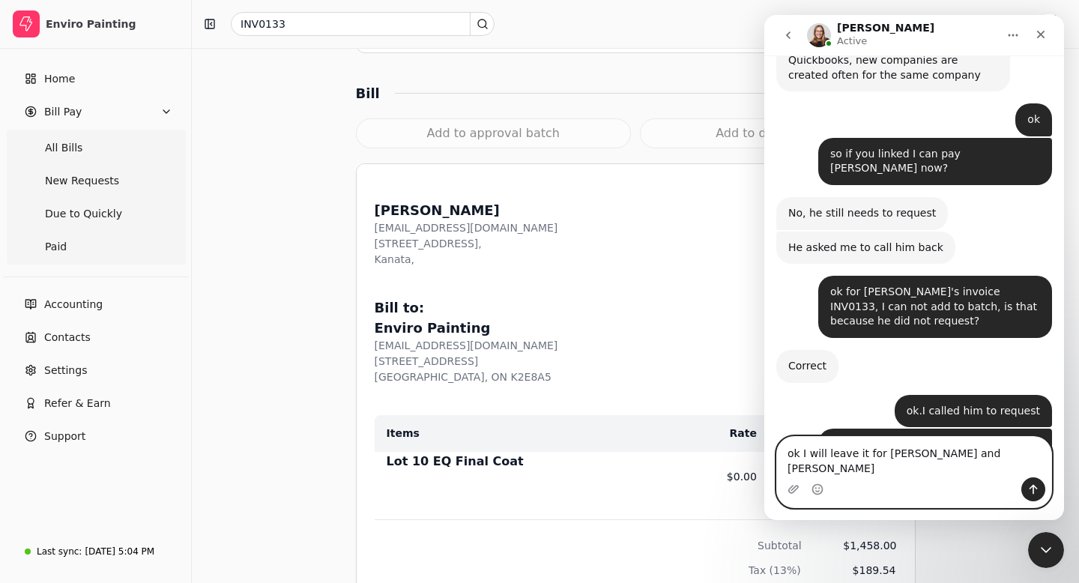
drag, startPoint x: 860, startPoint y: 468, endPoint x: 827, endPoint y: 469, distance: 33.0
click at [827, 469] on textarea "ok I will leave it for [PERSON_NAME] and [PERSON_NAME]" at bounding box center [914, 457] width 274 height 40
click at [980, 469] on textarea "ok I will get back for [PERSON_NAME] and [PERSON_NAME]" at bounding box center [914, 457] width 274 height 40
type textarea "ok I will get back for [PERSON_NAME] and [PERSON_NAME] later"
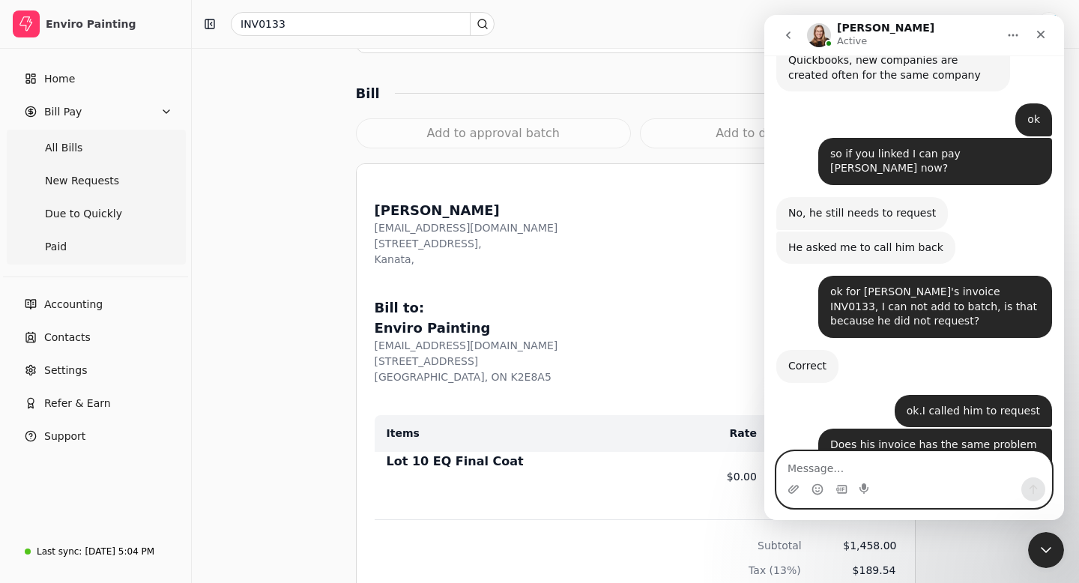
scroll to position [2238, 0]
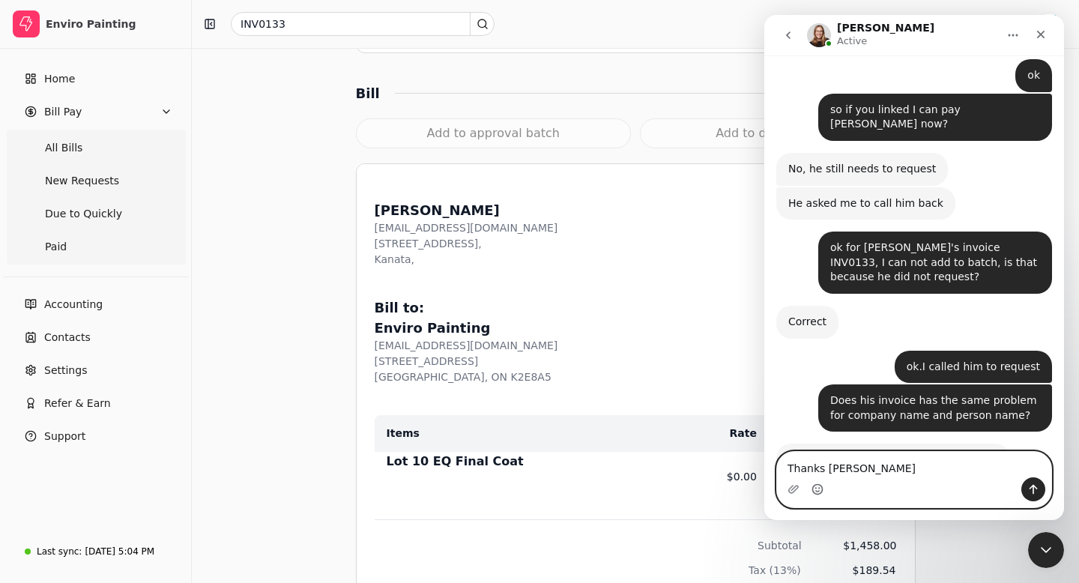
click at [818, 490] on icon "Emoji picker" at bounding box center [818, 489] width 12 height 12
type textarea "Thanks [PERSON_NAME]😃"
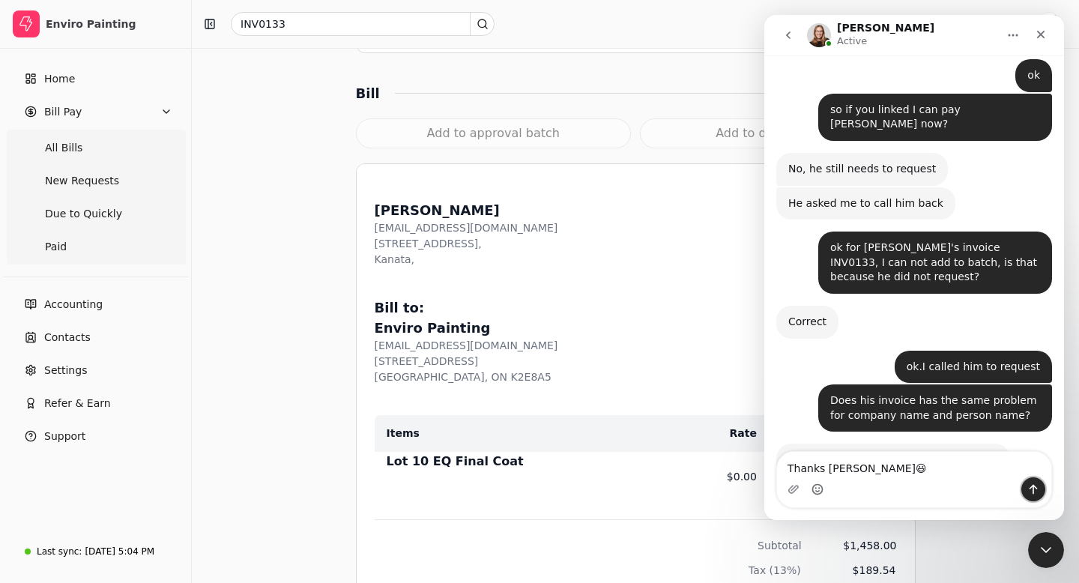
click at [1035, 494] on icon "Send a message…" at bounding box center [1033, 489] width 12 height 12
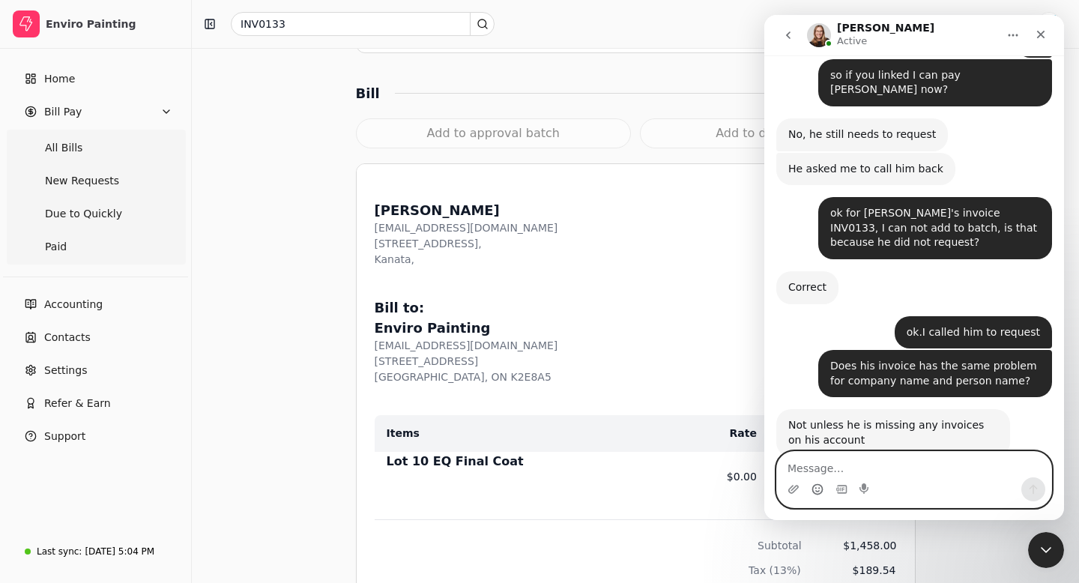
scroll to position [2330, 0]
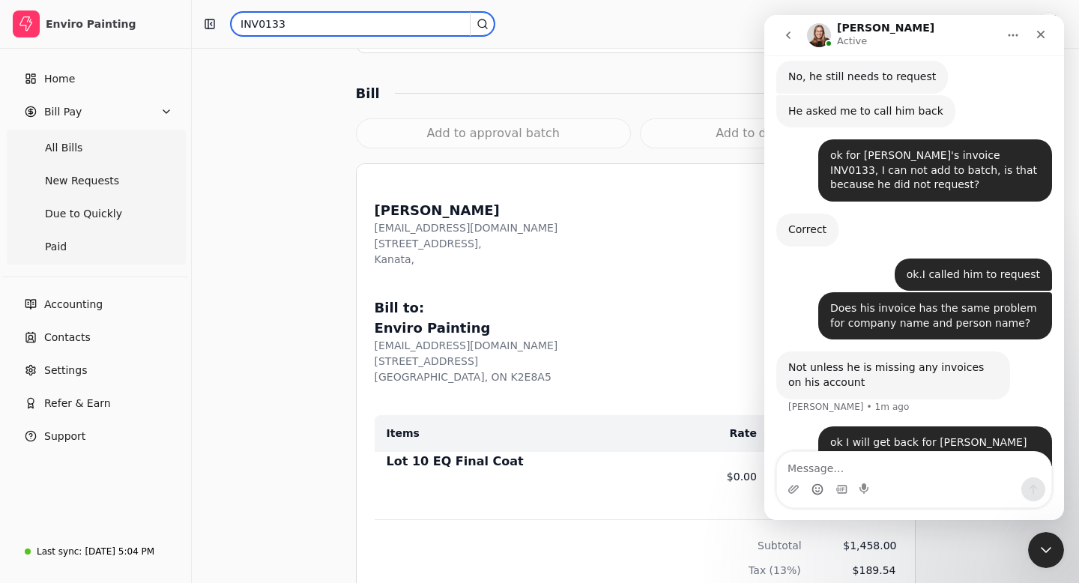
drag, startPoint x: 286, startPoint y: 23, endPoint x: 232, endPoint y: 23, distance: 54.7
click at [232, 23] on input "INV0133" at bounding box center [363, 24] width 264 height 24
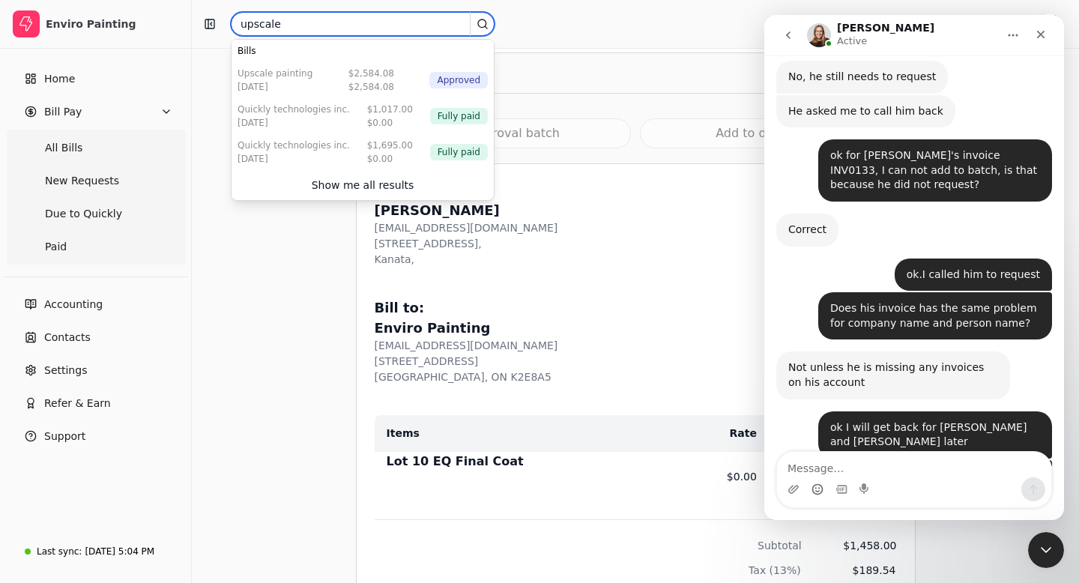
scroll to position [2318, 0]
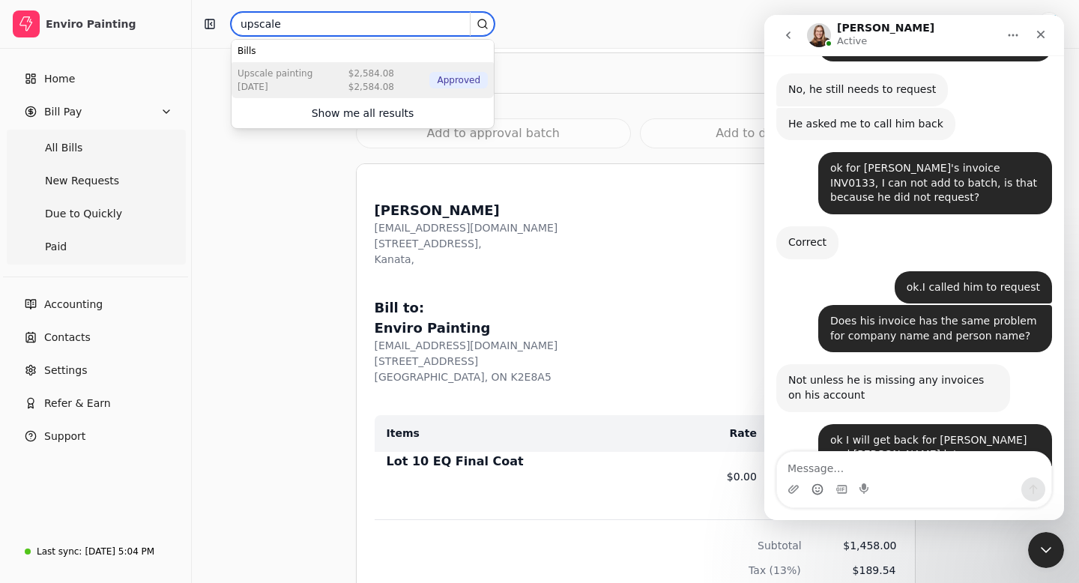
type input "upscale"
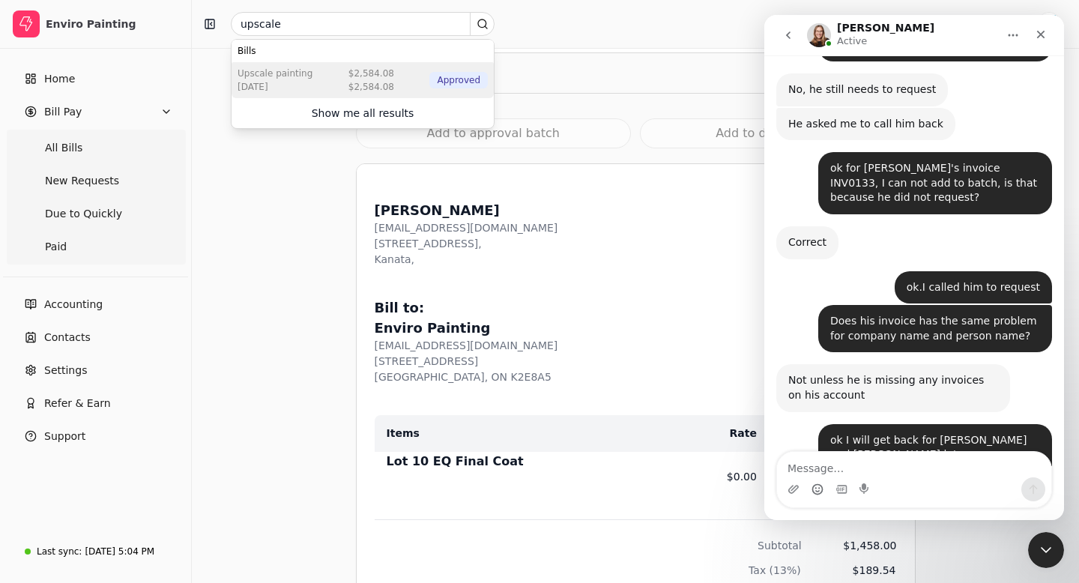
click at [313, 80] on div "Upscale Painting [DATE] $2,584.08 $2,584.08 Approved" at bounding box center [363, 80] width 262 height 36
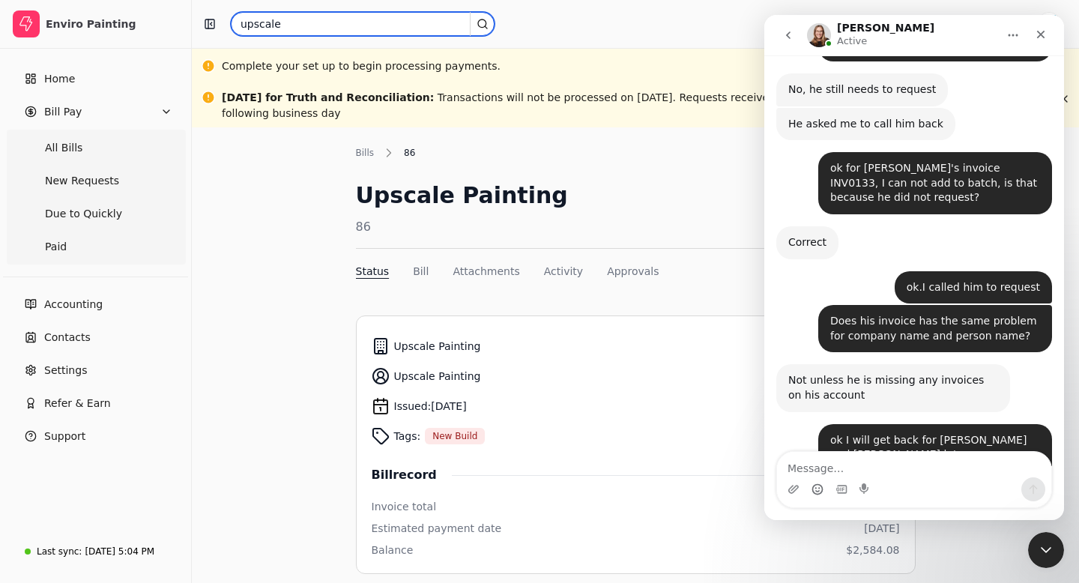
drag, startPoint x: 281, startPoint y: 21, endPoint x: 238, endPoint y: 21, distance: 43.5
click at [238, 21] on input "upscale" at bounding box center [363, 24] width 264 height 24
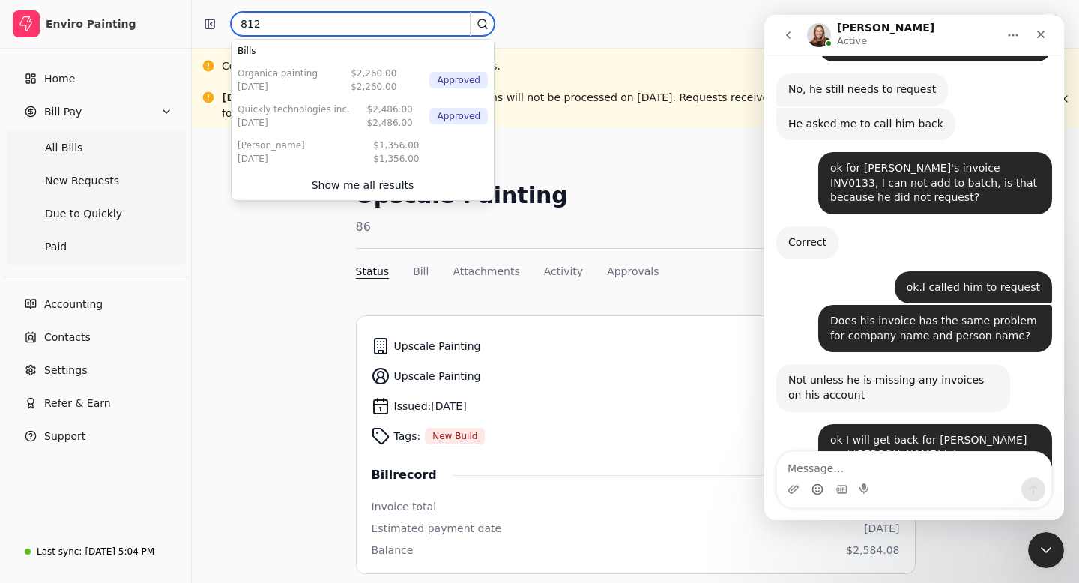
type input "812"
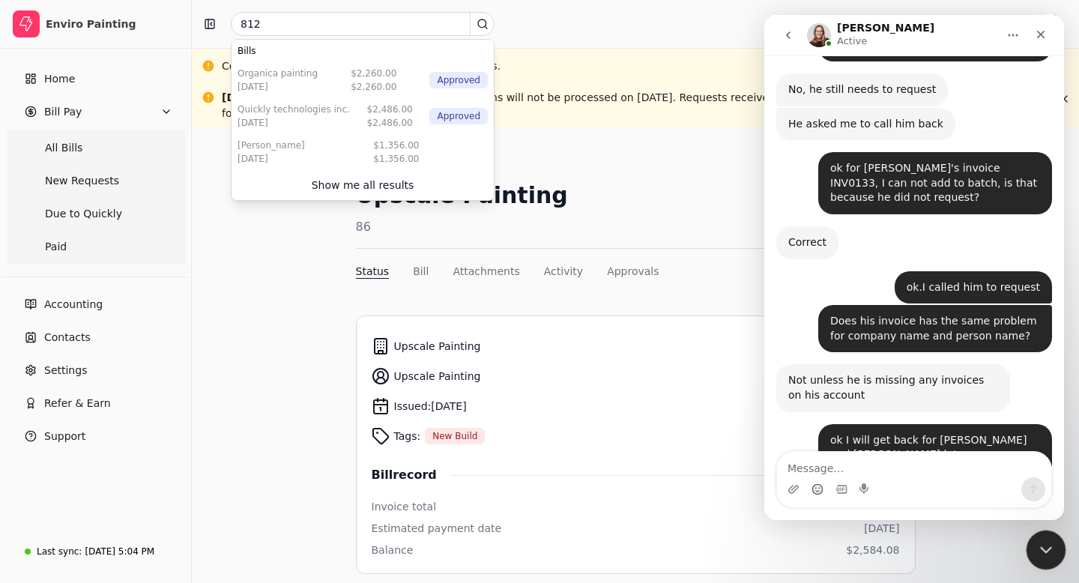
click at [1041, 551] on icon "Close Intercom Messenger" at bounding box center [1044, 548] width 18 height 18
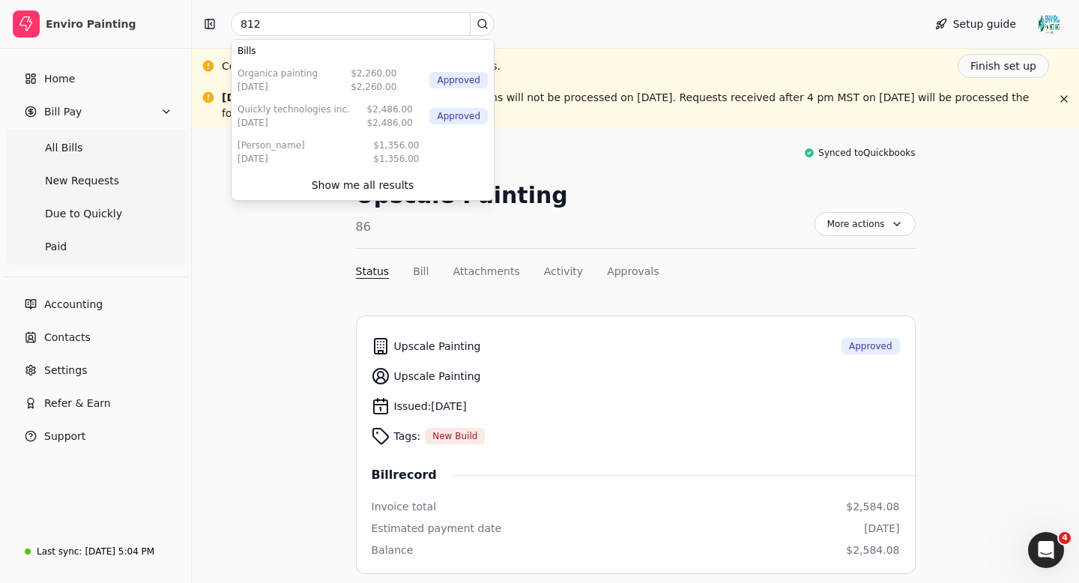
click at [643, 46] on div "812 Setup guide" at bounding box center [635, 24] width 887 height 48
